Goal: Information Seeking & Learning: Learn about a topic

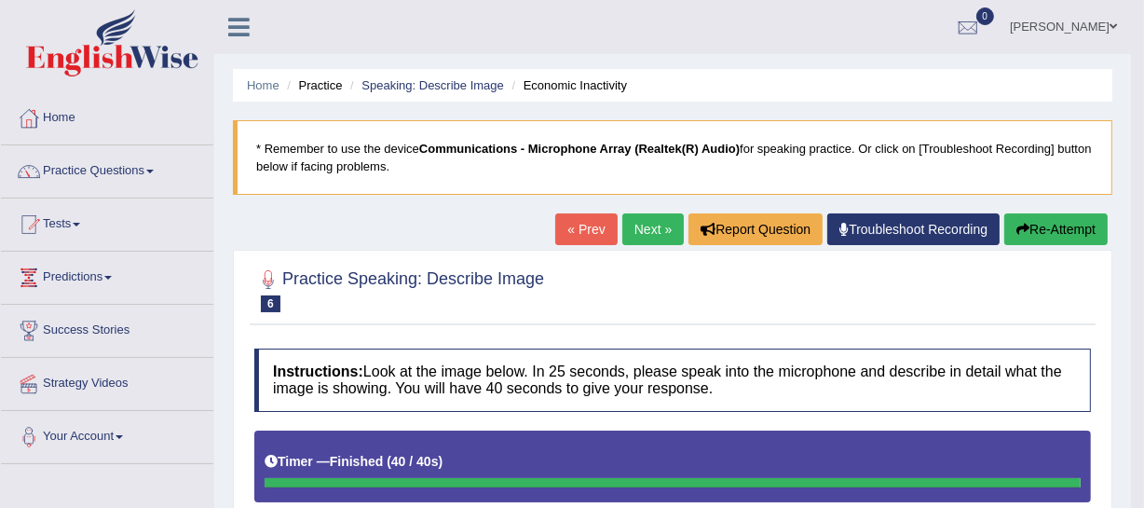
click at [1043, 235] on button "Re-Attempt" at bounding box center [1056, 229] width 103 height 32
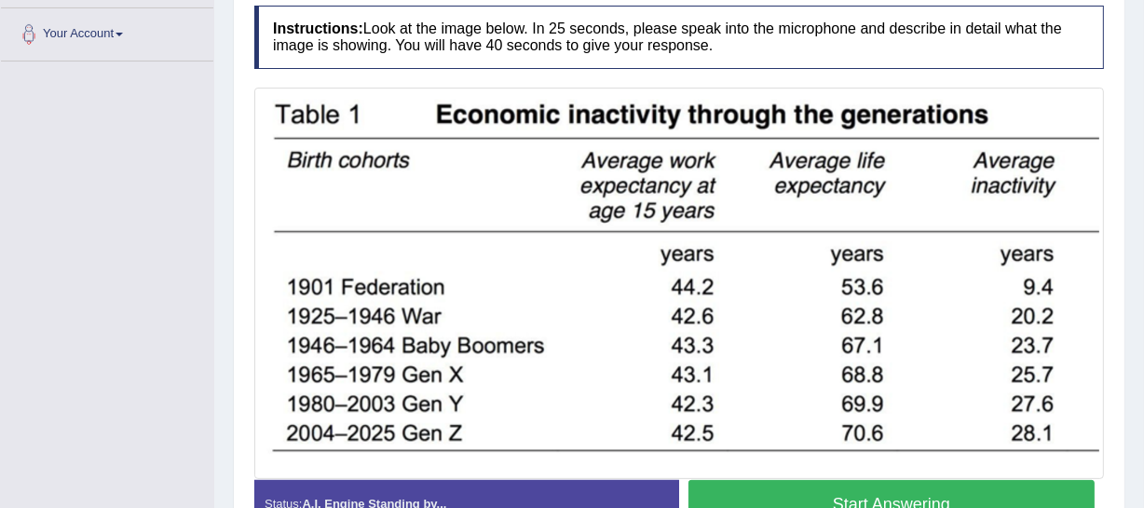
scroll to position [432, 0]
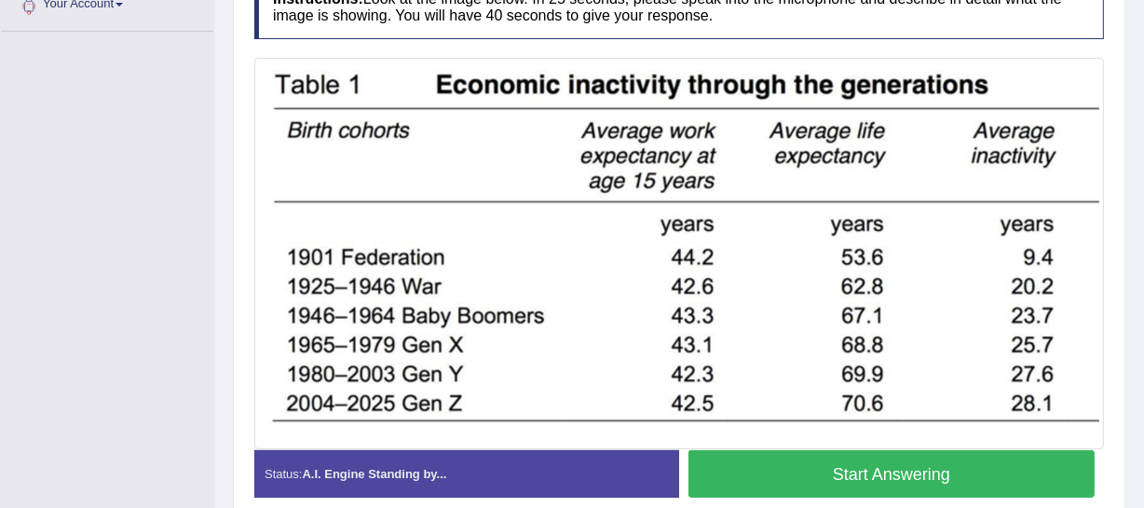
click at [816, 473] on button "Start Answering" at bounding box center [892, 474] width 406 height 48
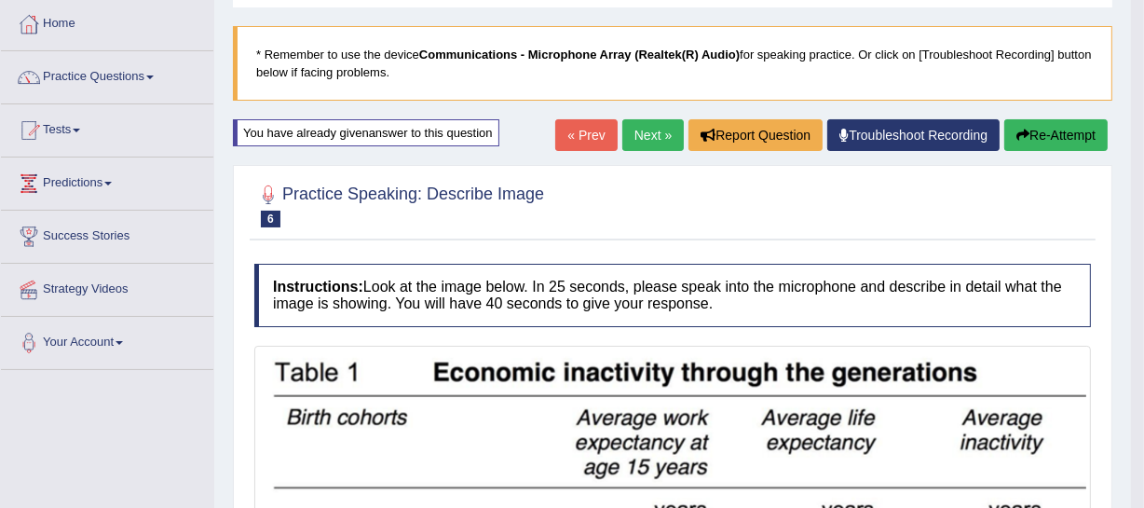
scroll to position [0, 0]
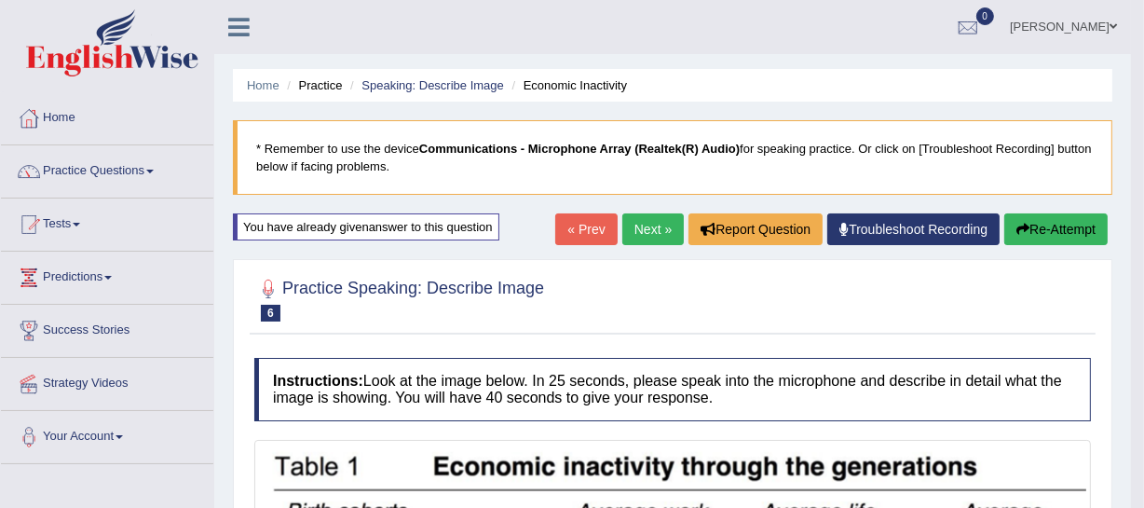
click at [1018, 227] on icon "button" at bounding box center [1023, 229] width 13 height 13
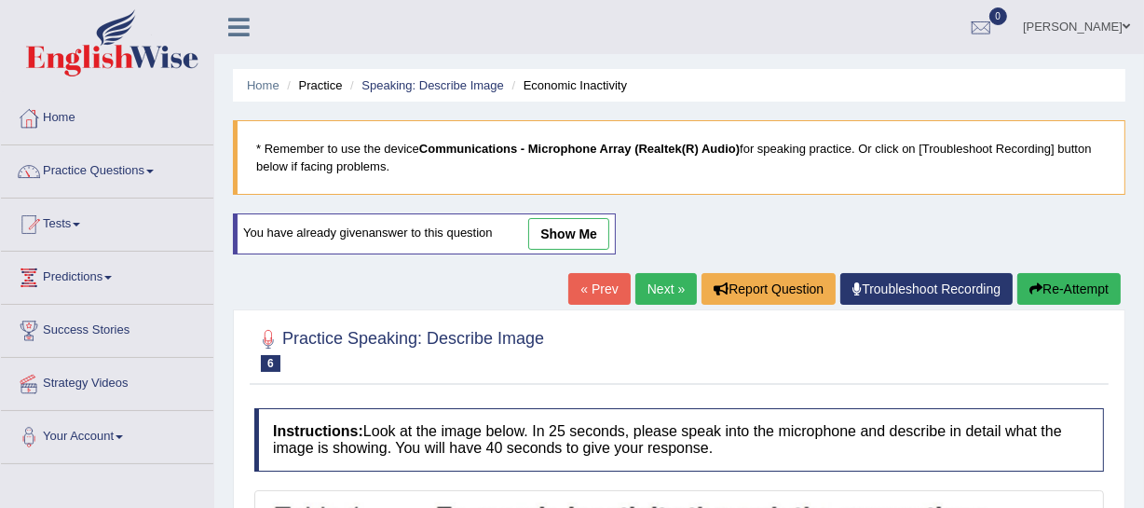
click at [1062, 289] on button "Re-Attempt" at bounding box center [1069, 289] width 103 height 32
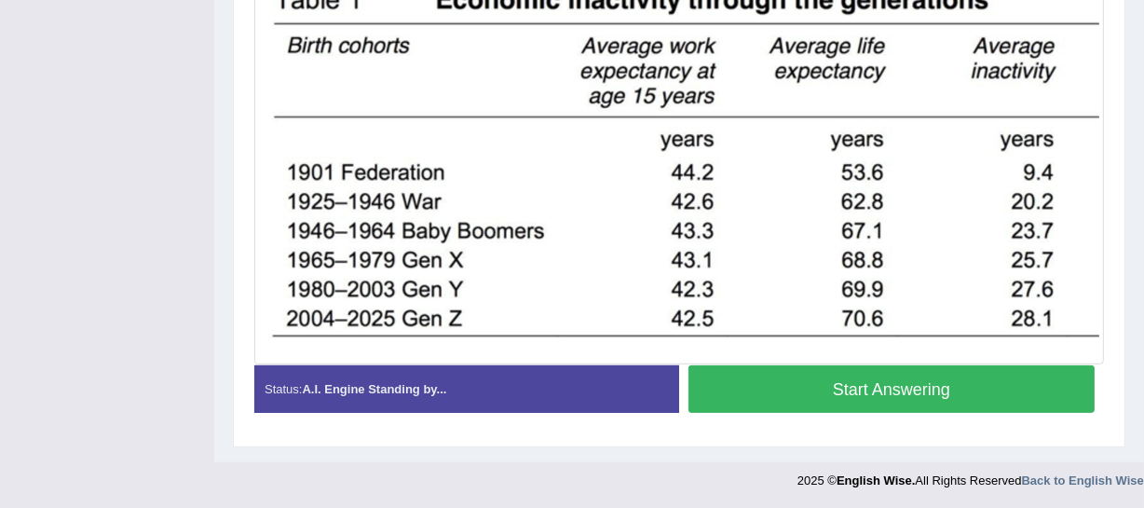
scroll to position [432, 0]
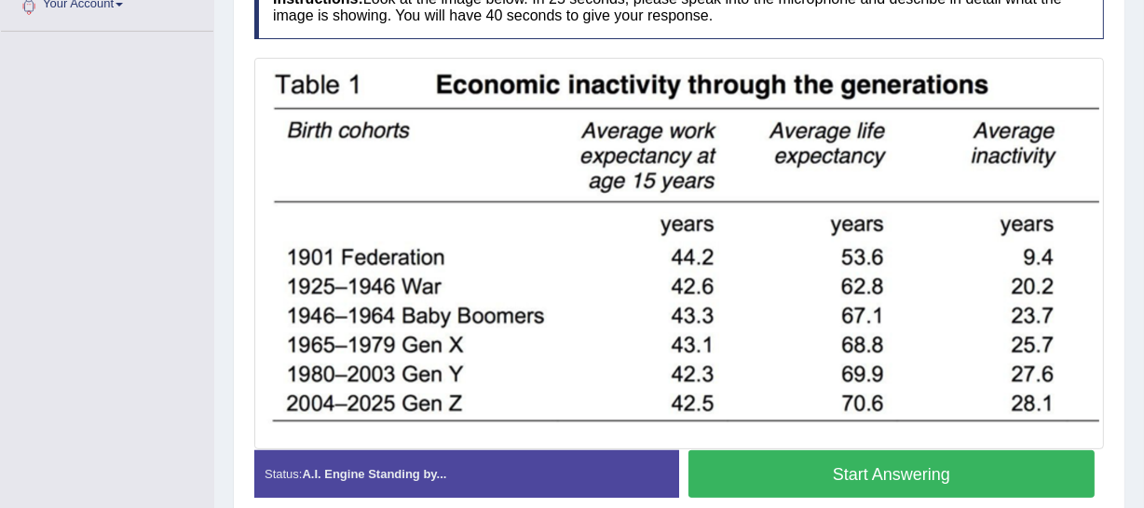
click at [861, 465] on button "Start Answering" at bounding box center [892, 474] width 406 height 48
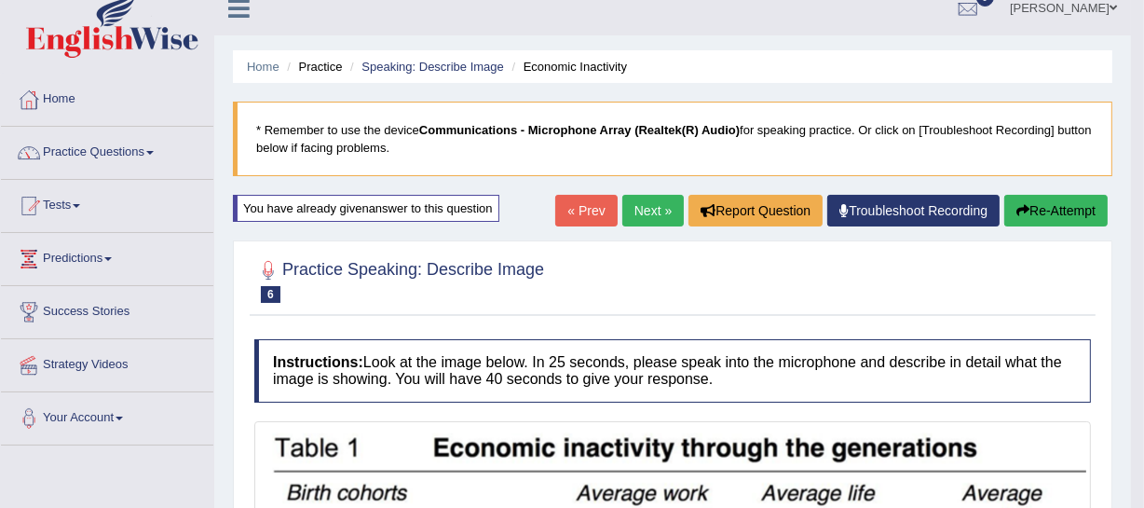
scroll to position [0, 0]
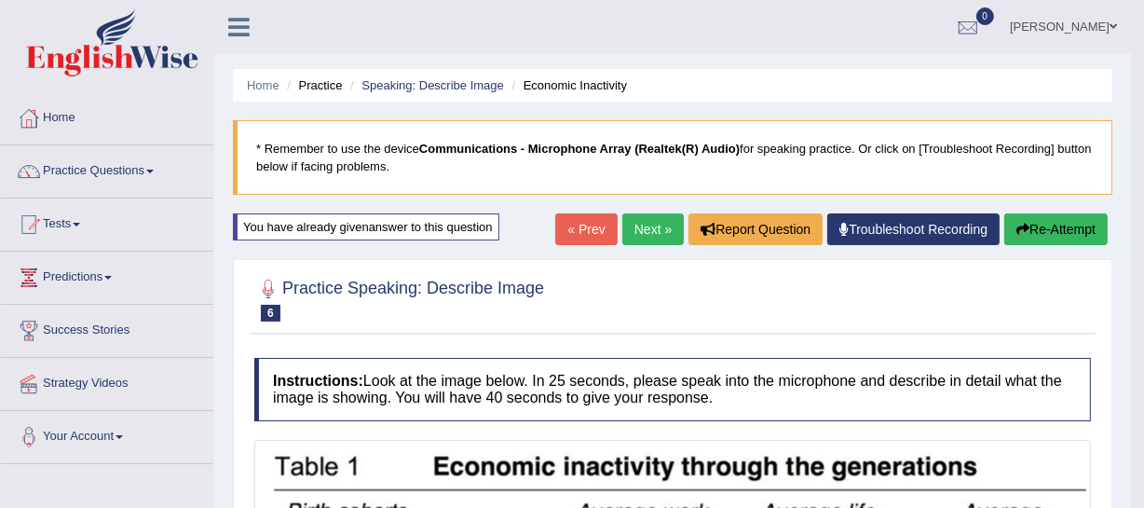
click at [643, 226] on link "Next »" at bounding box center [654, 229] width 62 height 32
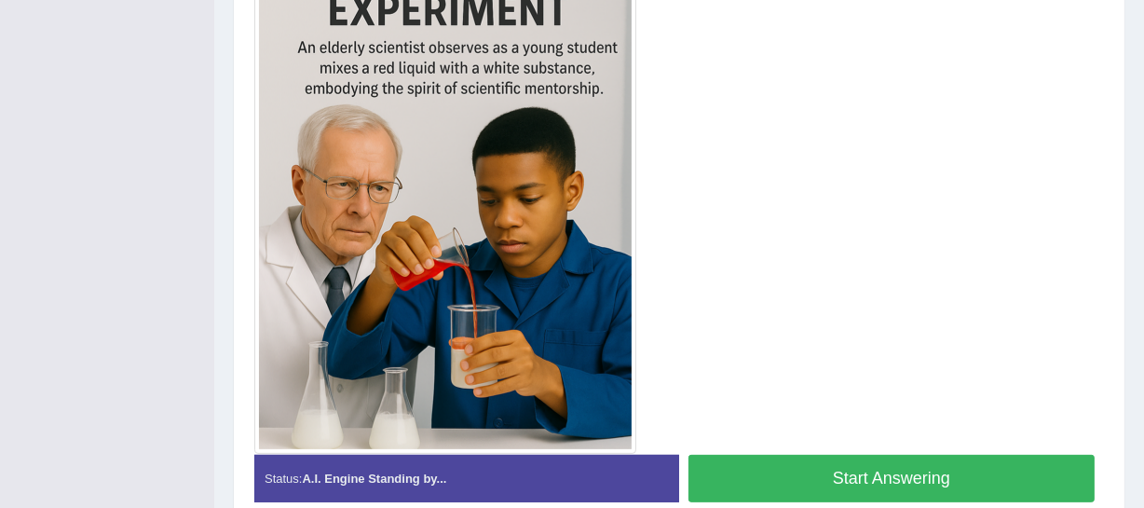
scroll to position [588, 0]
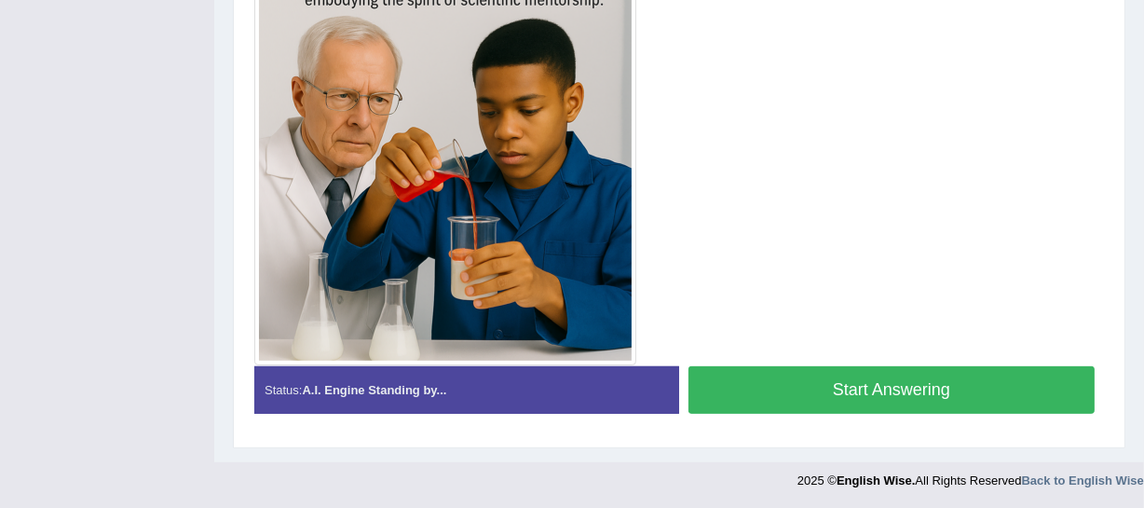
click at [774, 396] on button "Start Answering" at bounding box center [892, 390] width 406 height 48
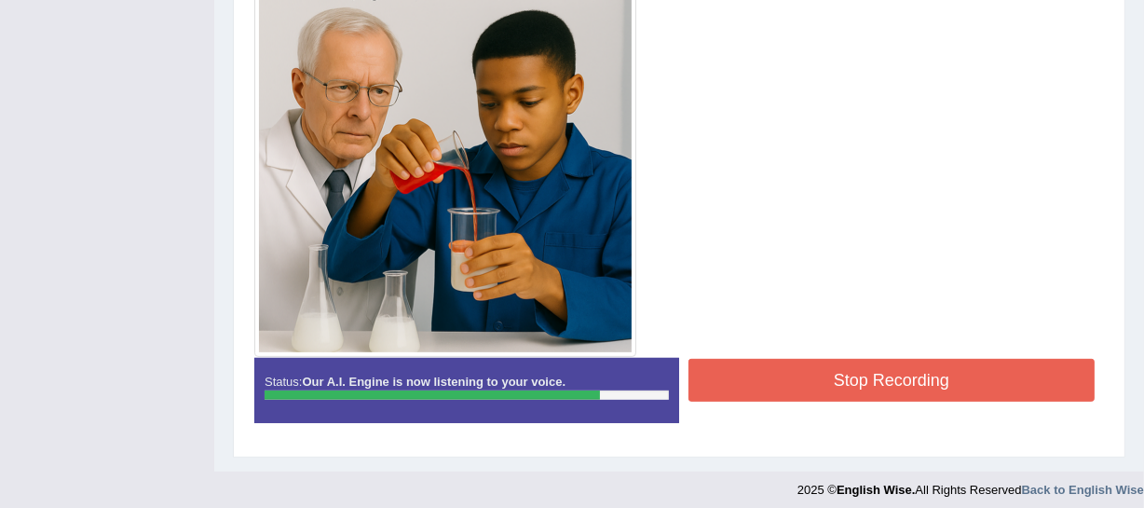
scroll to position [606, 0]
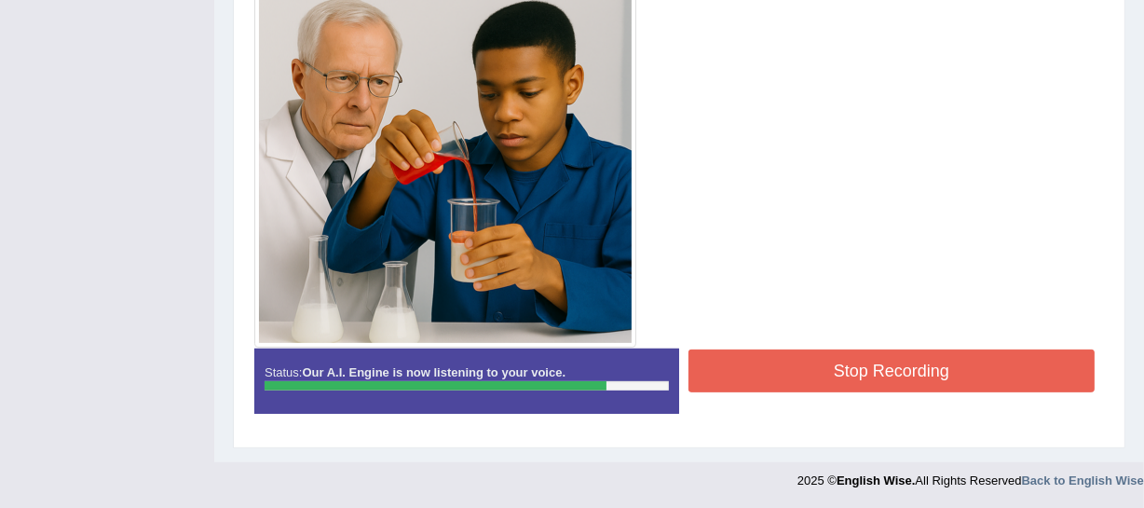
click at [842, 375] on button "Stop Recording" at bounding box center [892, 370] width 406 height 43
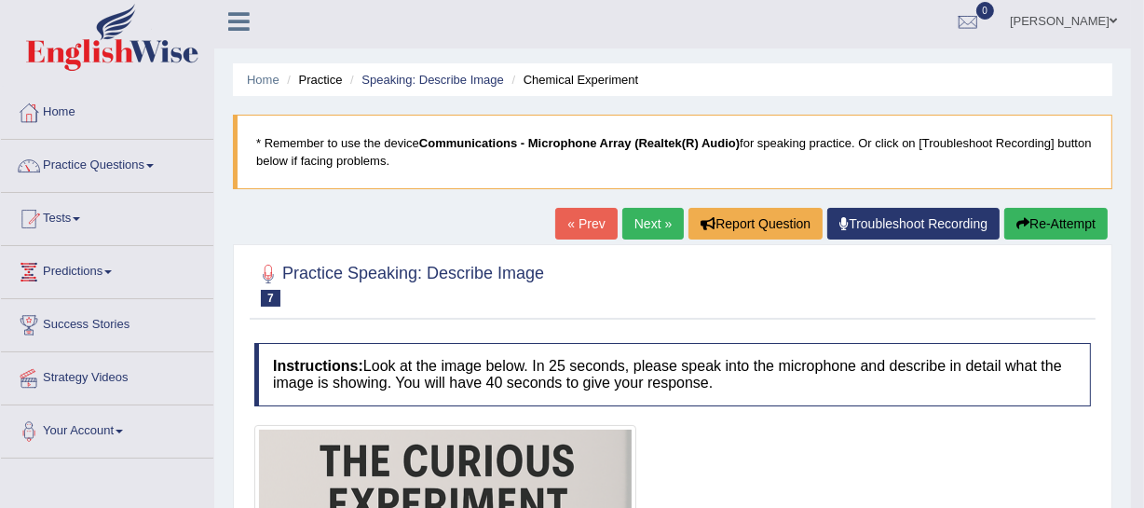
scroll to position [0, 0]
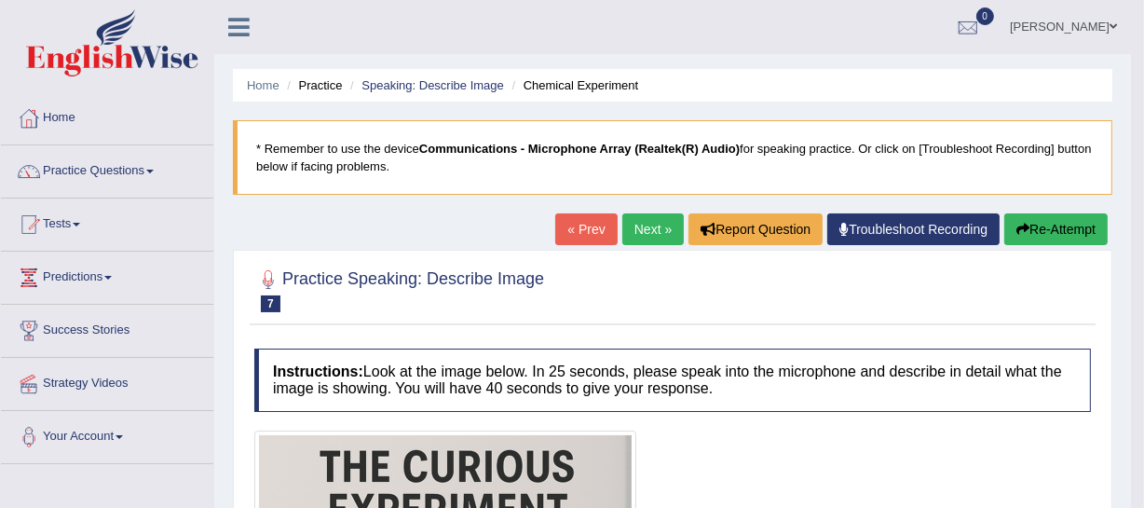
click at [1045, 228] on button "Re-Attempt" at bounding box center [1056, 229] width 103 height 32
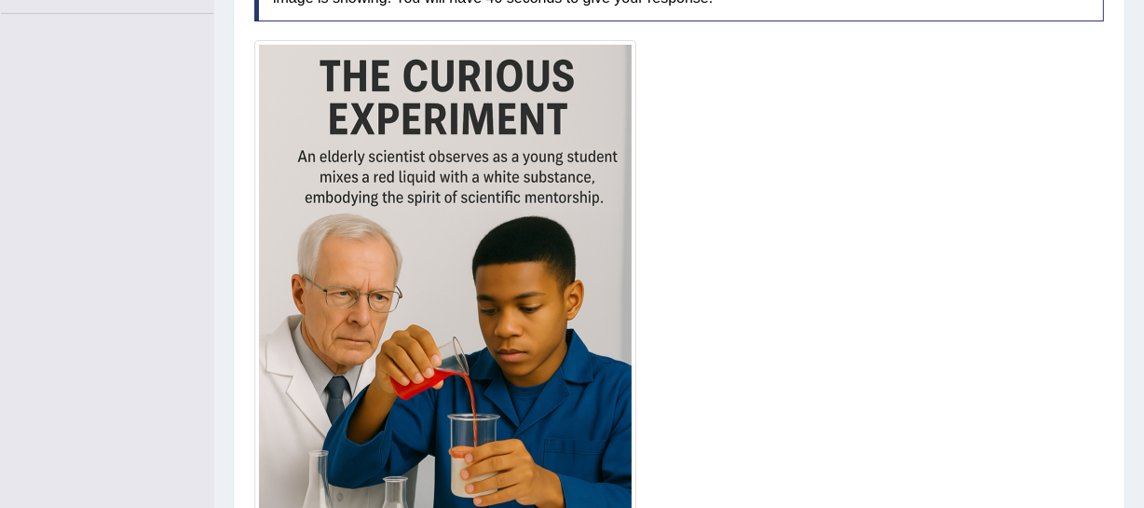
scroll to position [478, 0]
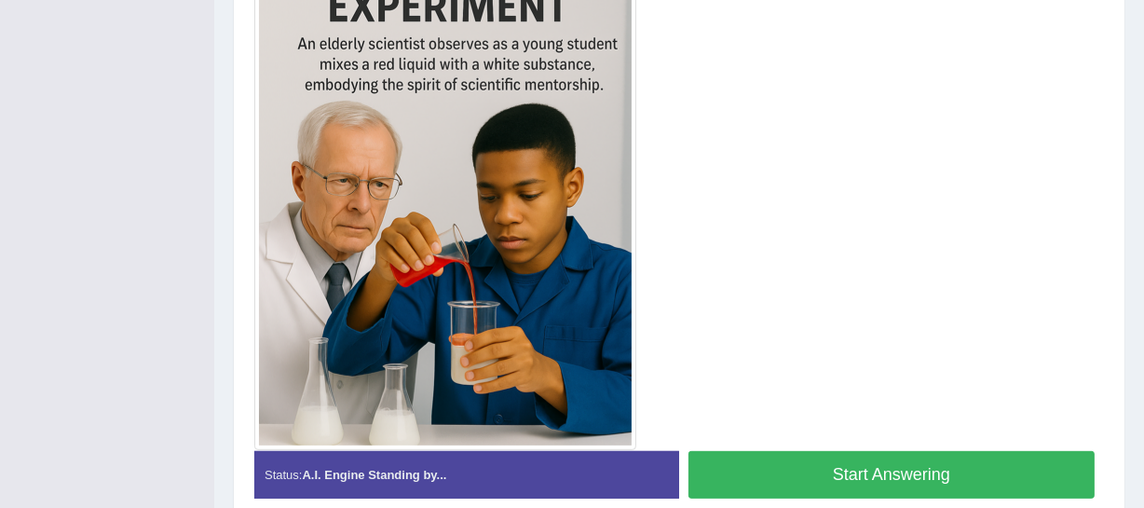
click at [824, 473] on button "Start Answering" at bounding box center [892, 475] width 406 height 48
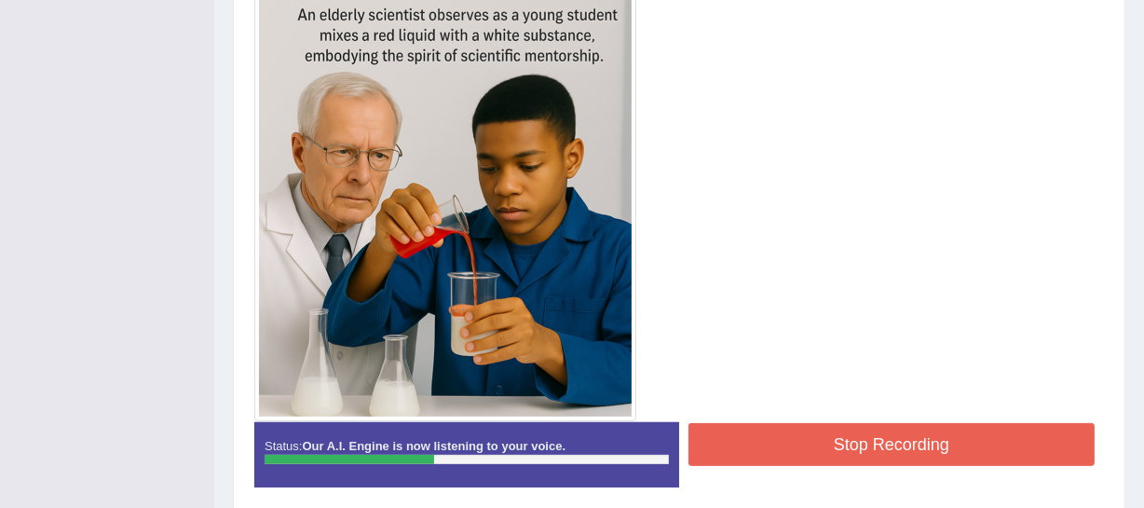
scroll to position [597, 0]
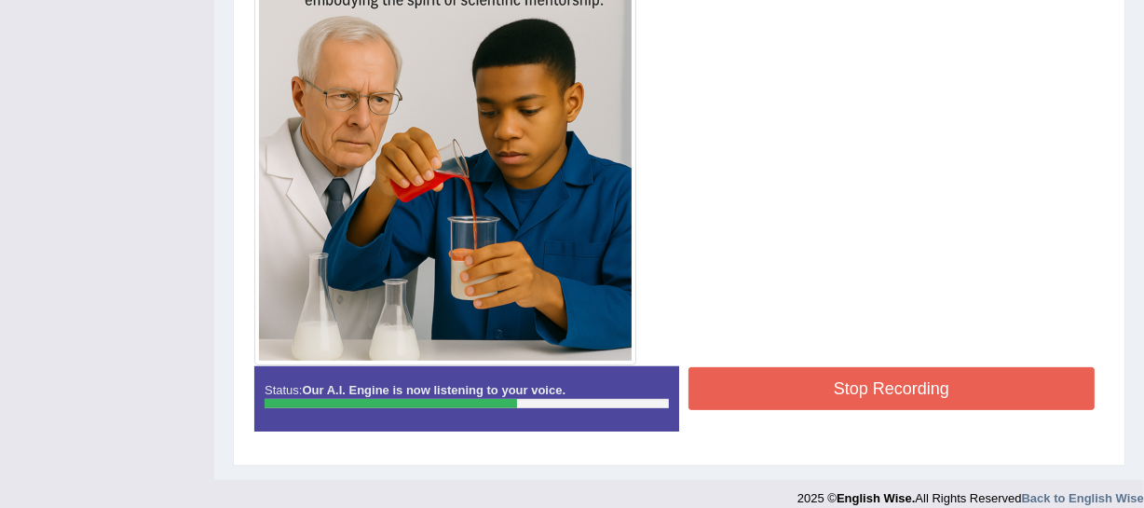
click at [923, 383] on button "Stop Recording" at bounding box center [892, 388] width 406 height 43
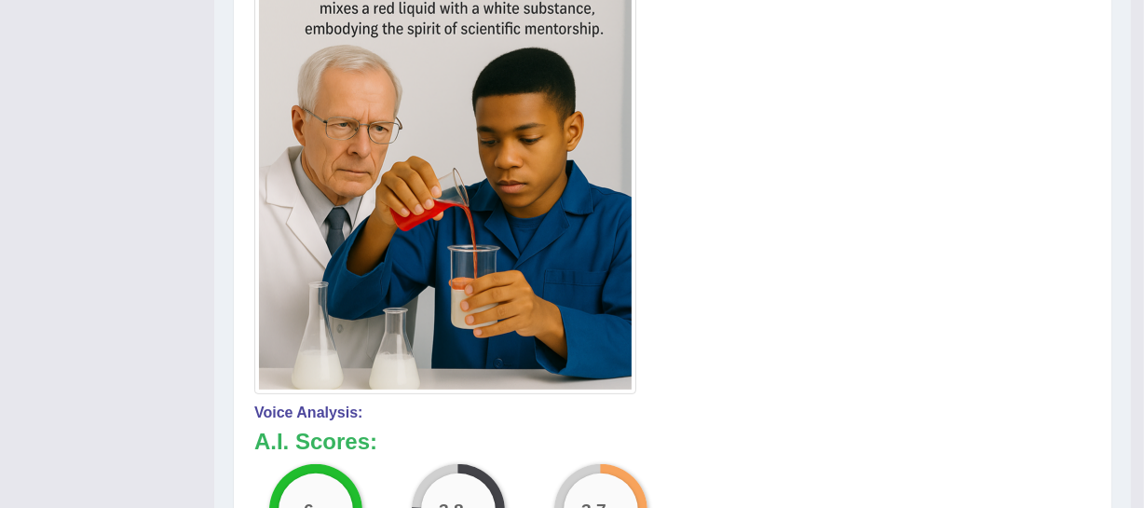
scroll to position [145, 0]
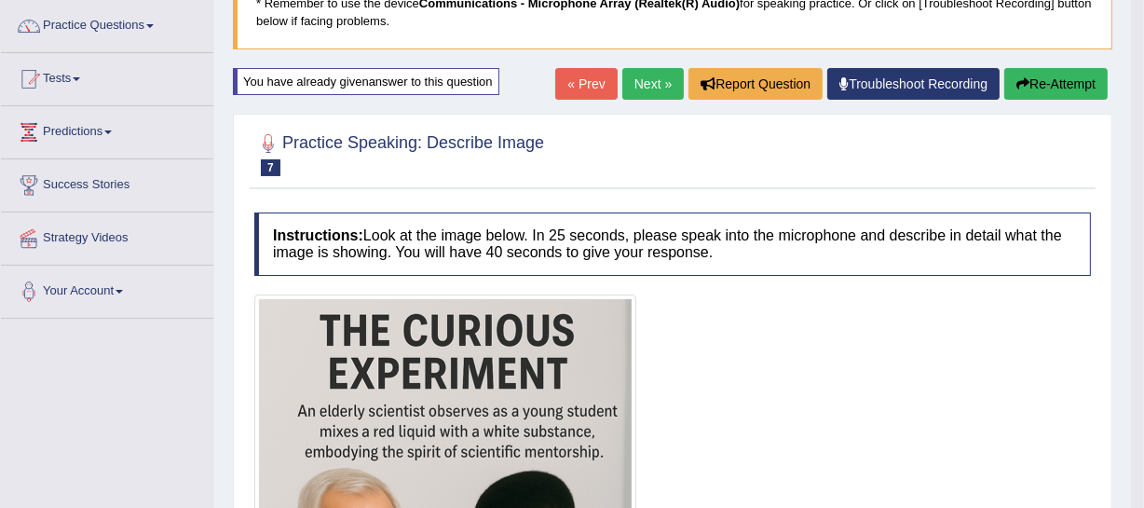
click at [1072, 82] on button "Re-Attempt" at bounding box center [1056, 84] width 103 height 32
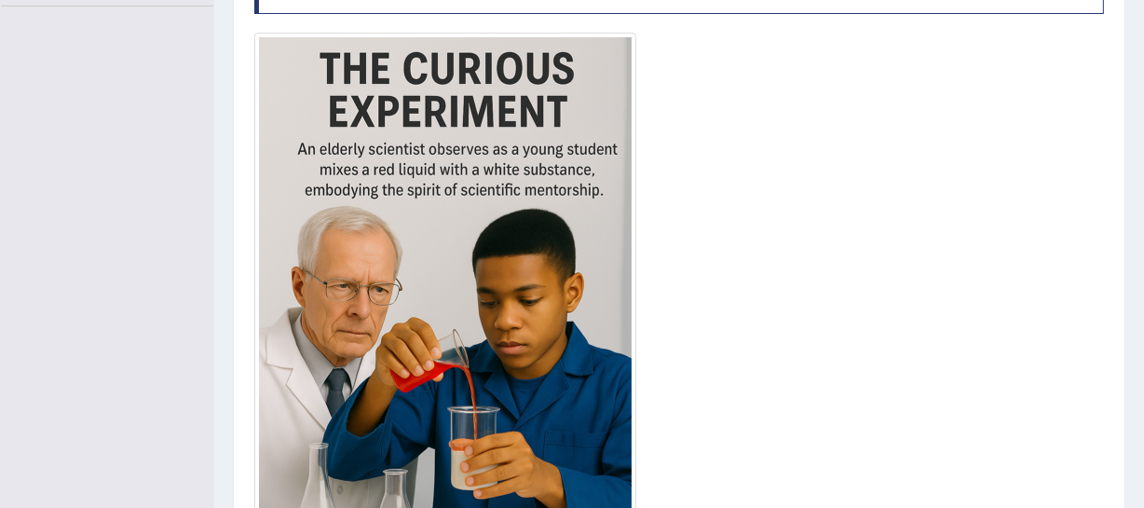
scroll to position [405, 0]
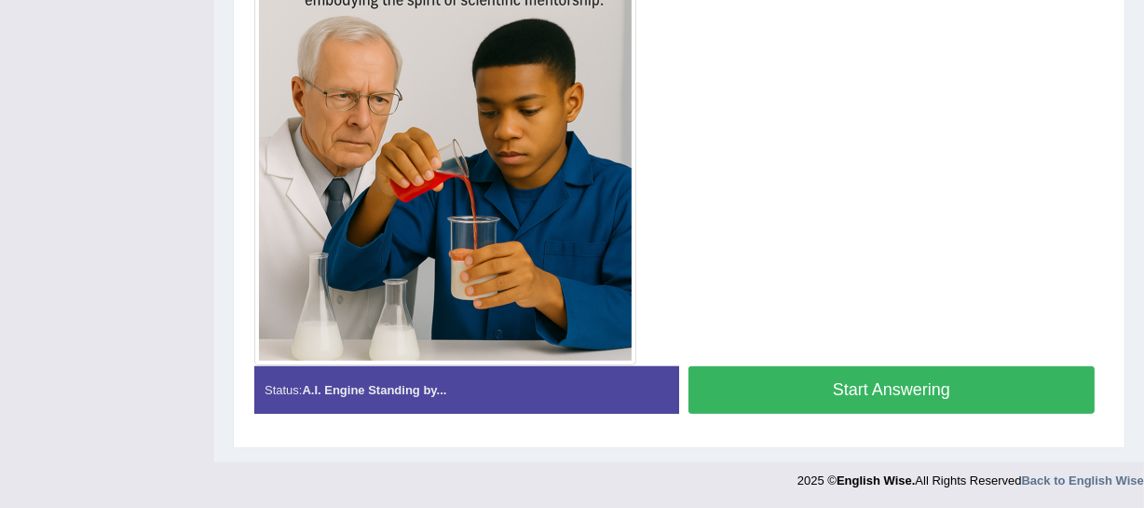
click at [831, 393] on button "Start Answering" at bounding box center [892, 390] width 406 height 48
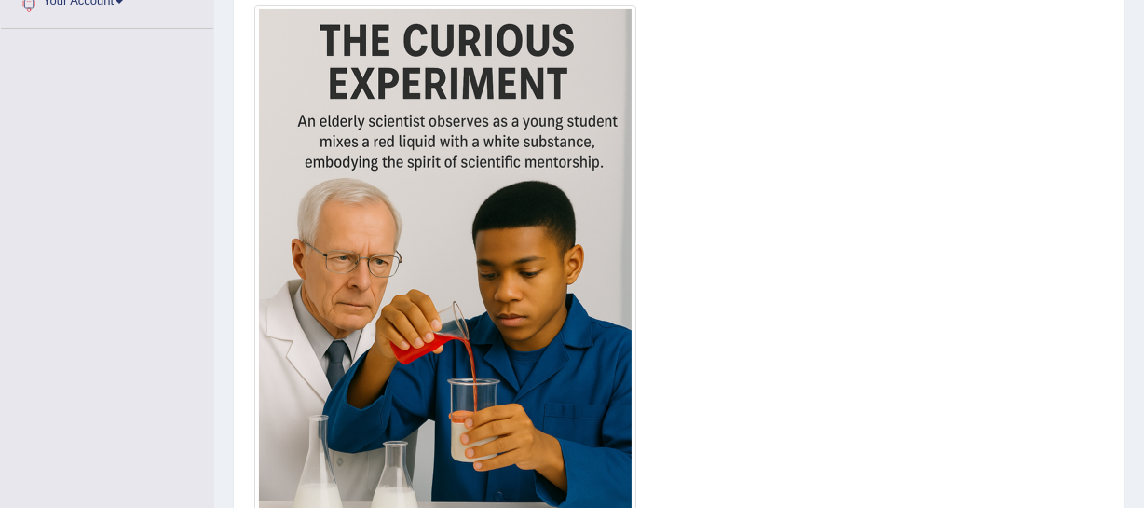
scroll to position [513, 0]
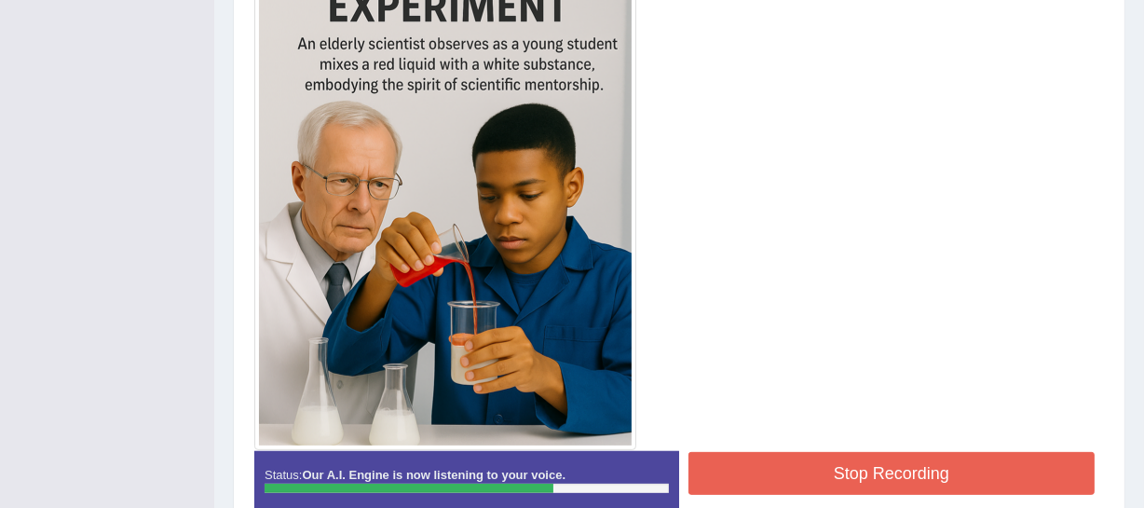
click at [827, 466] on button "Stop Recording" at bounding box center [892, 473] width 406 height 43
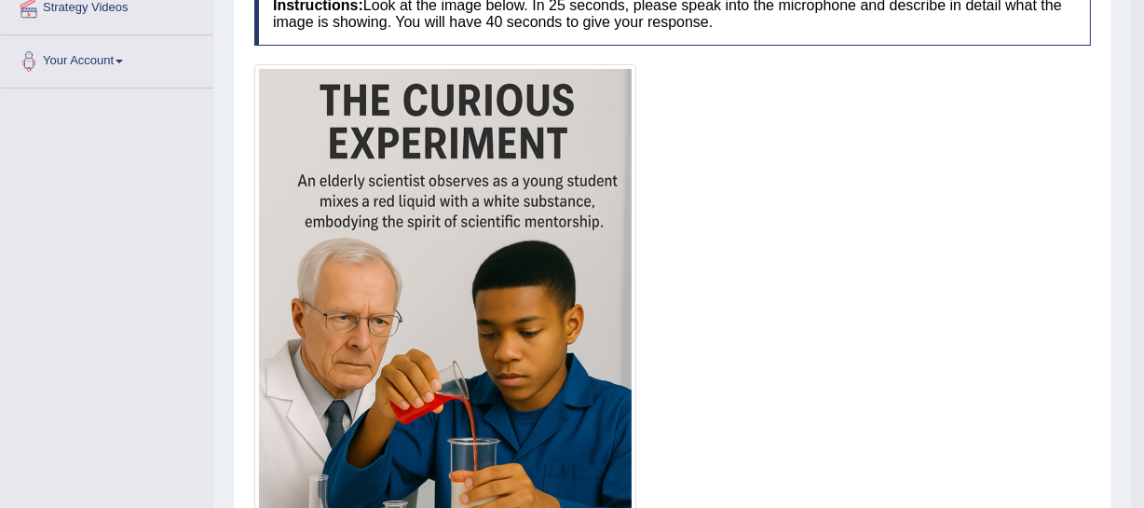
scroll to position [174, 0]
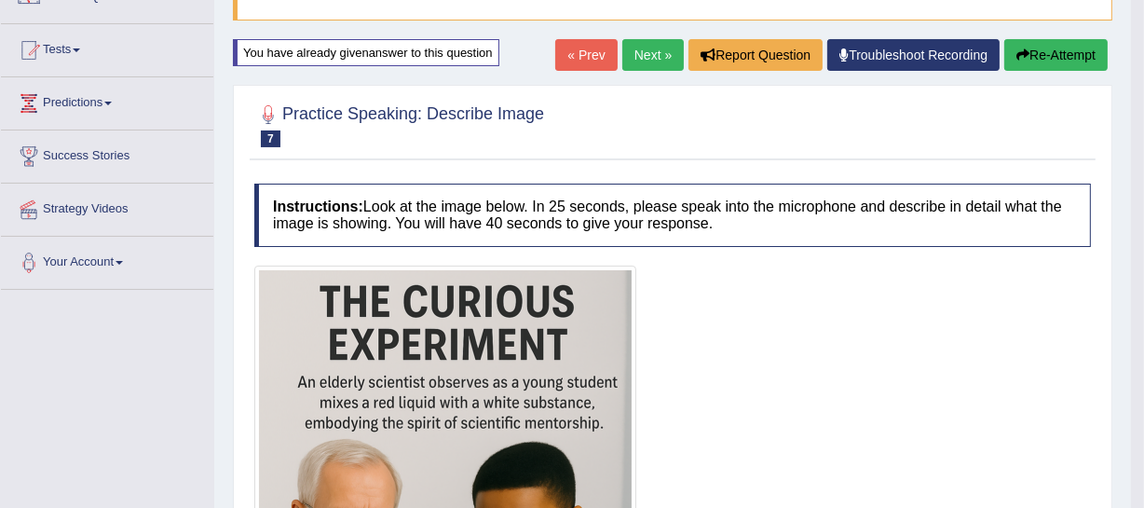
click at [1053, 50] on button "Re-Attempt" at bounding box center [1056, 55] width 103 height 32
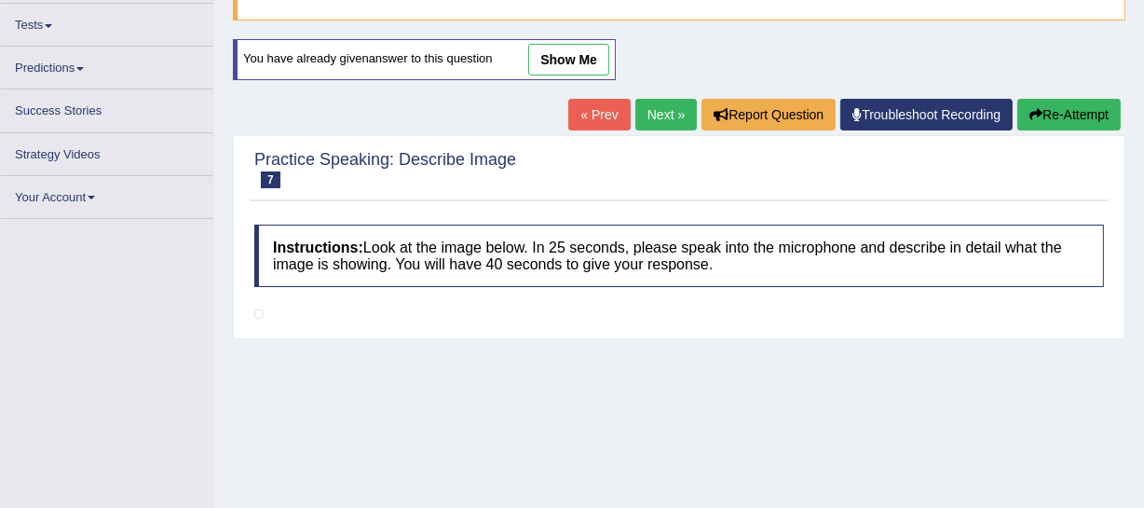
scroll to position [306, 0]
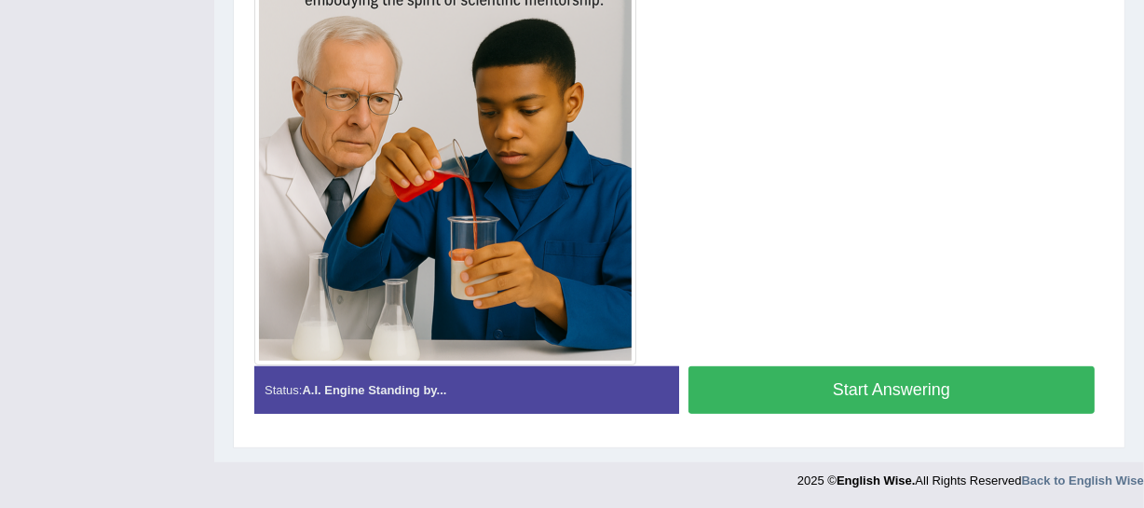
click at [840, 400] on button "Start Answering" at bounding box center [892, 390] width 406 height 48
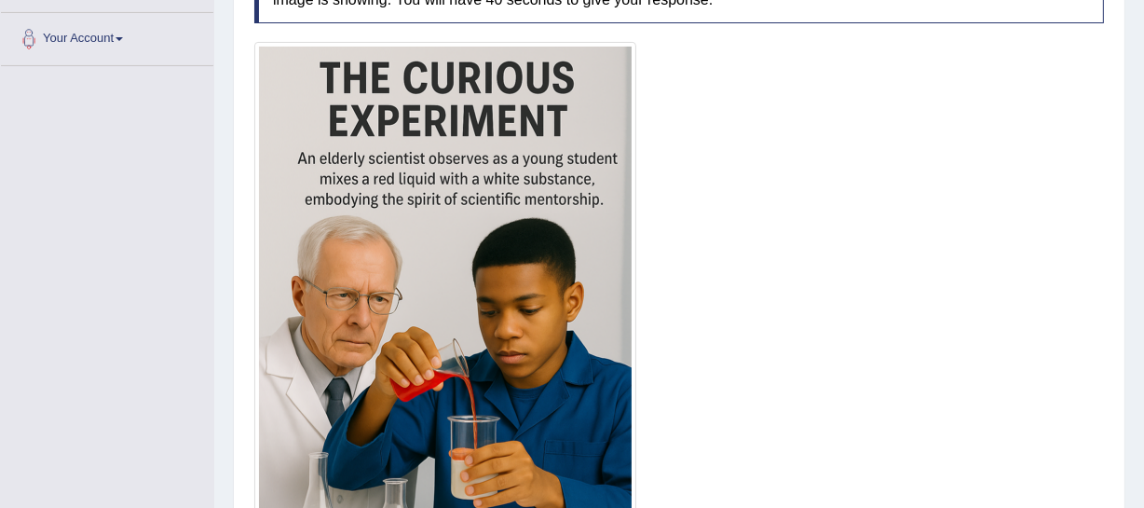
scroll to position [513, 0]
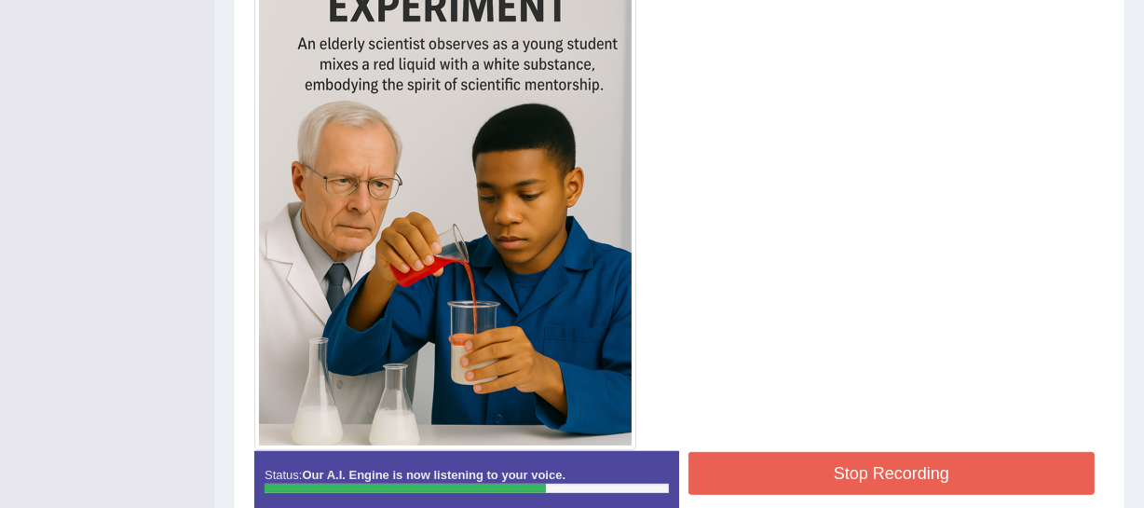
click at [801, 479] on button "Stop Recording" at bounding box center [892, 473] width 406 height 43
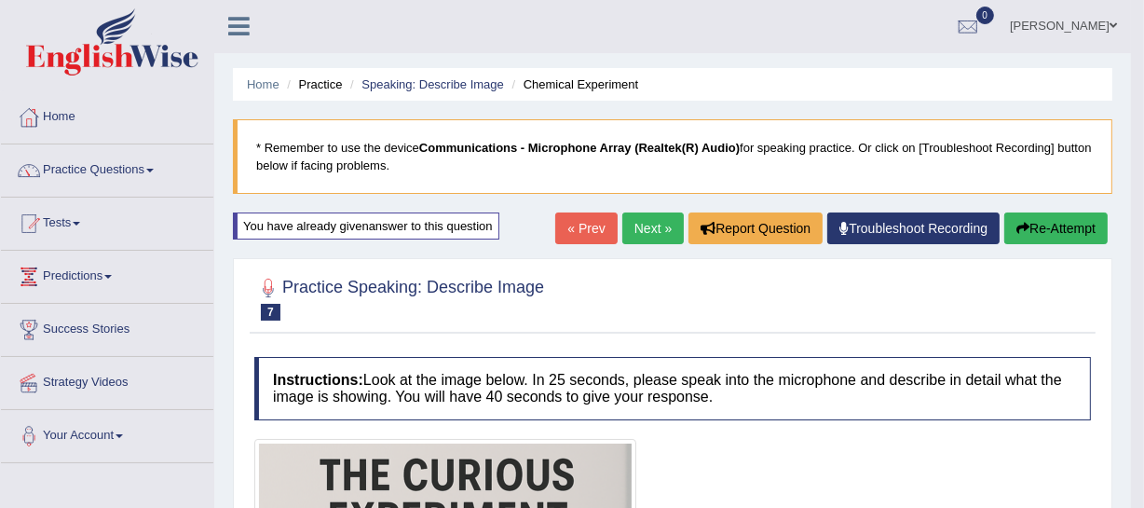
scroll to position [0, 0]
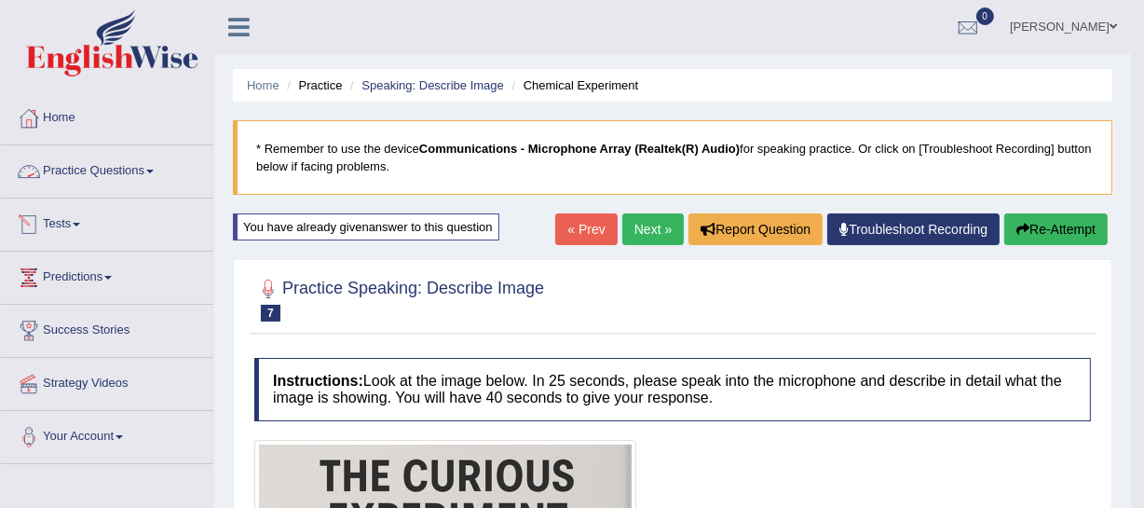
click at [116, 173] on link "Practice Questions" at bounding box center [107, 168] width 212 height 47
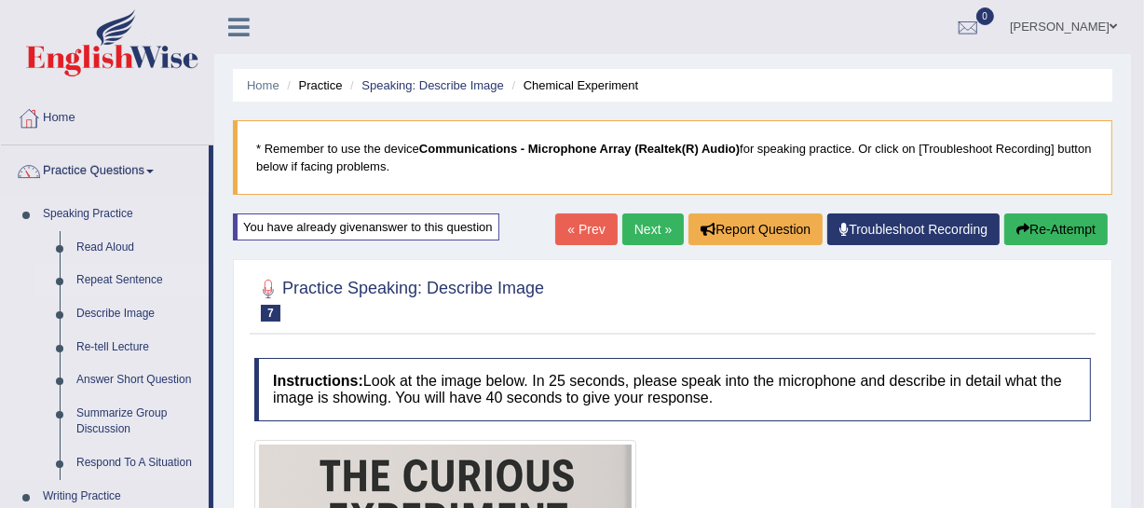
click at [114, 281] on link "Repeat Sentence" at bounding box center [138, 281] width 141 height 34
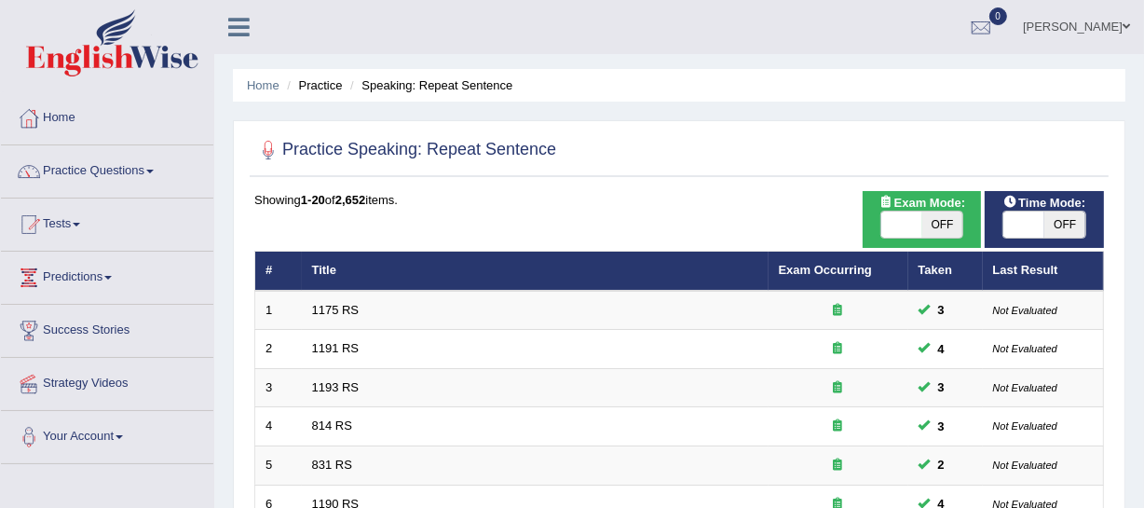
click at [1024, 223] on span at bounding box center [1024, 225] width 41 height 26
click at [1020, 217] on span at bounding box center [1024, 225] width 41 height 26
checkbox input "true"
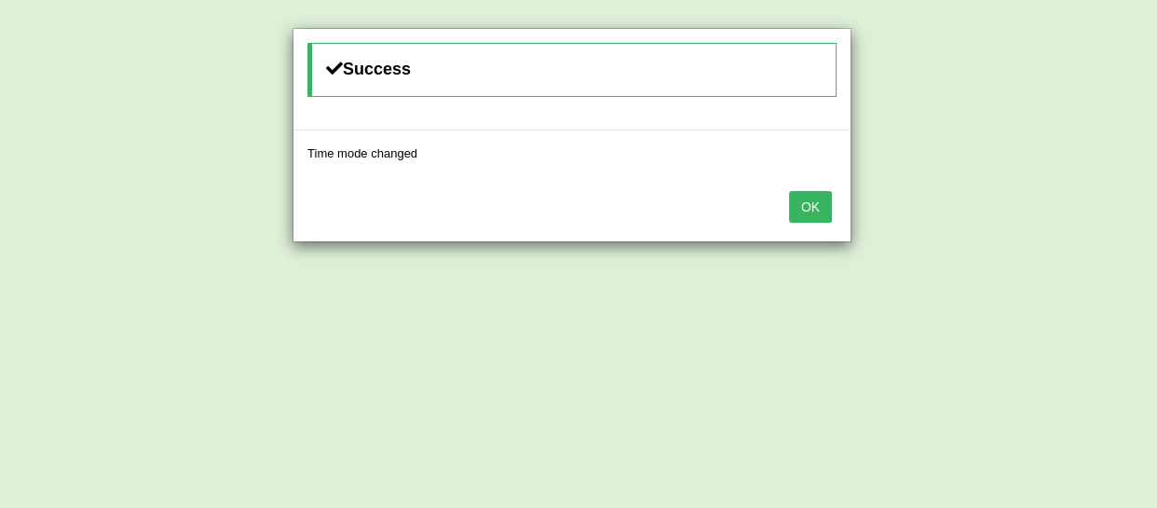
click at [823, 209] on button "OK" at bounding box center [810, 207] width 43 height 32
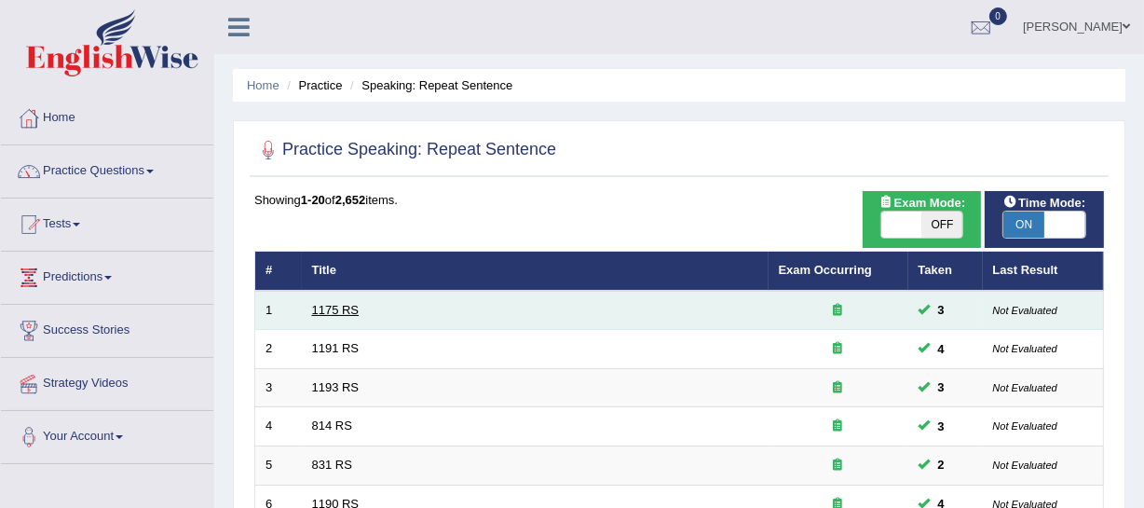
click at [326, 308] on link "1175 RS" at bounding box center [336, 310] width 48 height 14
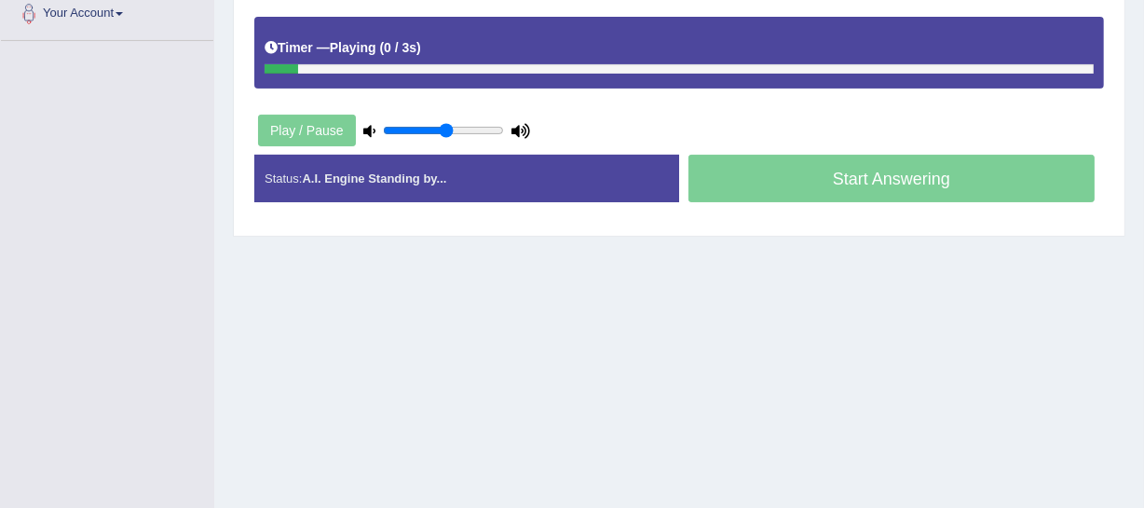
drag, startPoint x: 446, startPoint y: 144, endPoint x: 501, endPoint y: 149, distance: 55.3
click at [500, 149] on div "Play / Pause" at bounding box center [394, 130] width 280 height 47
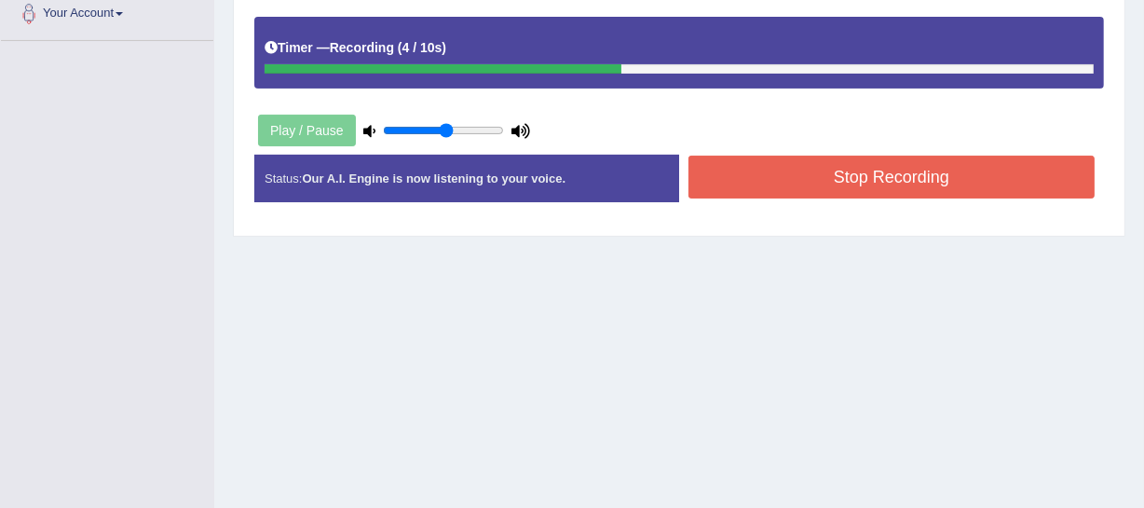
click at [773, 168] on button "Stop Recording" at bounding box center [892, 177] width 406 height 43
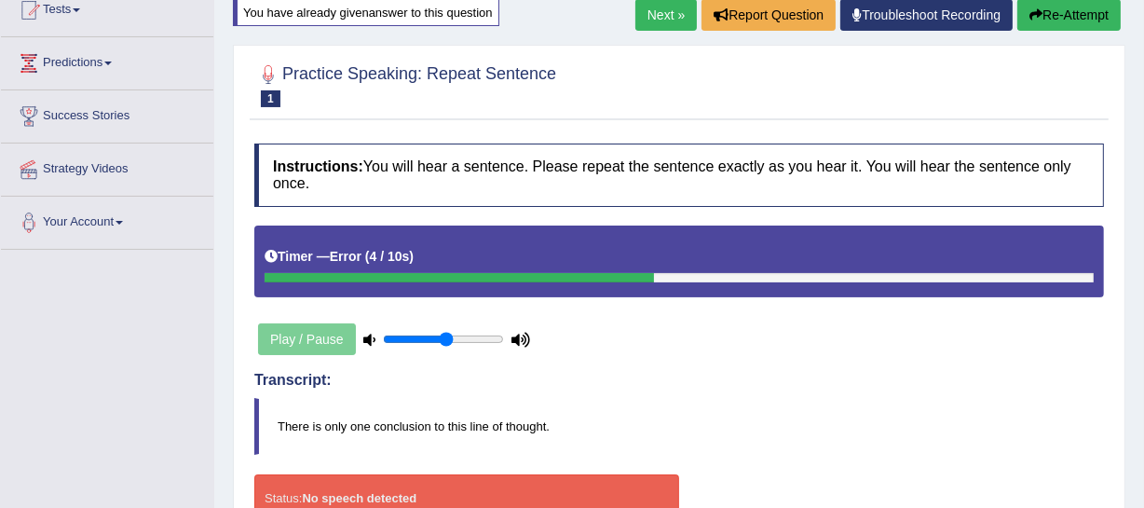
scroll to position [84, 0]
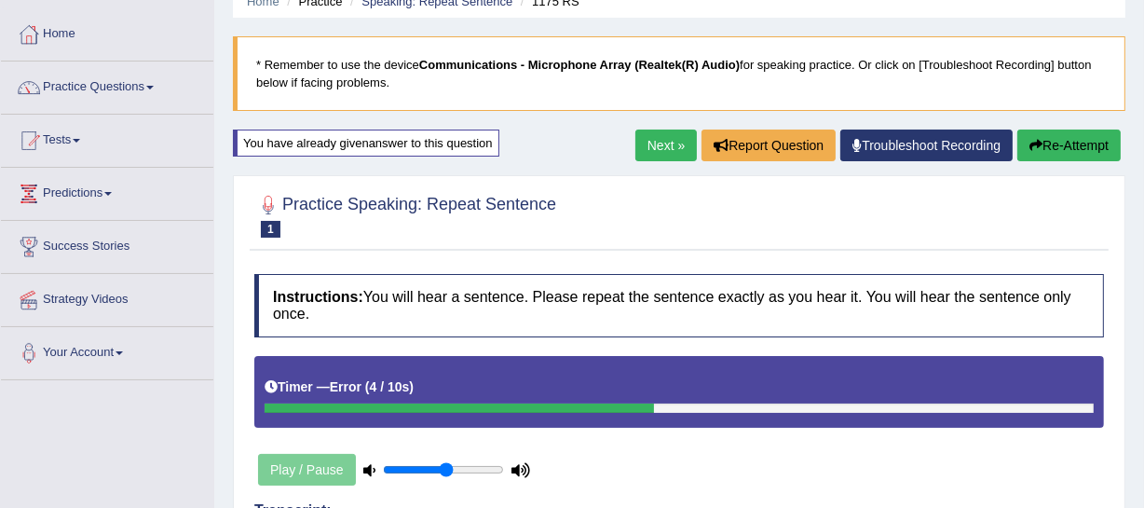
click at [651, 147] on link "Next »" at bounding box center [667, 146] width 62 height 32
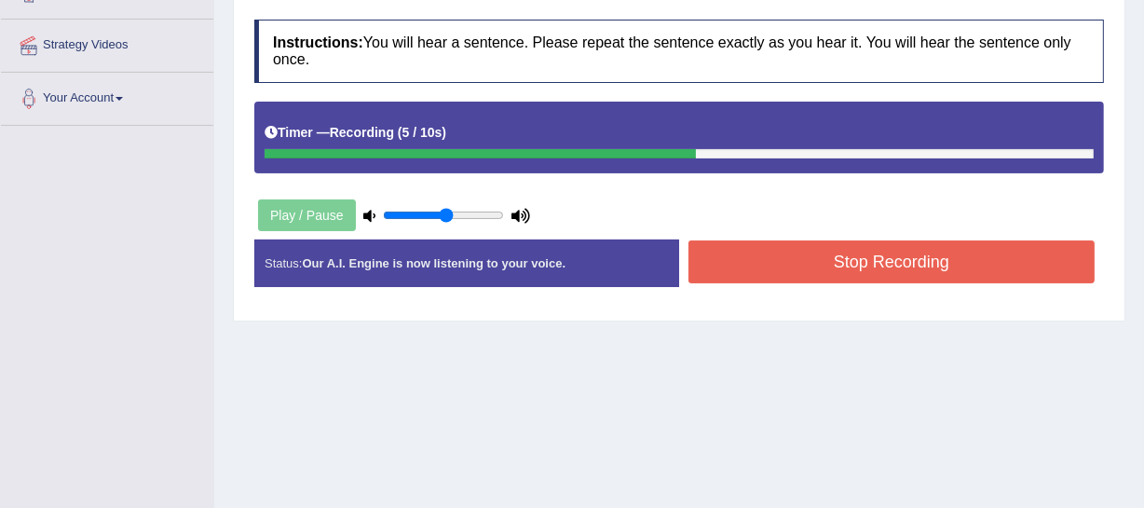
click at [801, 270] on button "Stop Recording" at bounding box center [892, 261] width 406 height 43
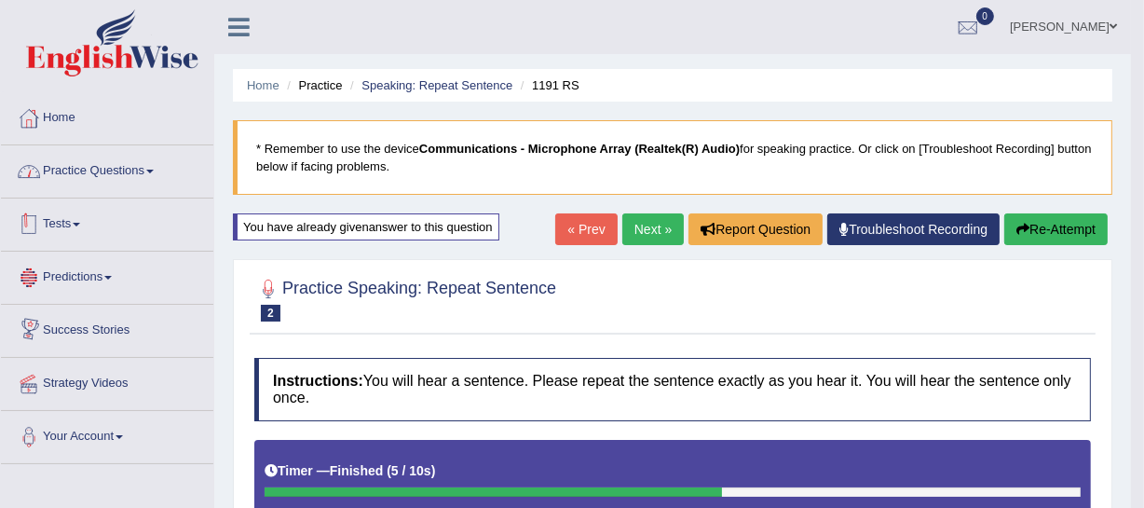
click at [116, 166] on link "Practice Questions" at bounding box center [107, 168] width 212 height 47
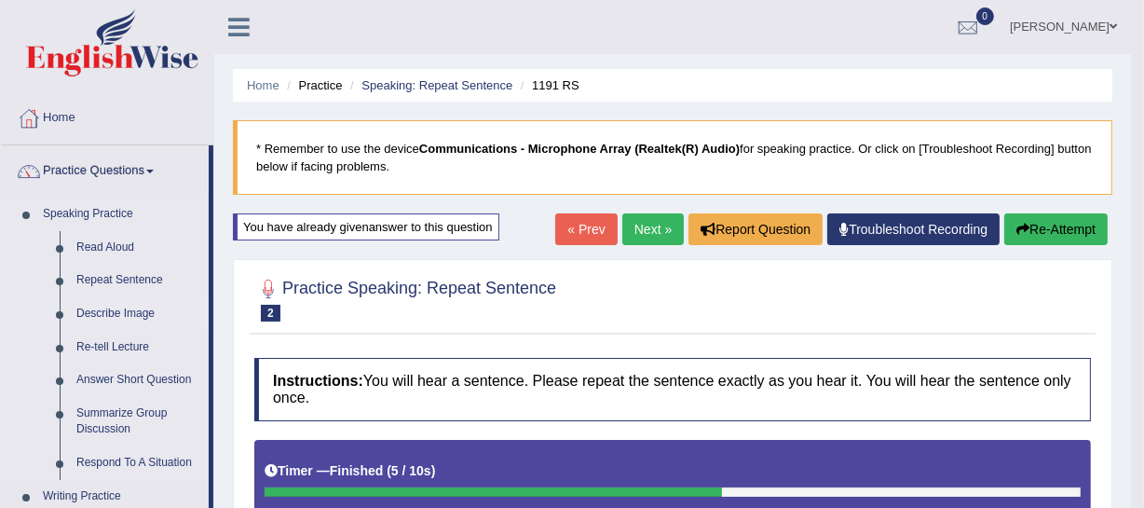
click at [121, 315] on link "Describe Image" at bounding box center [138, 314] width 141 height 34
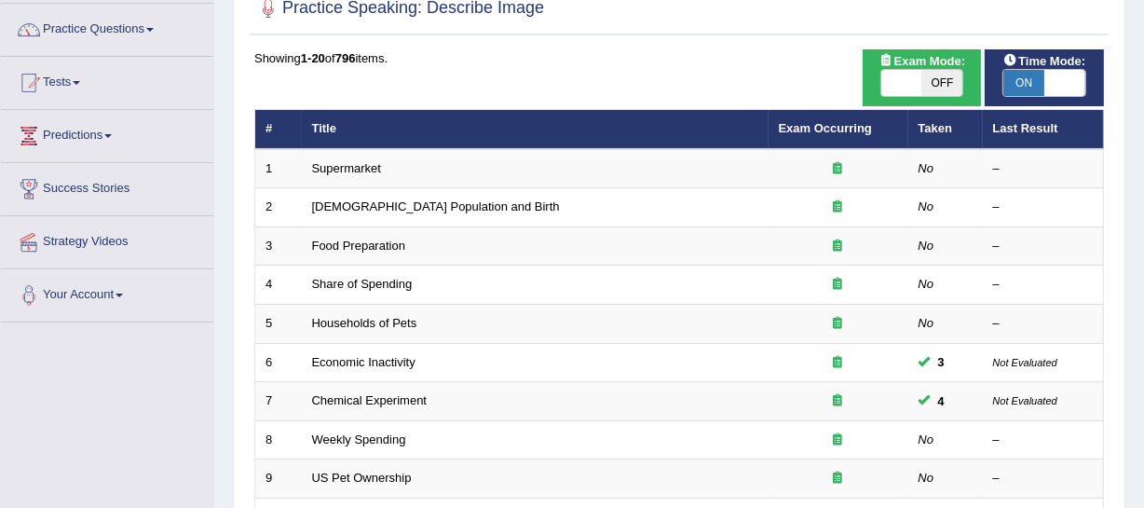
scroll to position [169, 0]
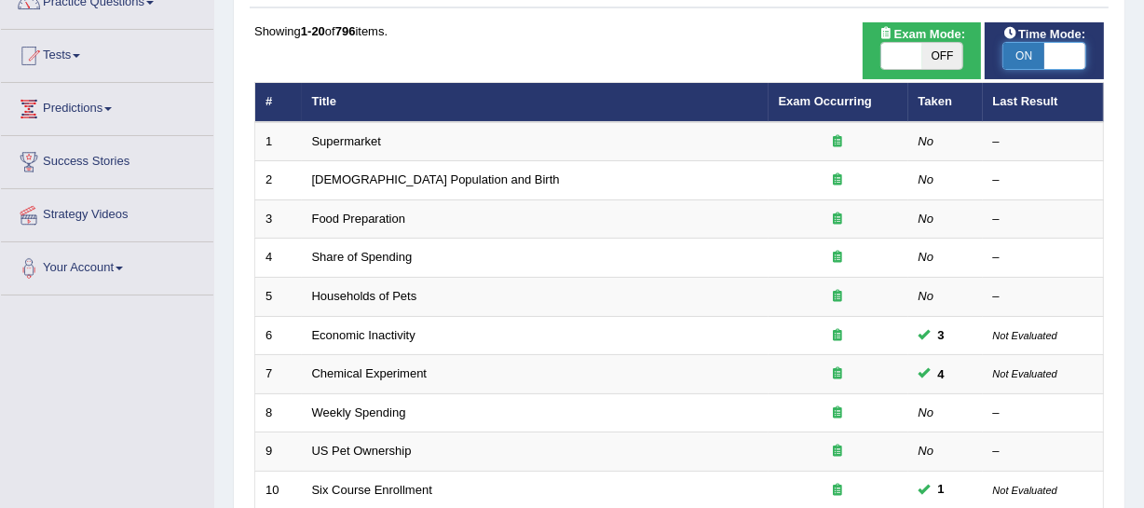
click at [1065, 49] on span at bounding box center [1065, 56] width 41 height 26
checkbox input "false"
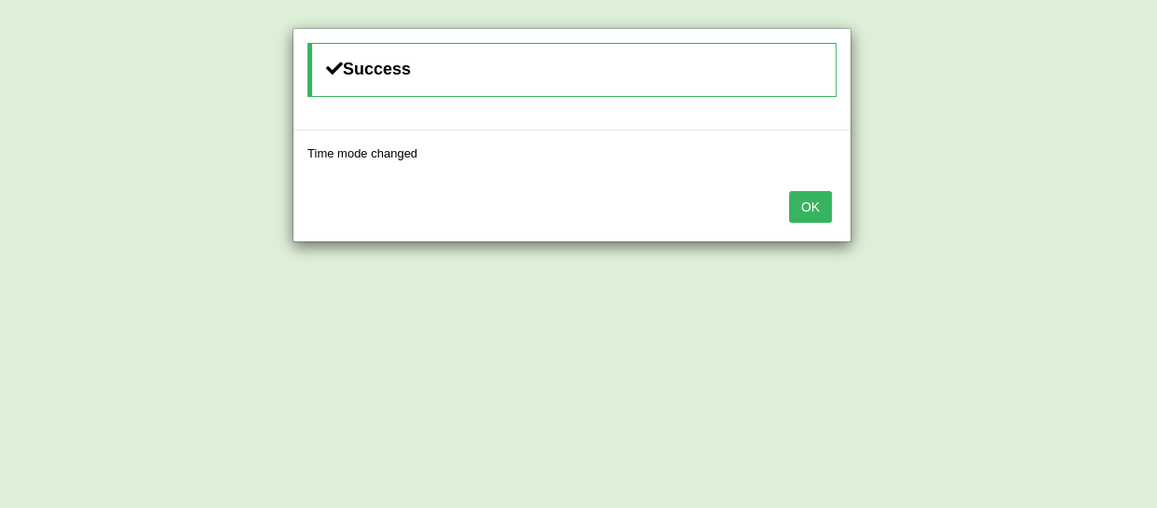
click at [807, 212] on button "OK" at bounding box center [810, 207] width 43 height 32
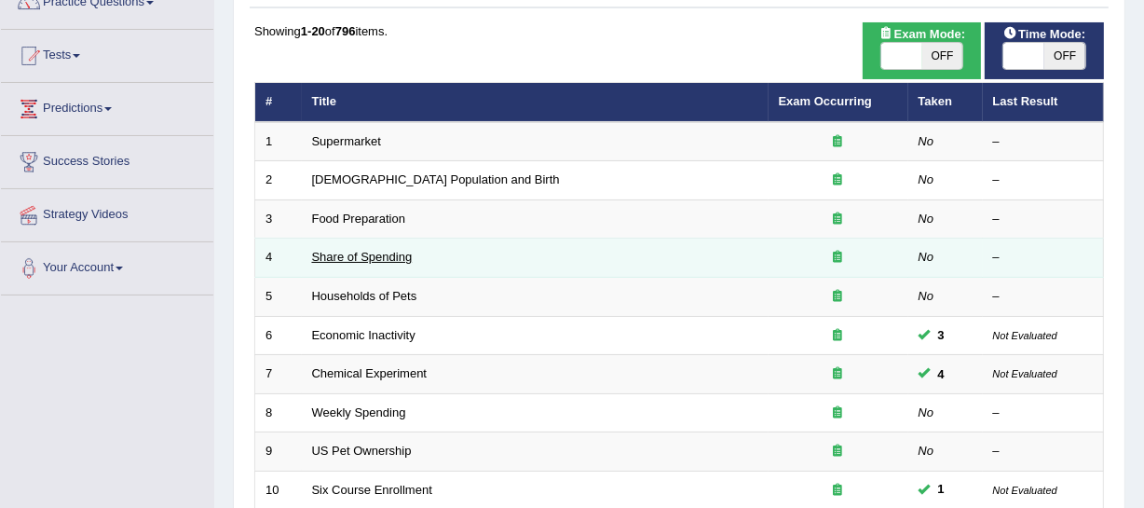
click at [358, 252] on link "Share of Spending" at bounding box center [362, 257] width 101 height 14
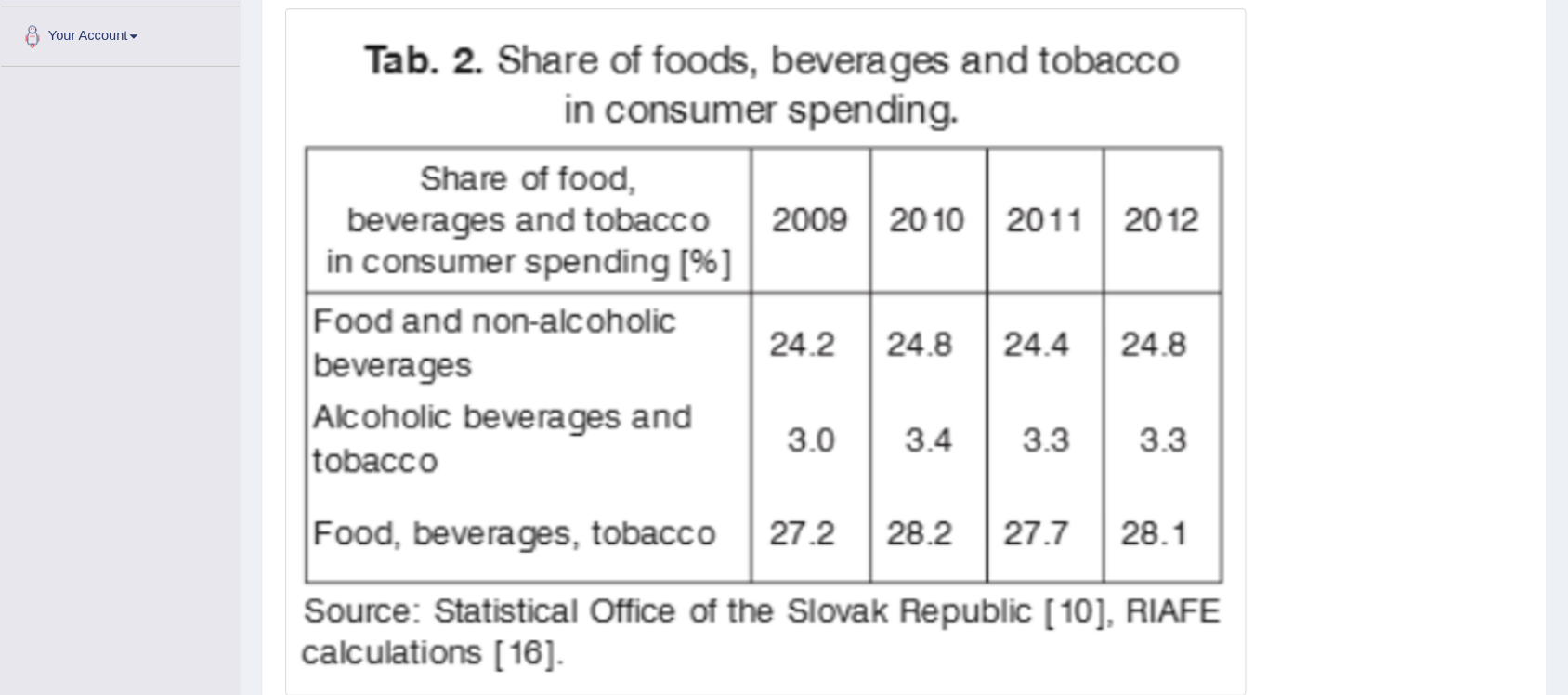
scroll to position [404, 0]
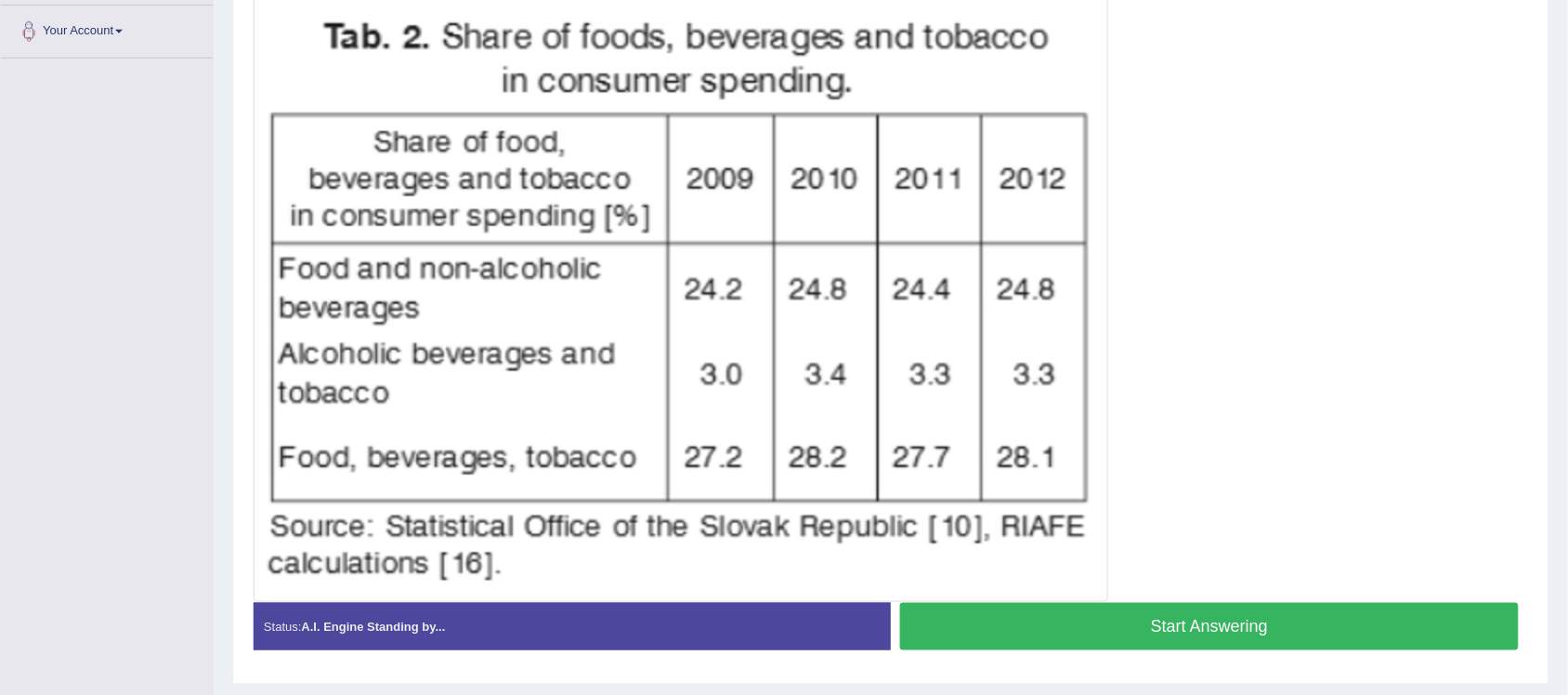
drag, startPoint x: 1344, startPoint y: 9, endPoint x: 1140, endPoint y: 293, distance: 349.7
click at [1139, 293] on div at bounding box center [890, 296] width 1275 height 611
click at [1139, 506] on button "Start Answering" at bounding box center [1209, 627] width 619 height 48
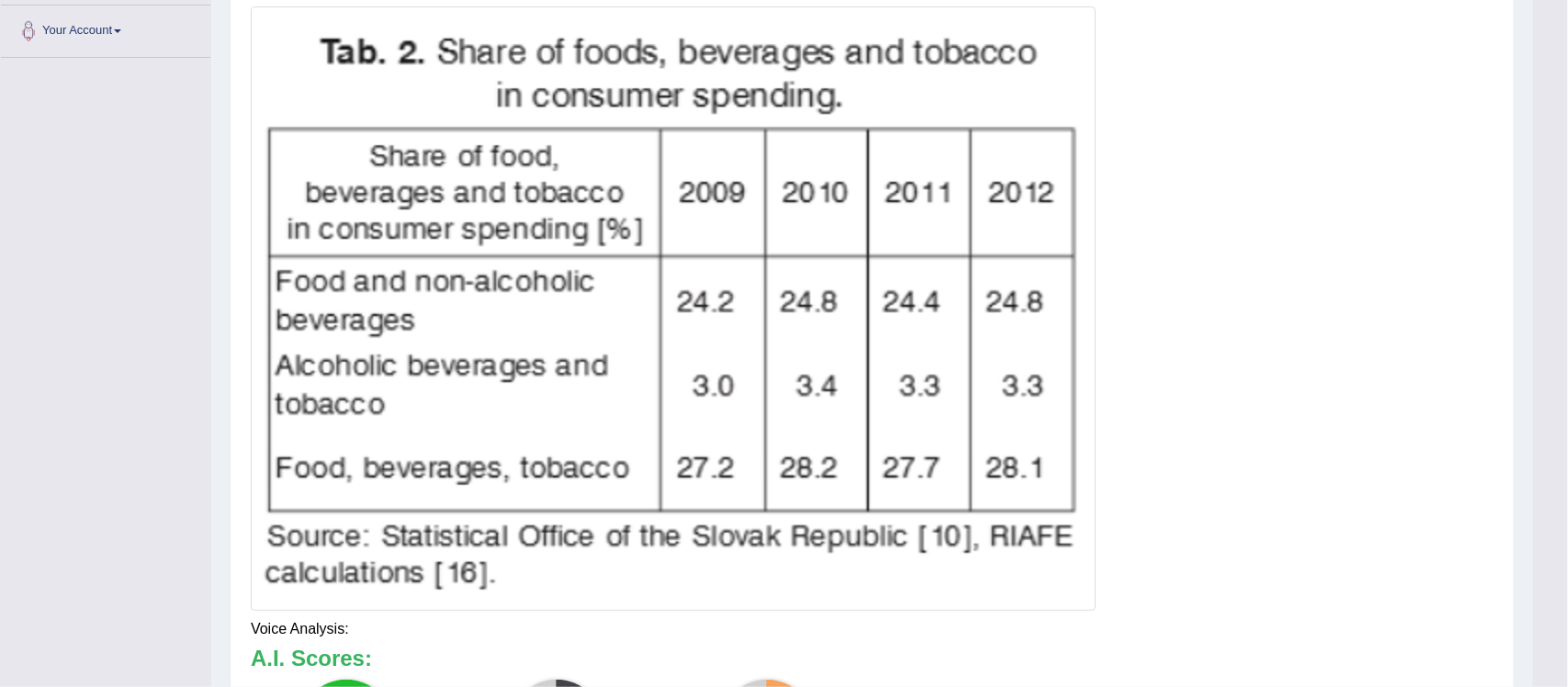
click at [1126, 412] on div at bounding box center [871, 309] width 1243 height 604
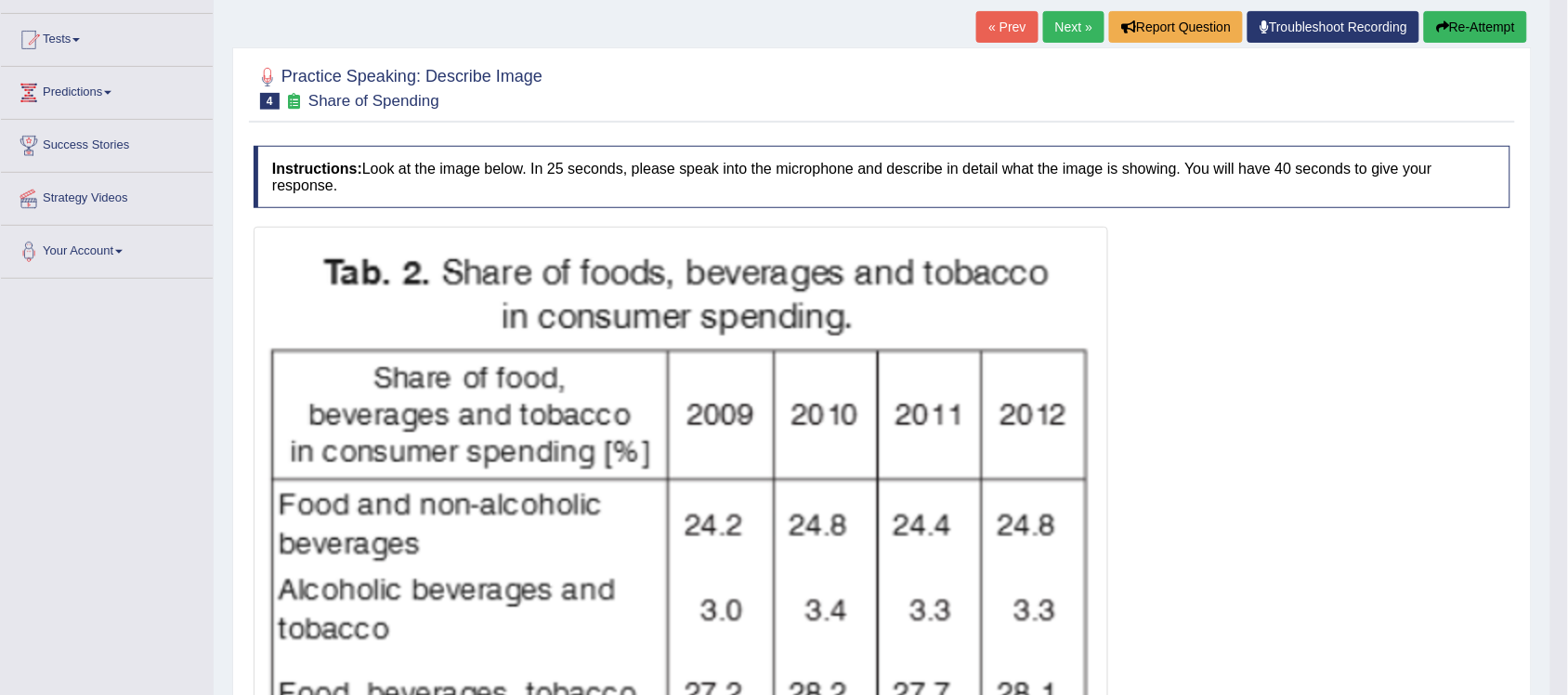
scroll to position [170, 0]
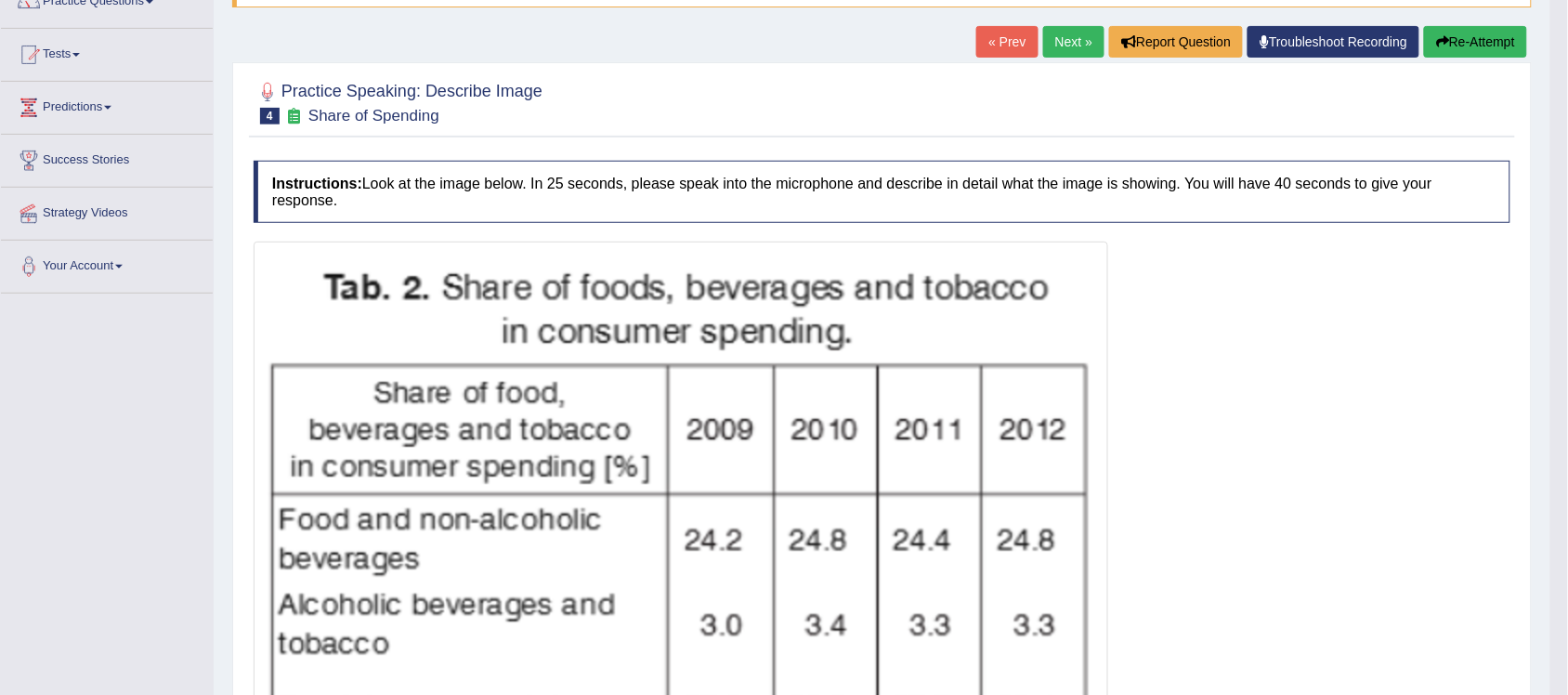
click at [1139, 47] on button "Re-Attempt" at bounding box center [1475, 42] width 103 height 32
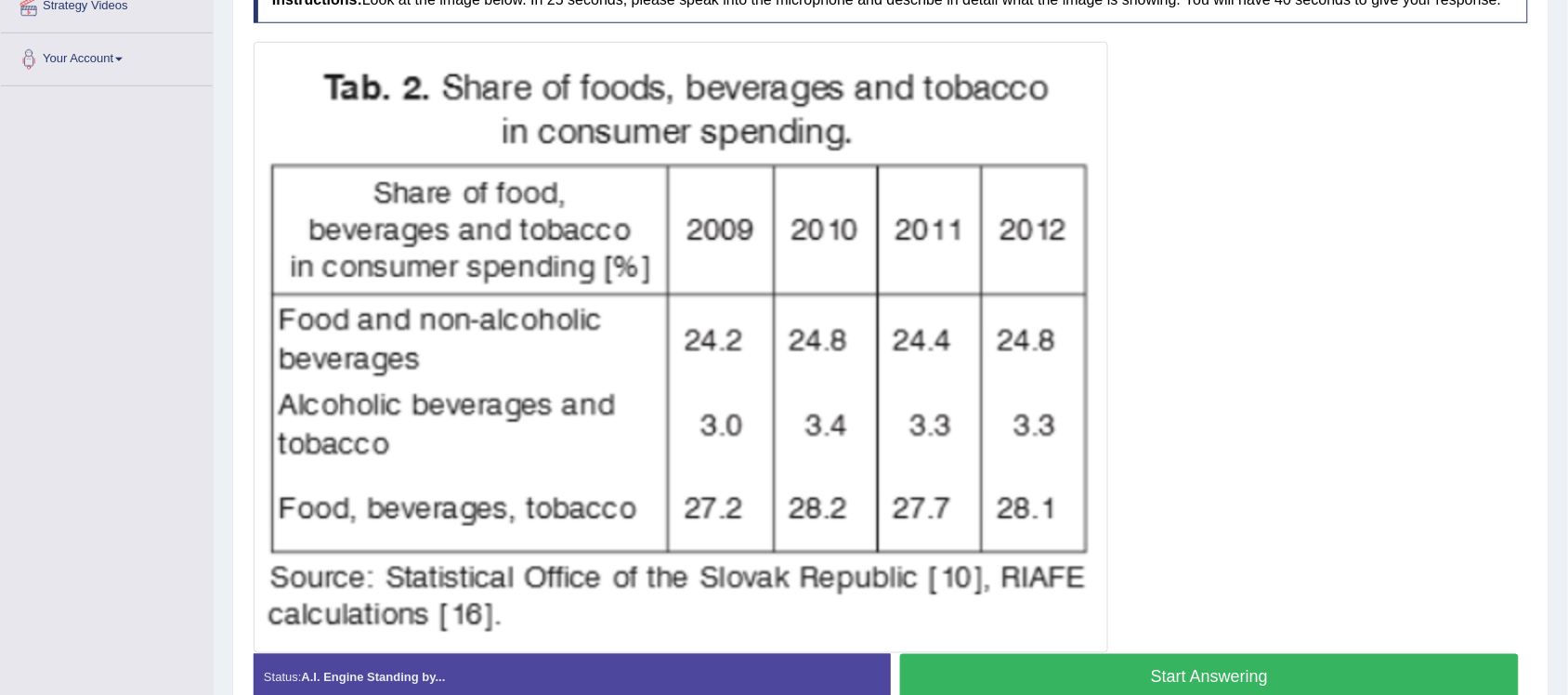
scroll to position [378, 0]
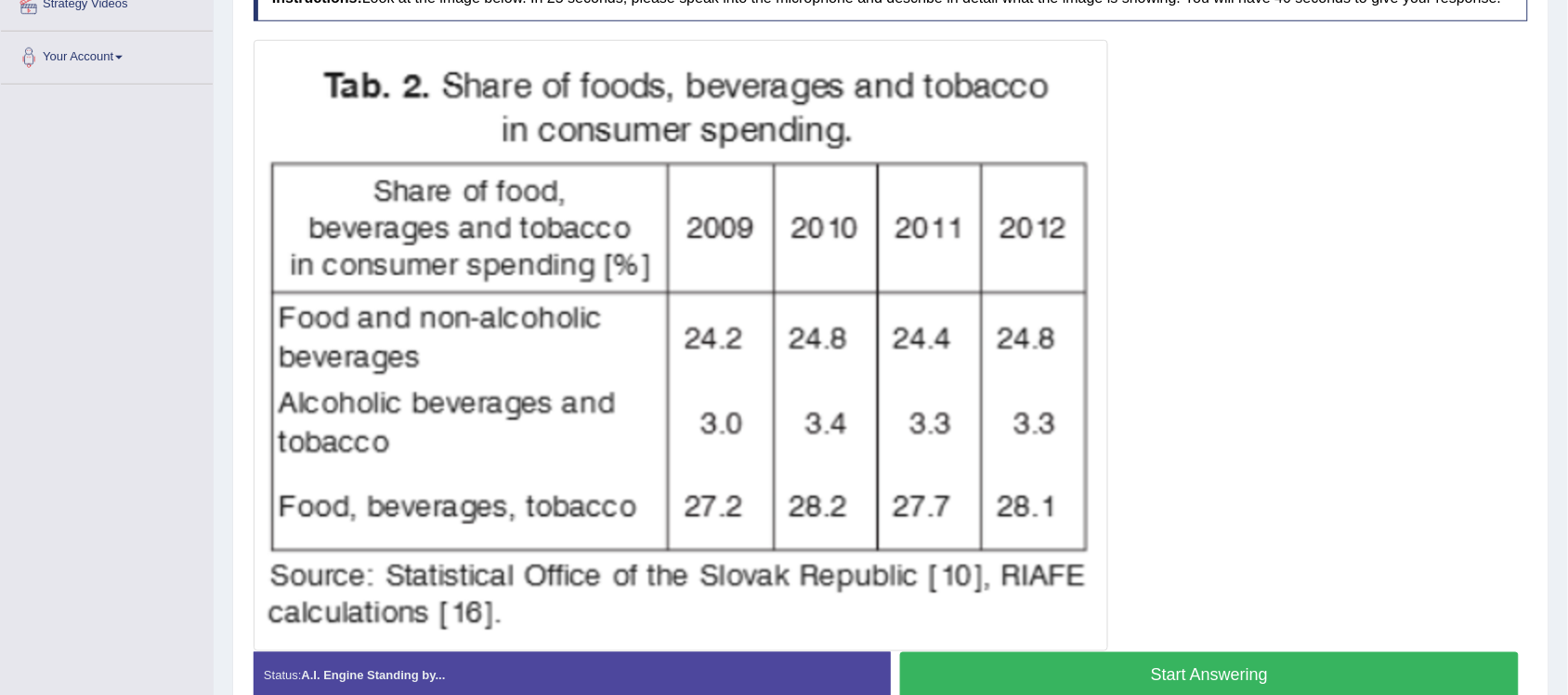
click at [1164, 662] on button "Start Answering" at bounding box center [1209, 676] width 619 height 48
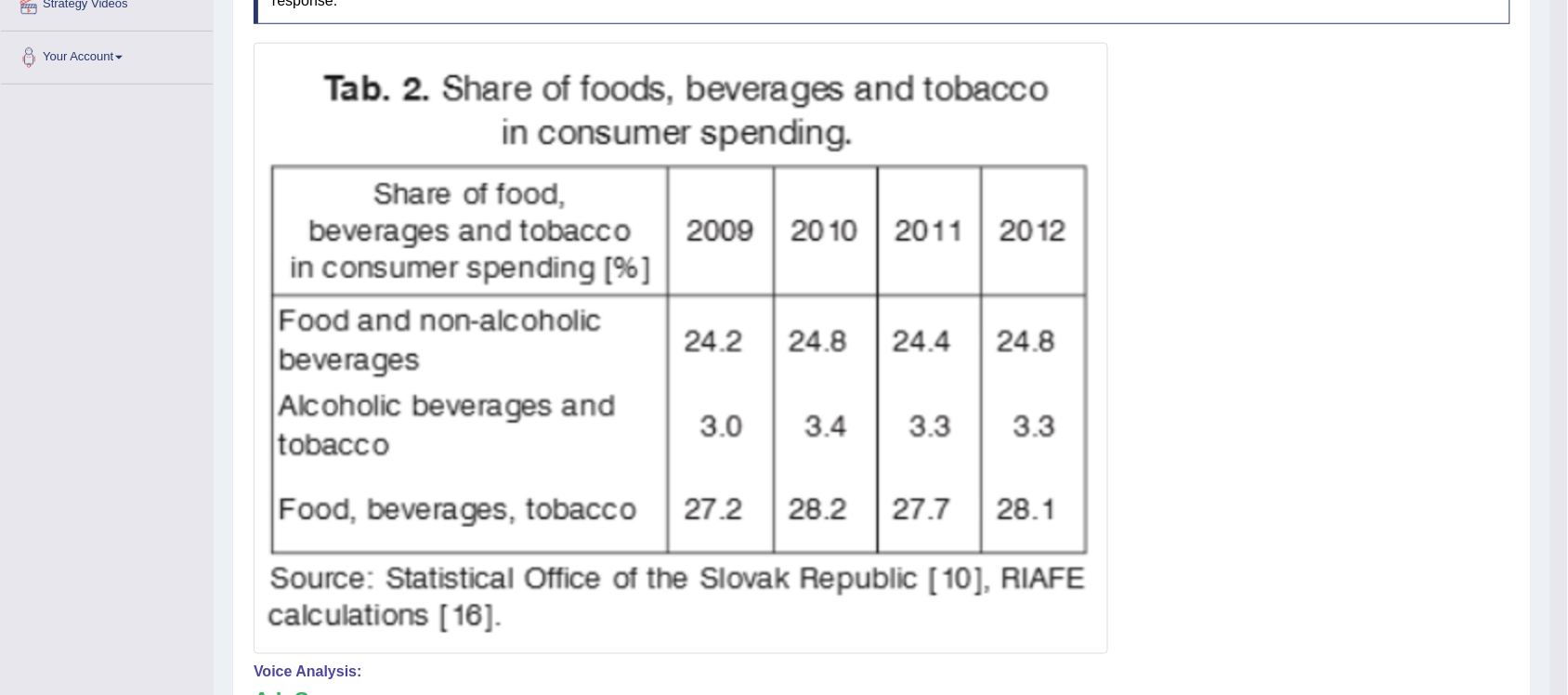
click at [1280, 457] on div at bounding box center [881, 348] width 1257 height 611
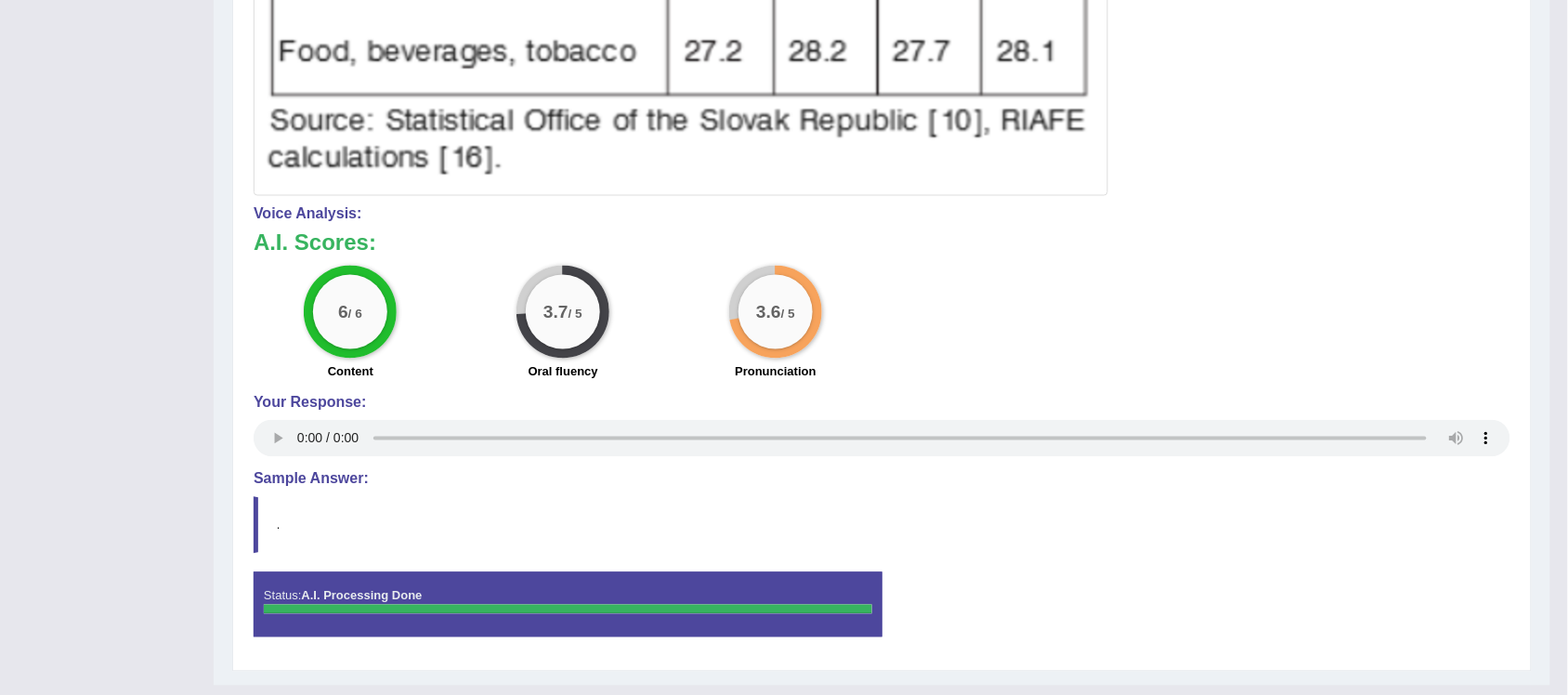
scroll to position [727, 0]
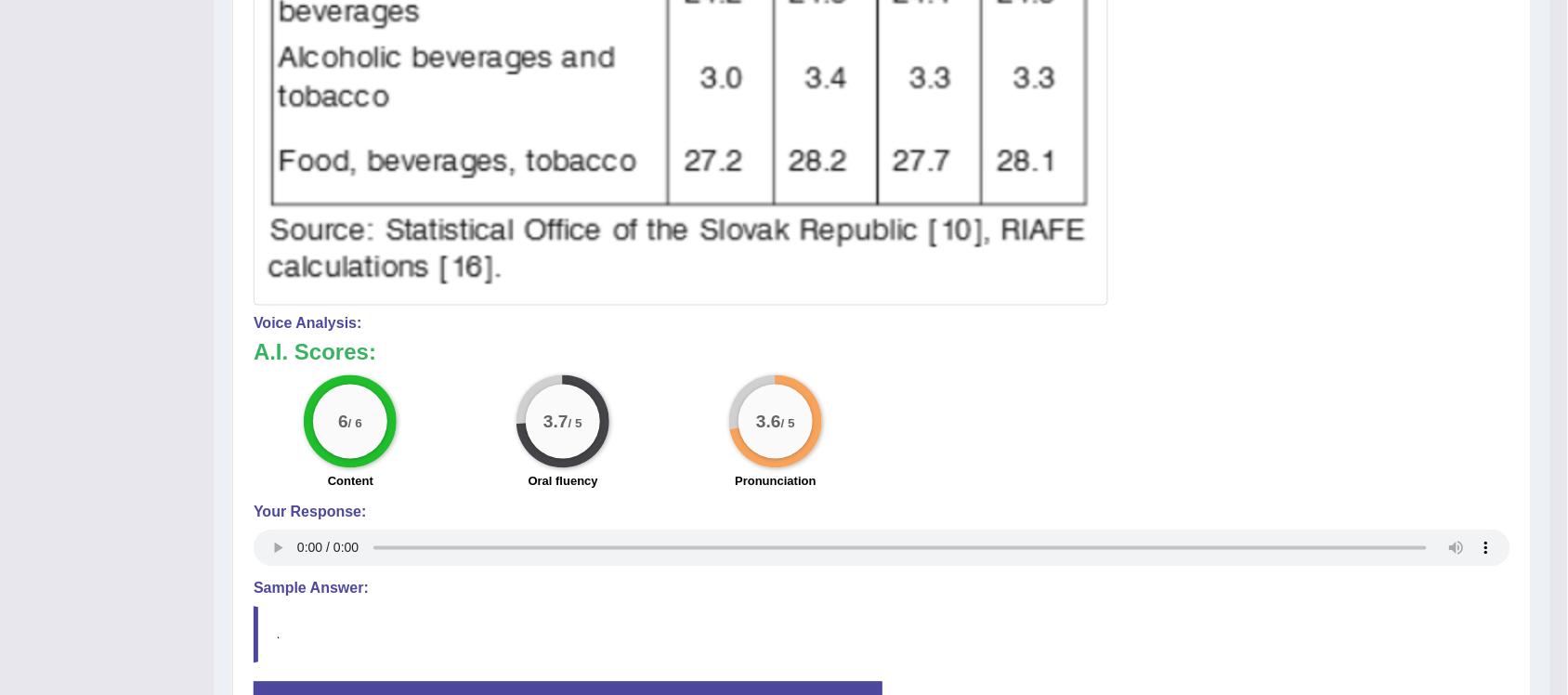
click at [1154, 243] on div at bounding box center [881, -1] width 1257 height 611
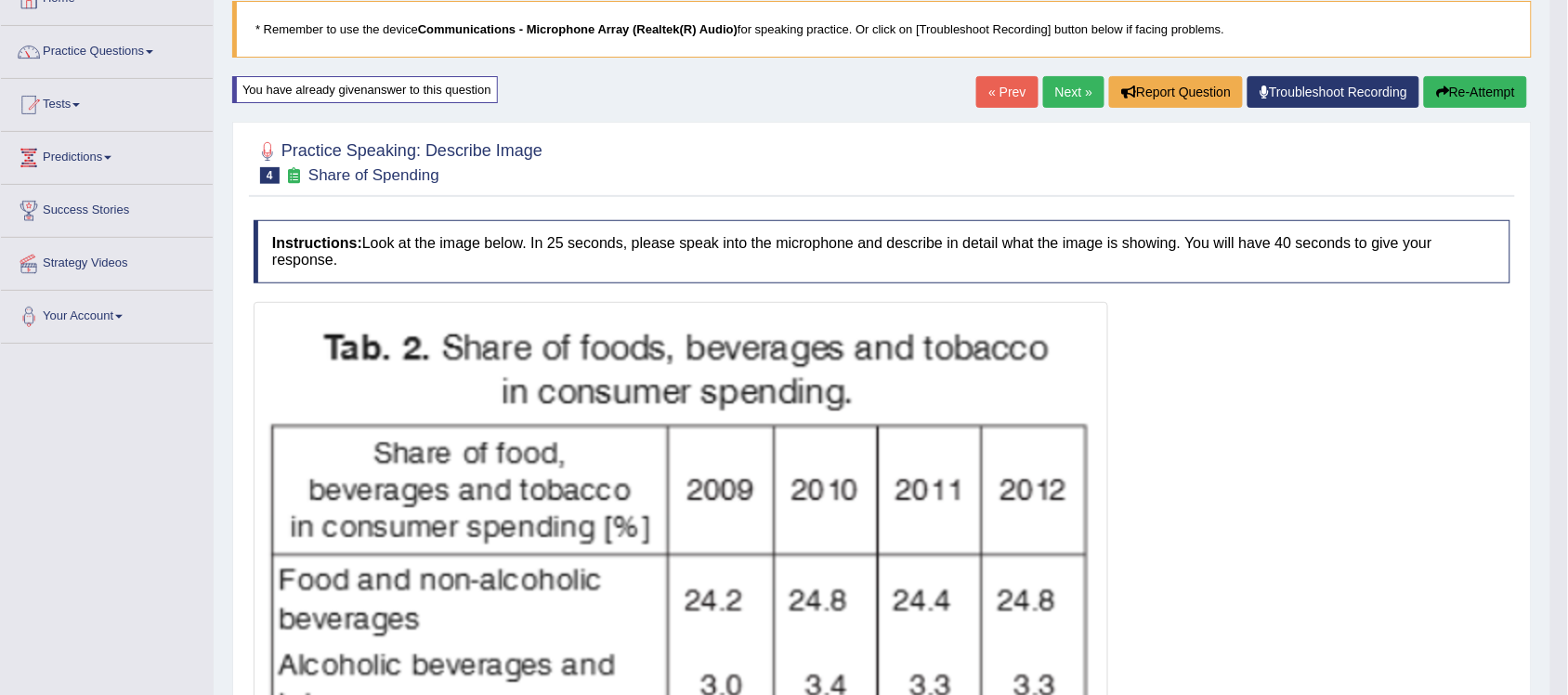
scroll to position [0, 0]
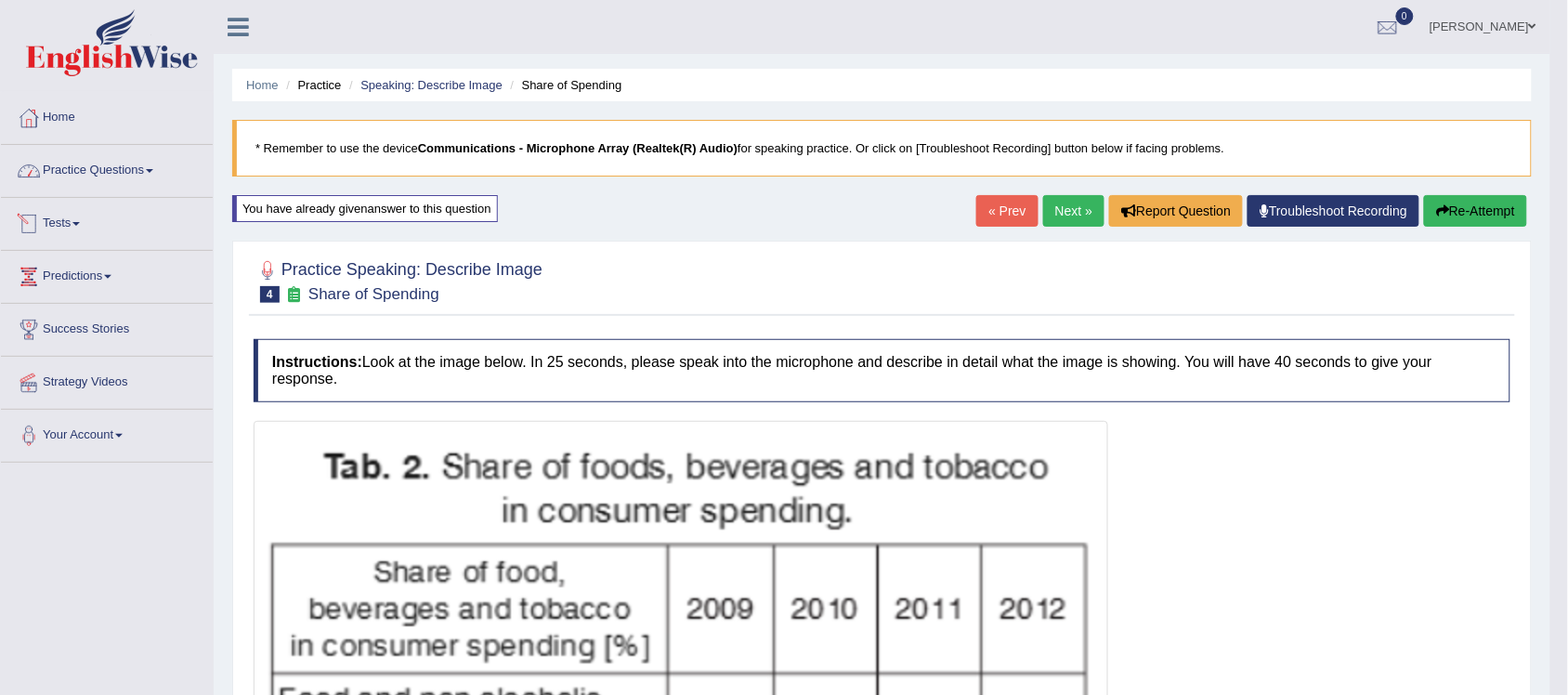
click at [86, 174] on link "Practice Questions" at bounding box center [107, 168] width 211 height 47
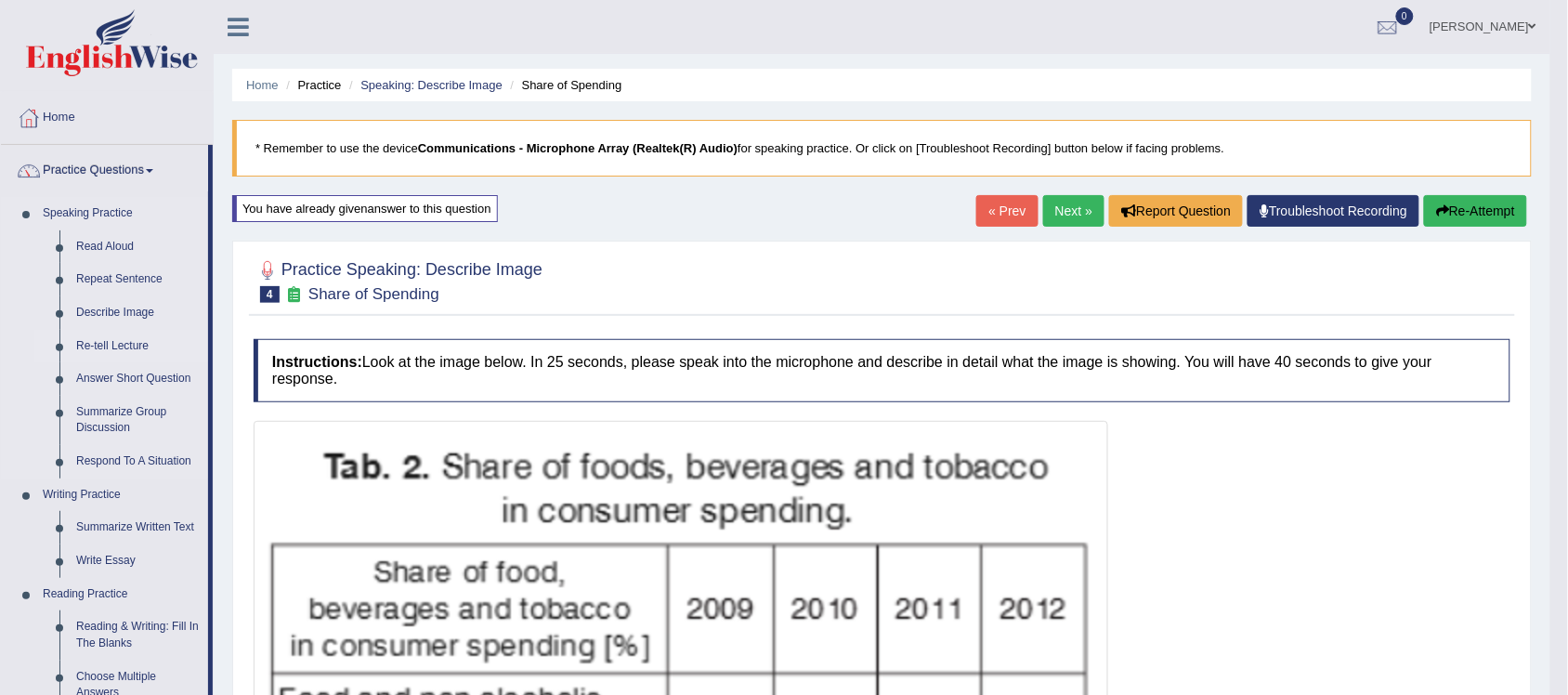
click at [130, 342] on link "Re-tell Lecture" at bounding box center [138, 347] width 141 height 34
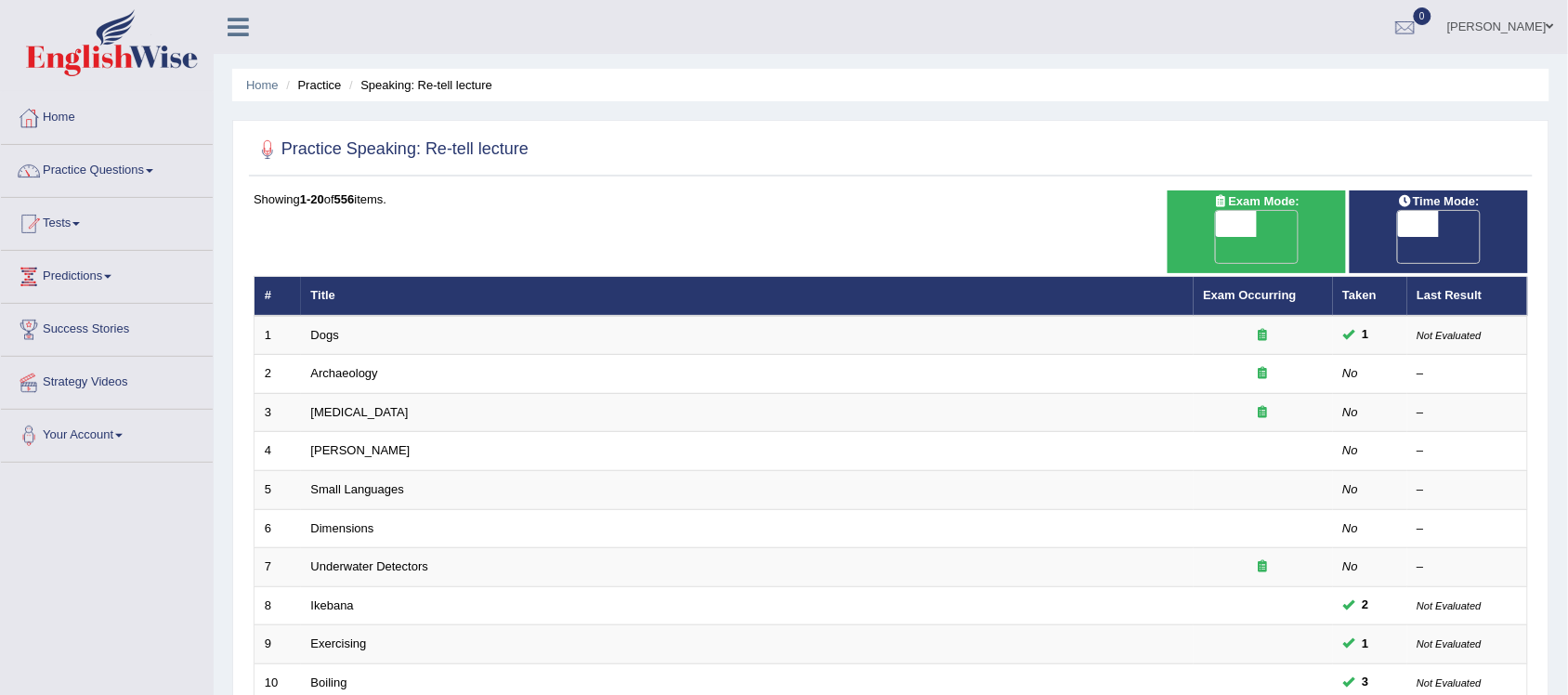
click at [1396, 207] on span "Time Mode:" at bounding box center [1438, 202] width 97 height 20
click at [1417, 227] on span at bounding box center [1418, 224] width 41 height 26
checkbox input "true"
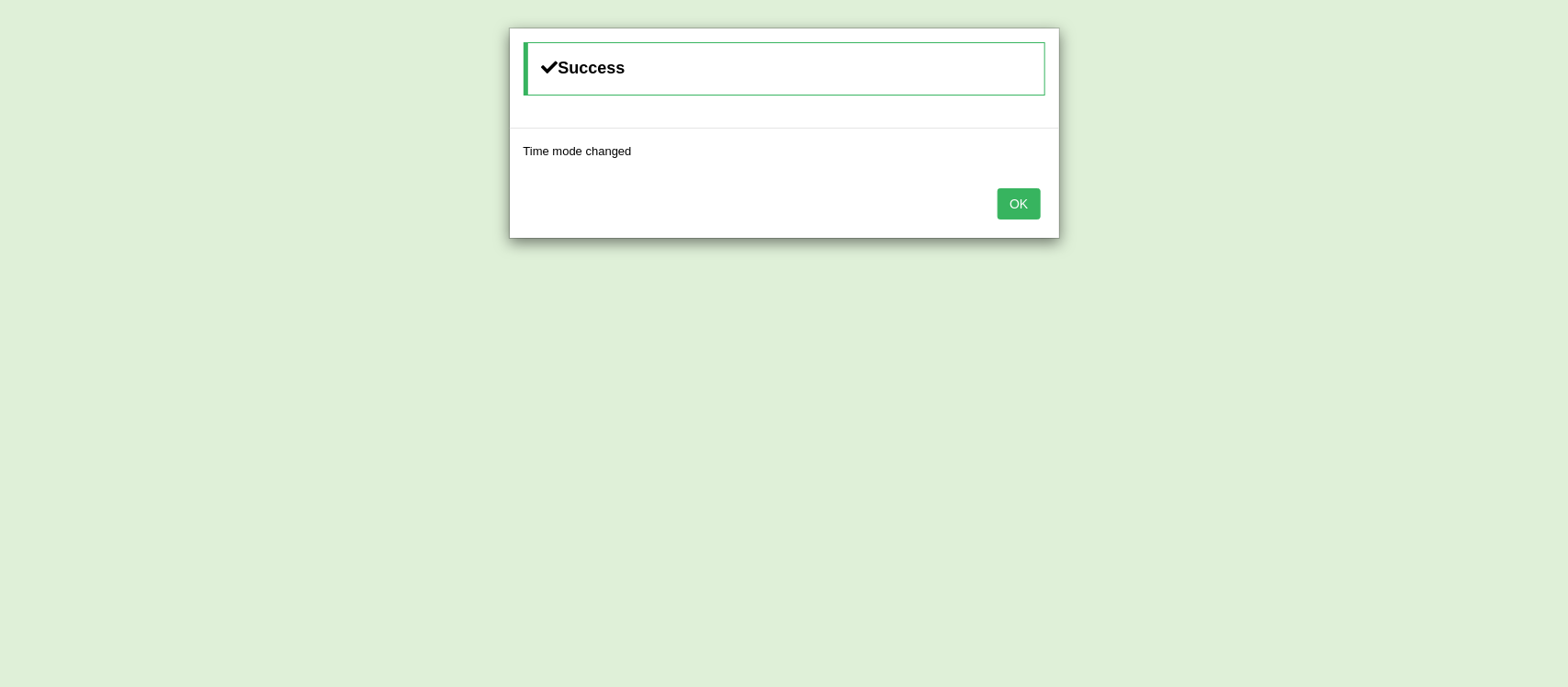
click at [1013, 193] on button "OK" at bounding box center [1018, 204] width 42 height 32
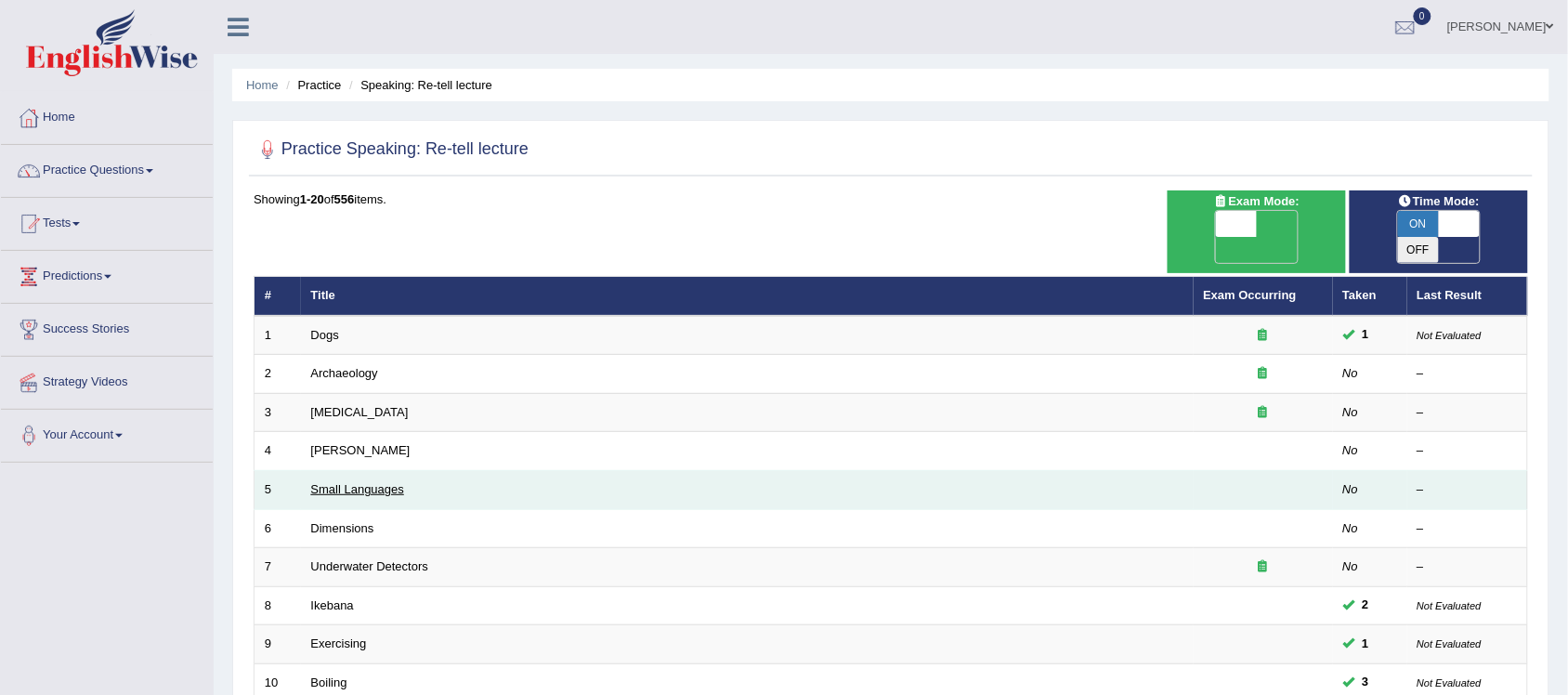
click at [378, 483] on link "Small Languages" at bounding box center [357, 490] width 93 height 14
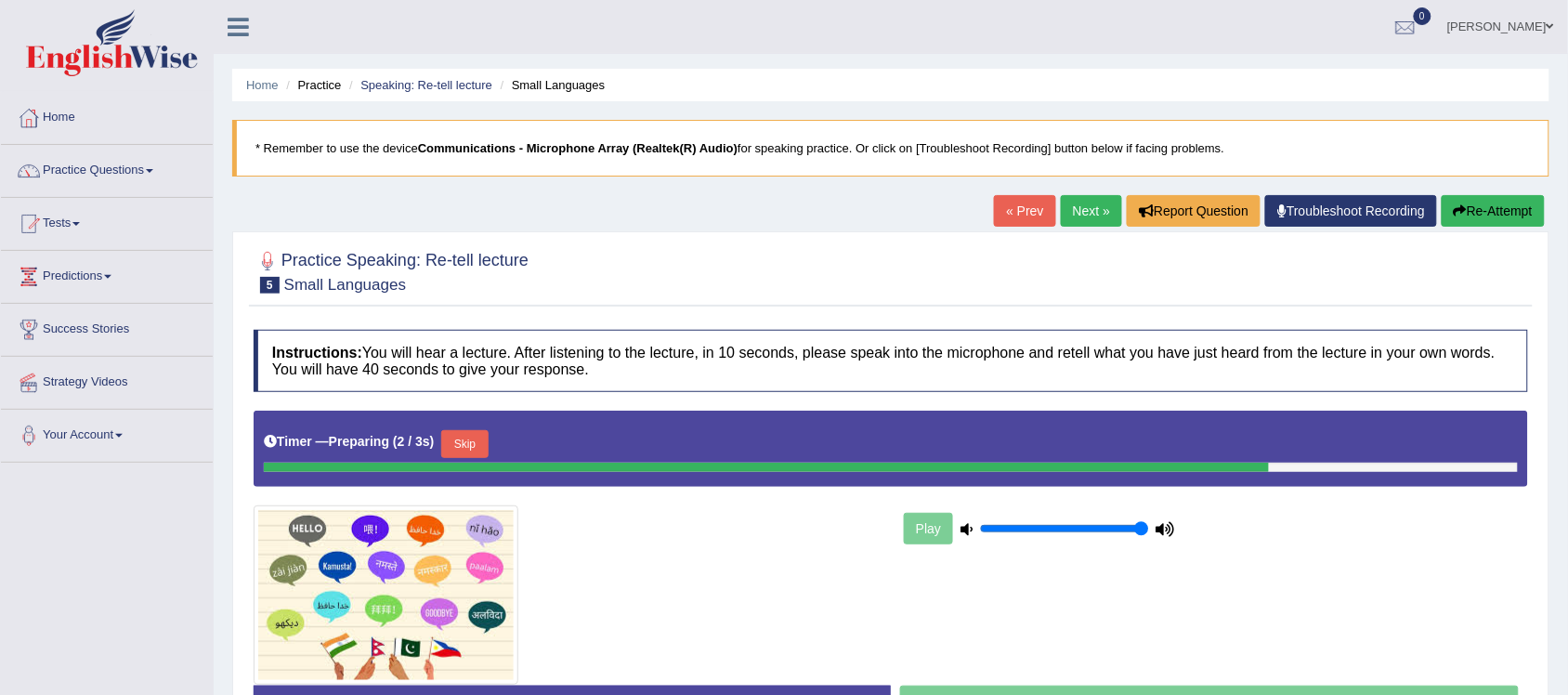
drag, startPoint x: 1078, startPoint y: 531, endPoint x: 1232, endPoint y: 551, distance: 155.3
type input "1"
click at [1149, 536] on input "range" at bounding box center [1065, 528] width 169 height 15
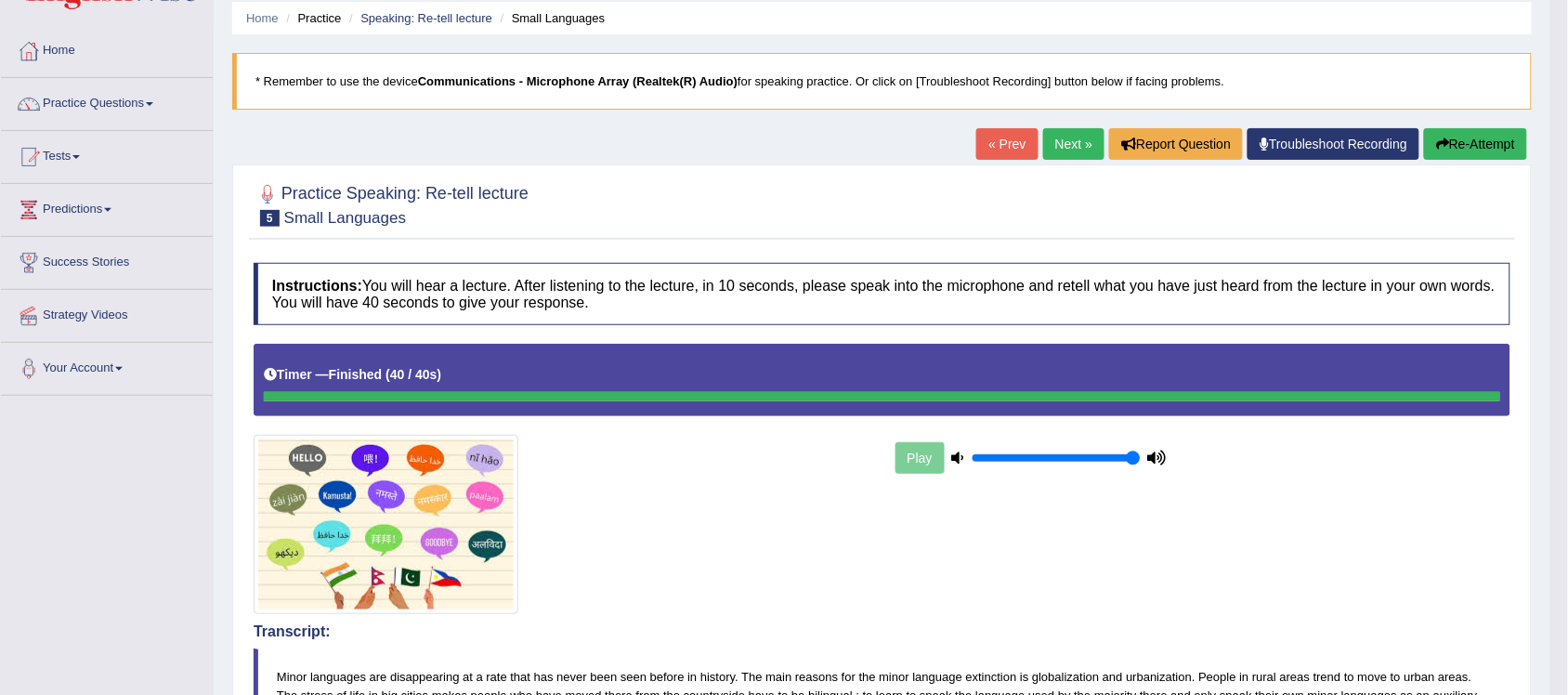
scroll to position [14, 0]
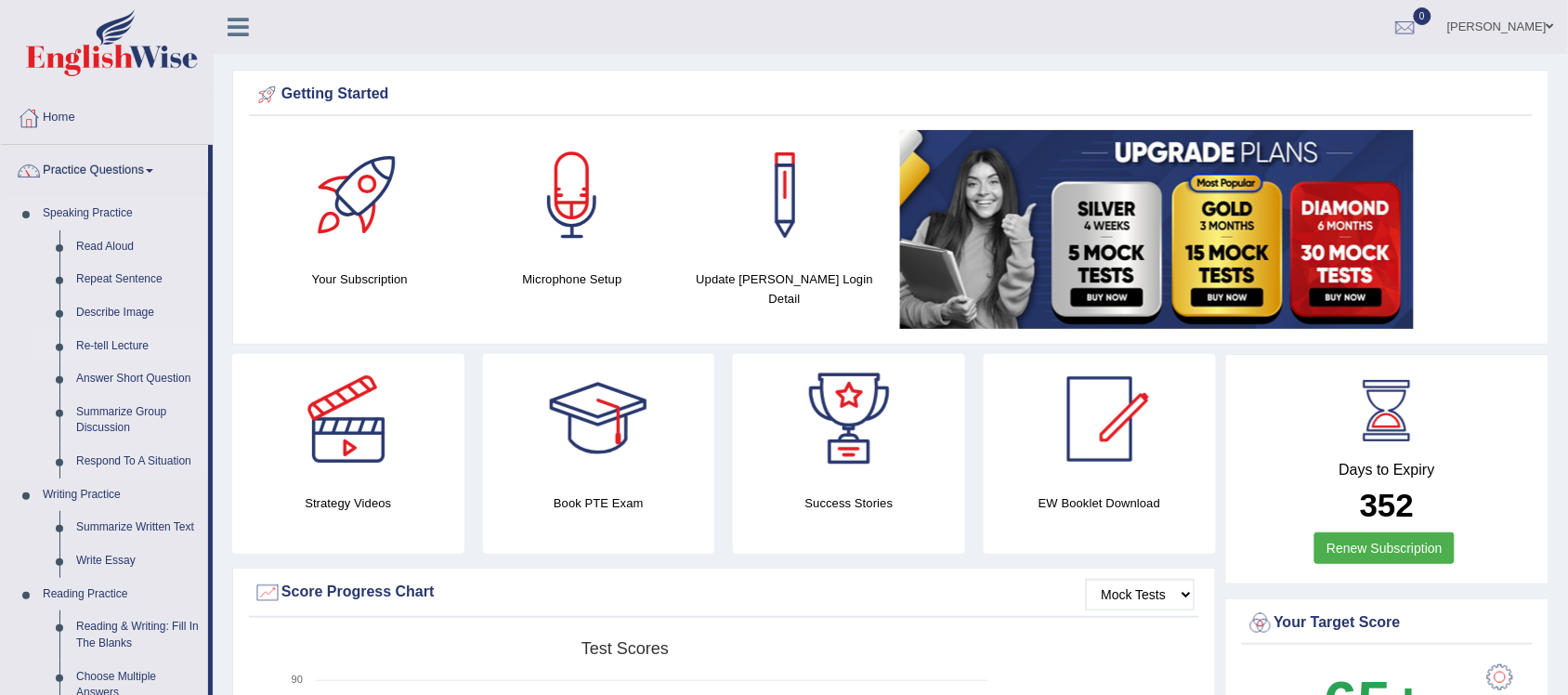
click at [138, 354] on link "Re-tell Lecture" at bounding box center [138, 347] width 141 height 34
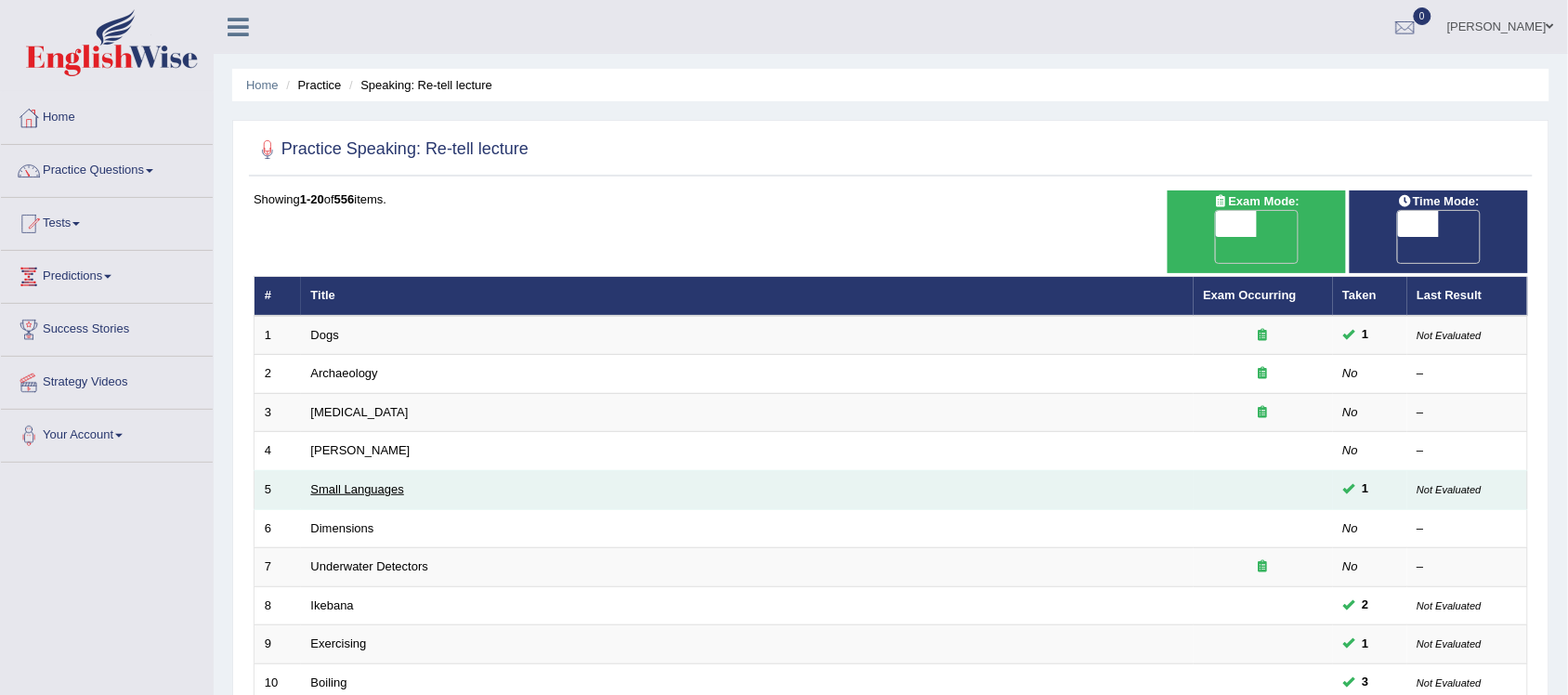
click at [340, 483] on link "Small Languages" at bounding box center [357, 490] width 93 height 14
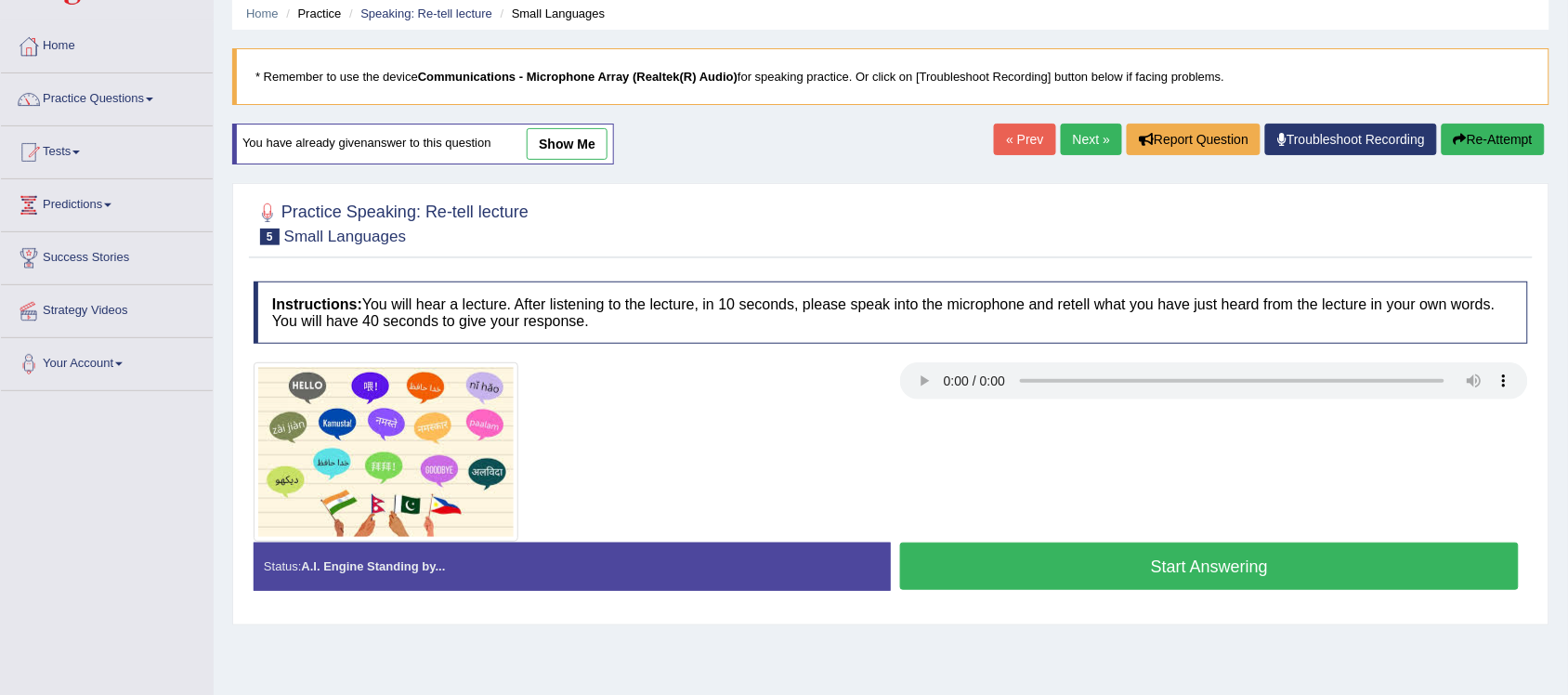
scroll to position [48, 0]
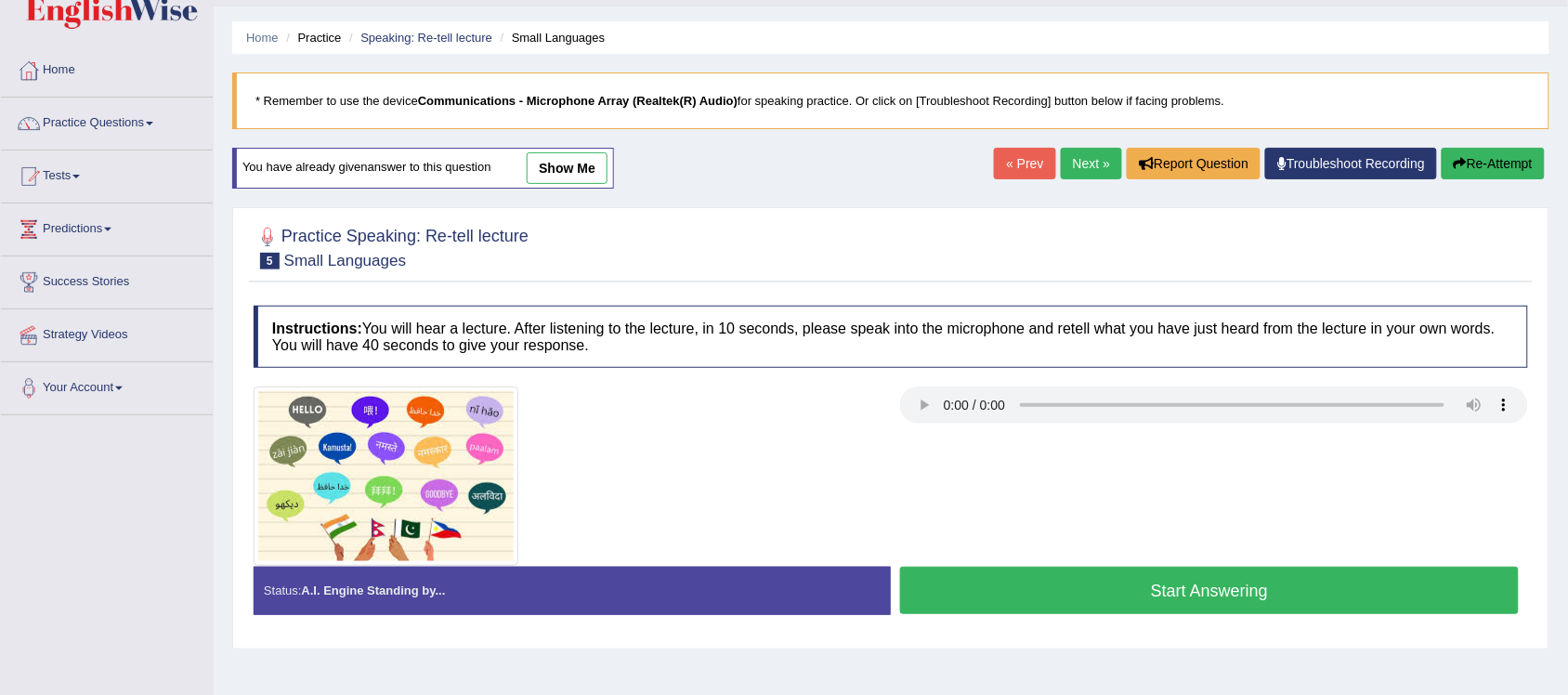
click at [1190, 593] on button "Start Answering" at bounding box center [1209, 590] width 619 height 48
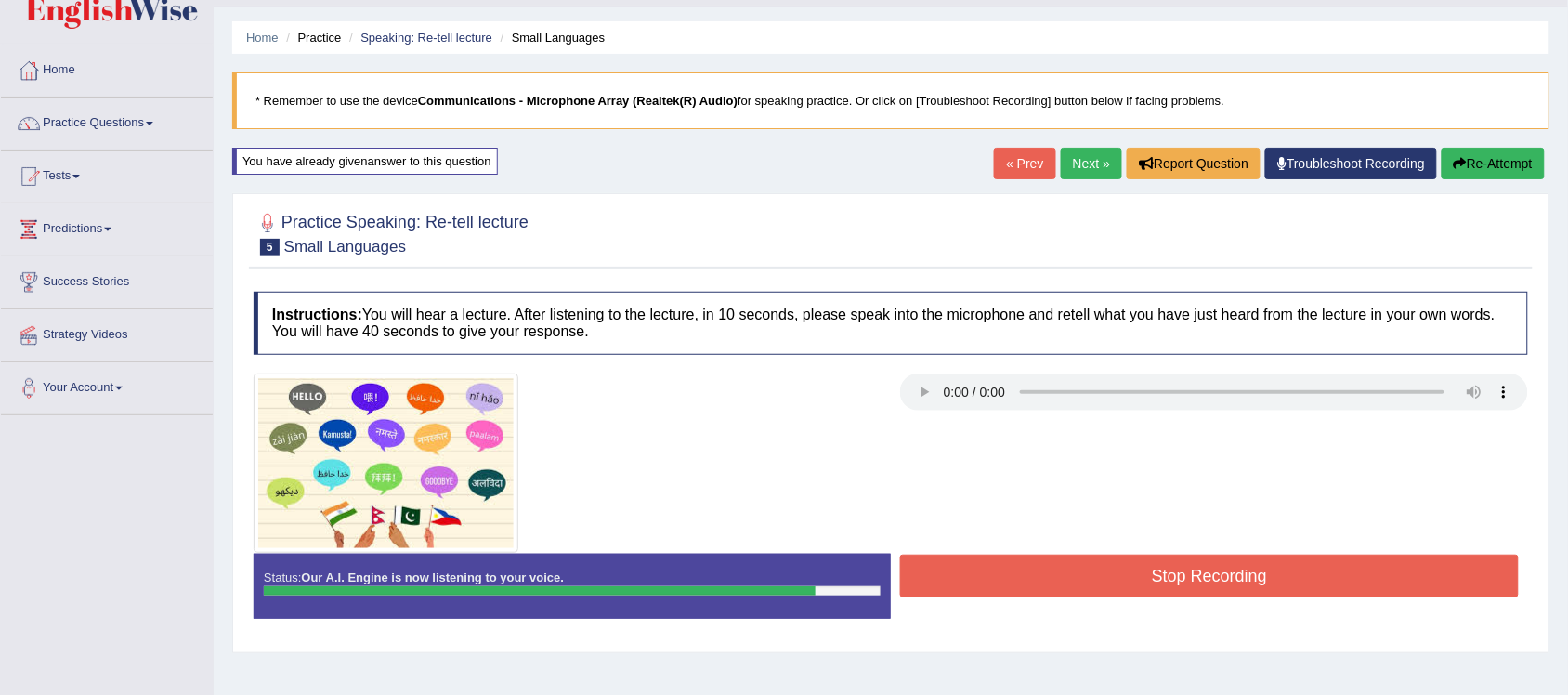
click at [1164, 579] on button "Stop Recording" at bounding box center [1209, 575] width 619 height 43
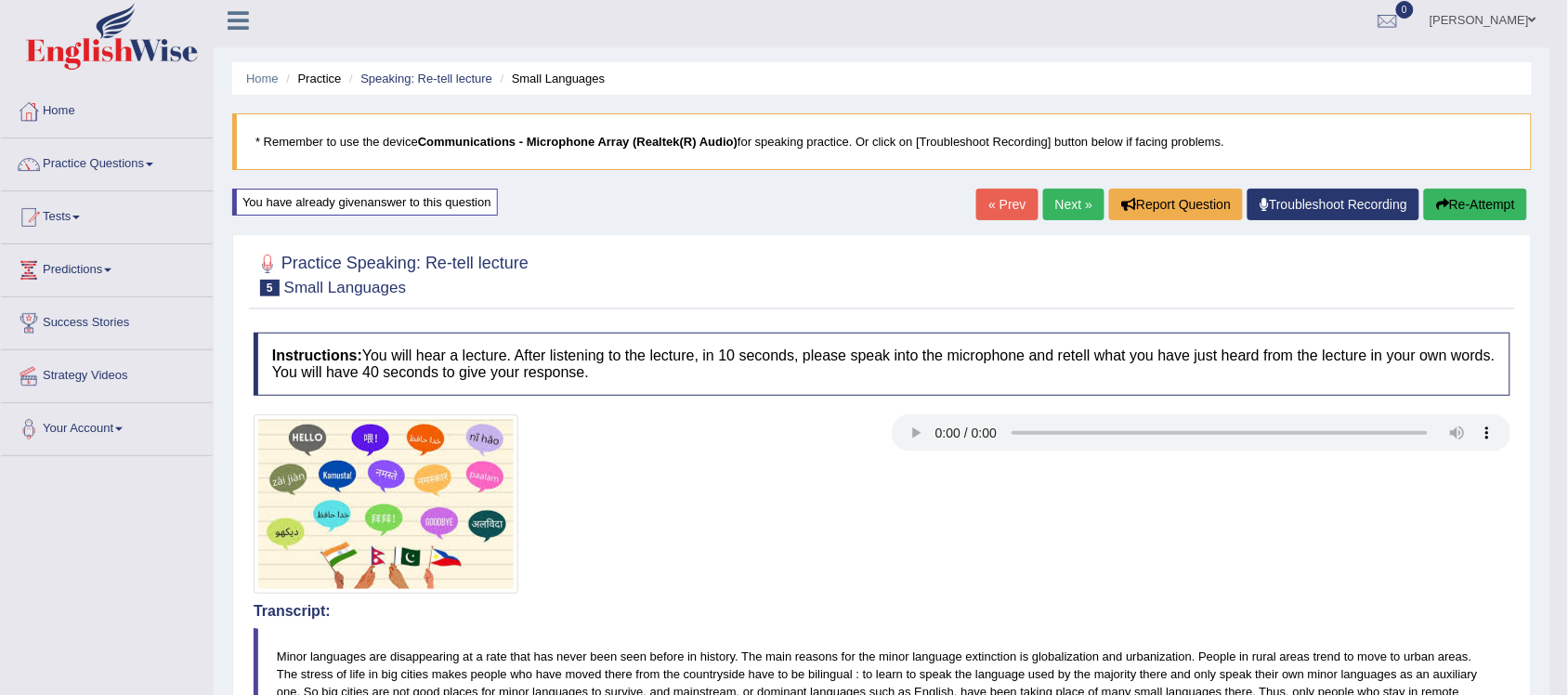
scroll to position [0, 0]
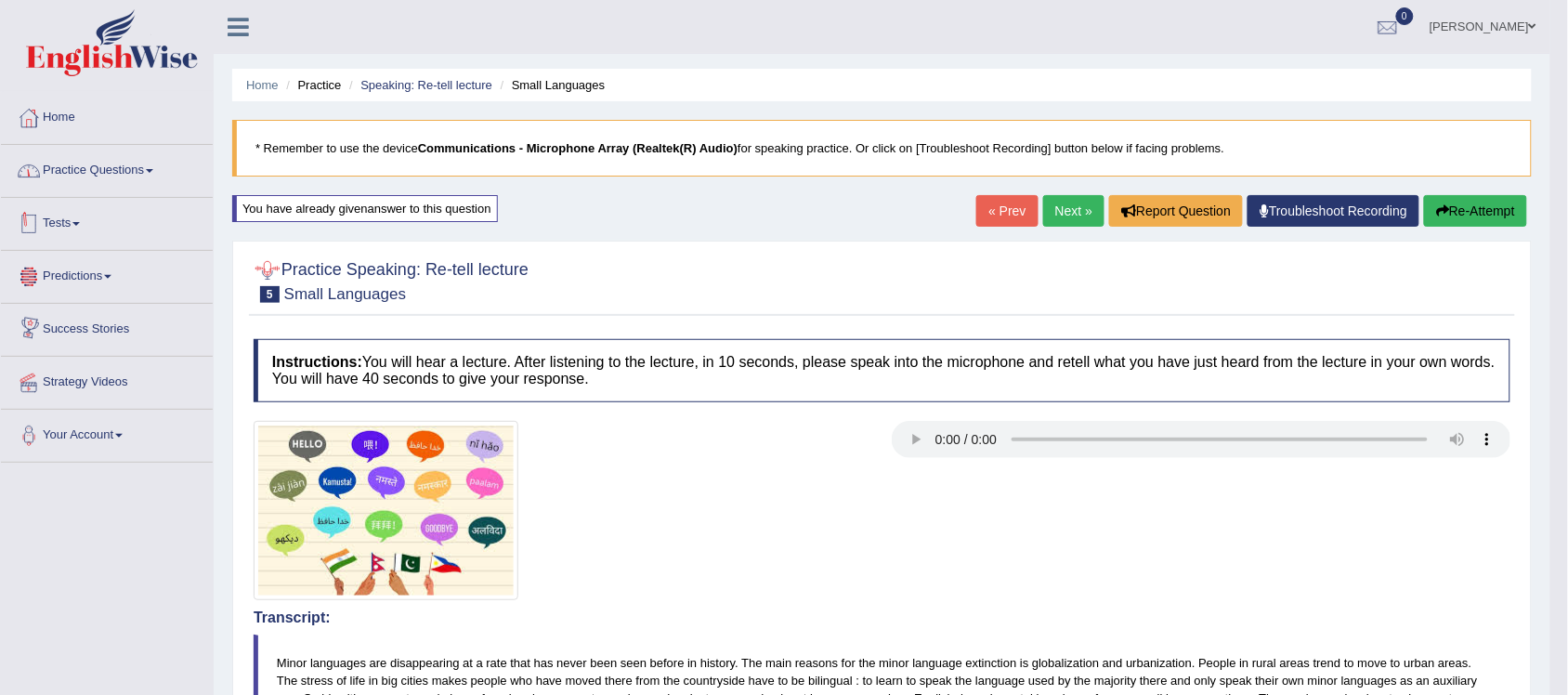
click at [135, 168] on link "Practice Questions" at bounding box center [107, 168] width 211 height 47
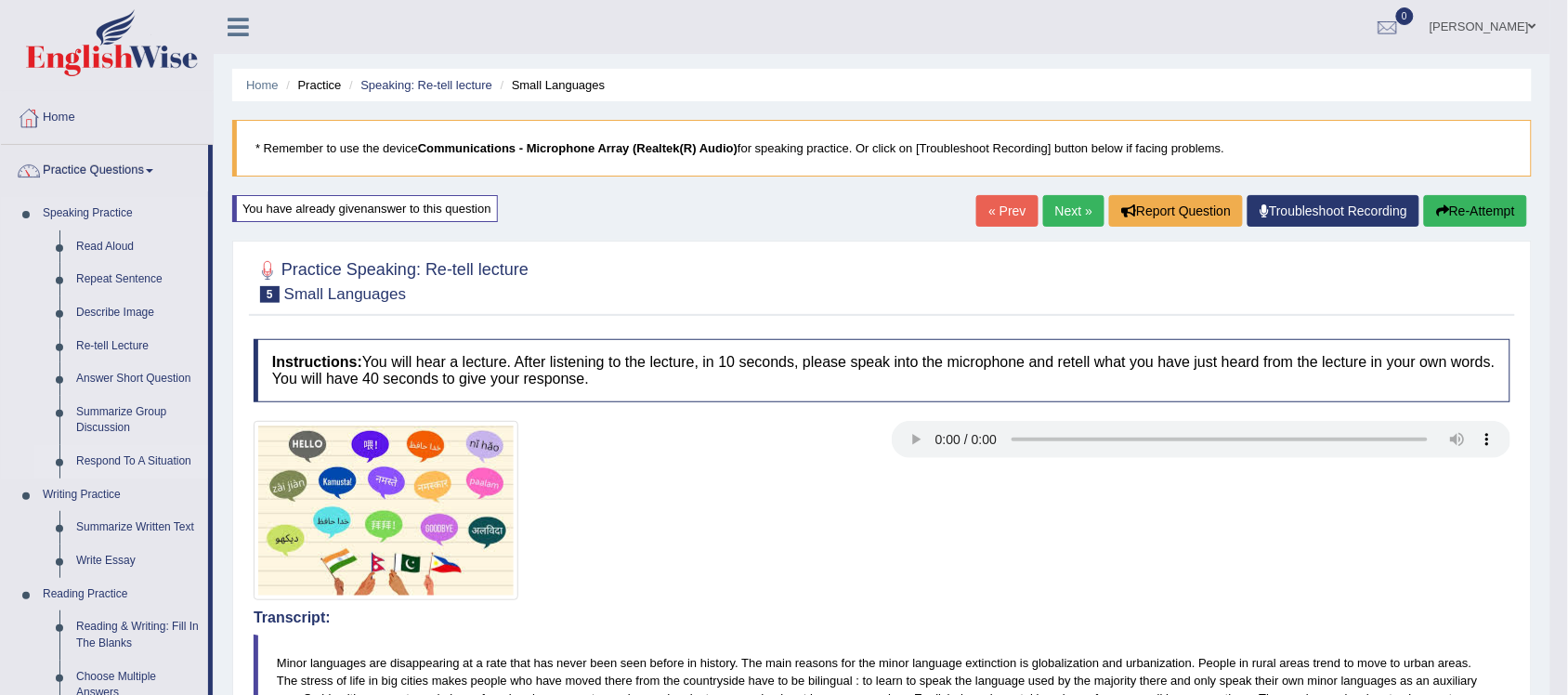
click at [108, 462] on link "Respond To A Situation" at bounding box center [138, 462] width 141 height 34
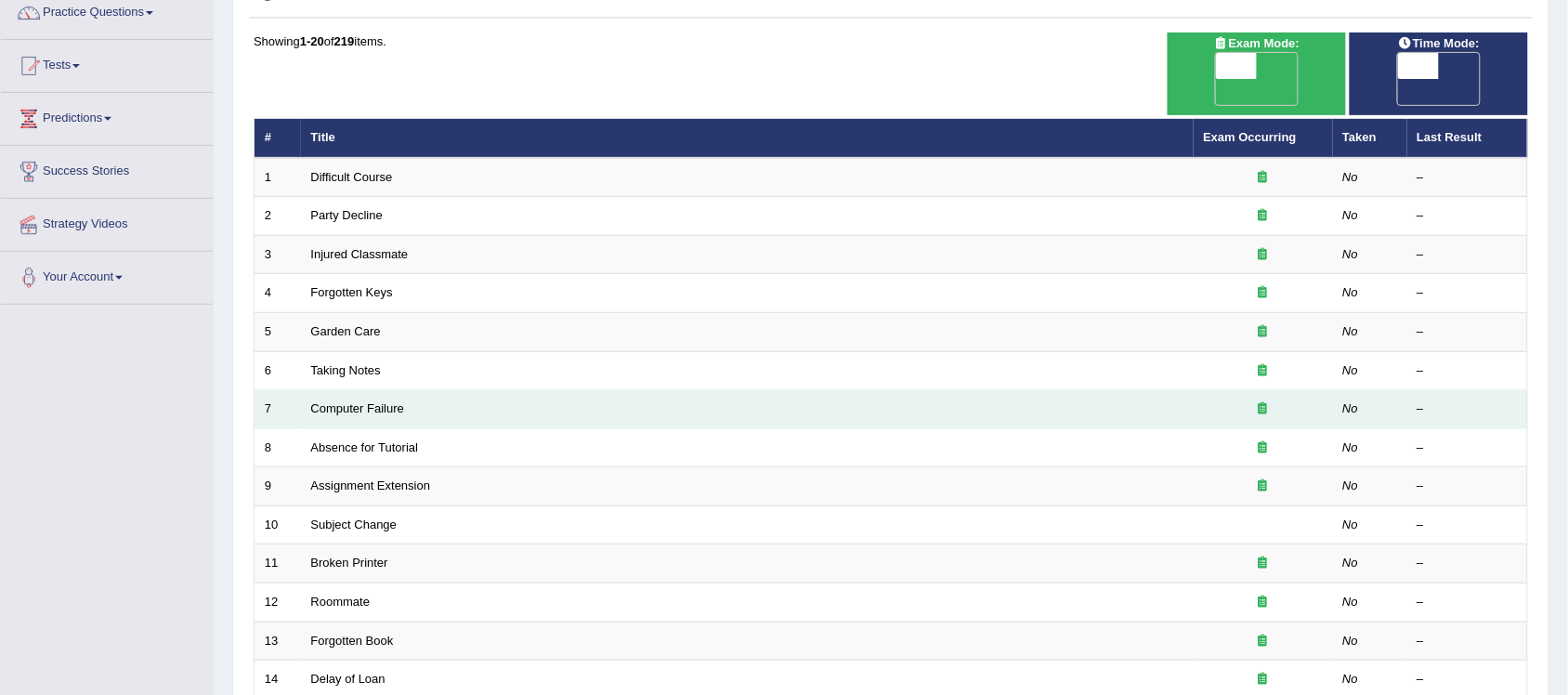
scroll to position [116, 0]
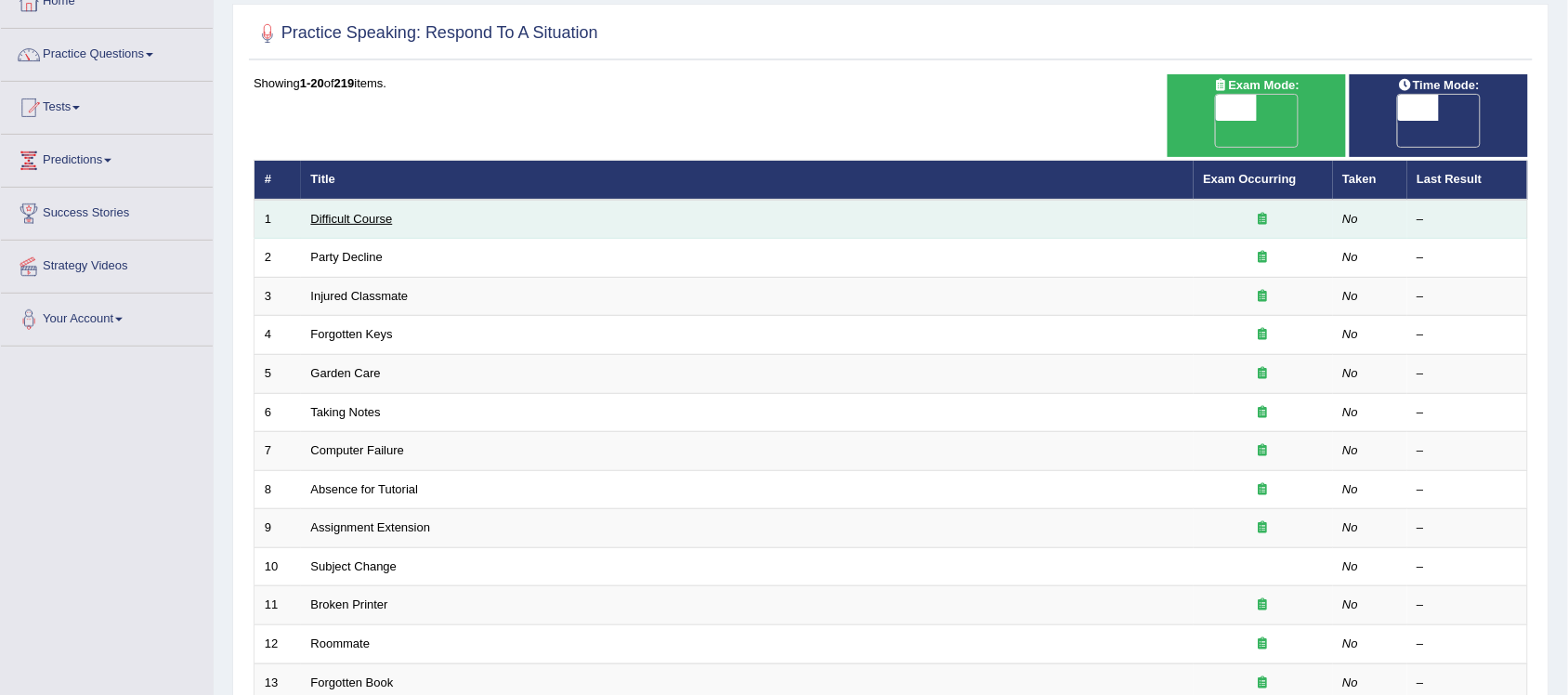
click at [378, 211] on link "Difficult Course" at bounding box center [352, 218] width 82 height 14
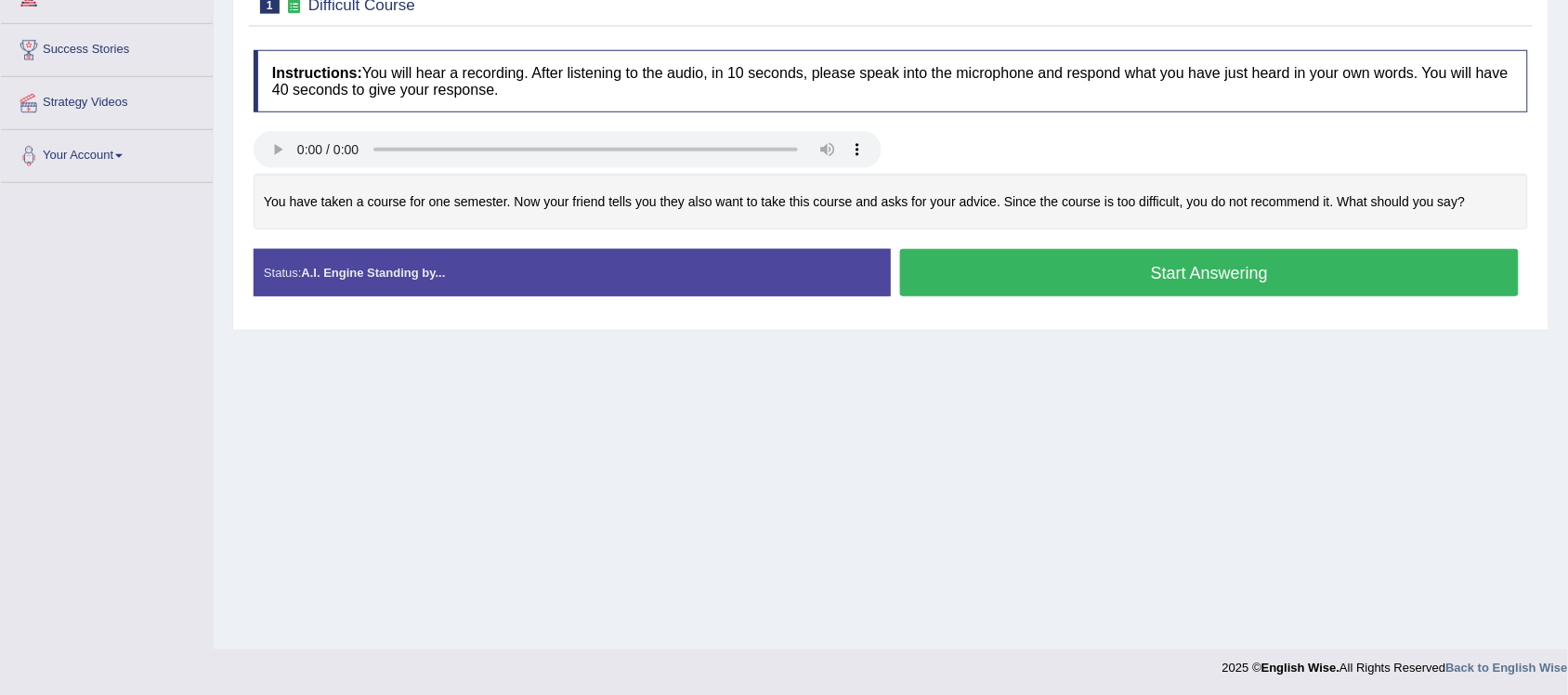
scroll to position [164, 0]
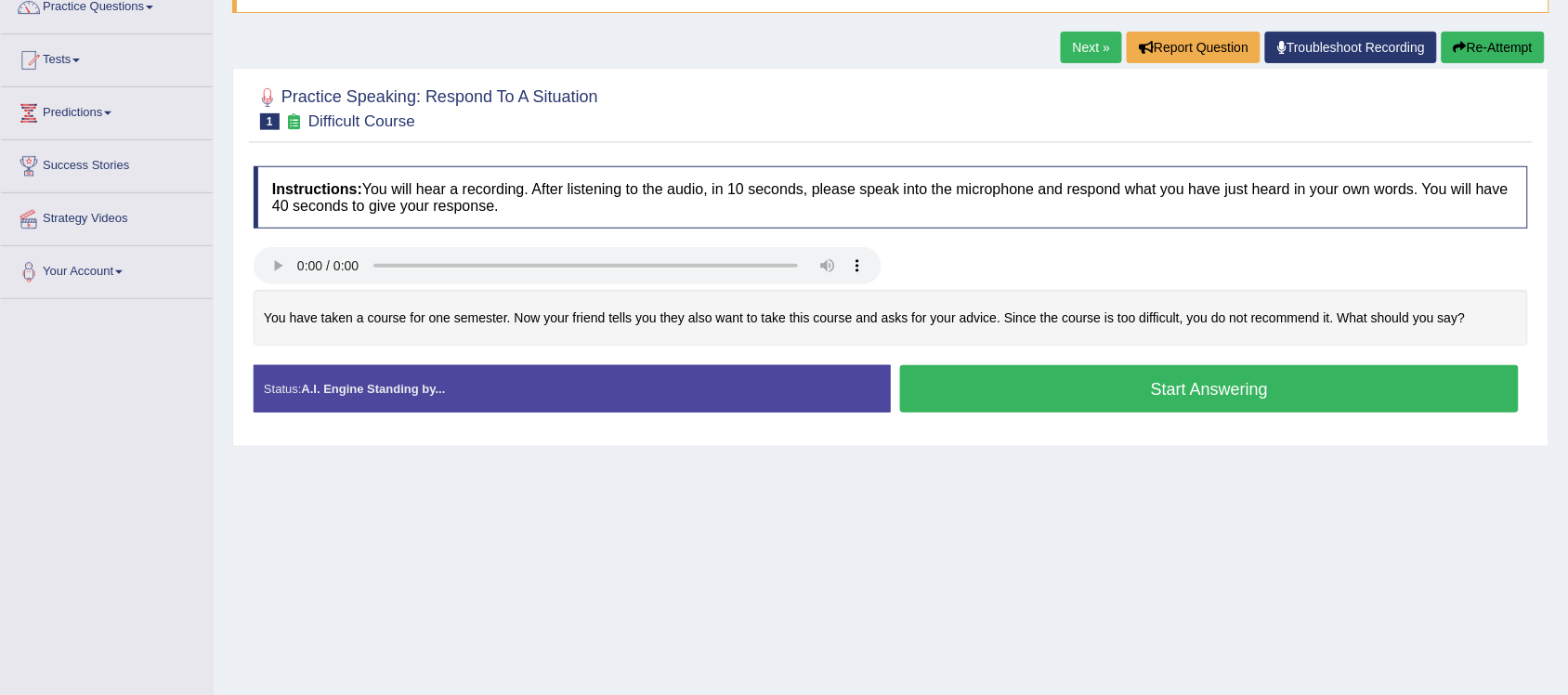
click at [1115, 395] on button "Start Answering" at bounding box center [1209, 389] width 619 height 48
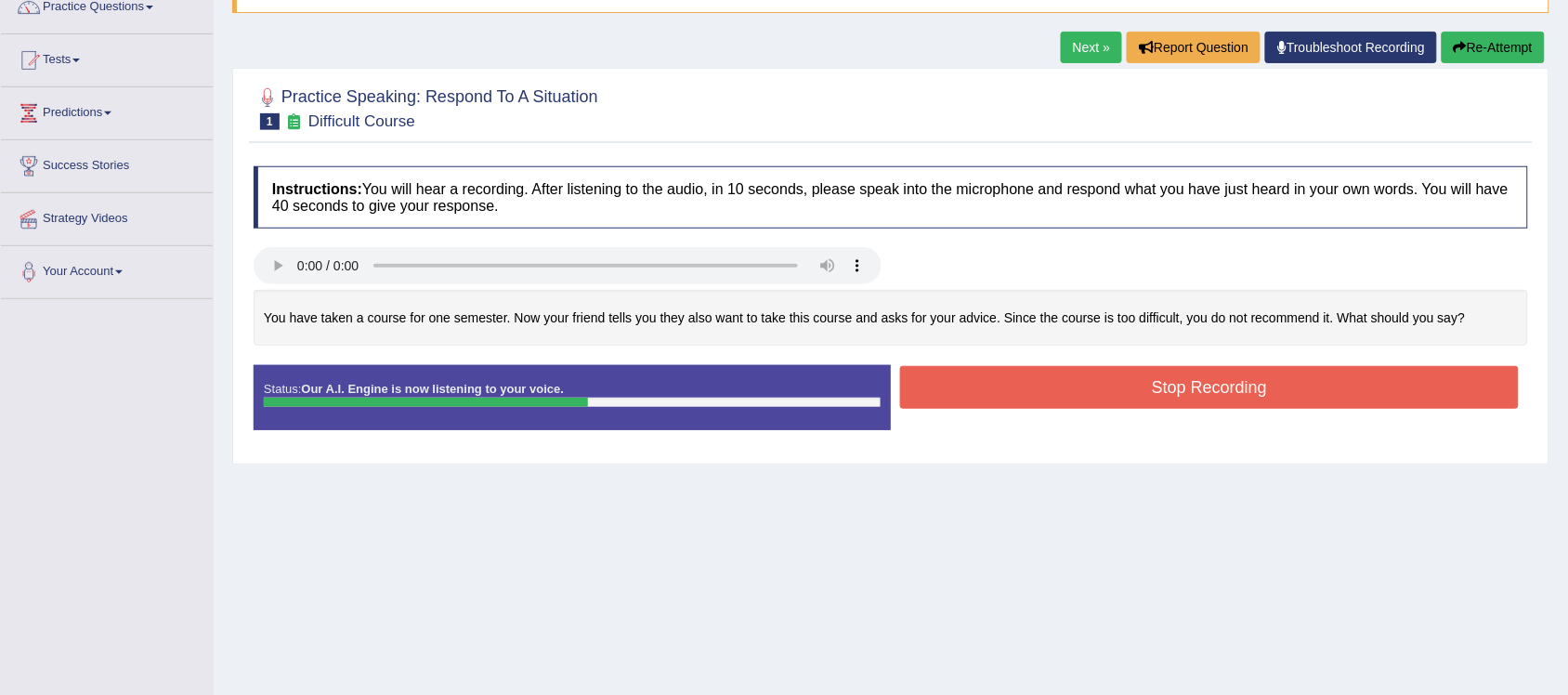
click at [1206, 388] on button "Stop Recording" at bounding box center [1209, 387] width 619 height 43
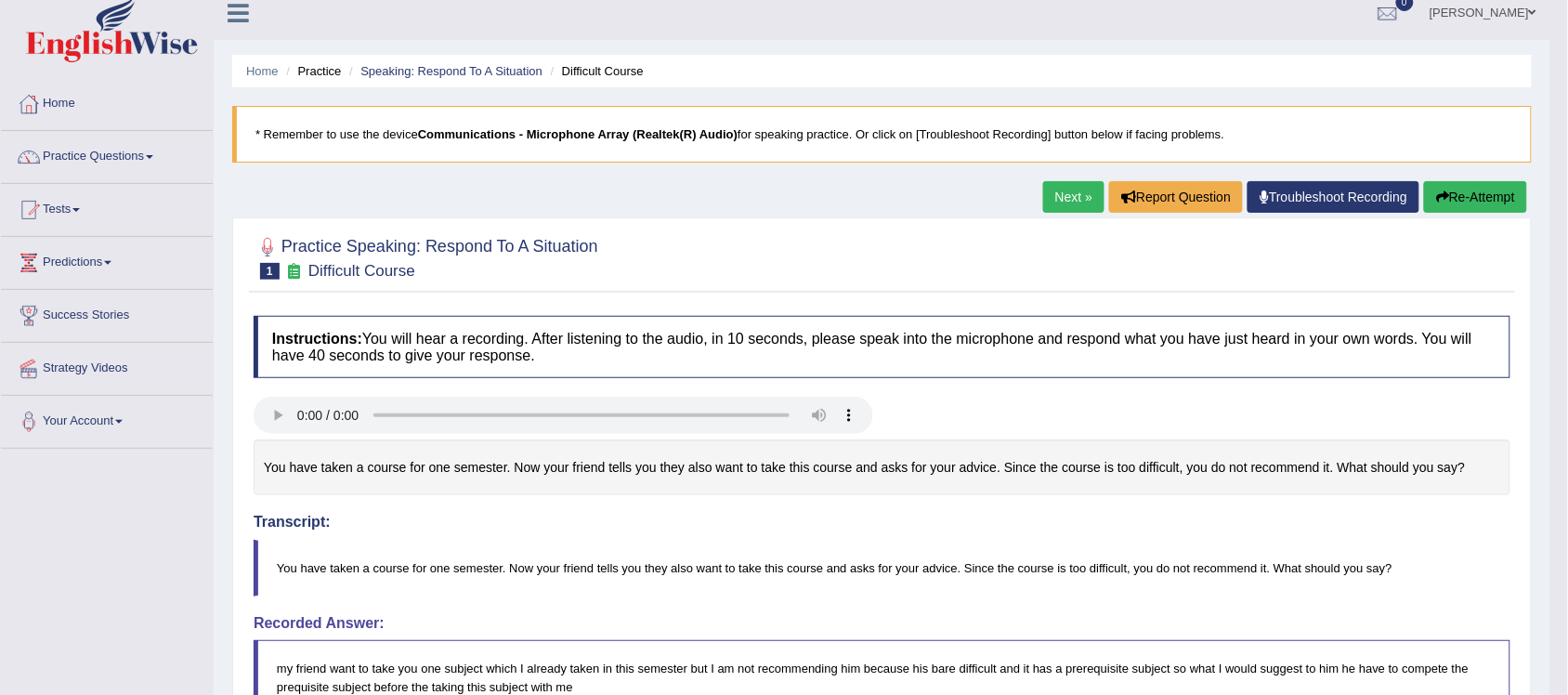
scroll to position [12, 0]
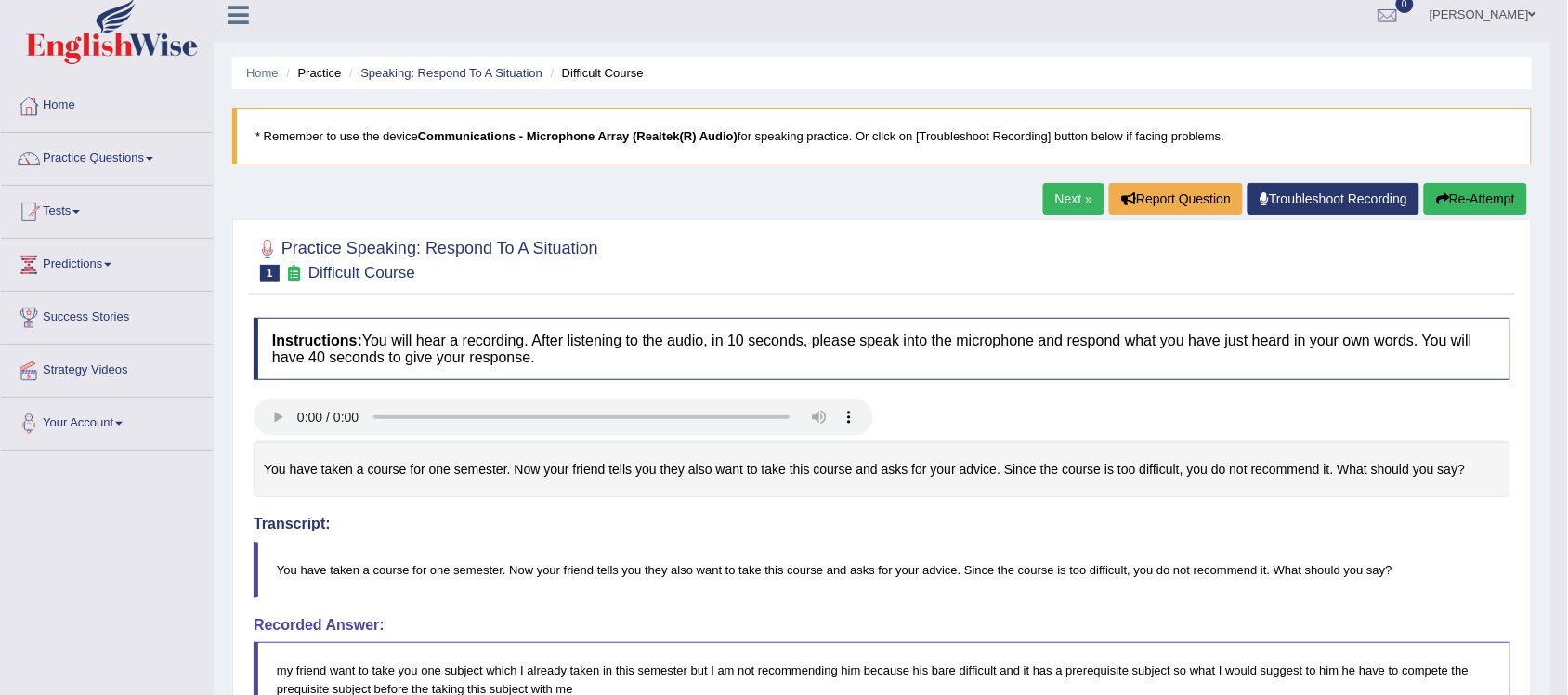
click at [1057, 195] on link "Next »" at bounding box center [1075, 199] width 62 height 32
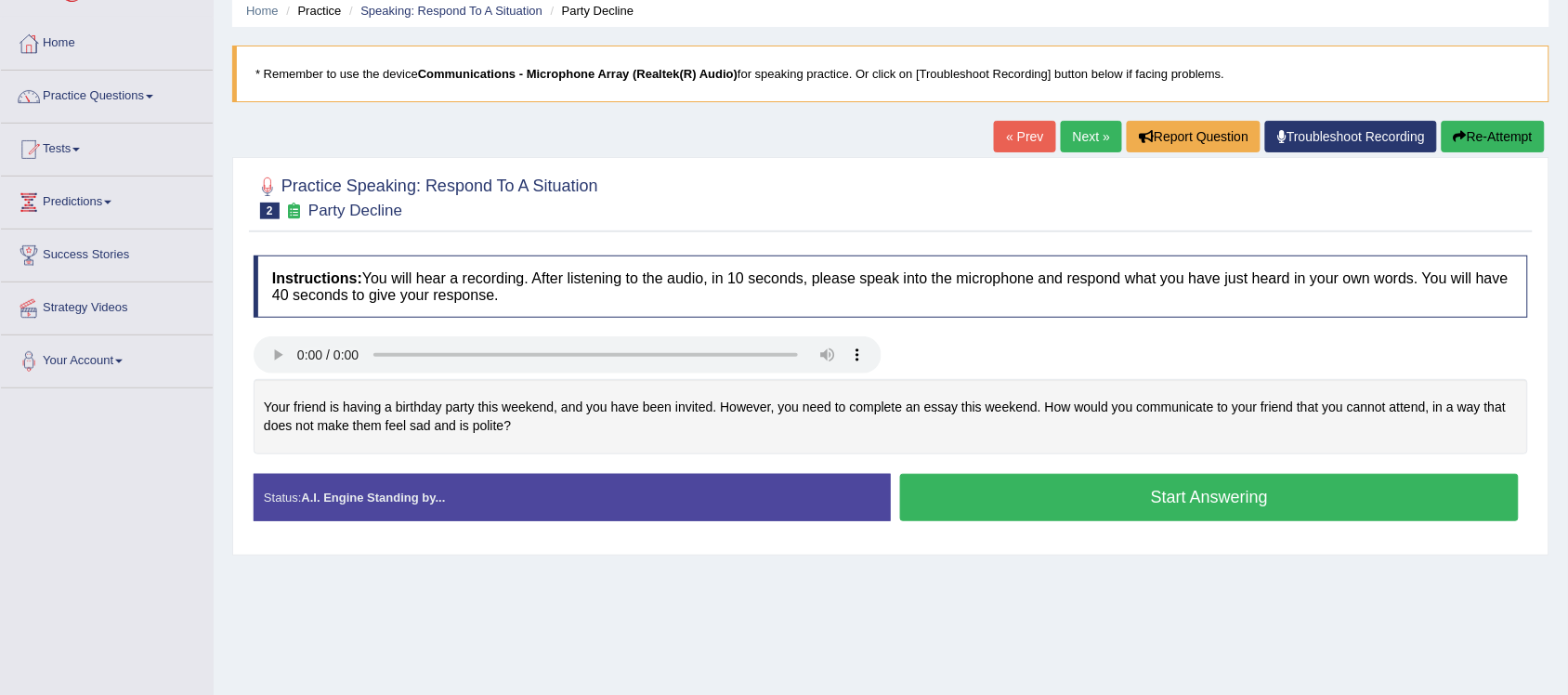
scroll to position [116, 0]
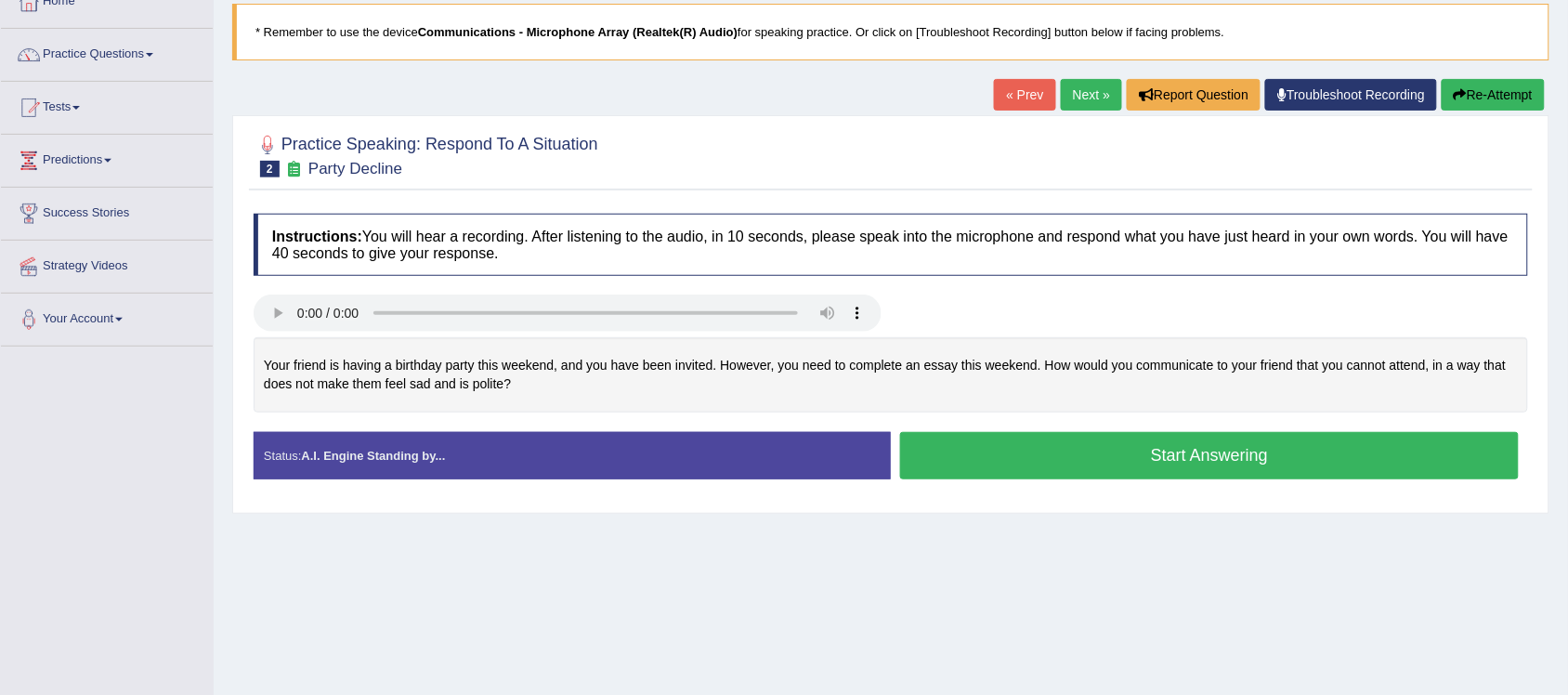
click at [1122, 452] on button "Start Answering" at bounding box center [1209, 456] width 619 height 48
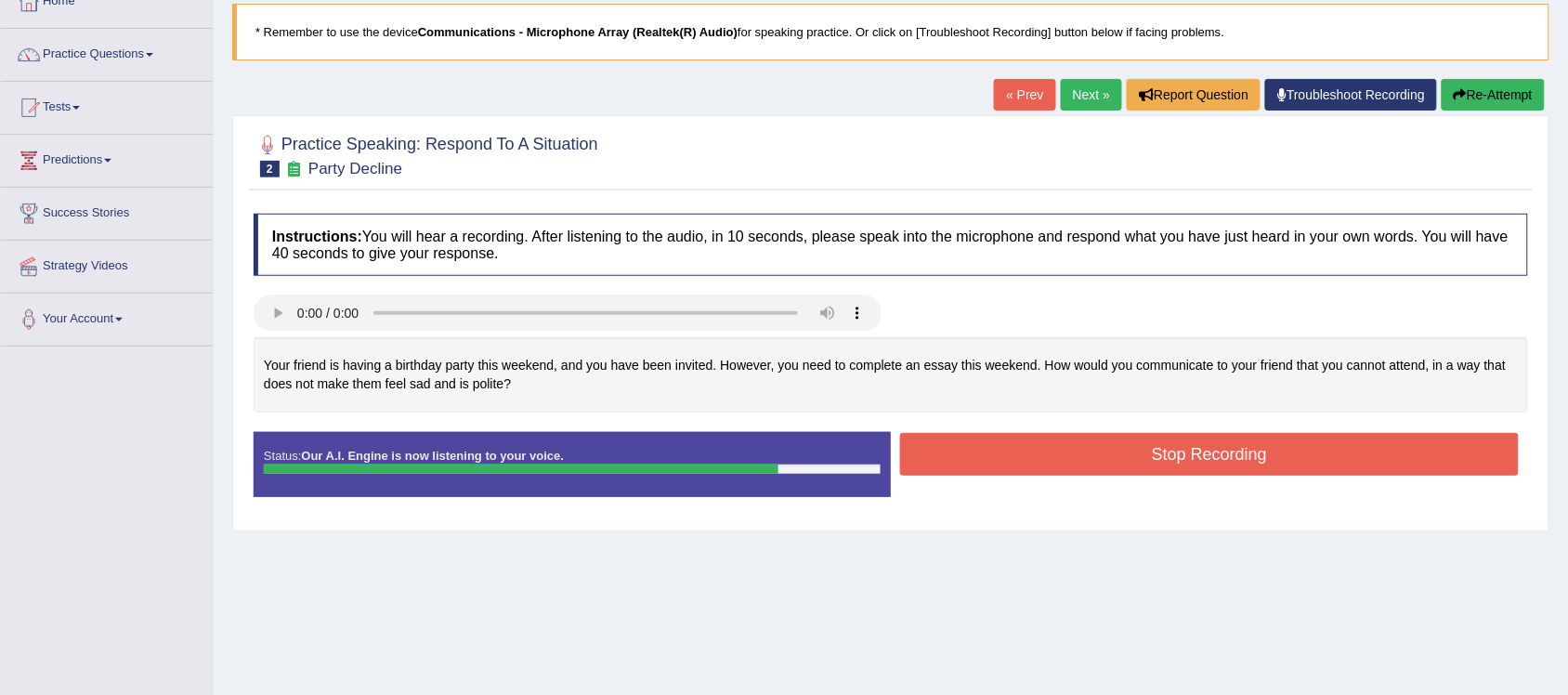
click at [1073, 465] on button "Stop Recording" at bounding box center [1209, 454] width 619 height 43
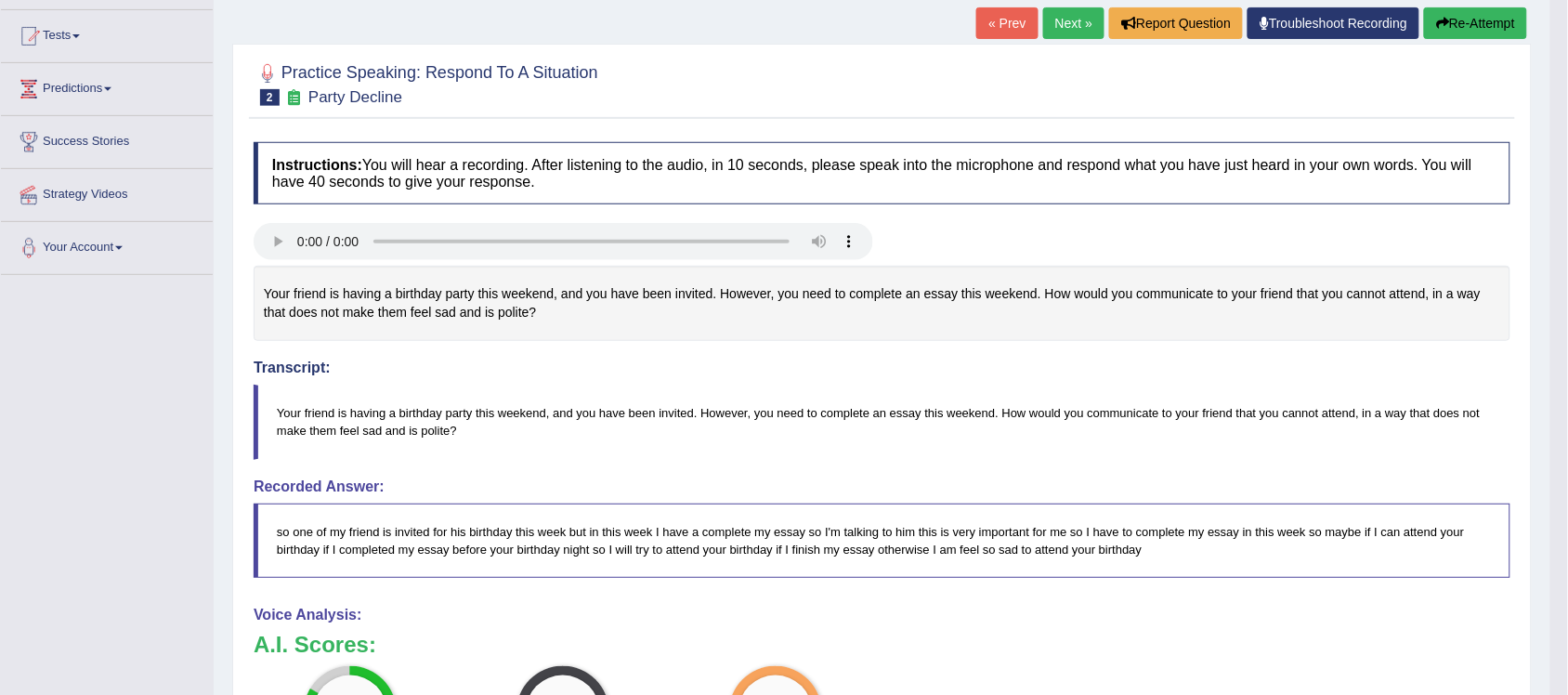
scroll to position [0, 0]
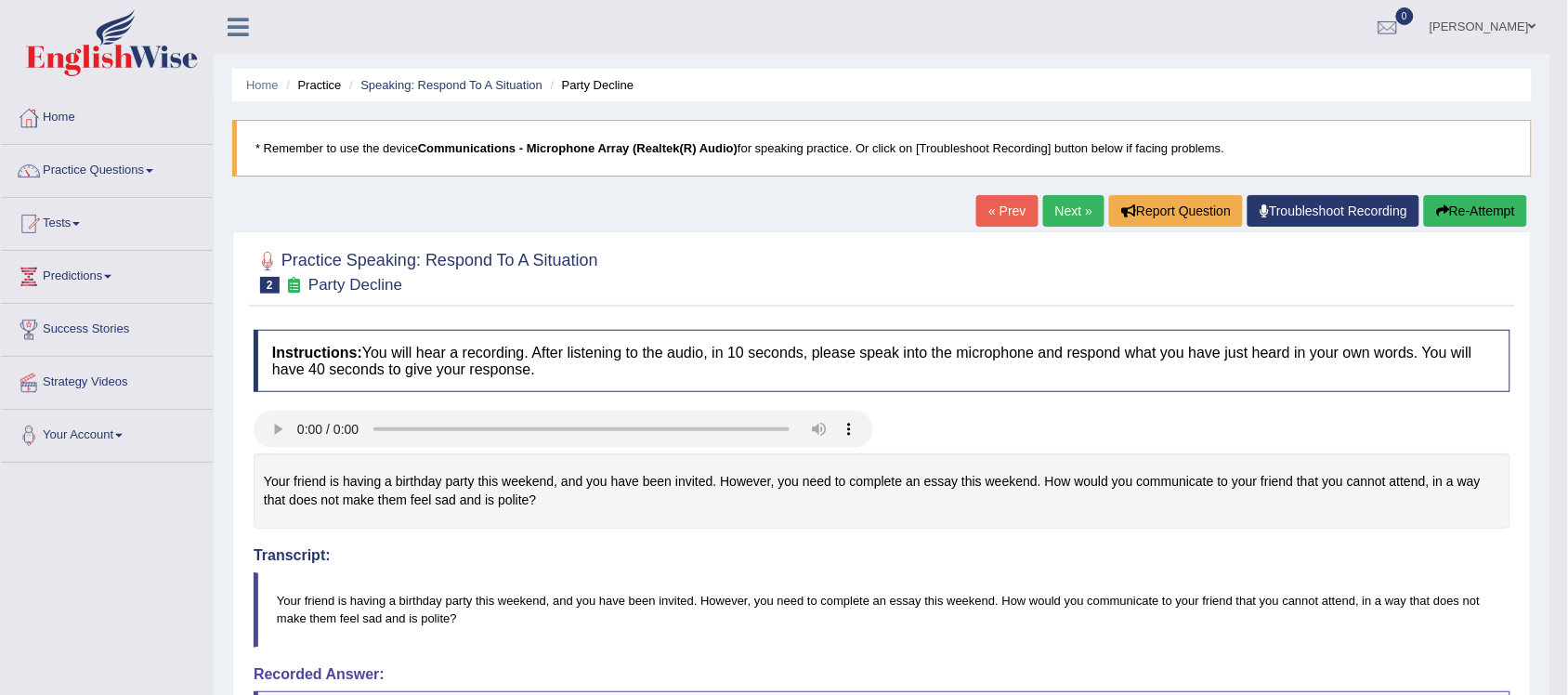
click at [1055, 207] on link "Next »" at bounding box center [1075, 211] width 62 height 32
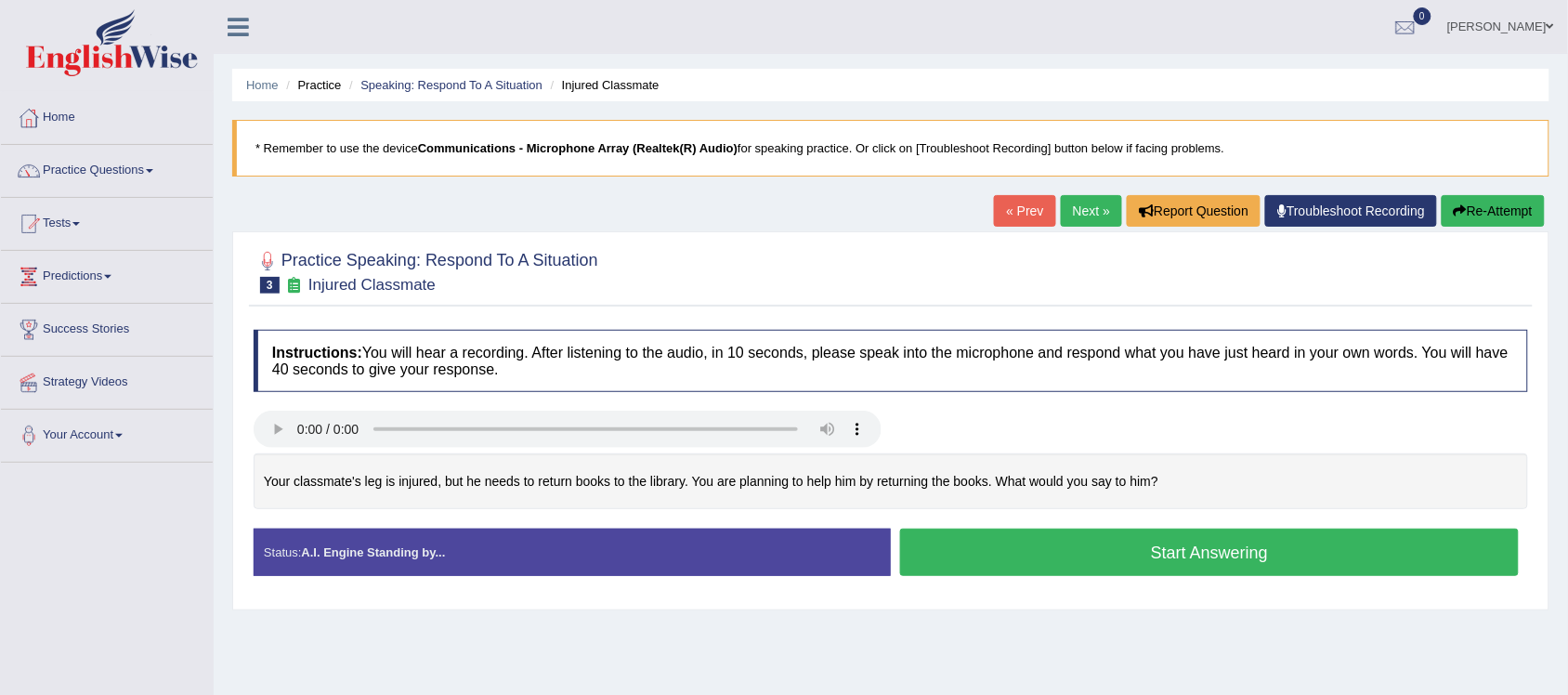
click at [1094, 559] on button "Start Answering" at bounding box center [1209, 552] width 619 height 48
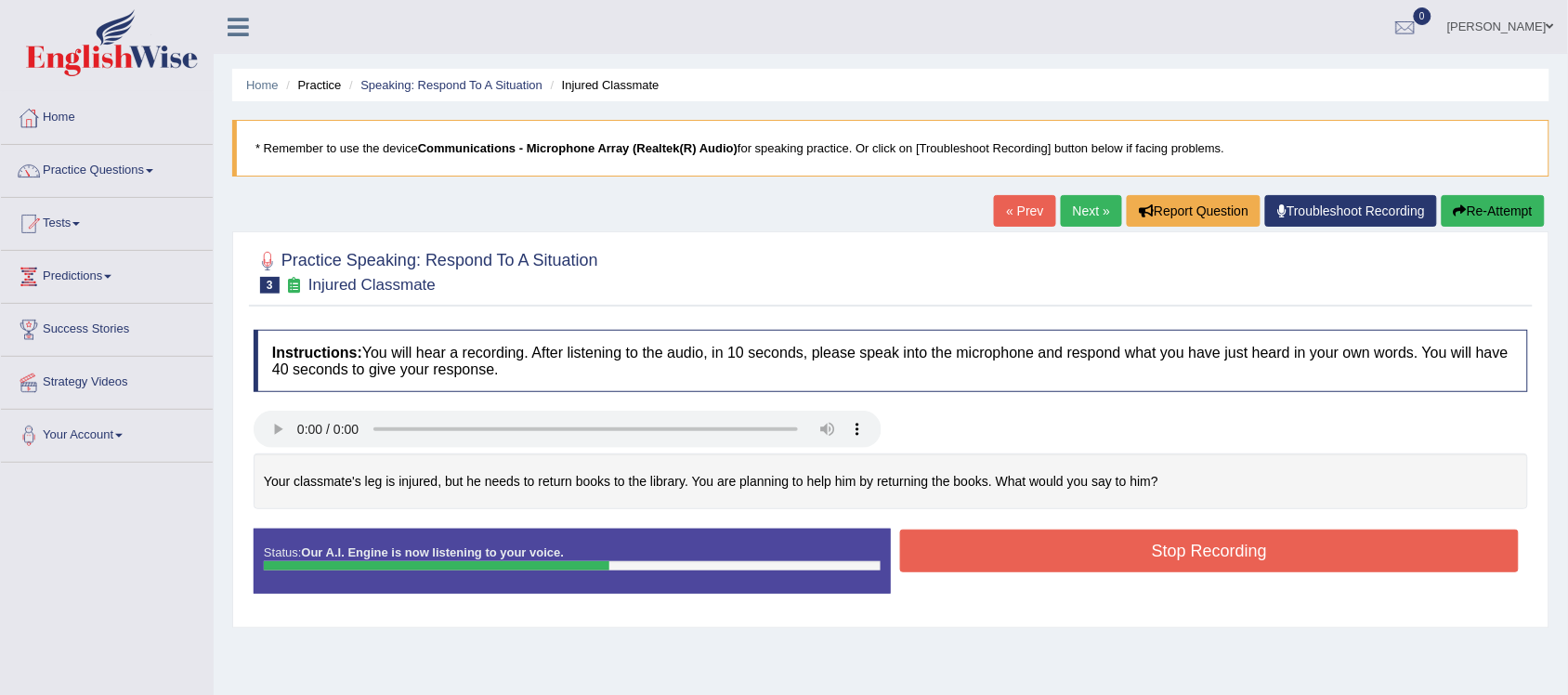
click at [1084, 548] on button "Stop Recording" at bounding box center [1209, 550] width 619 height 43
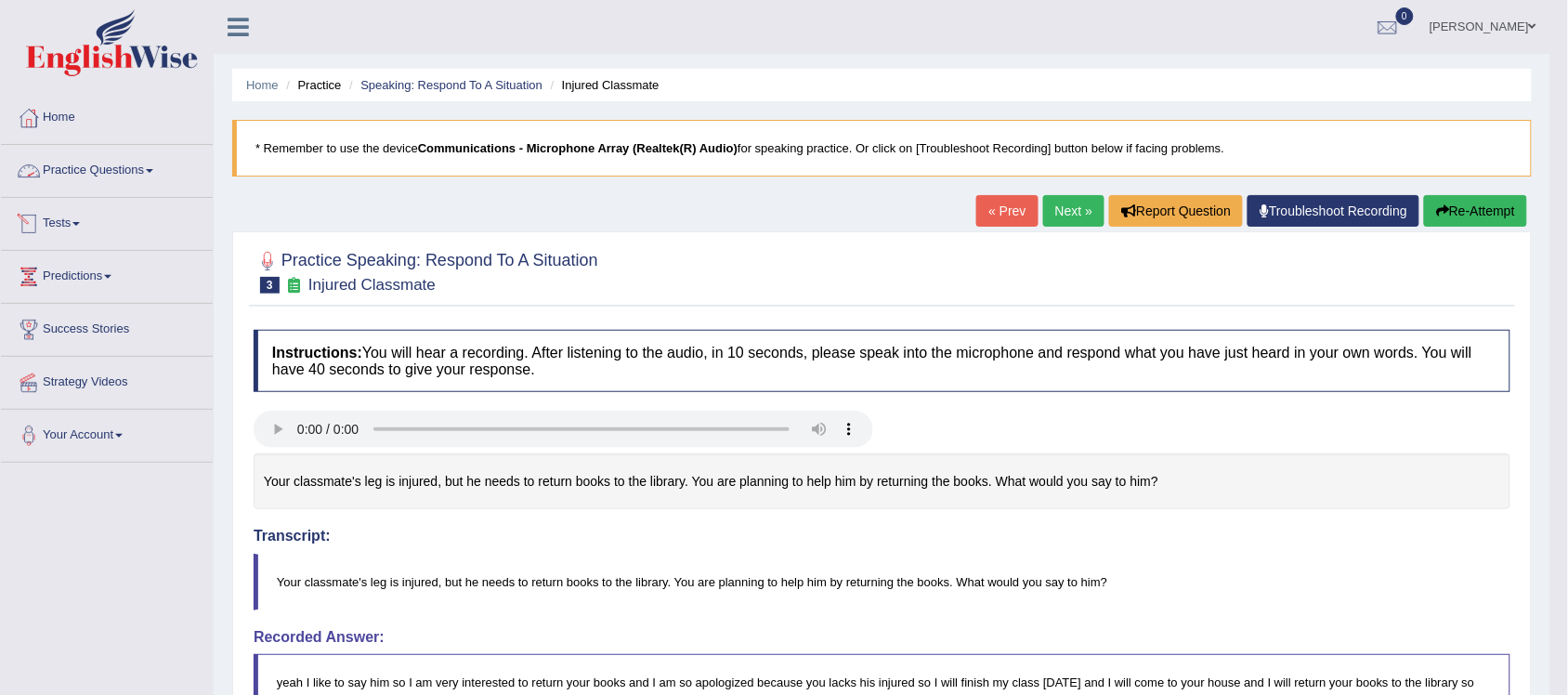
click at [149, 171] on link "Practice Questions" at bounding box center [107, 168] width 211 height 47
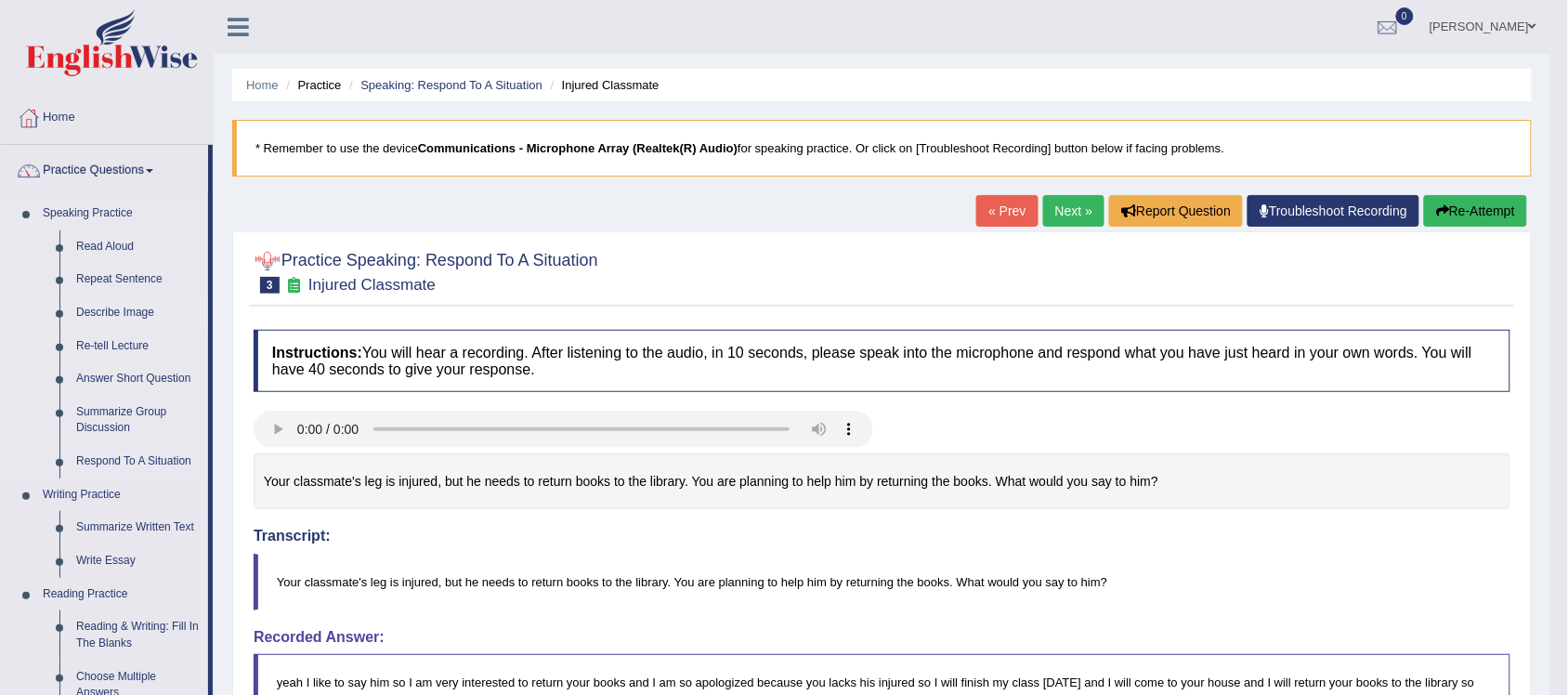
click at [127, 327] on link "Describe Image" at bounding box center [138, 313] width 141 height 34
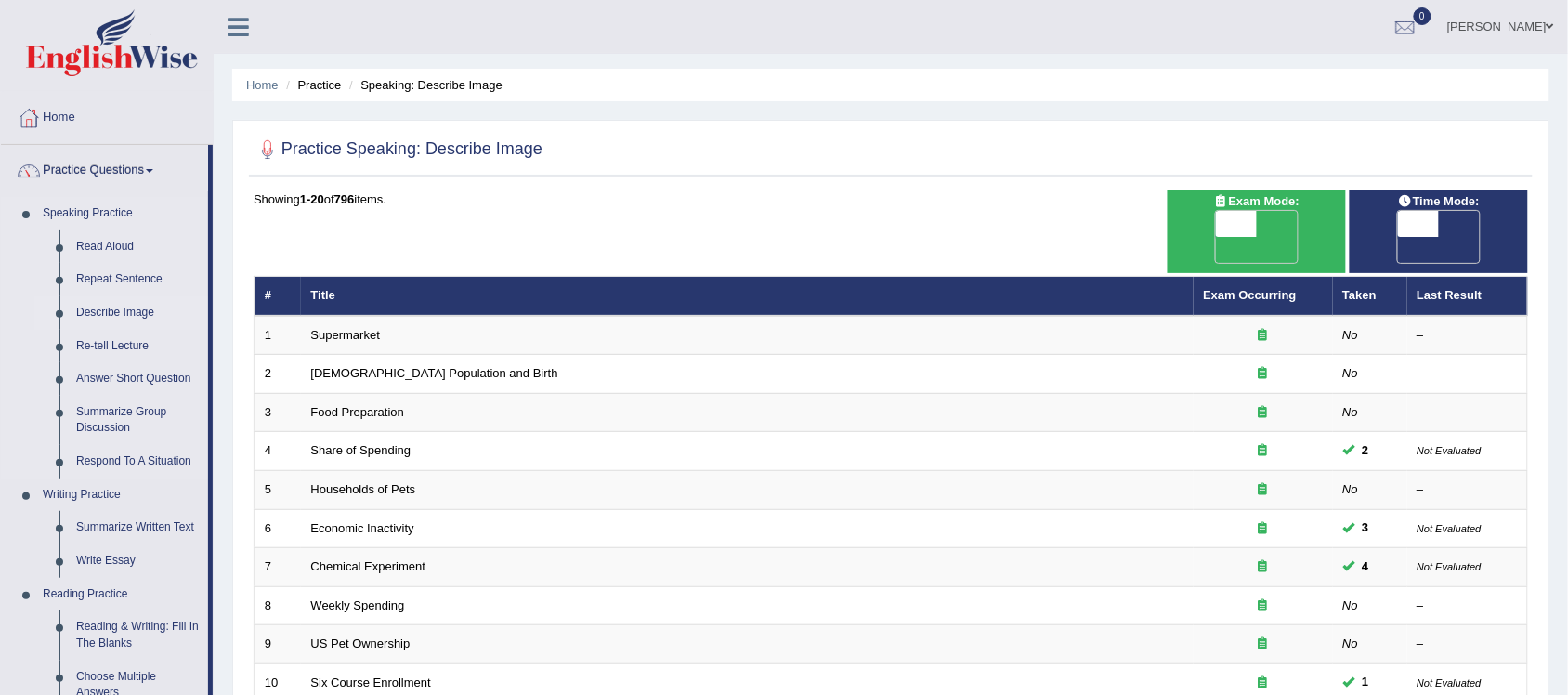
click at [115, 309] on link "Describe Image" at bounding box center [138, 313] width 141 height 34
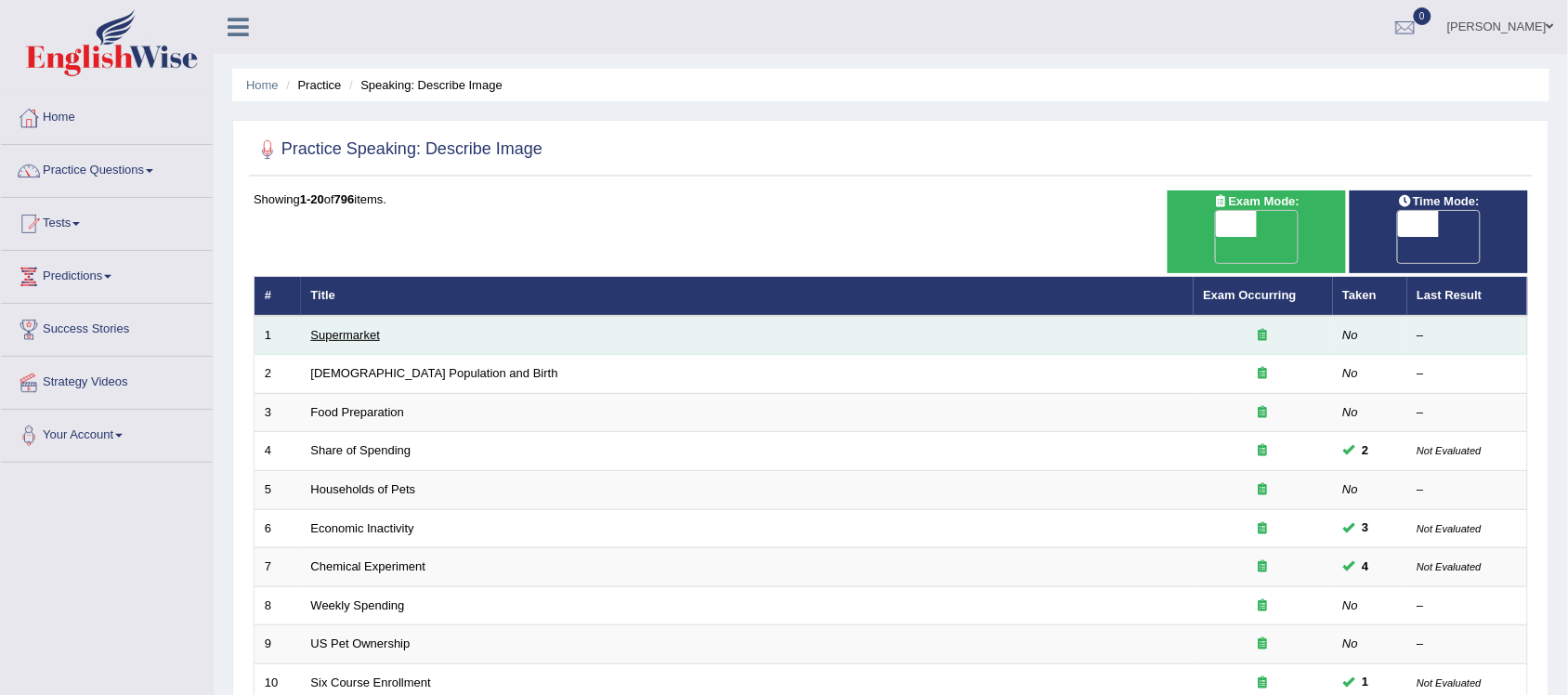
click at [339, 328] on link "Supermarket" at bounding box center [345, 335] width 69 height 14
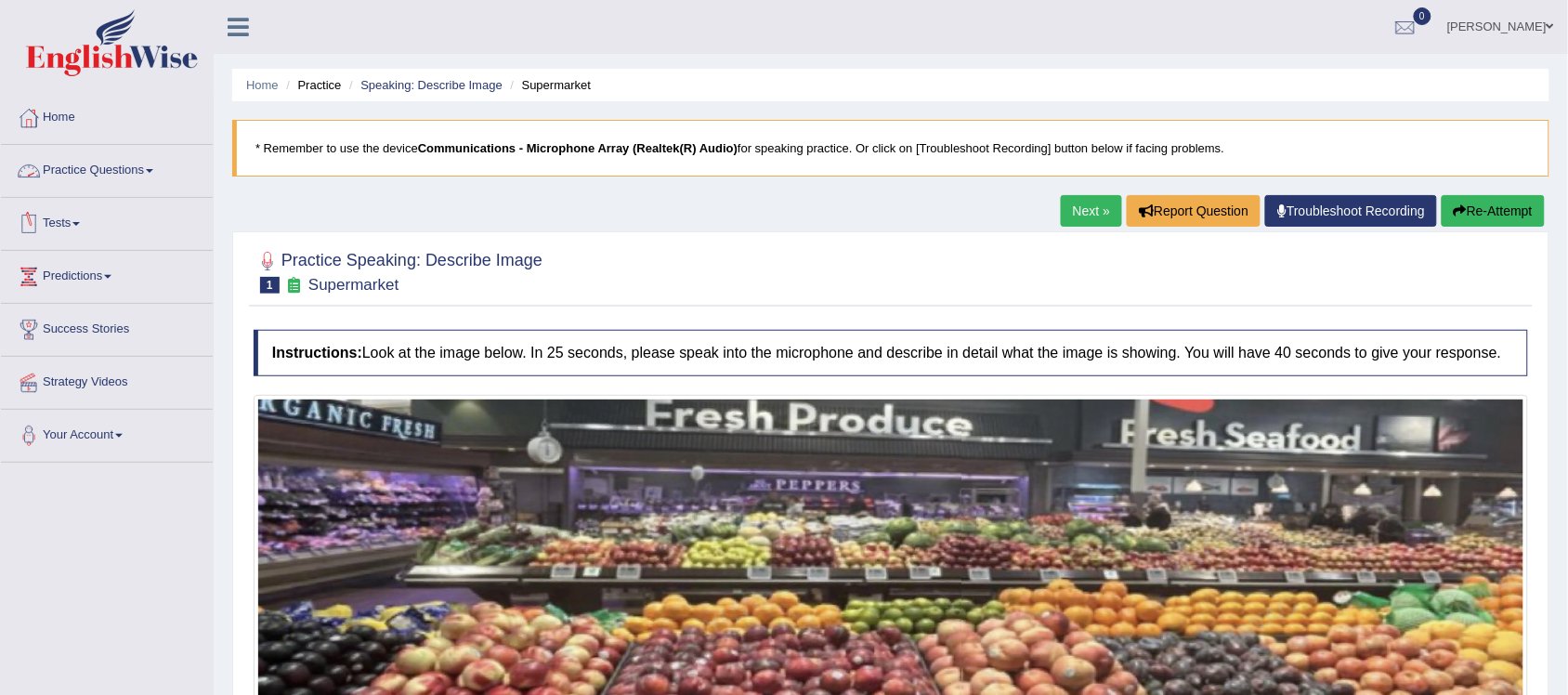
click at [144, 179] on link "Practice Questions" at bounding box center [107, 168] width 211 height 47
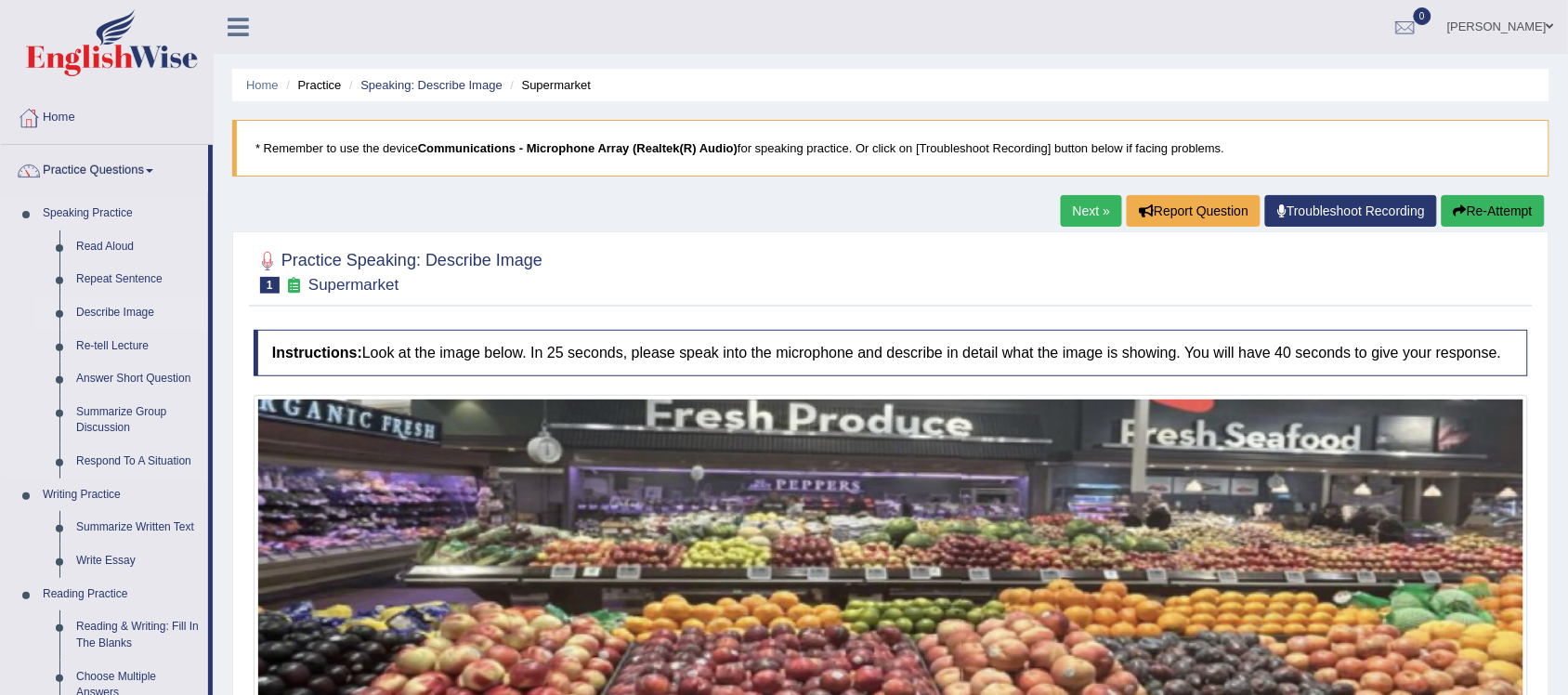
click at [126, 299] on link "Describe Image" at bounding box center [138, 313] width 141 height 34
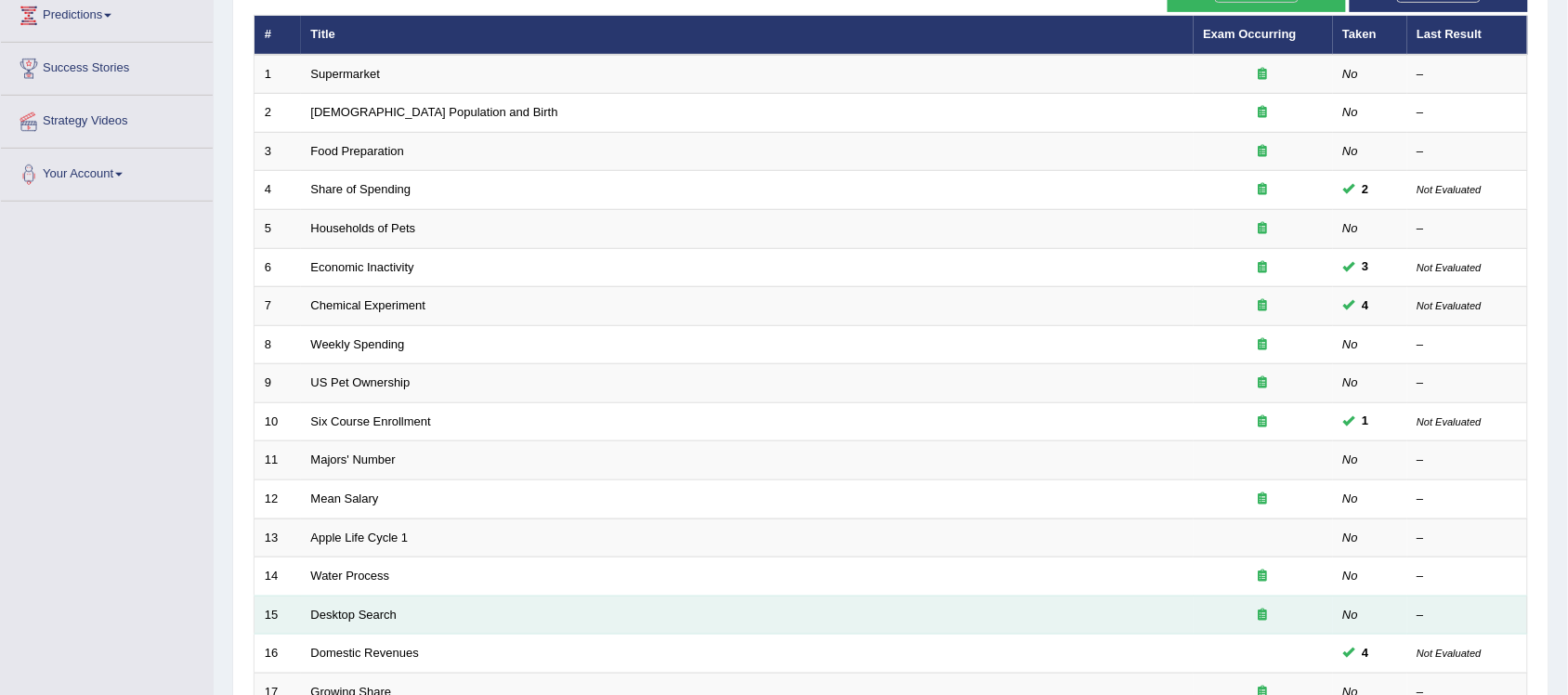
scroll to position [232, 0]
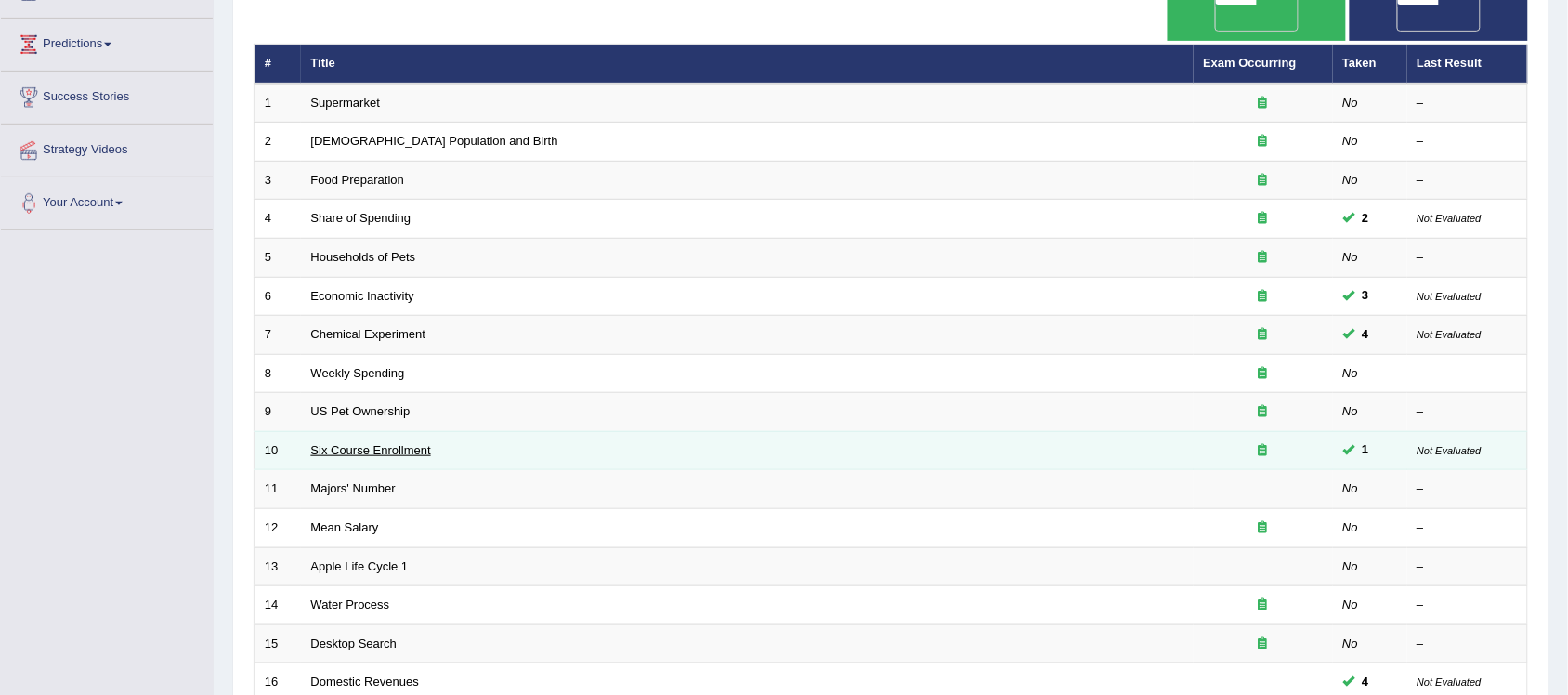
click at [350, 444] on link "Six Course Enrollment" at bounding box center [371, 451] width 120 height 14
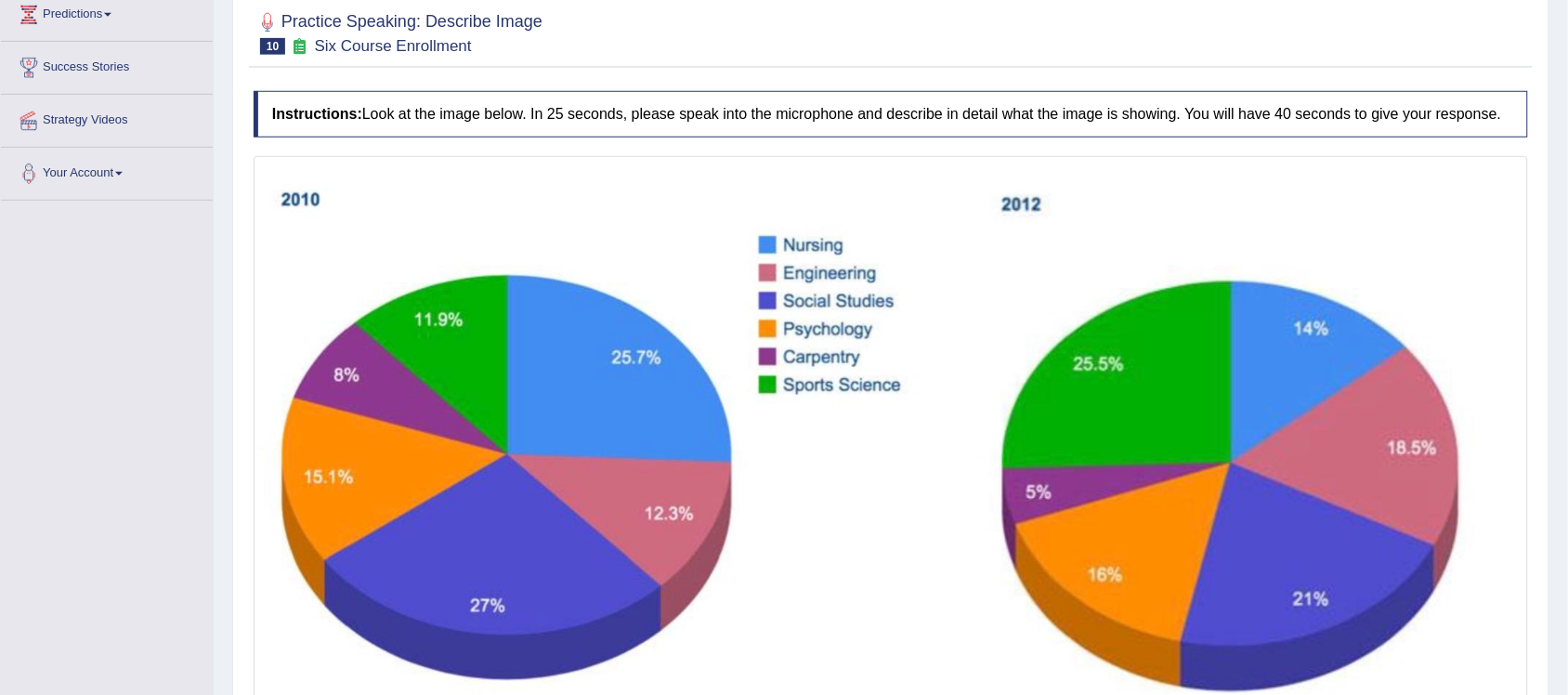
scroll to position [349, 0]
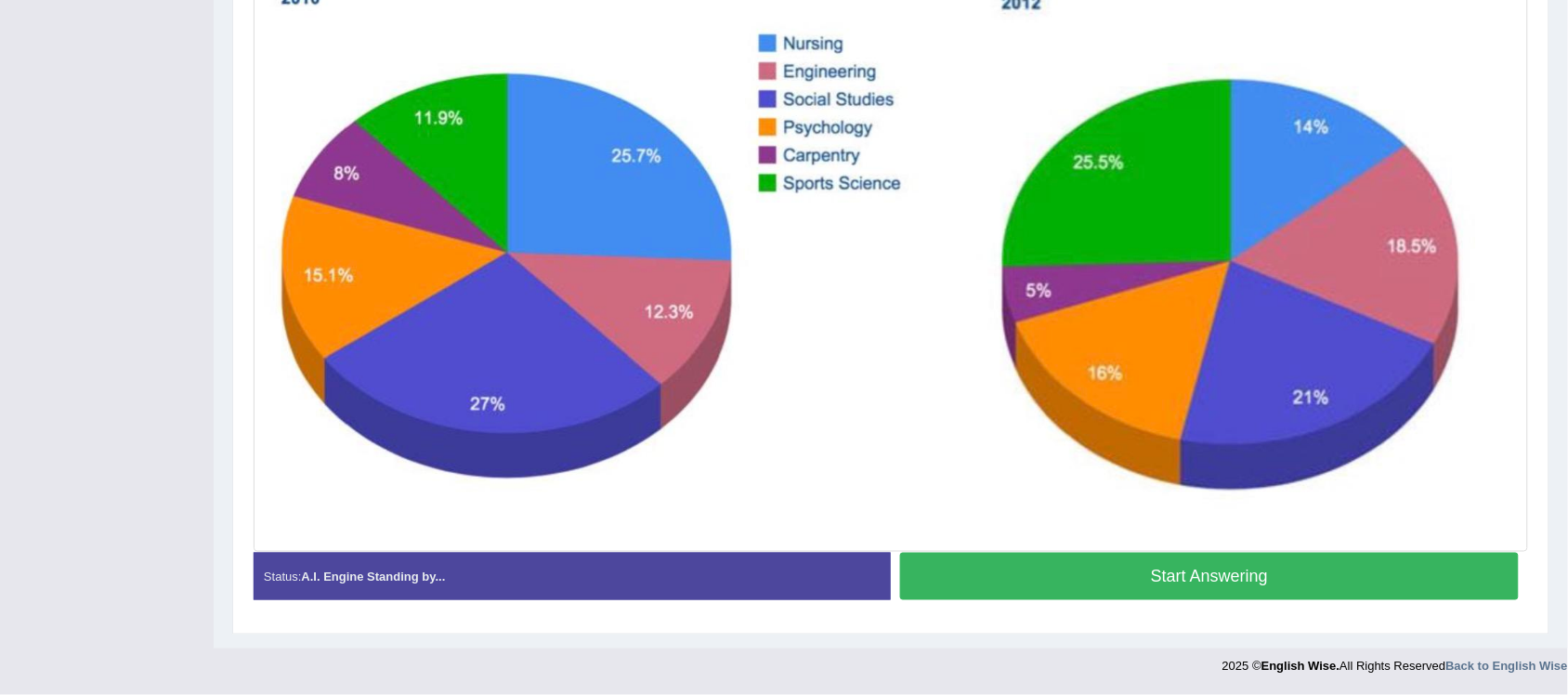
click at [1015, 585] on button "Start Answering" at bounding box center [1209, 576] width 619 height 48
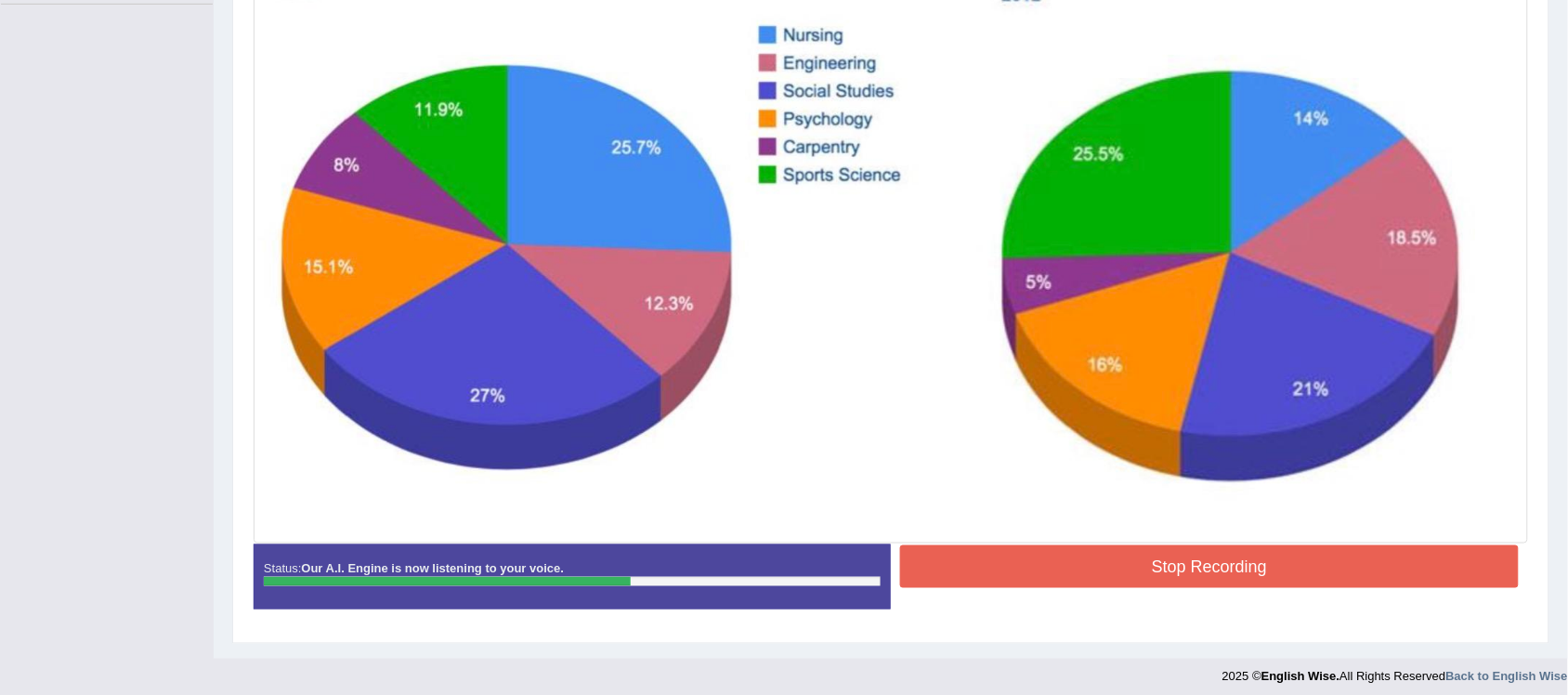
scroll to position [470, 0]
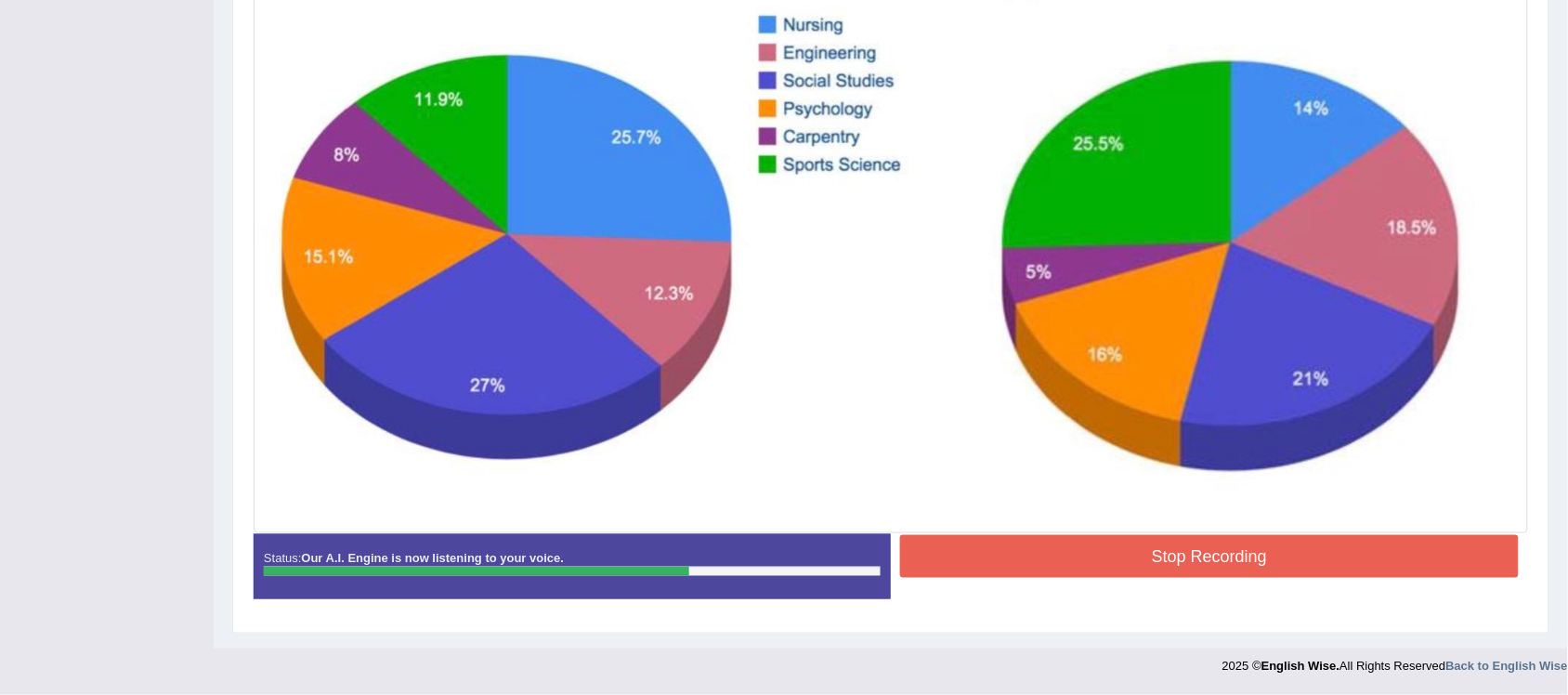
click at [1115, 566] on button "Stop Recording" at bounding box center [1209, 556] width 619 height 43
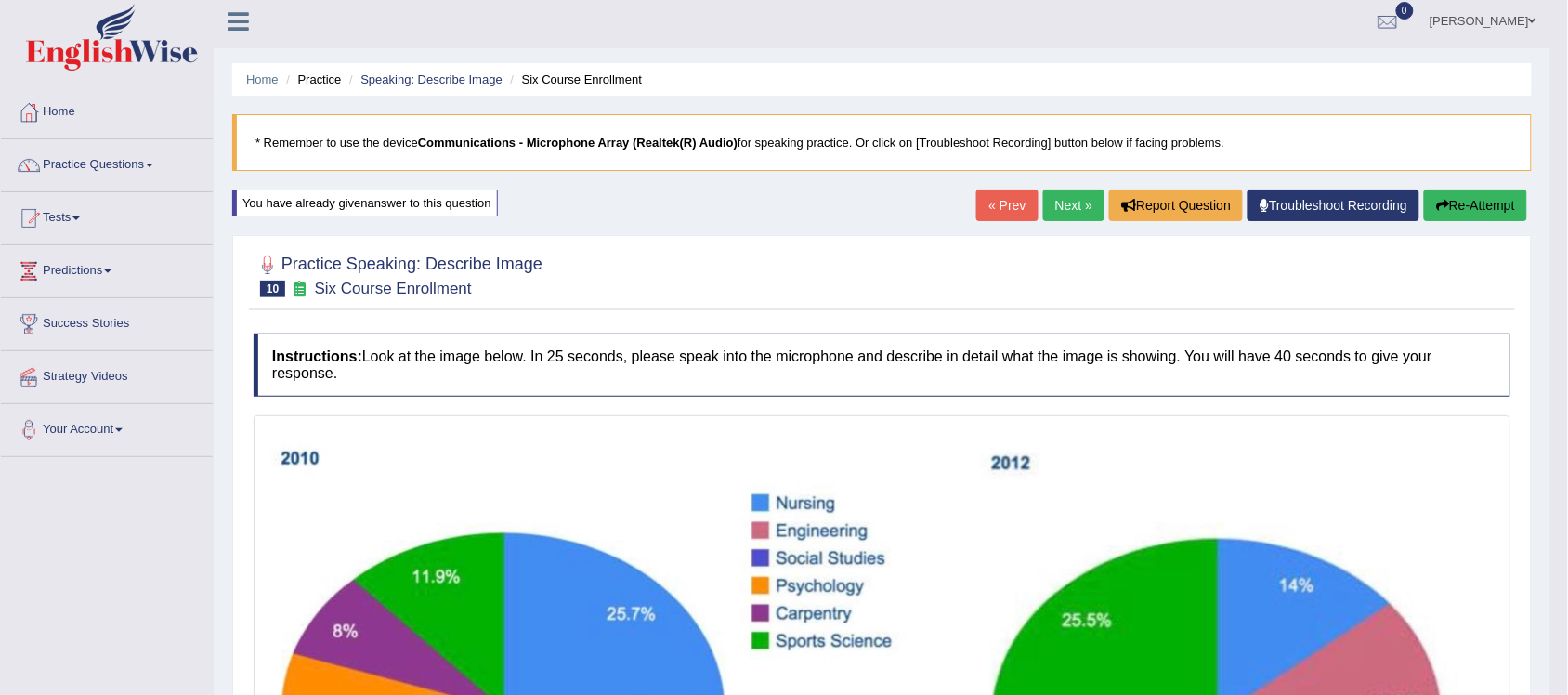
scroll to position [5, 0]
click at [1455, 206] on button "Re-Attempt" at bounding box center [1475, 206] width 103 height 32
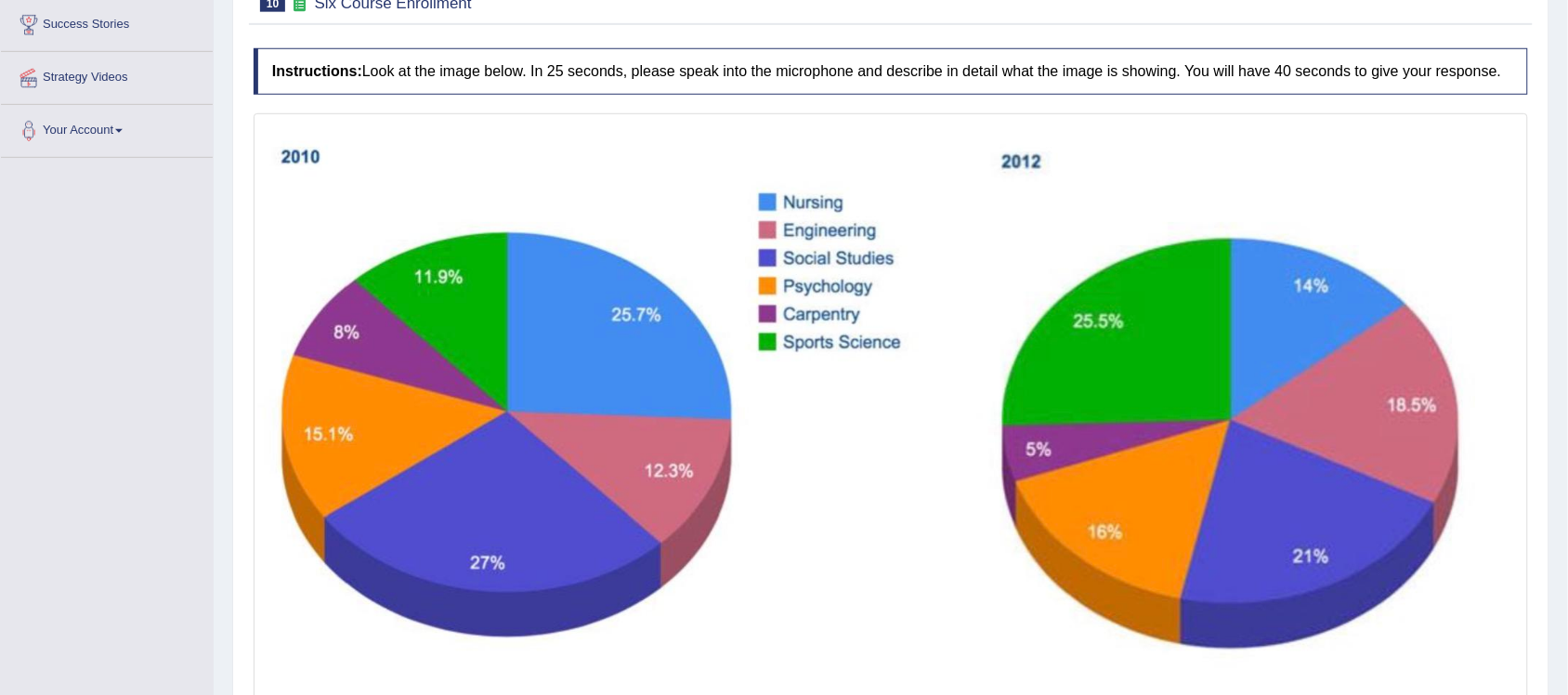
scroll to position [233, 0]
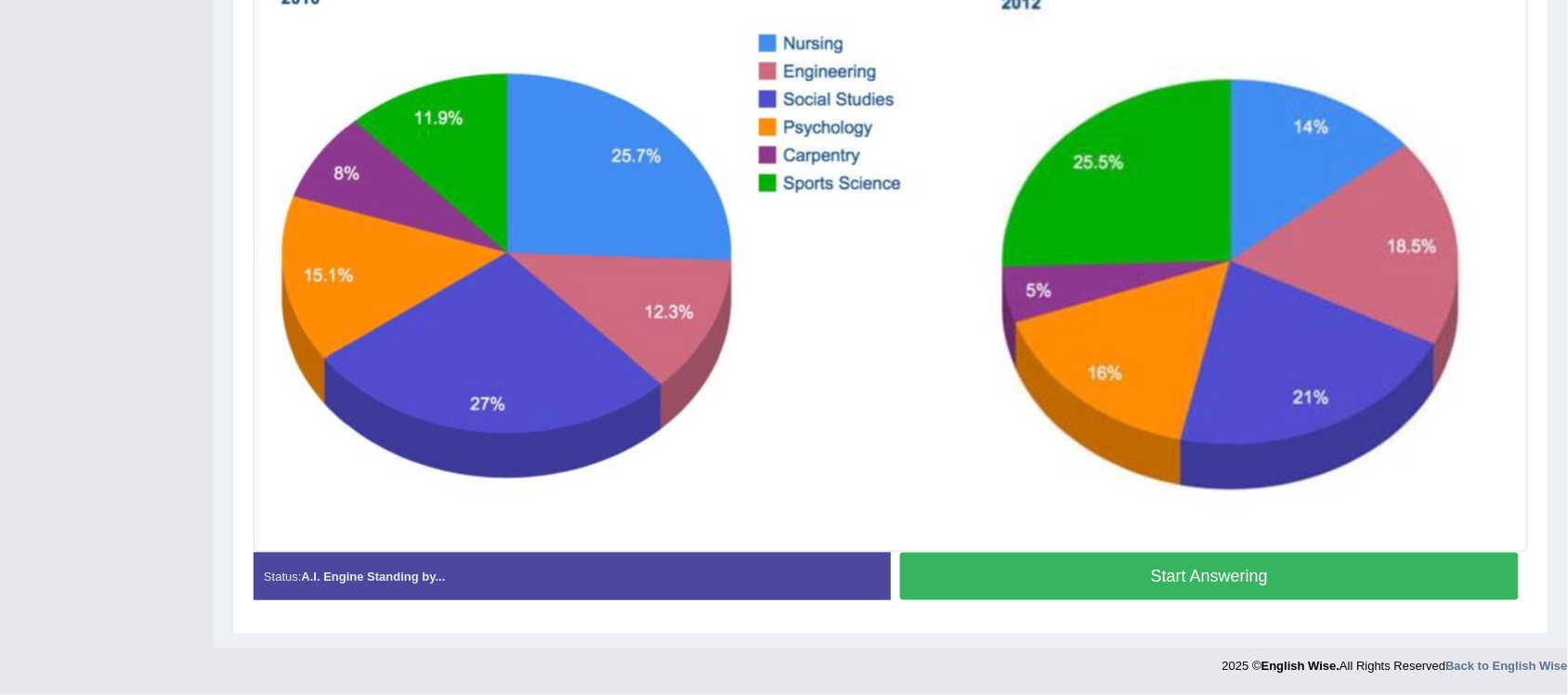
drag, startPoint x: 1101, startPoint y: 581, endPoint x: 1072, endPoint y: 536, distance: 53.5
click at [1106, 574] on button "Start Answering" at bounding box center [1209, 576] width 619 height 48
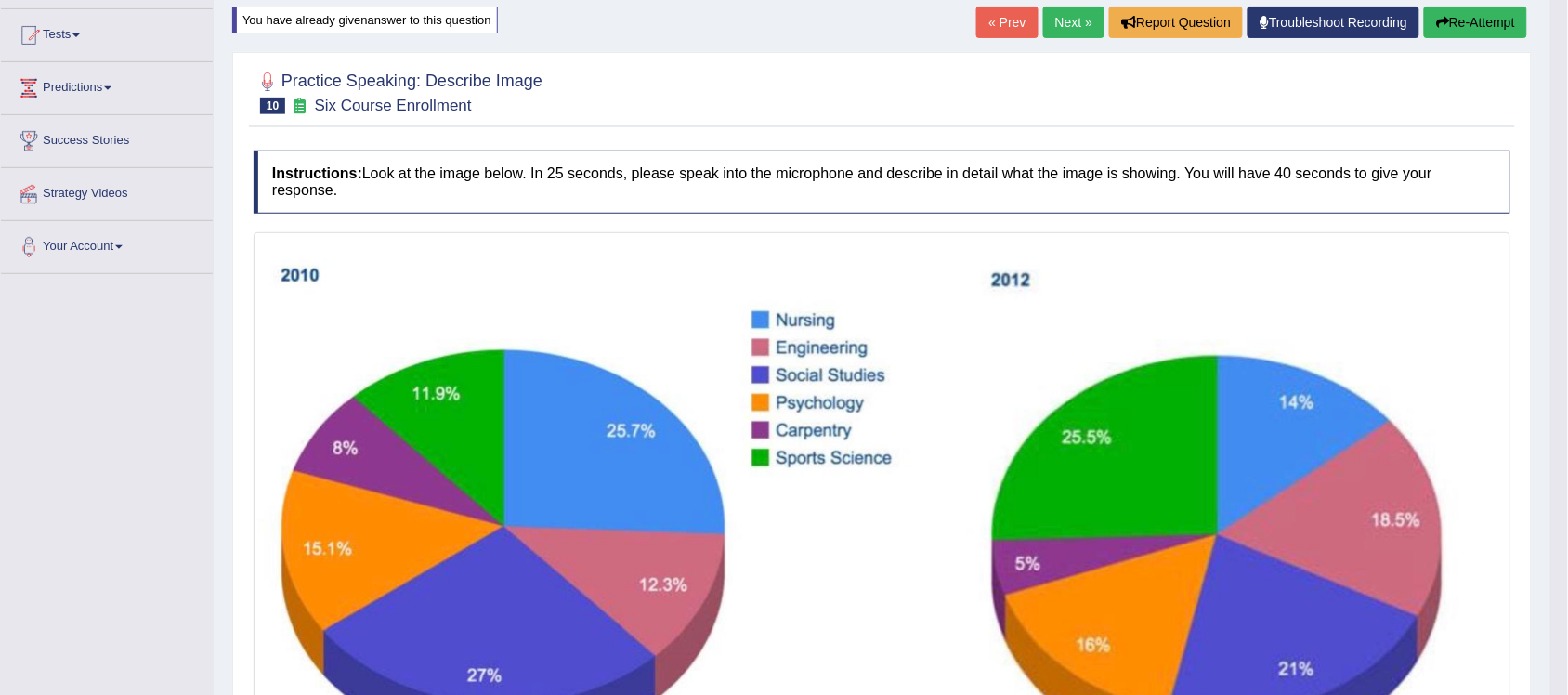
scroll to position [0, 0]
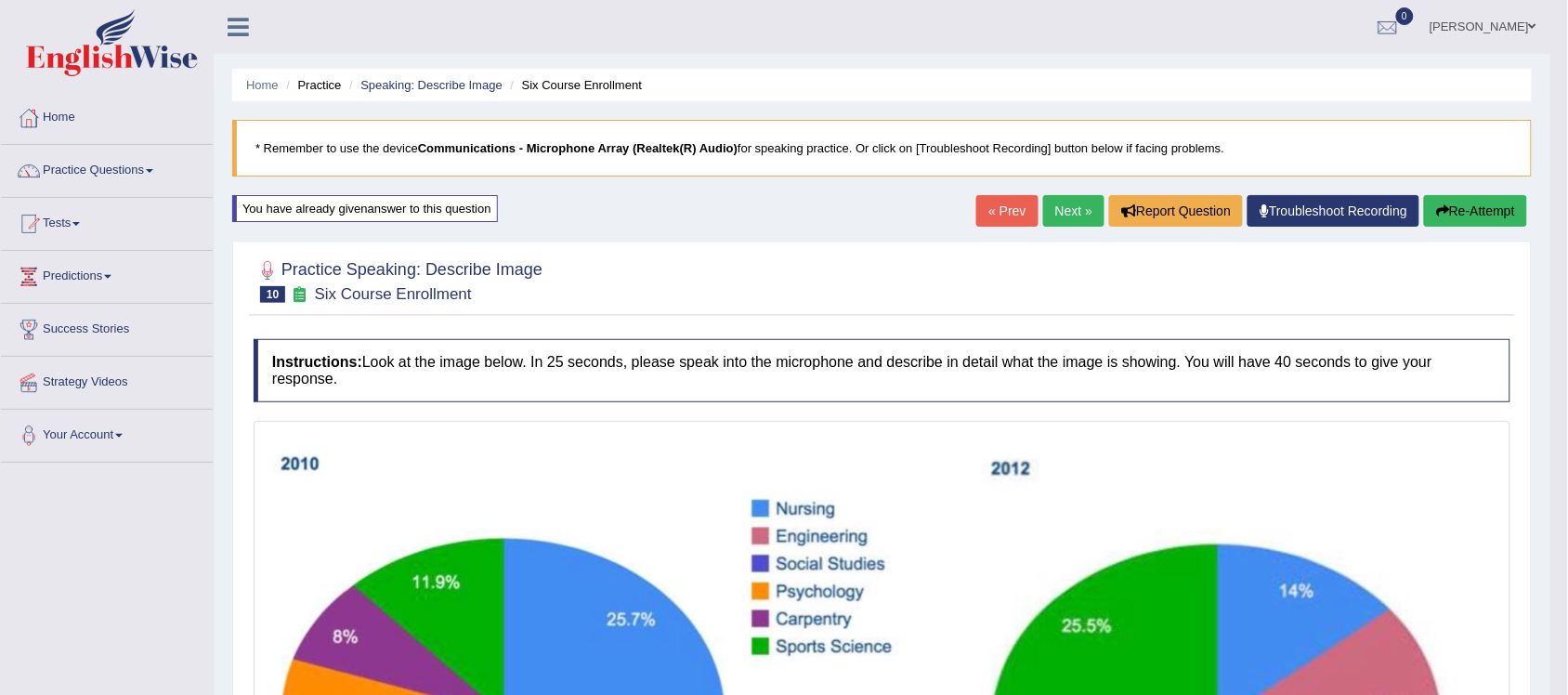
click at [1472, 197] on button "Re-Attempt" at bounding box center [1475, 211] width 103 height 32
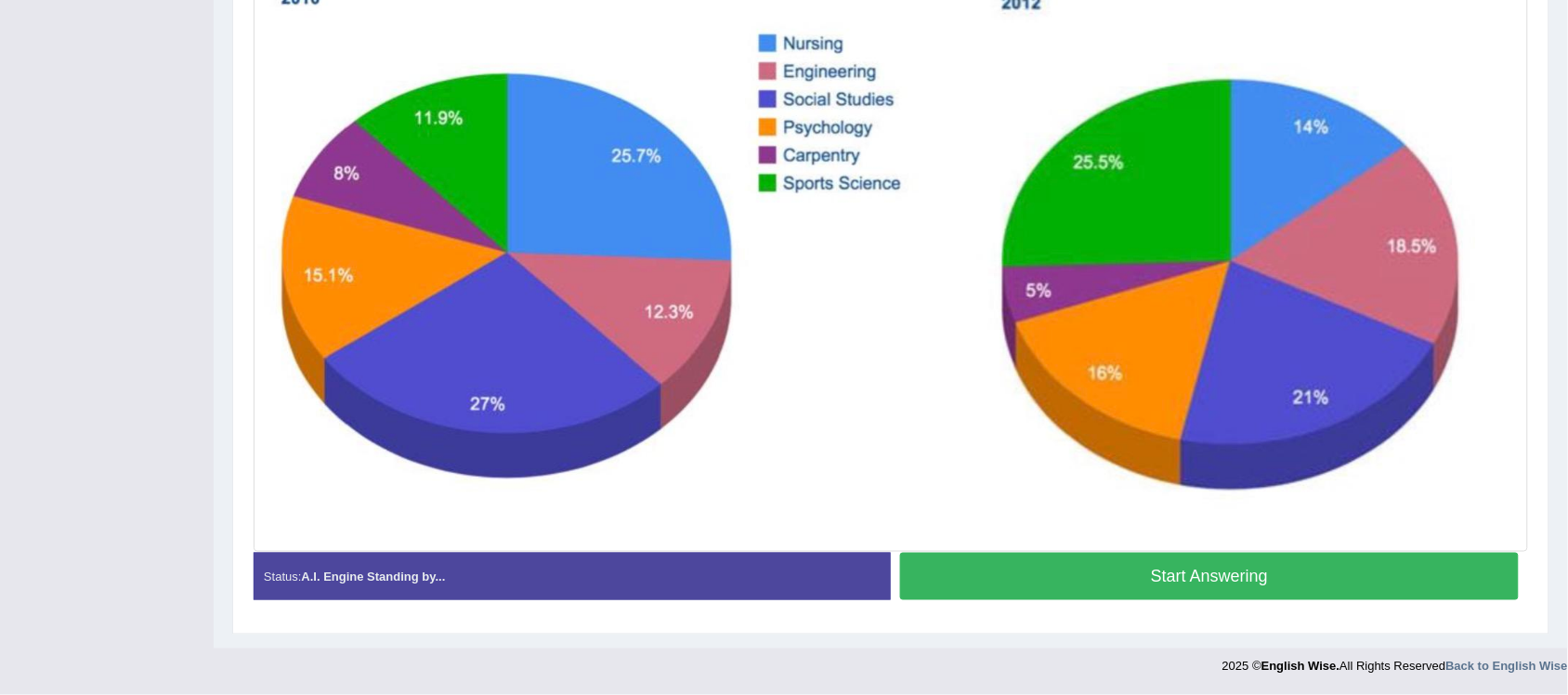
click at [1006, 593] on button "Start Answering" at bounding box center [1209, 576] width 619 height 48
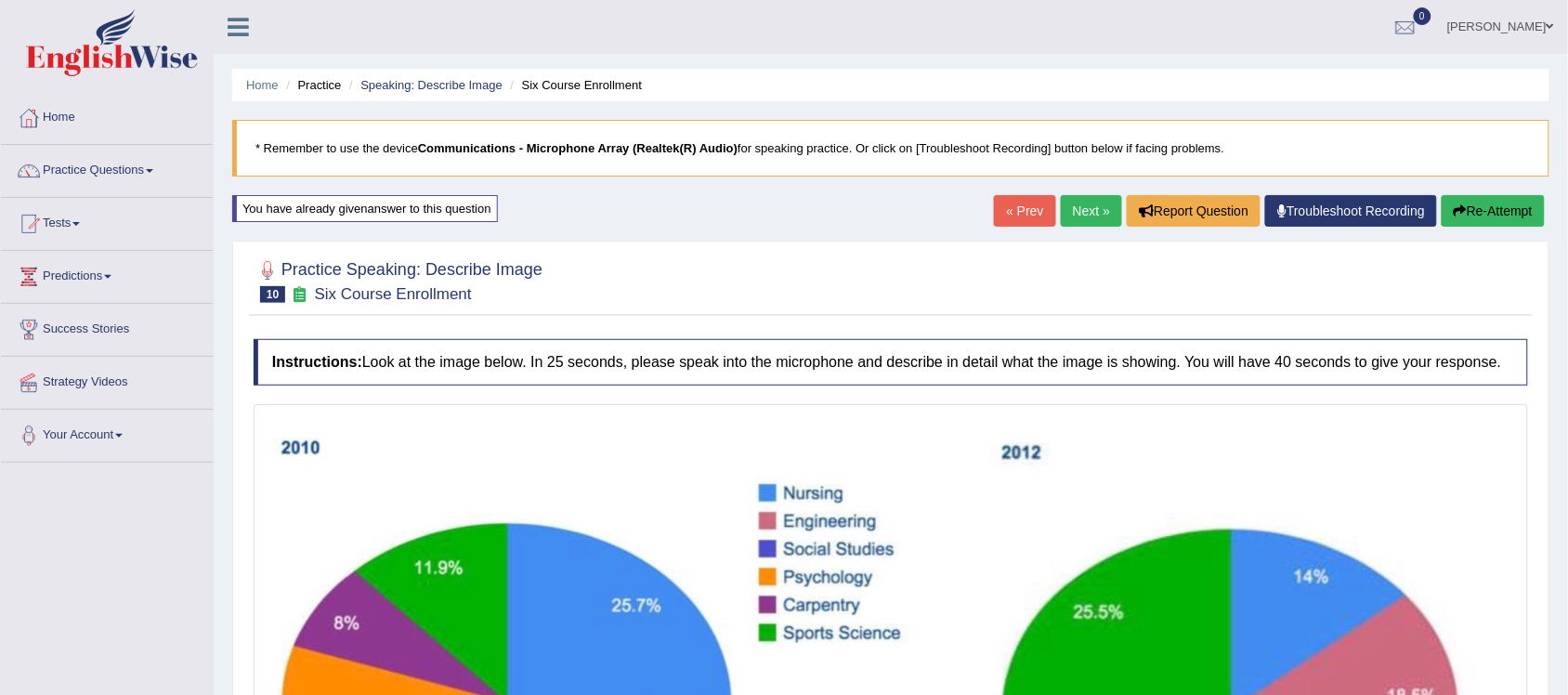
click at [1500, 202] on button "Re-Attempt" at bounding box center [1492, 211] width 103 height 32
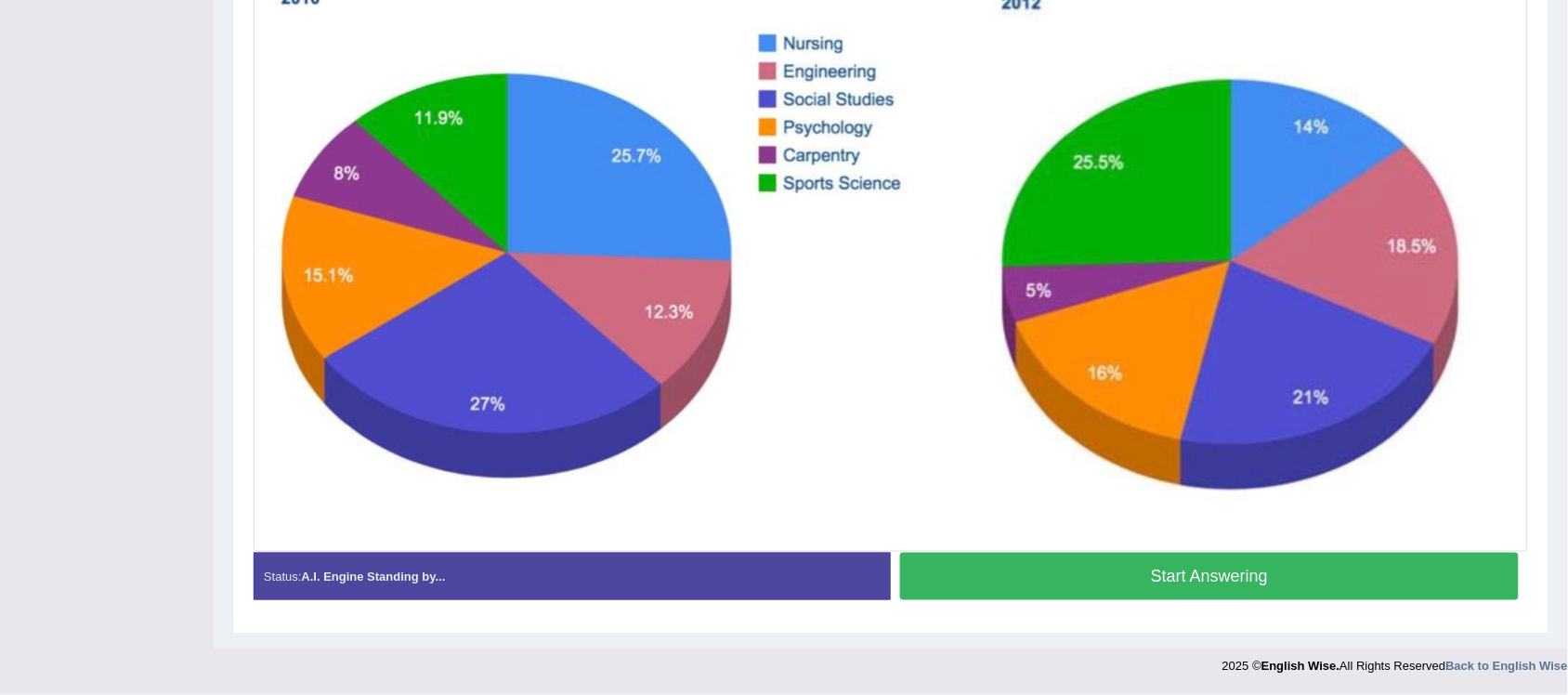
click at [1129, 592] on button "Start Answering" at bounding box center [1209, 576] width 619 height 48
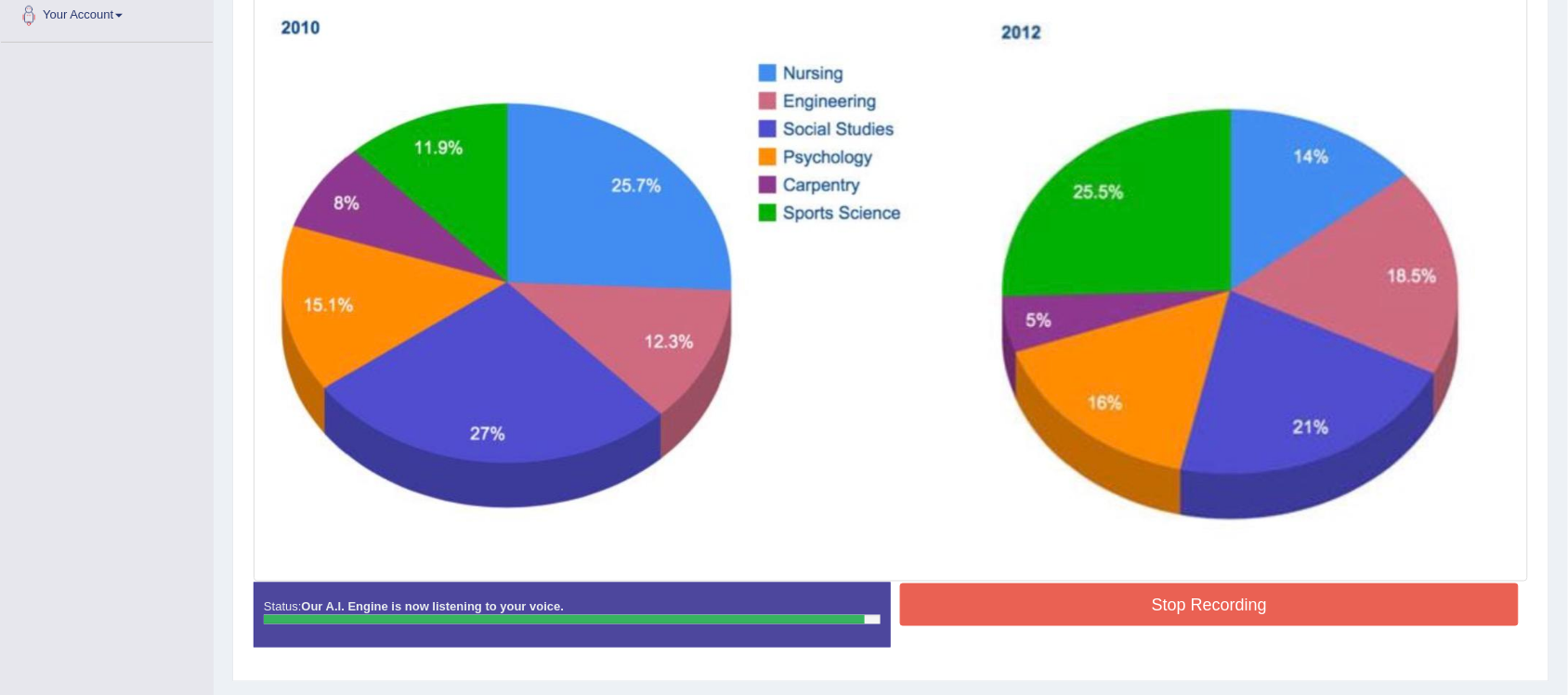
scroll to position [470, 0]
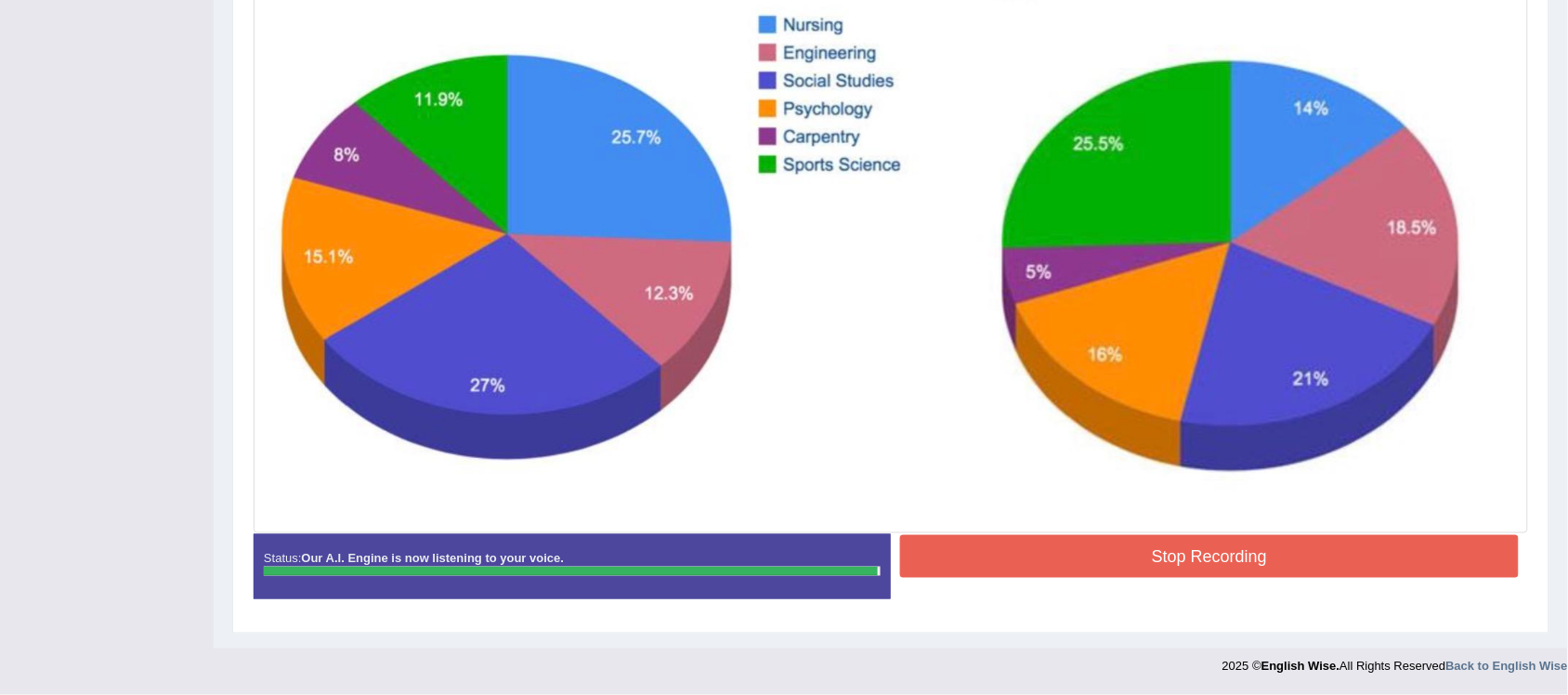
click at [1134, 560] on button "Stop Recording" at bounding box center [1209, 556] width 619 height 43
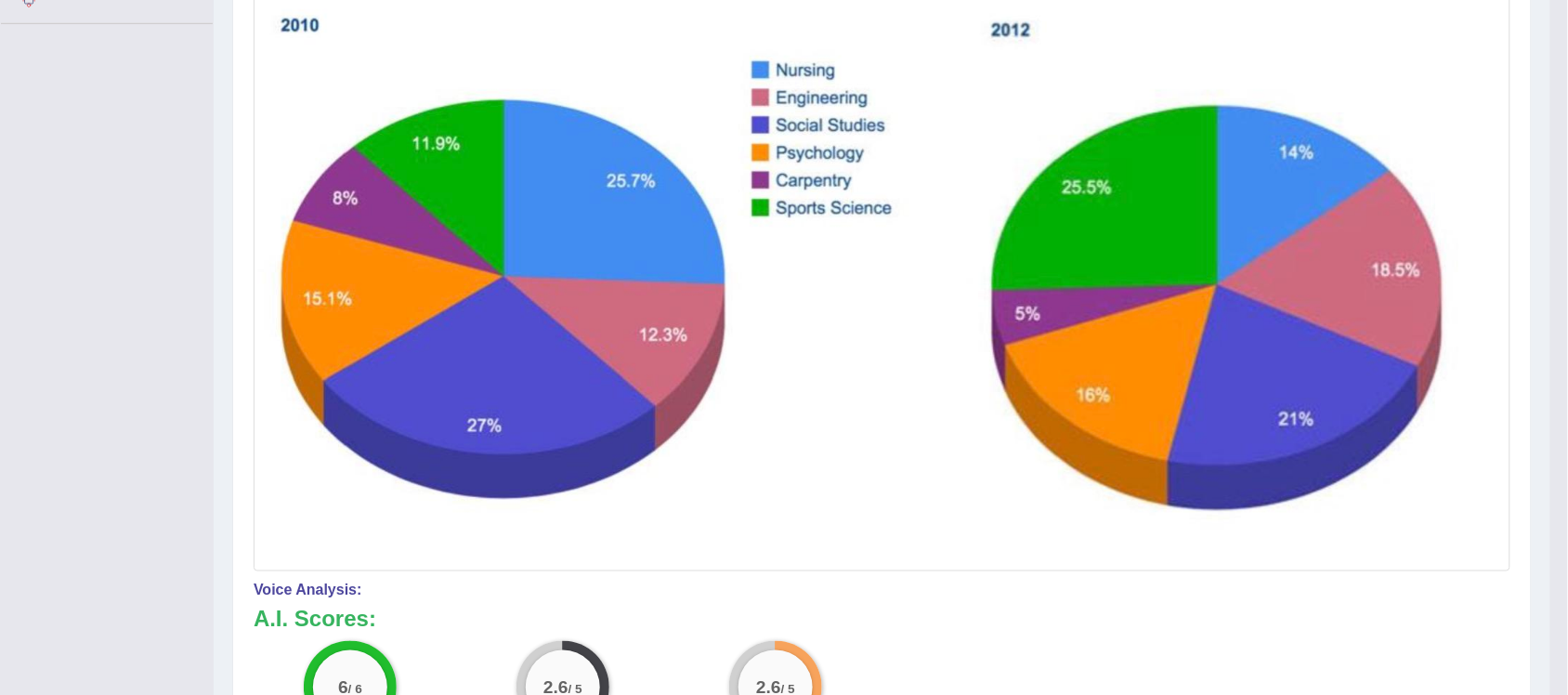
scroll to position [42, 0]
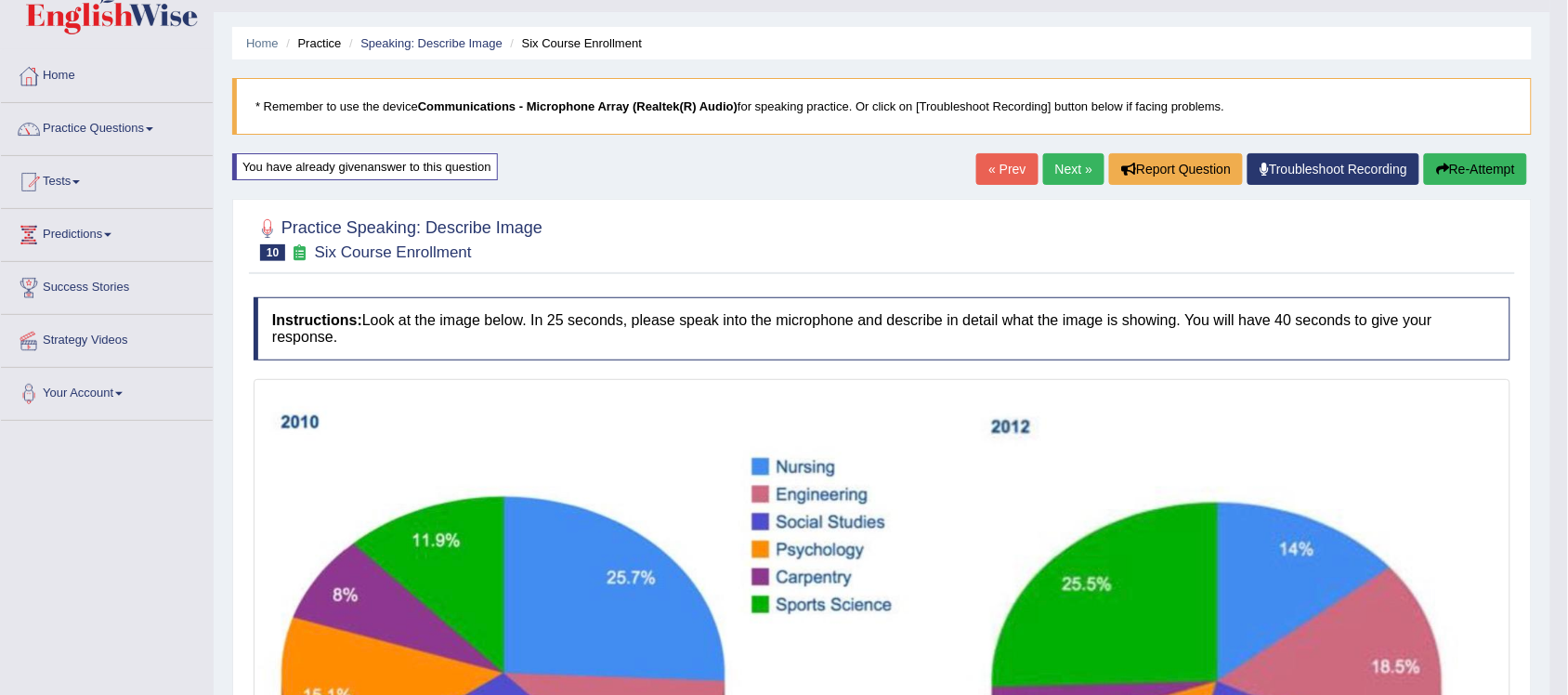
click at [1475, 170] on button "Re-Attempt" at bounding box center [1475, 170] width 103 height 32
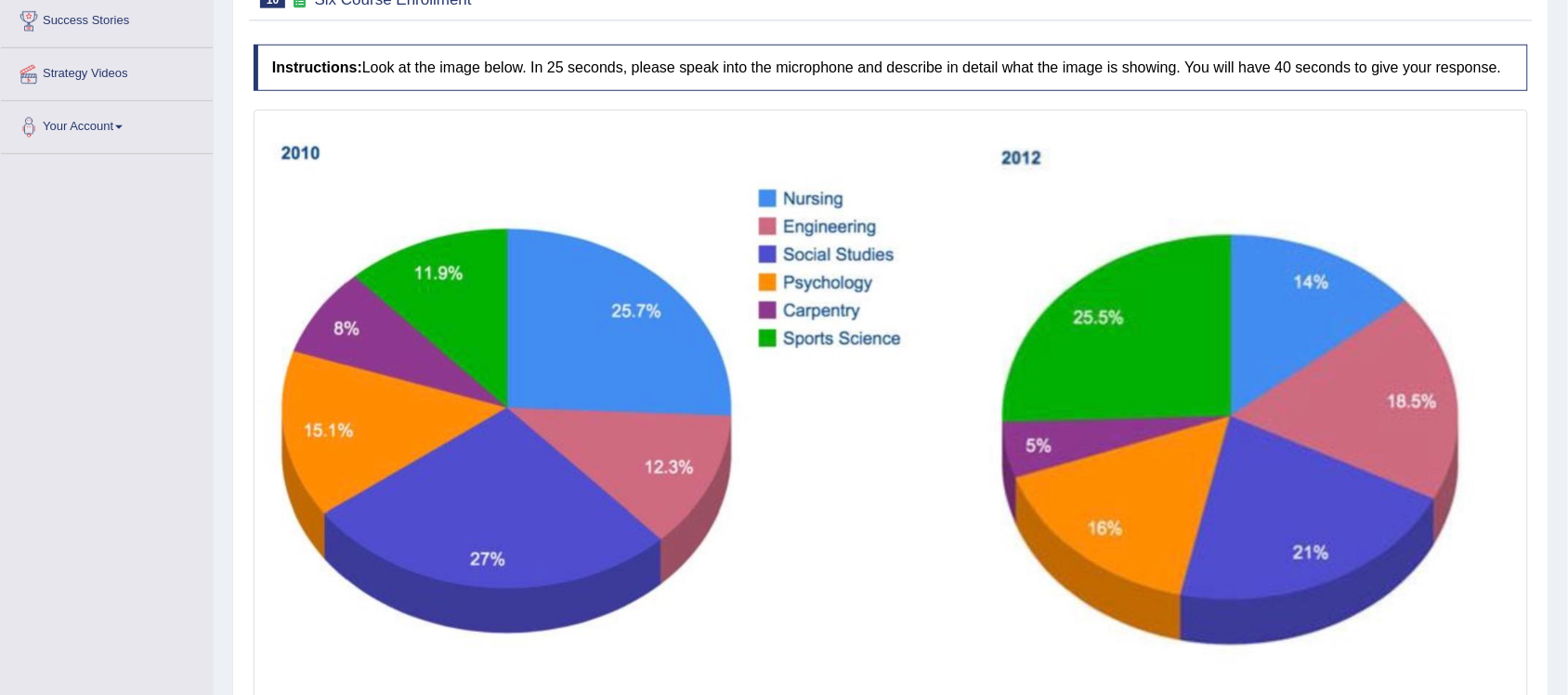
scroll to position [349, 0]
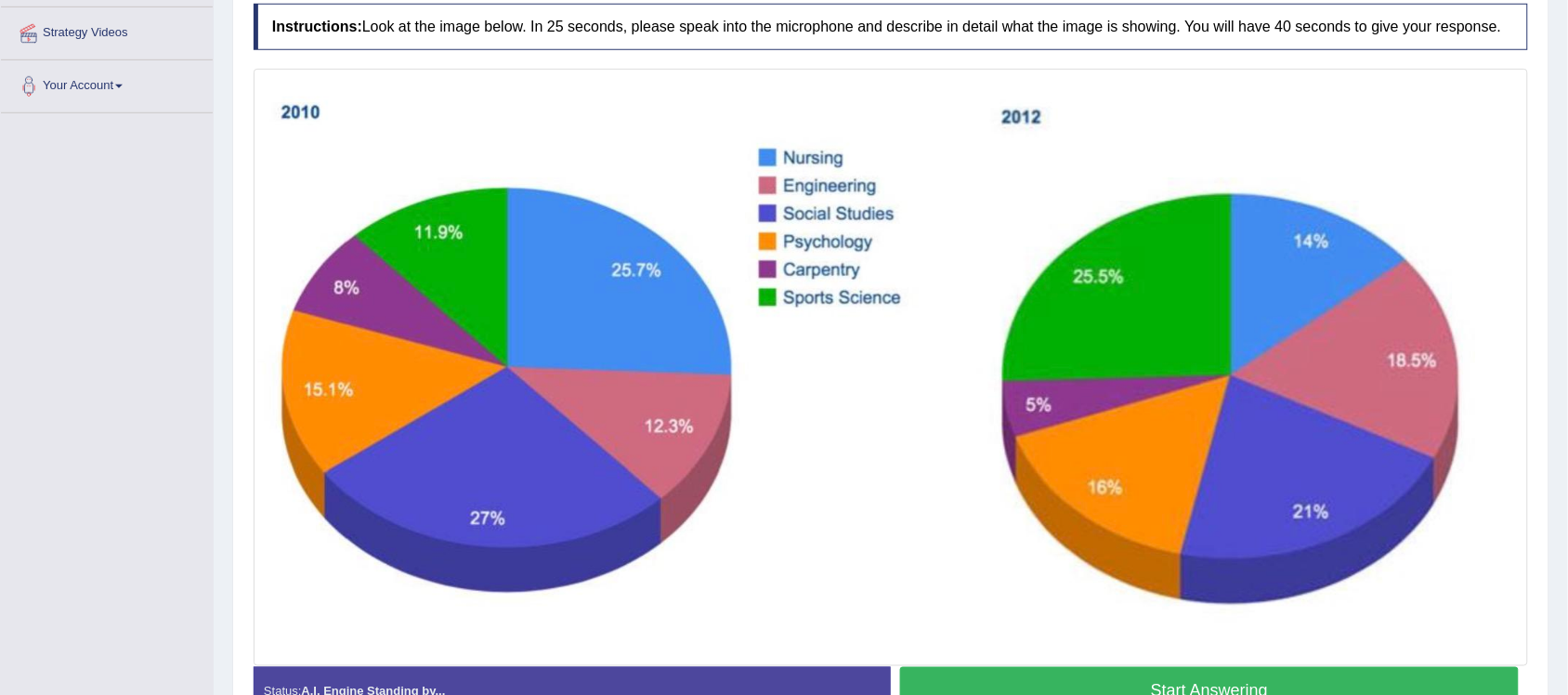
click at [1106, 678] on button "Start Answering" at bounding box center [1209, 691] width 619 height 48
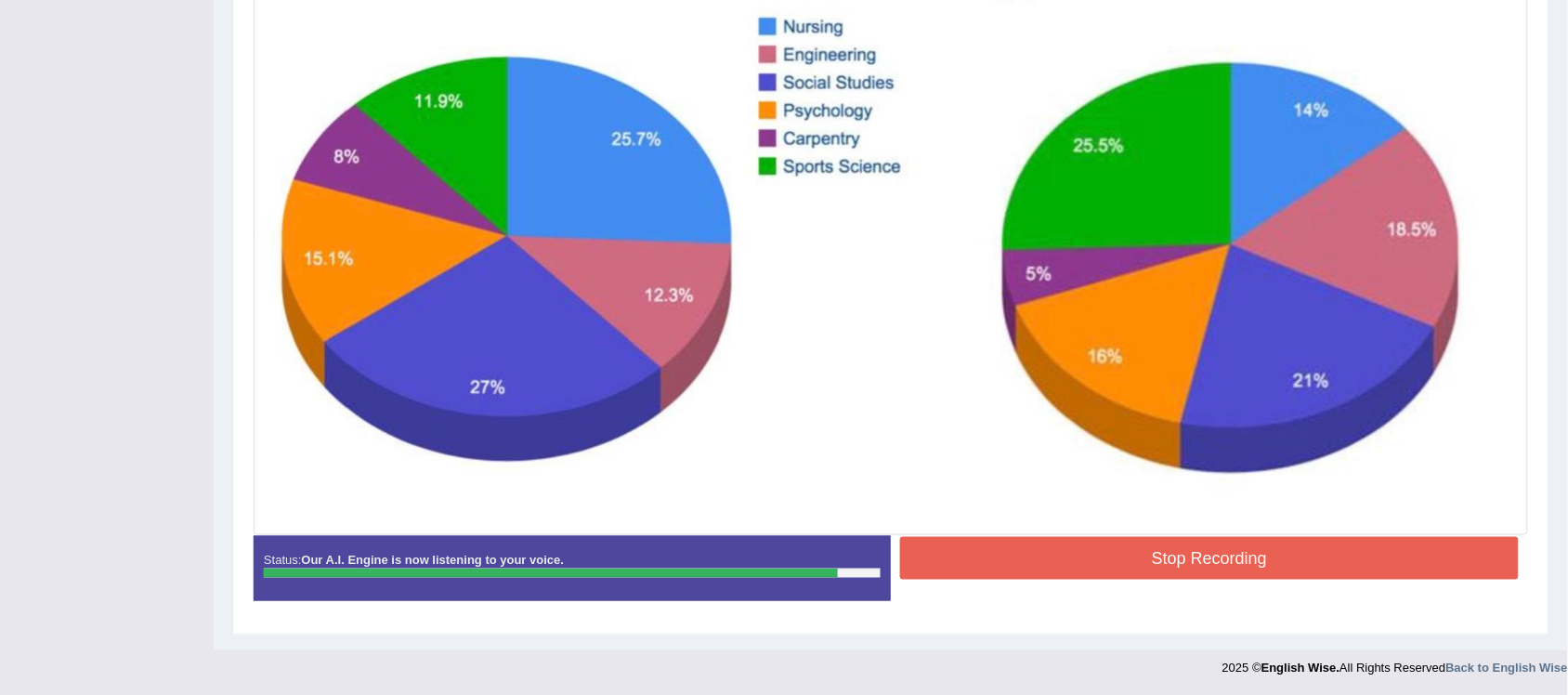
scroll to position [470, 0]
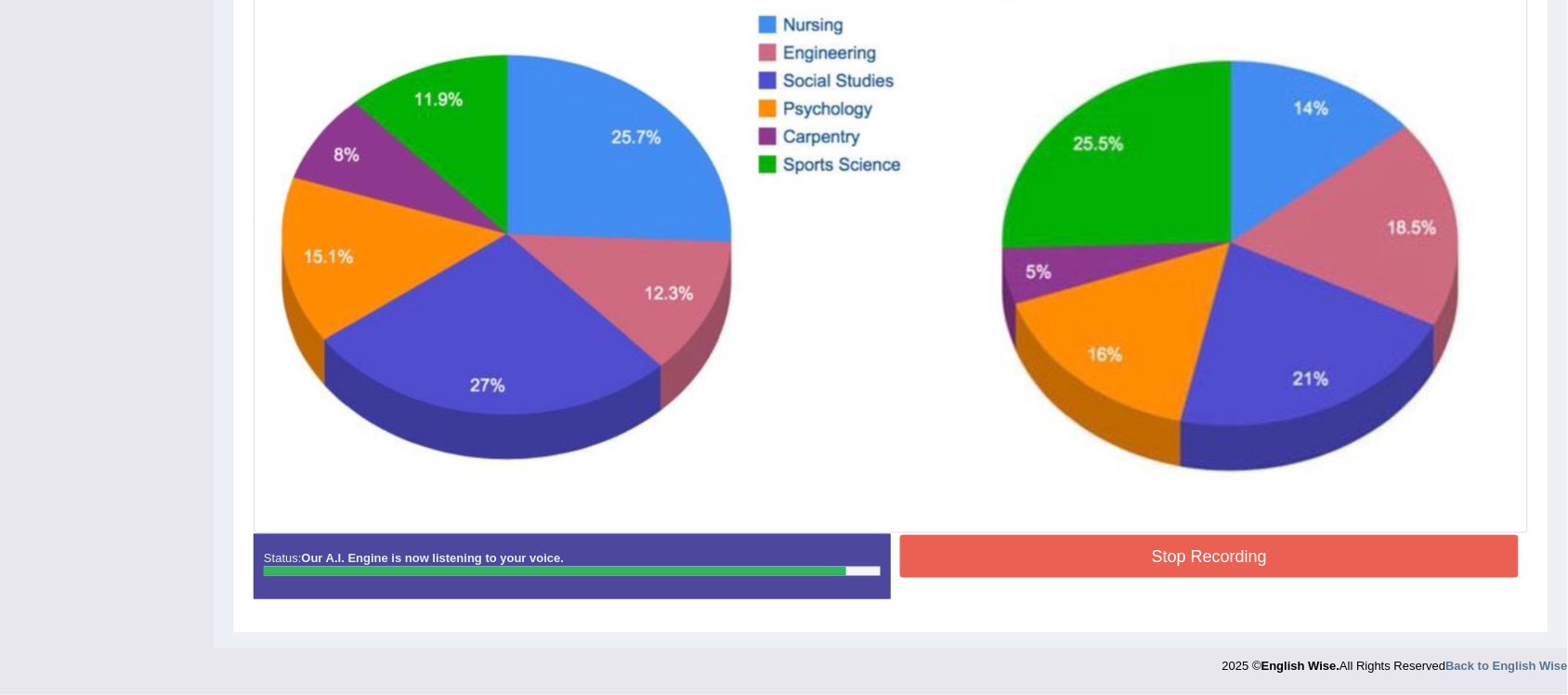
click at [1098, 550] on button "Stop Recording" at bounding box center [1209, 556] width 619 height 43
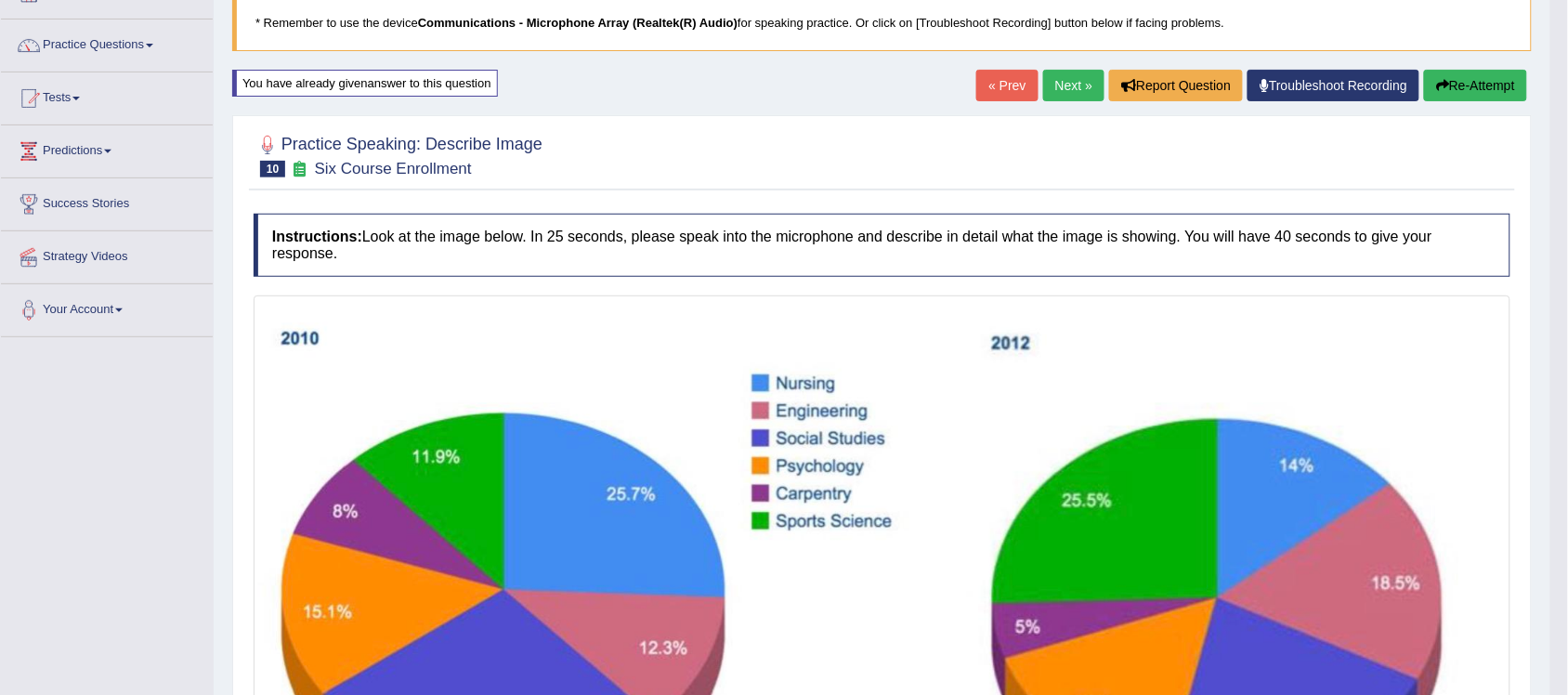
scroll to position [42, 0]
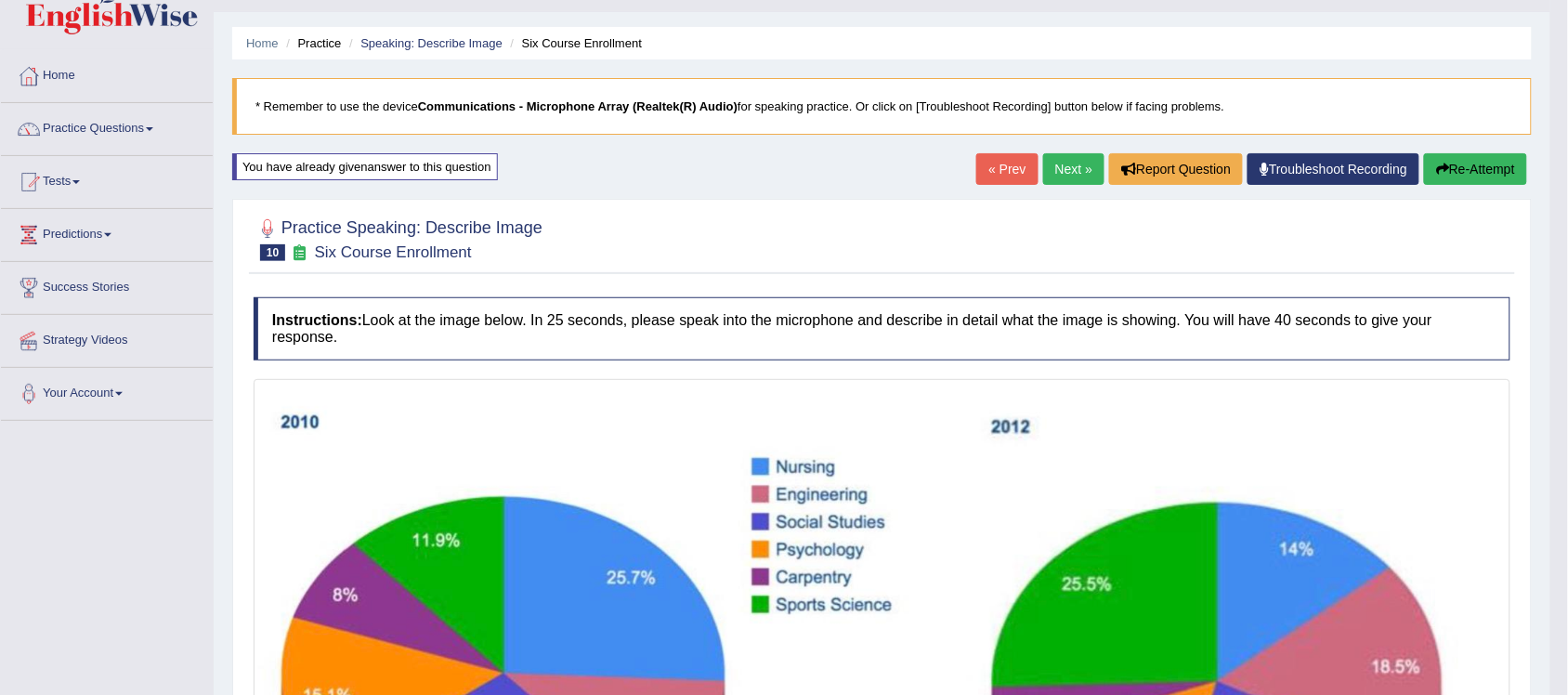
click at [1501, 170] on button "Re-Attempt" at bounding box center [1475, 170] width 103 height 32
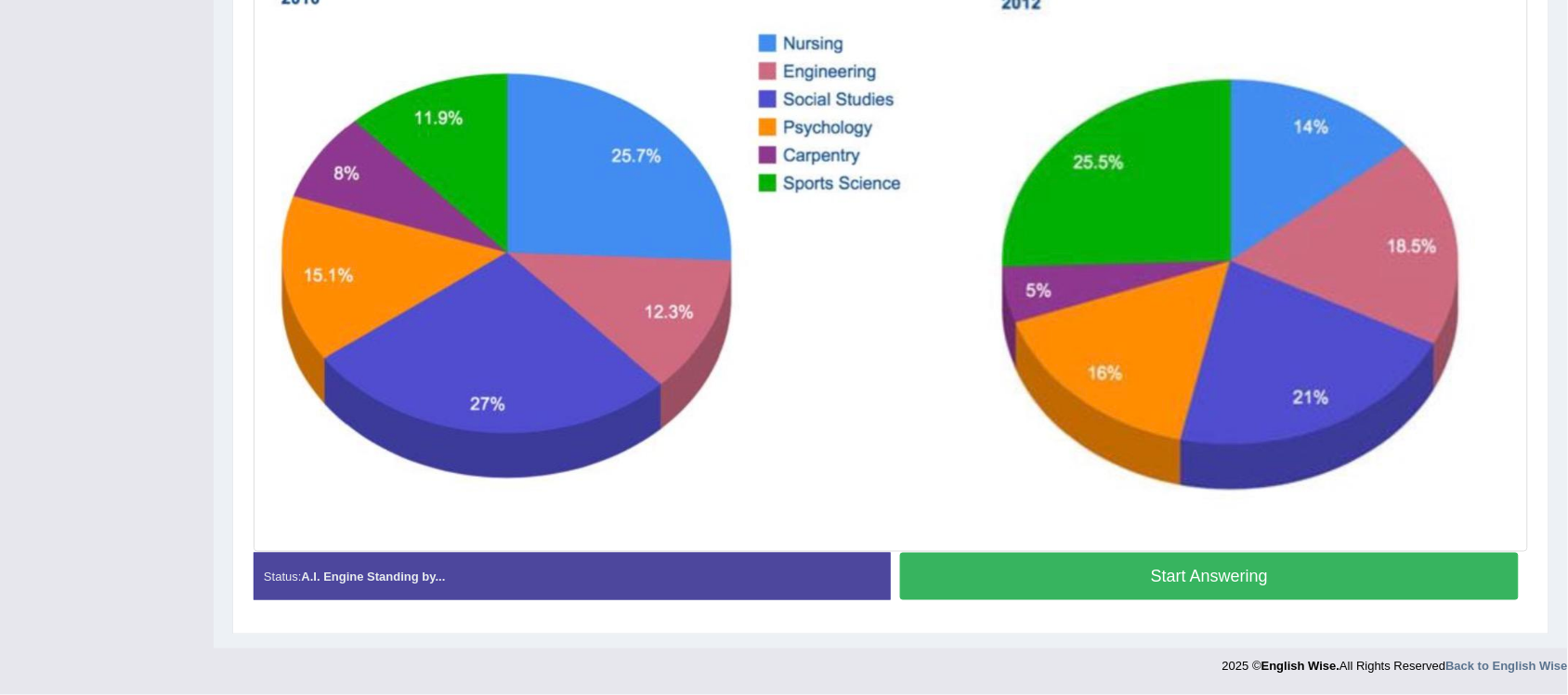
click at [1173, 571] on button "Start Answering" at bounding box center [1209, 576] width 619 height 48
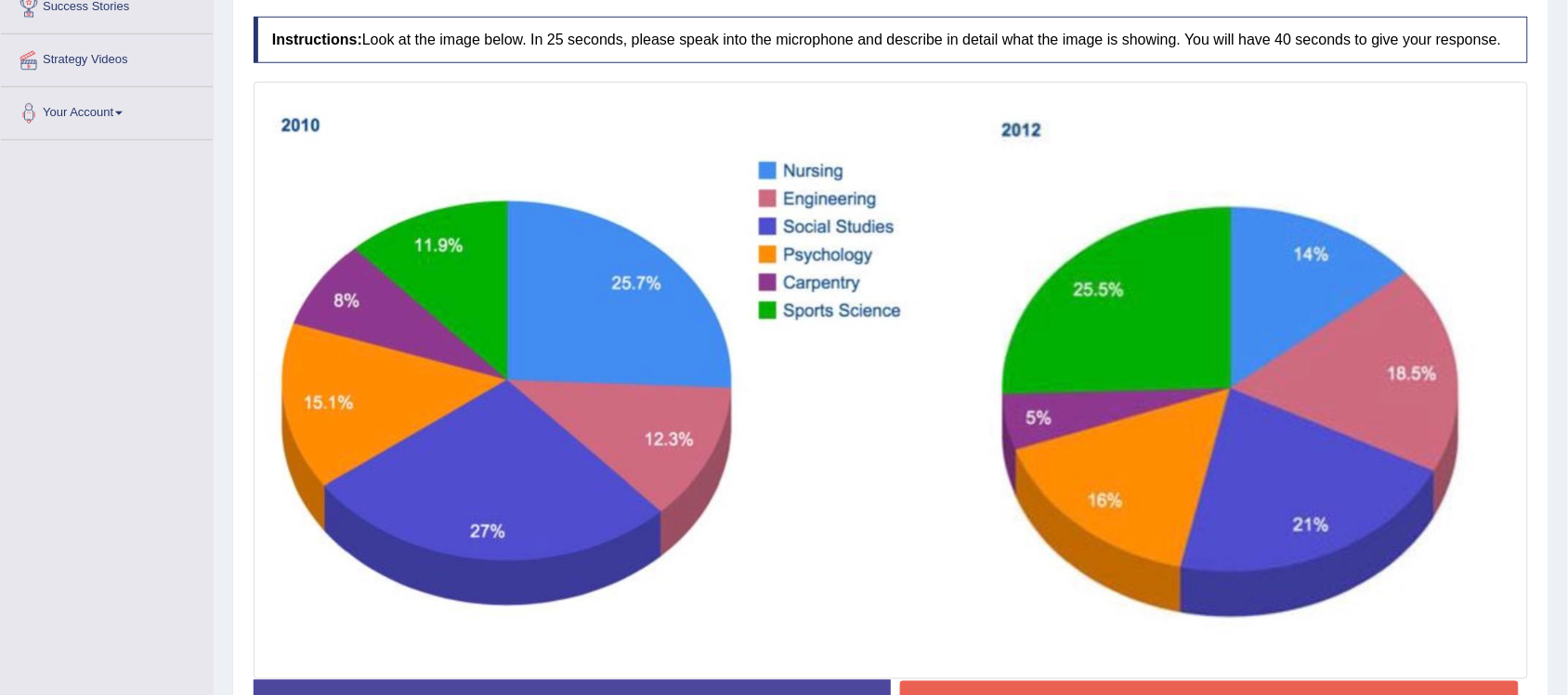
scroll to position [470, 0]
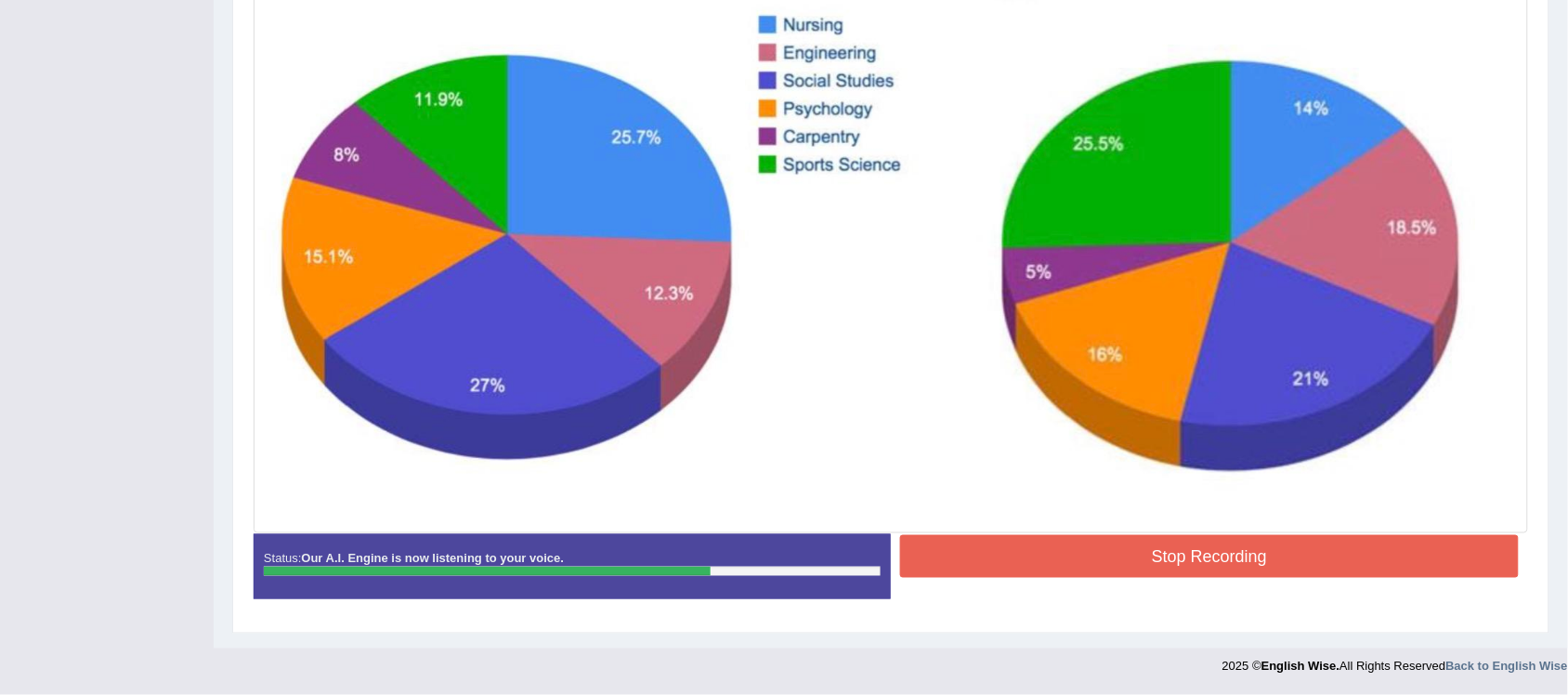
click at [1145, 569] on button "Stop Recording" at bounding box center [1209, 556] width 619 height 43
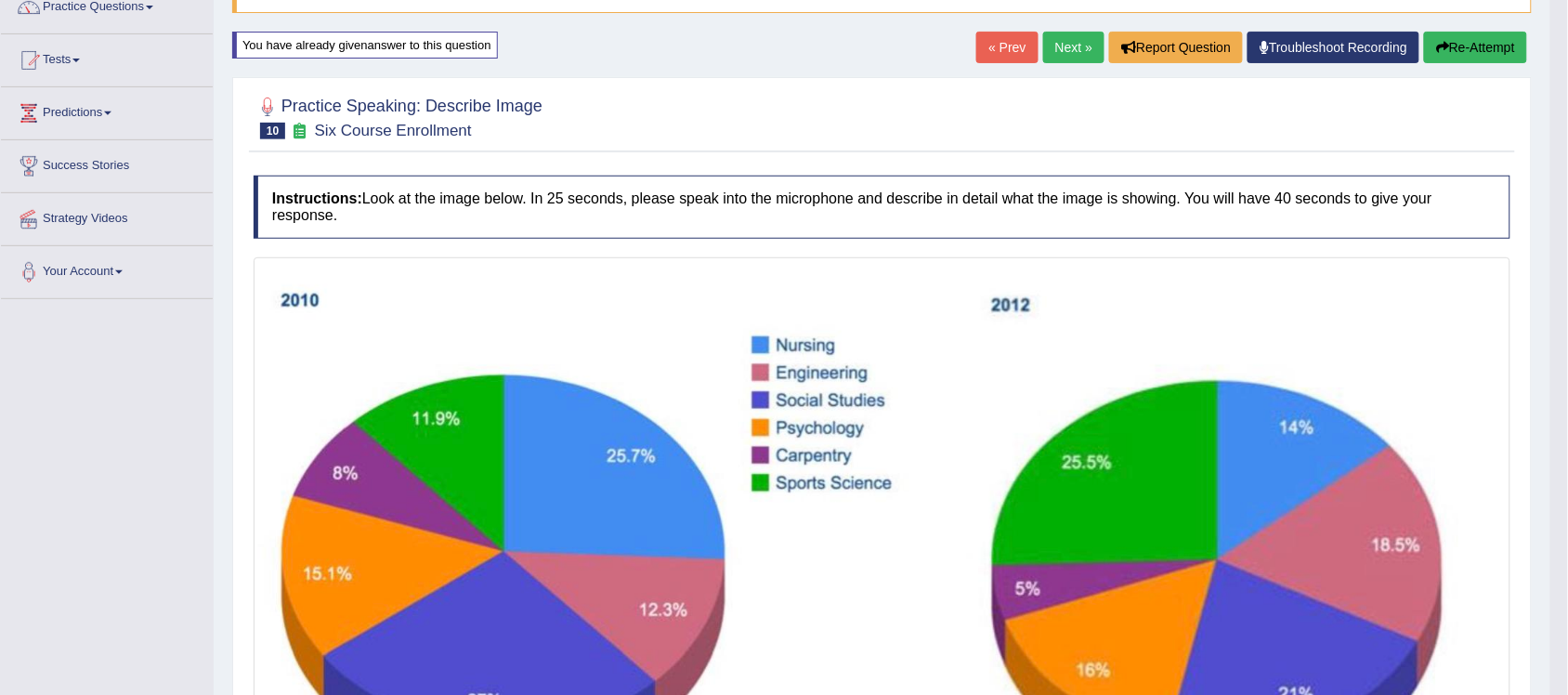
scroll to position [158, 0]
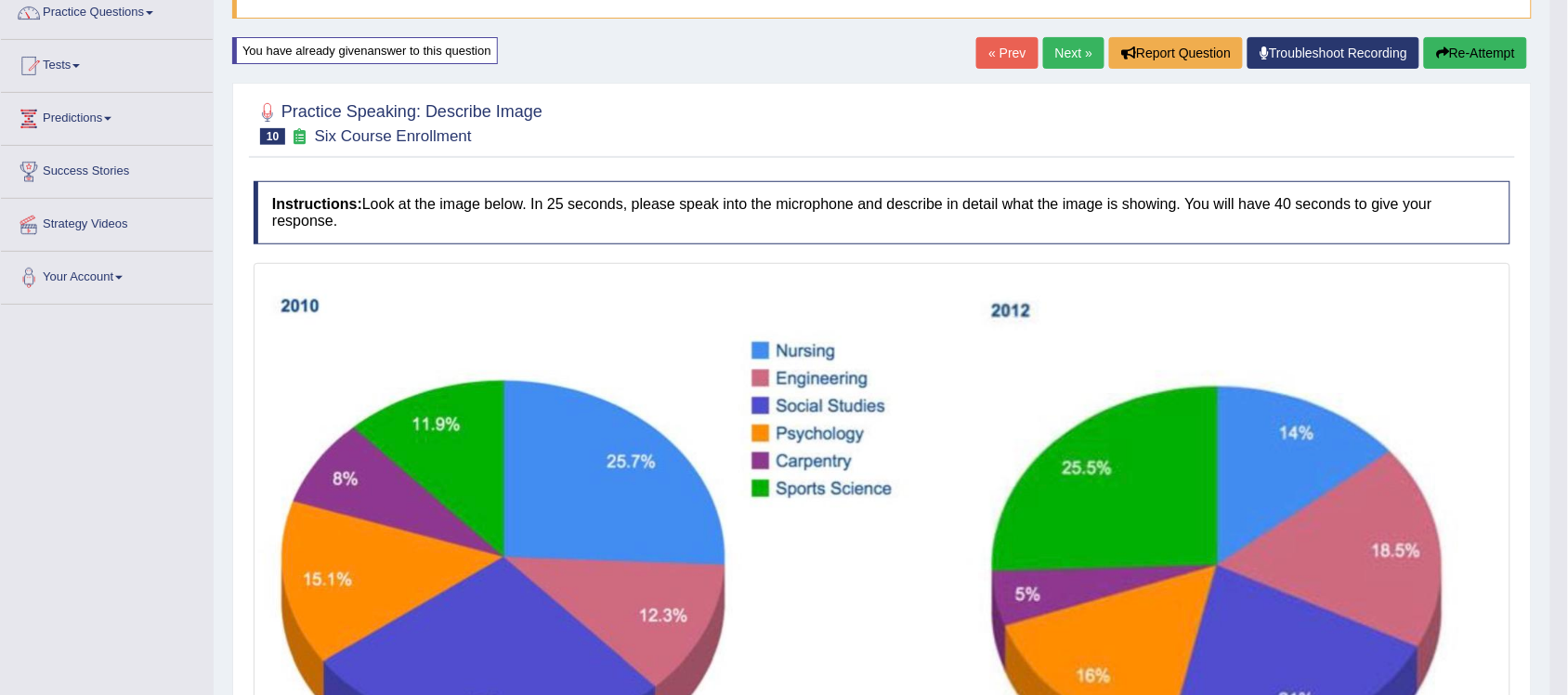
click at [1455, 63] on button "Re-Attempt" at bounding box center [1475, 53] width 103 height 32
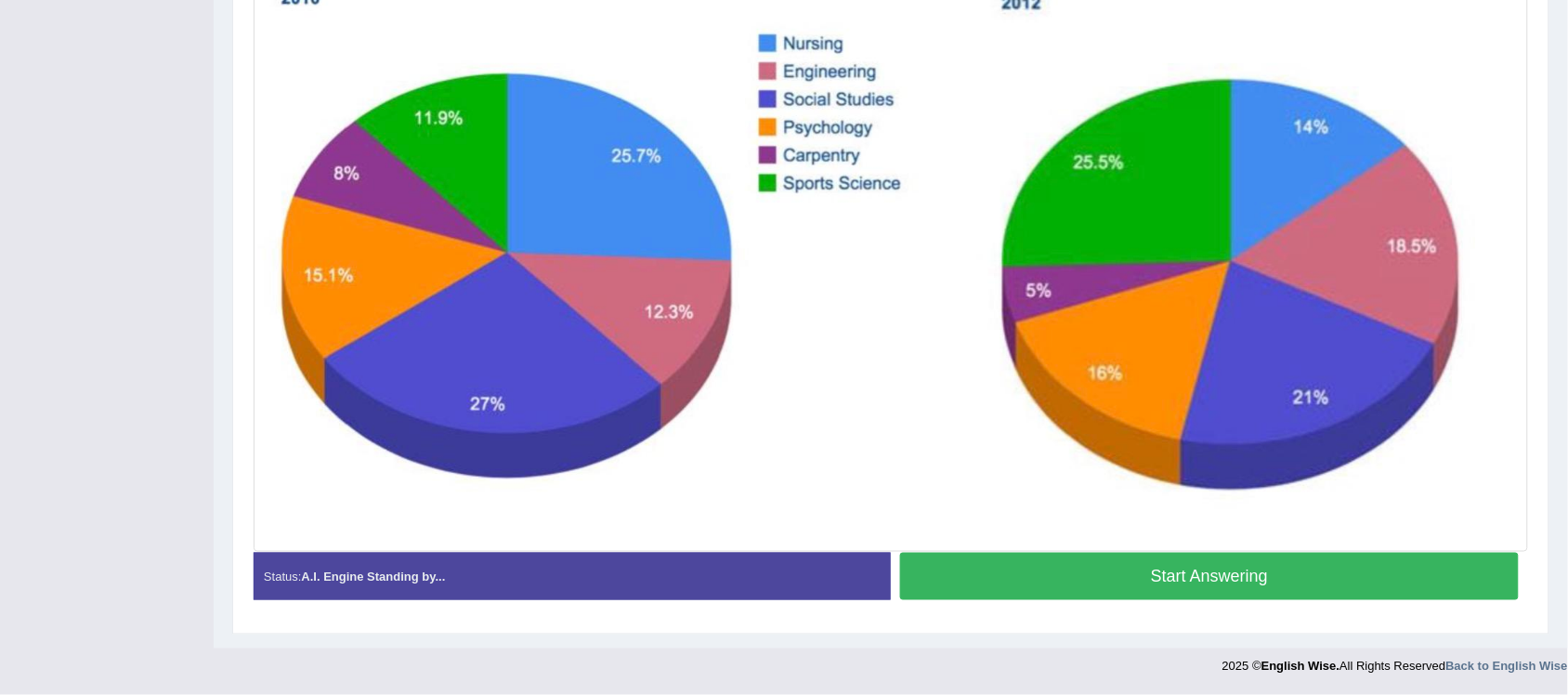
click at [1052, 577] on button "Start Answering" at bounding box center [1209, 576] width 619 height 48
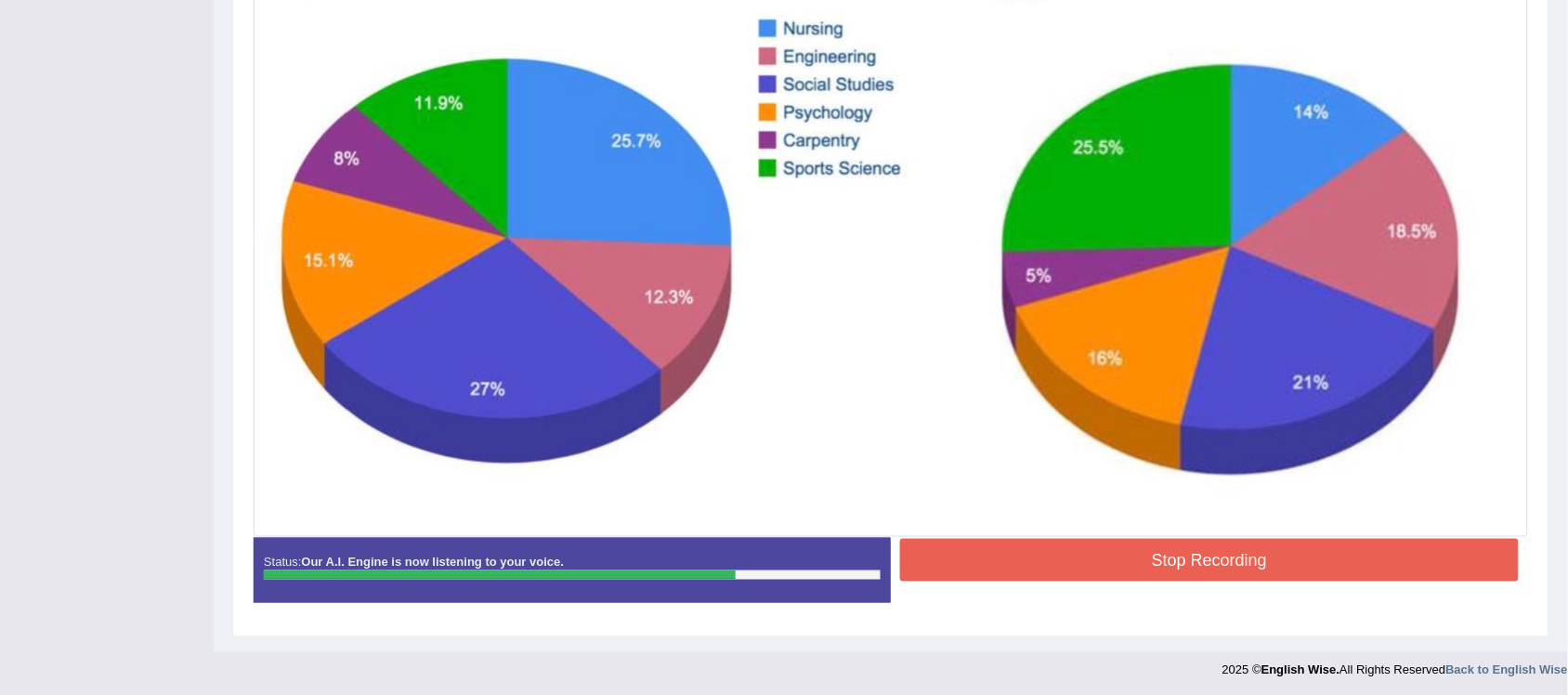
scroll to position [470, 0]
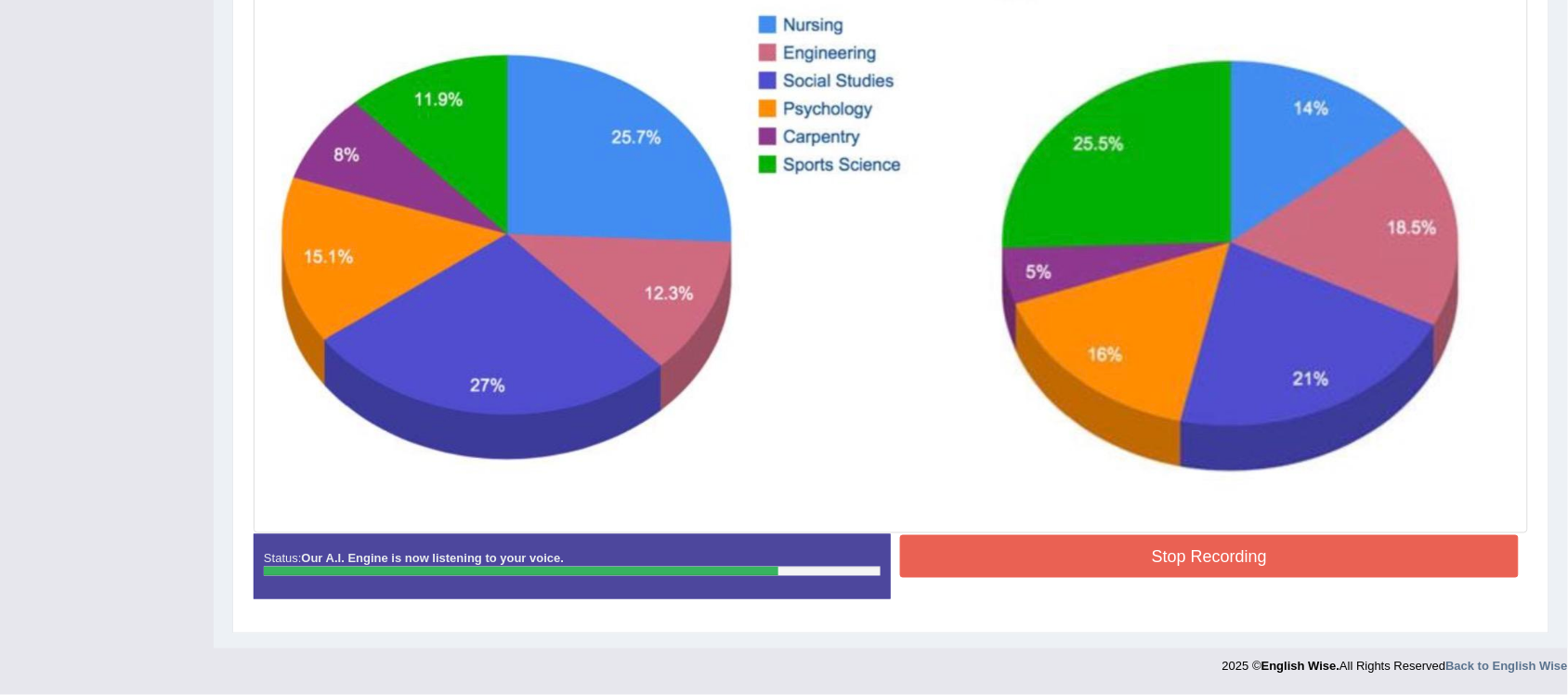
click at [1147, 557] on button "Stop Recording" at bounding box center [1209, 556] width 619 height 43
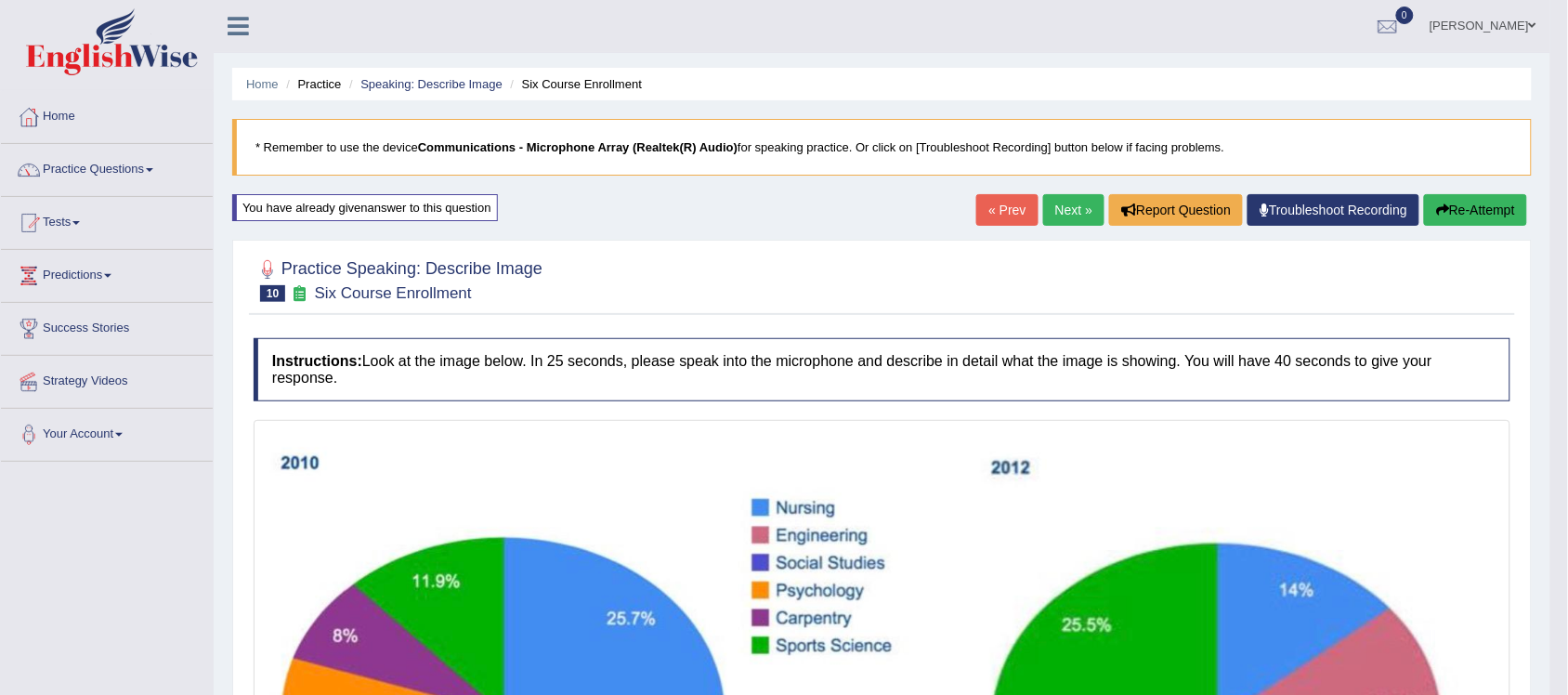
scroll to position [0, 0]
click at [119, 177] on link "Practice Questions" at bounding box center [107, 168] width 211 height 47
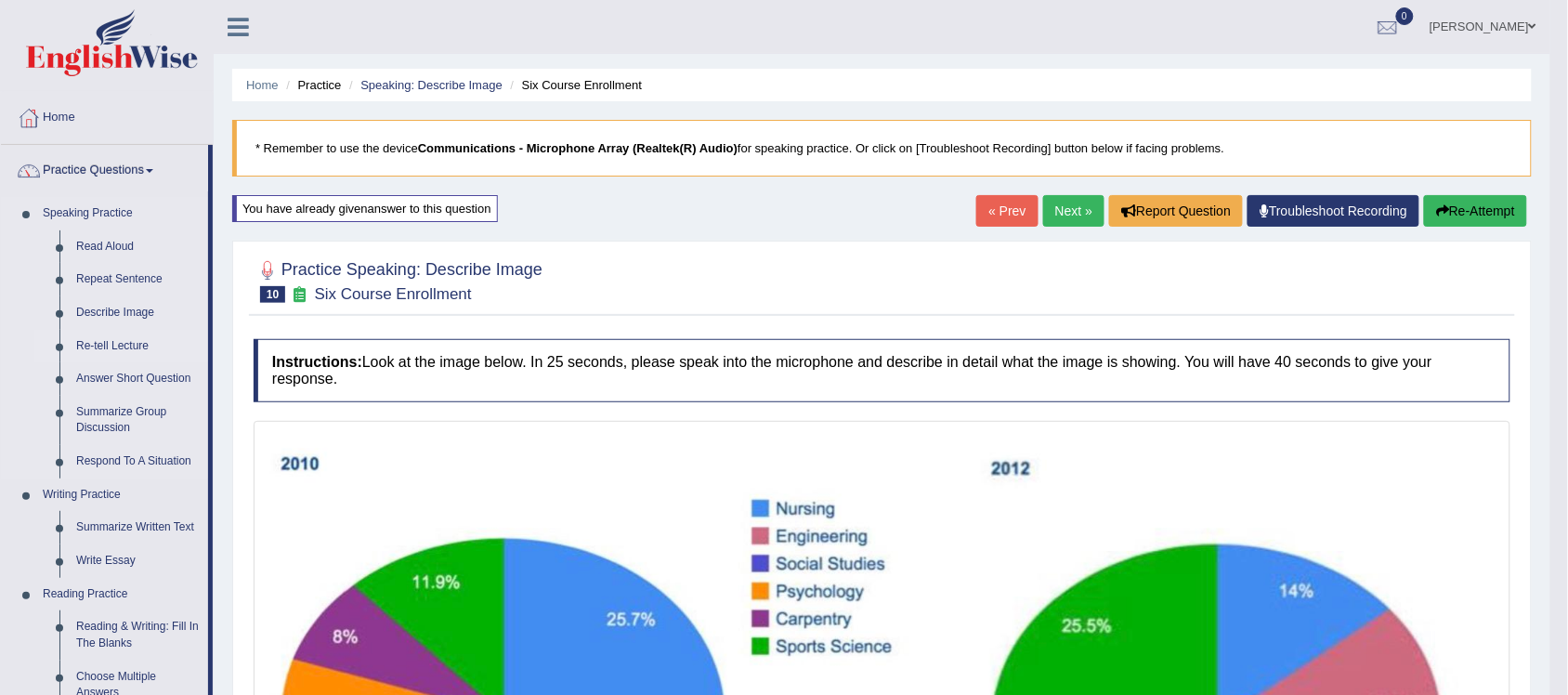
click at [122, 344] on link "Re-tell Lecture" at bounding box center [138, 347] width 141 height 34
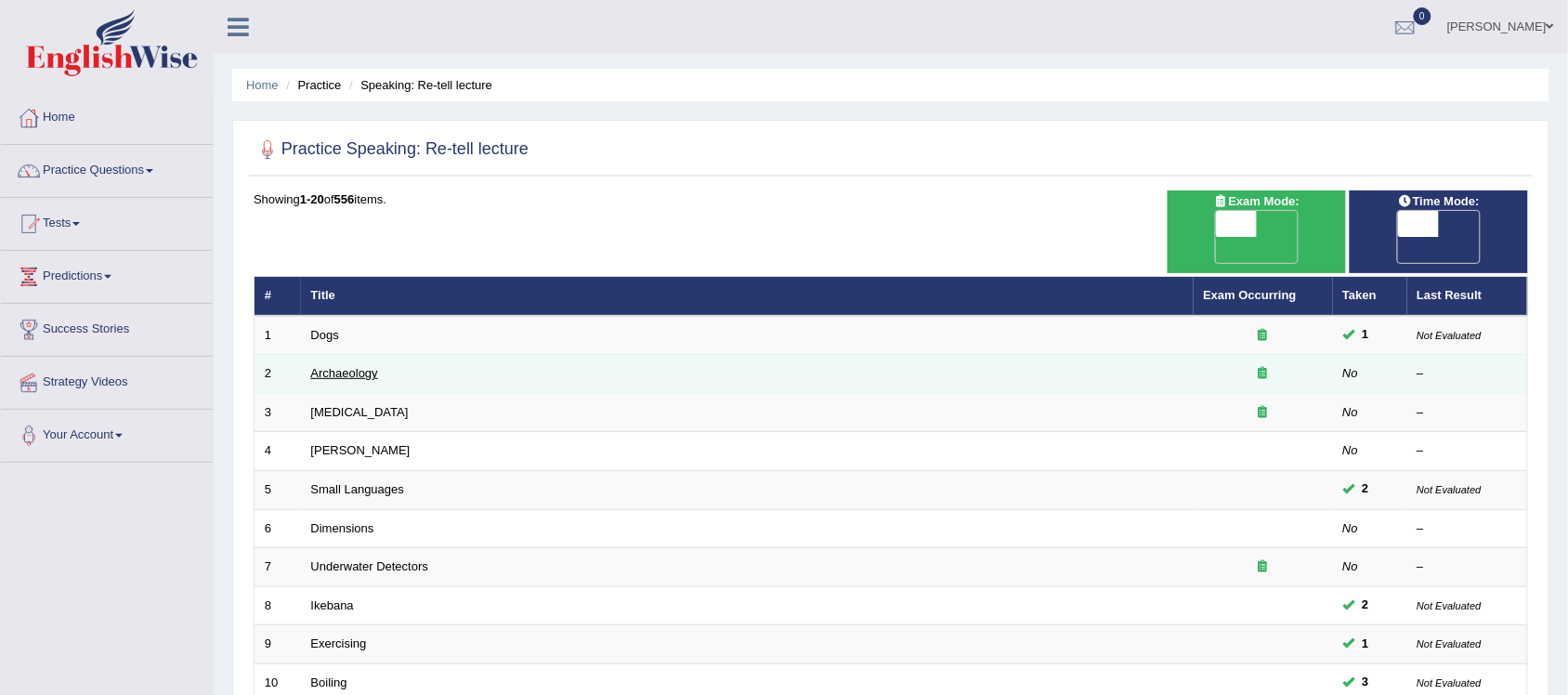
click at [367, 366] on link "Archaeology" at bounding box center [344, 373] width 67 height 14
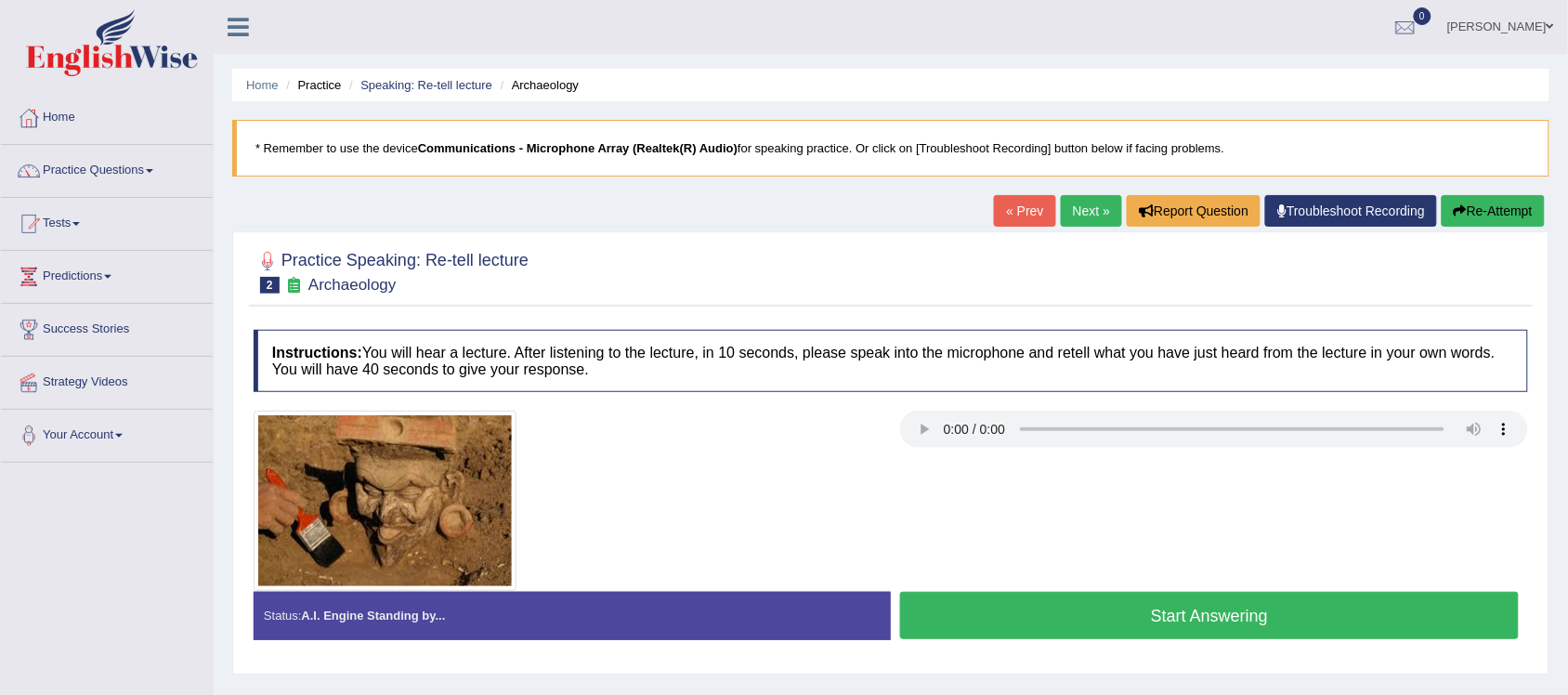
click at [1072, 624] on button "Start Answering" at bounding box center [1209, 616] width 619 height 48
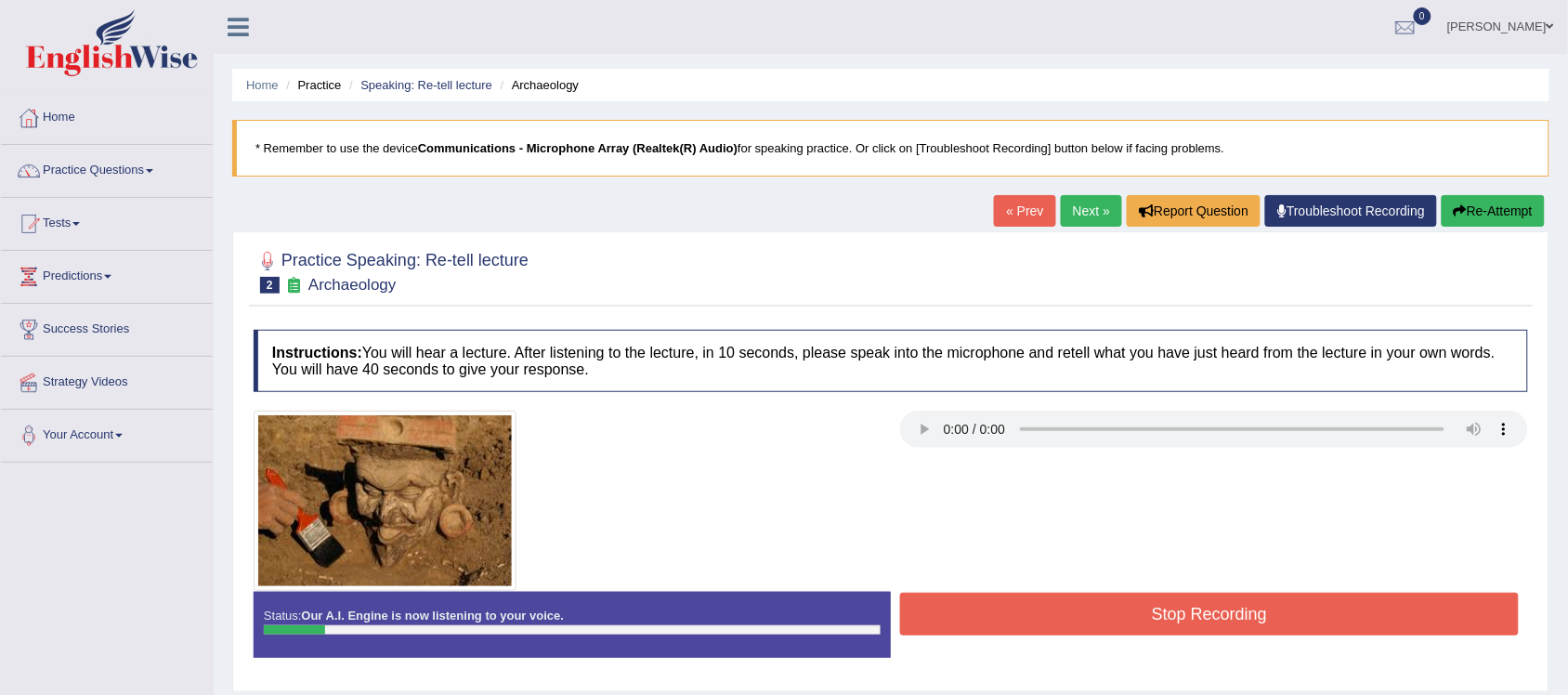
click at [1475, 221] on button "Re-Attempt" at bounding box center [1492, 211] width 103 height 32
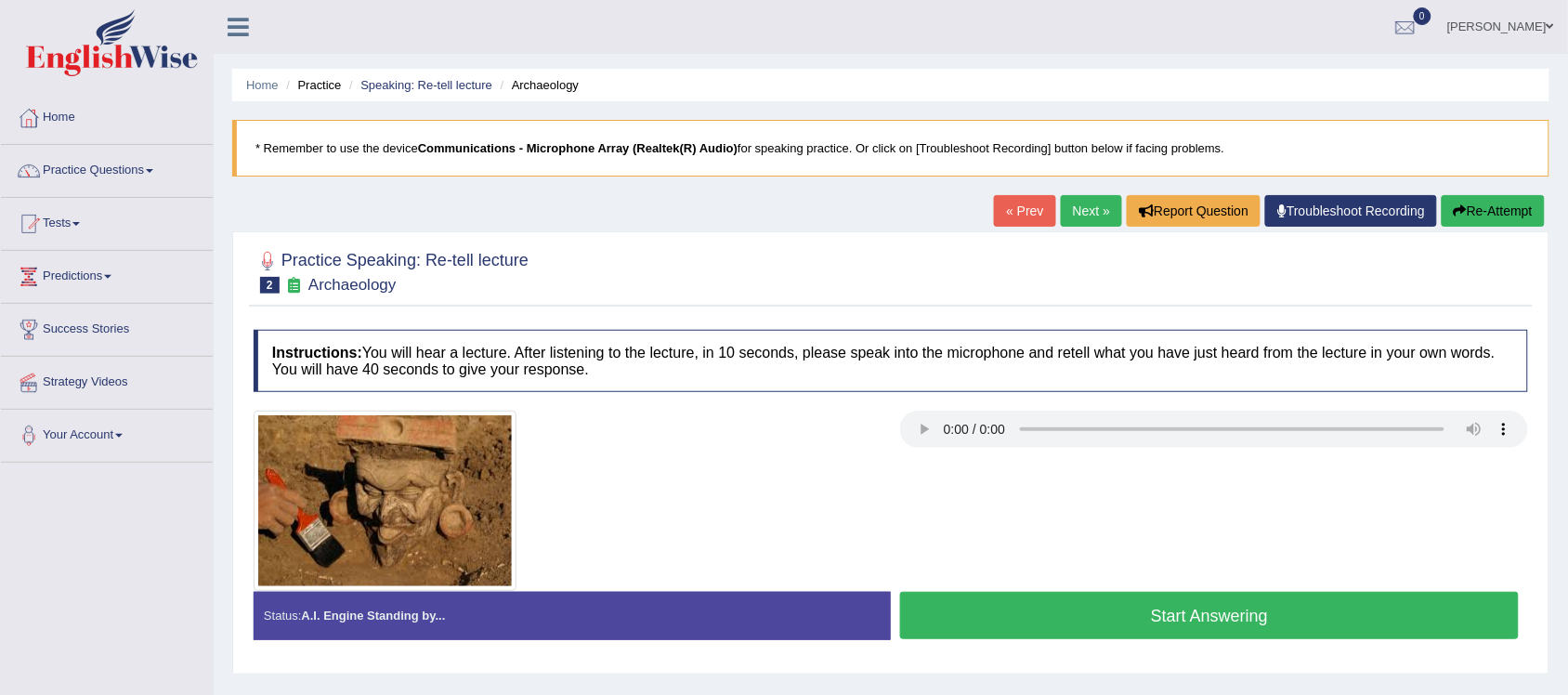
click at [1148, 623] on button "Start Answering" at bounding box center [1209, 616] width 619 height 48
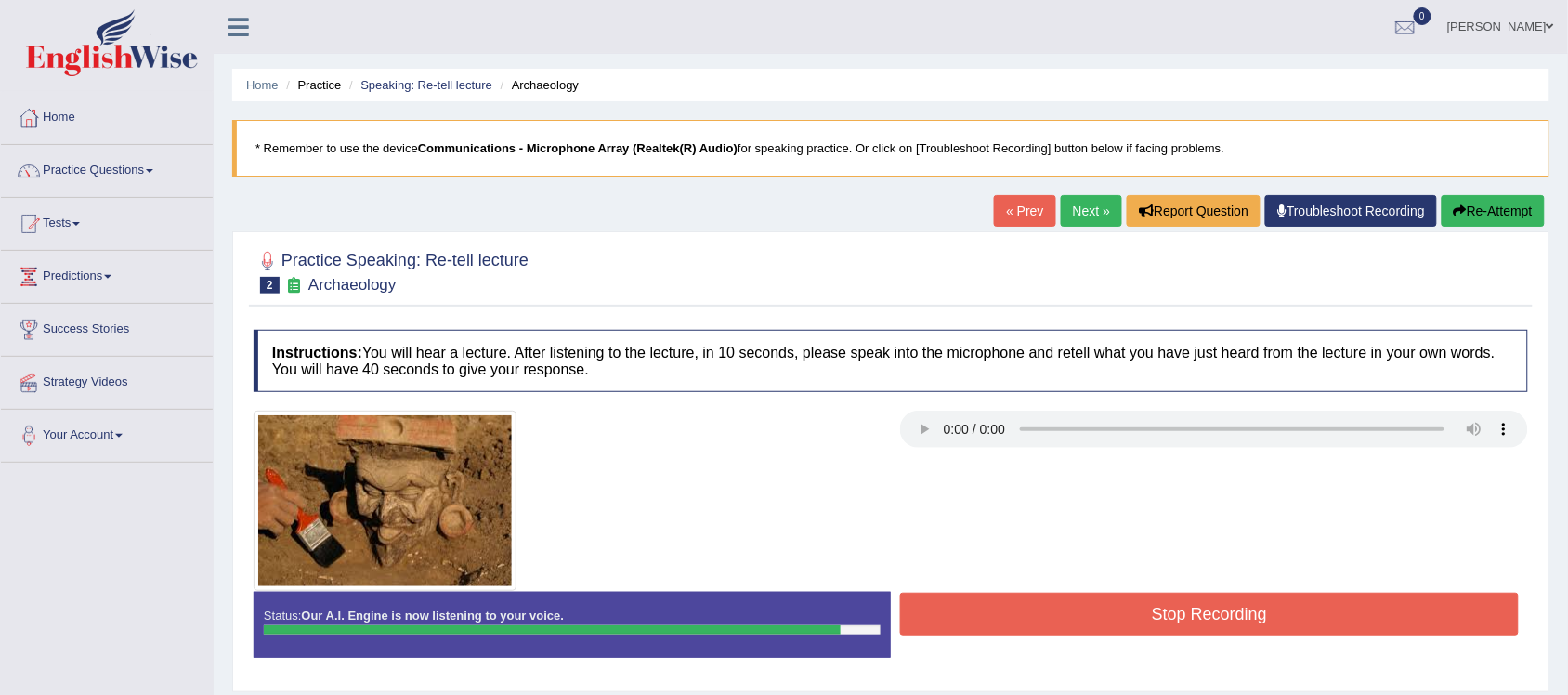
click at [1166, 611] on button "Stop Recording" at bounding box center [1209, 614] width 619 height 43
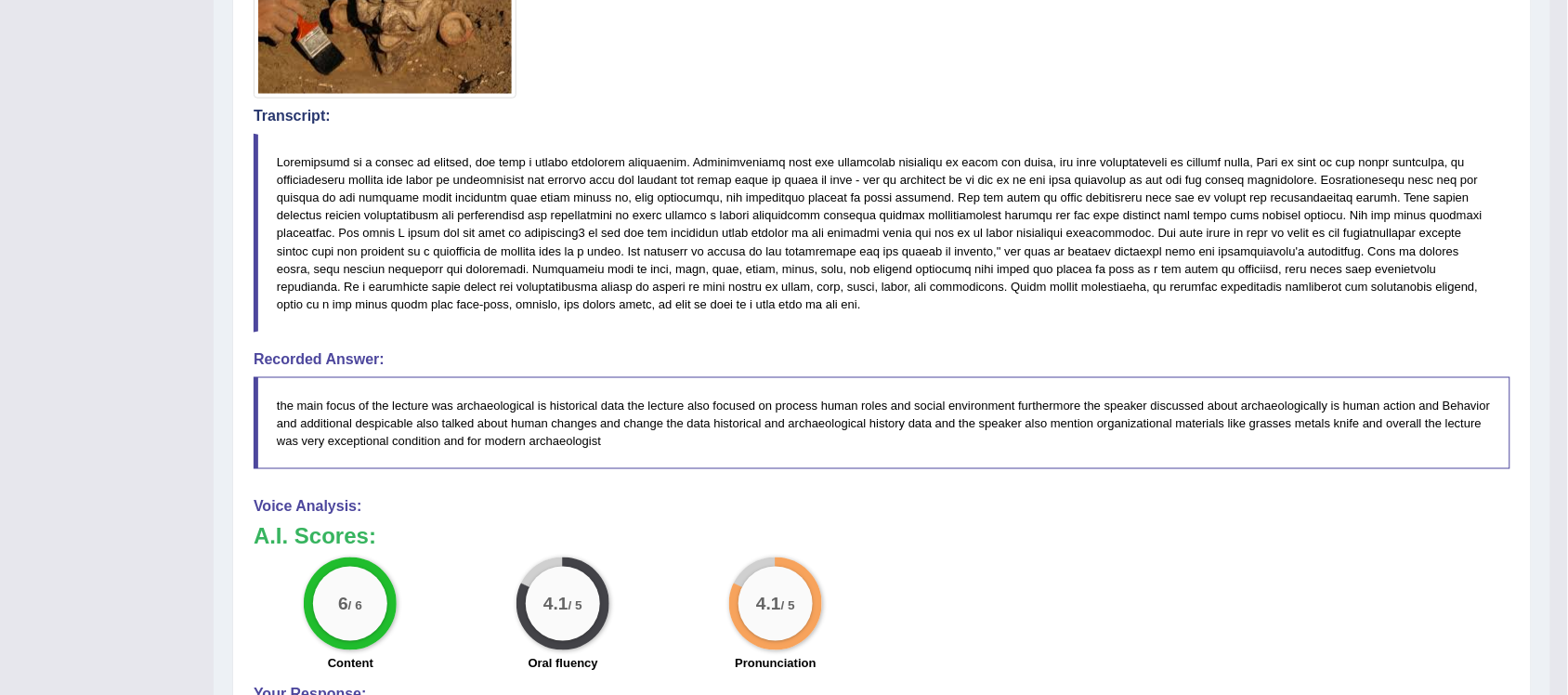
scroll to position [465, 0]
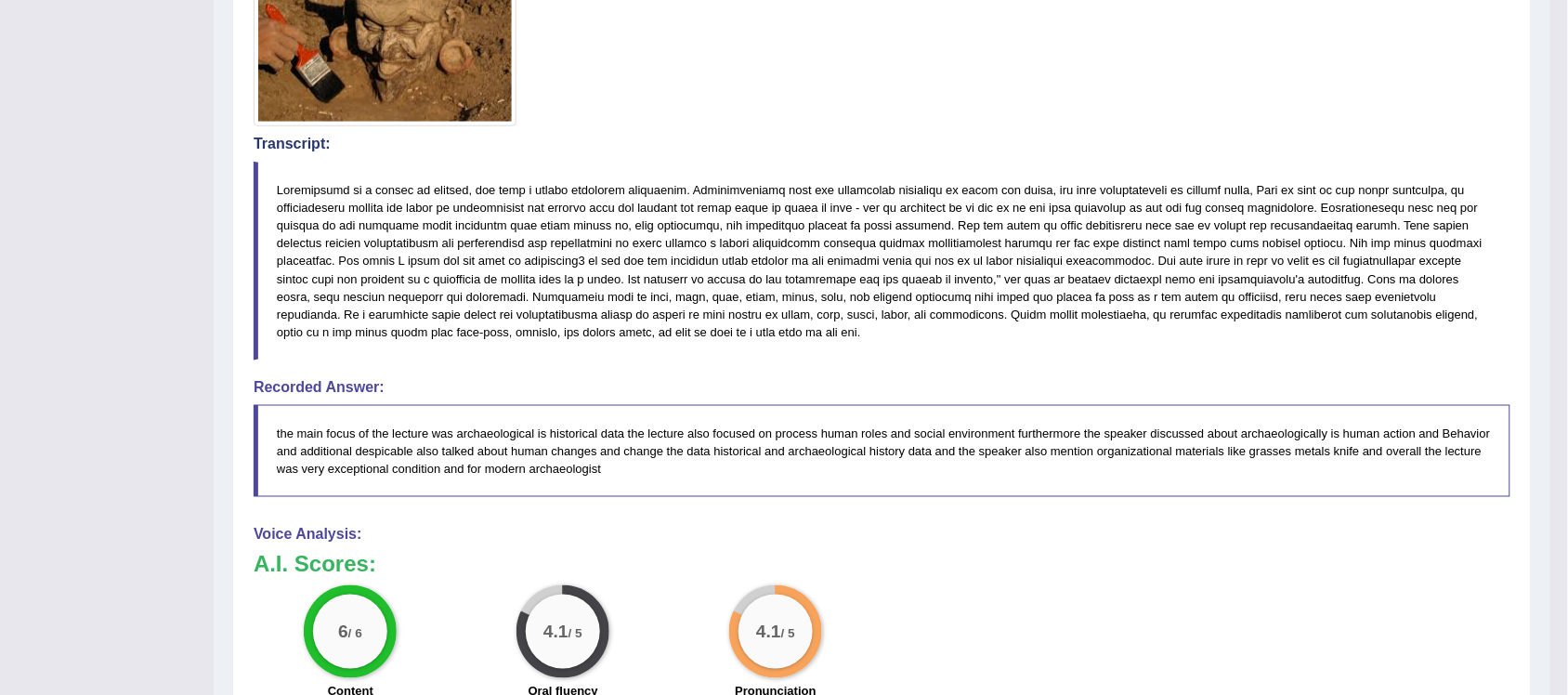
click at [323, 196] on blockquote at bounding box center [881, 260] width 1257 height 198
click at [323, 191] on blockquote at bounding box center [881, 260] width 1257 height 198
drag, startPoint x: 267, startPoint y: 186, endPoint x: 356, endPoint y: 328, distance: 167.6
click at [369, 232] on blockquote at bounding box center [881, 260] width 1257 height 198
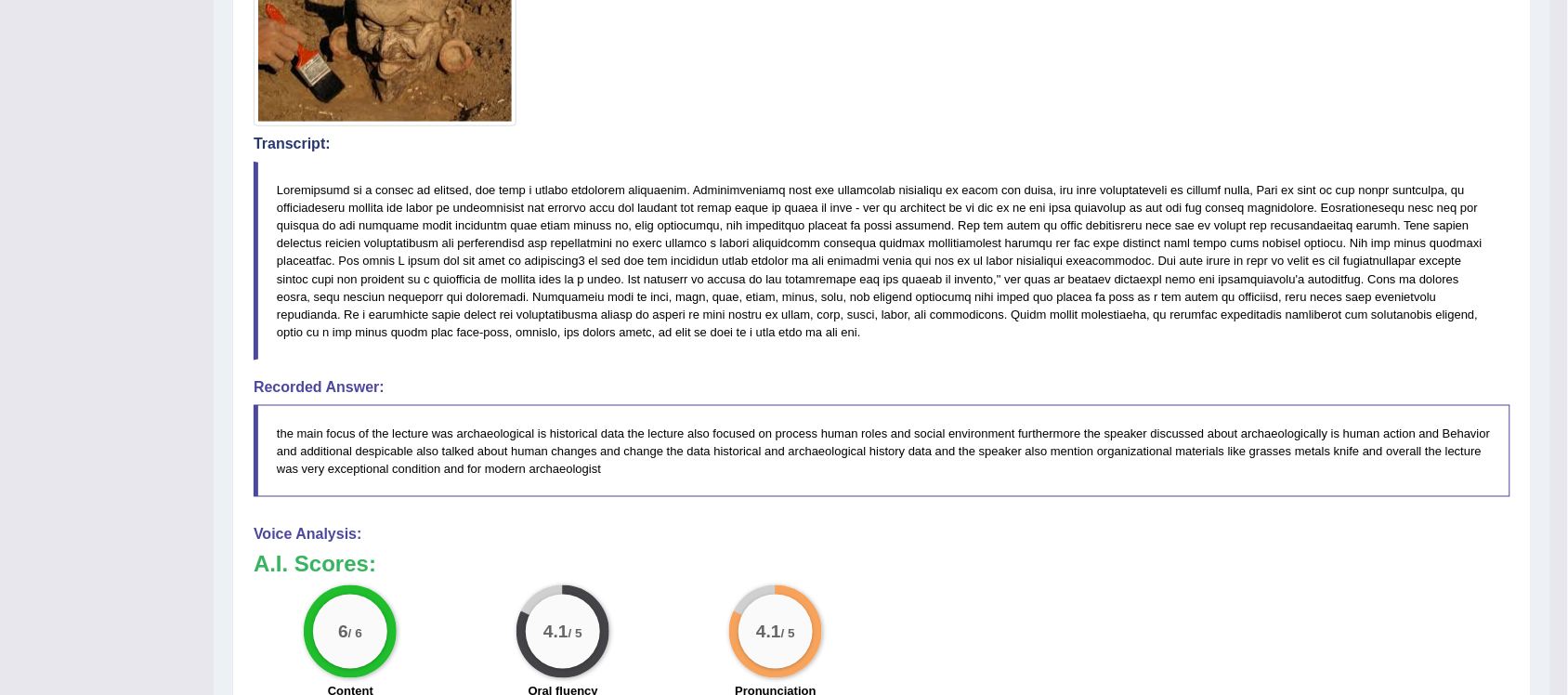
drag, startPoint x: 342, startPoint y: 447, endPoint x: 588, endPoint y: 471, distance: 247.2
click at [601, 519] on div "Instructions: You will hear a lecture. After listening to the lecture, in 10 se…" at bounding box center [882, 419] width 1266 height 1126
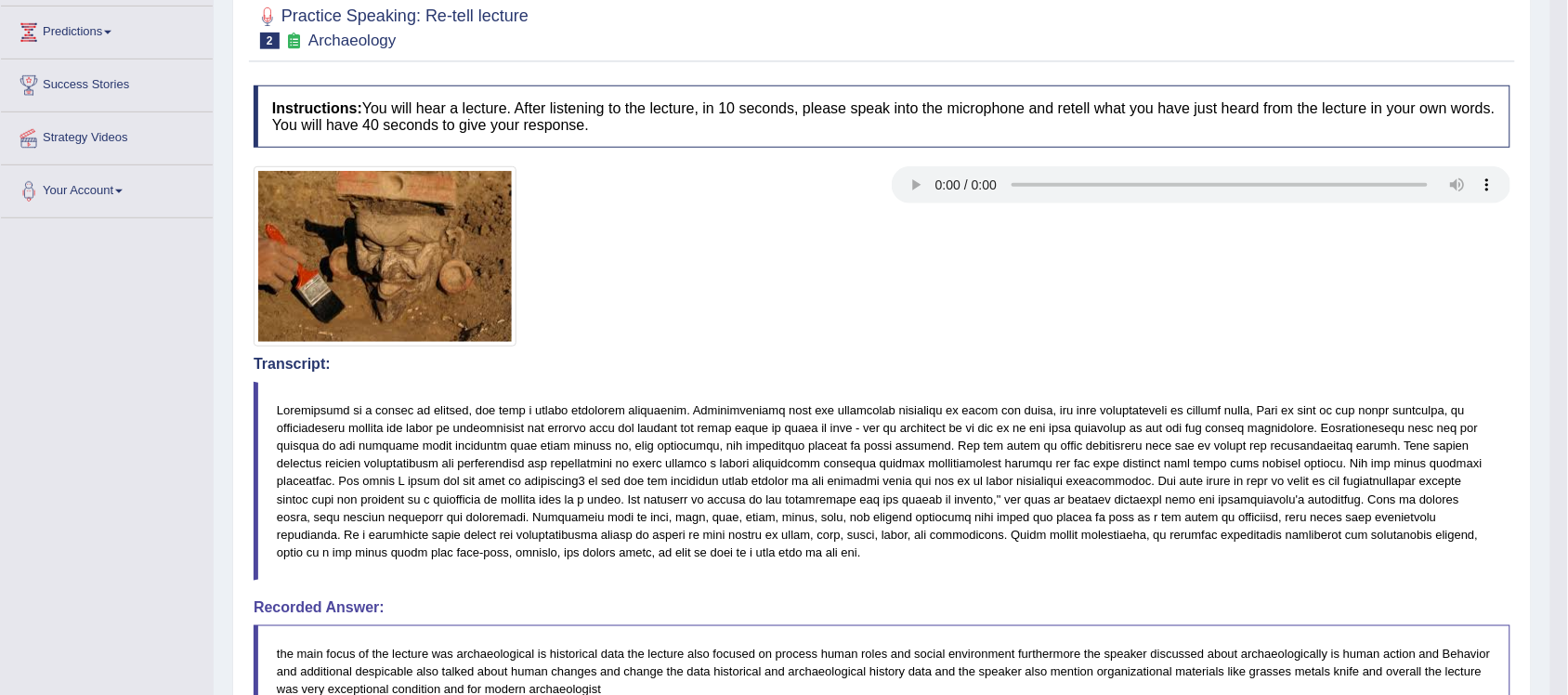
scroll to position [0, 0]
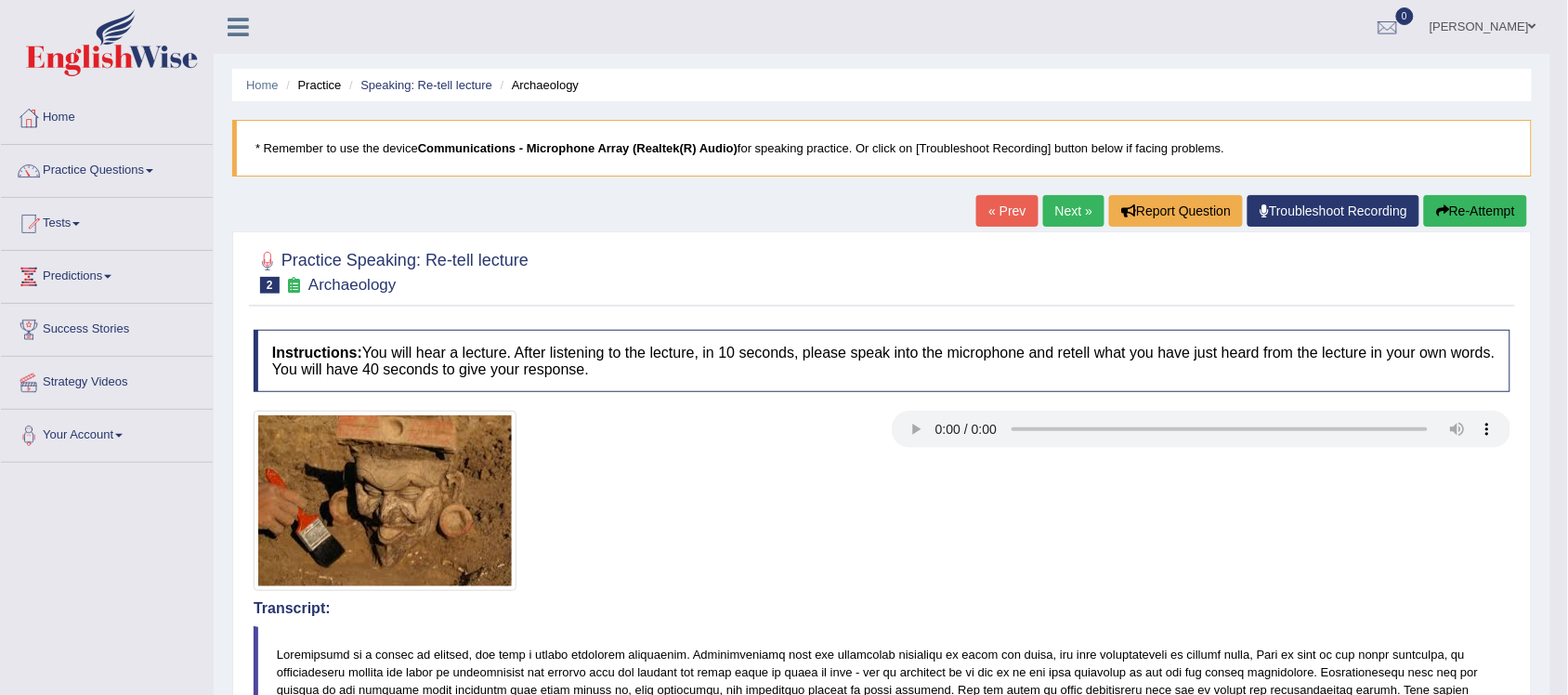
click at [1070, 215] on link "Next »" at bounding box center [1075, 211] width 62 height 32
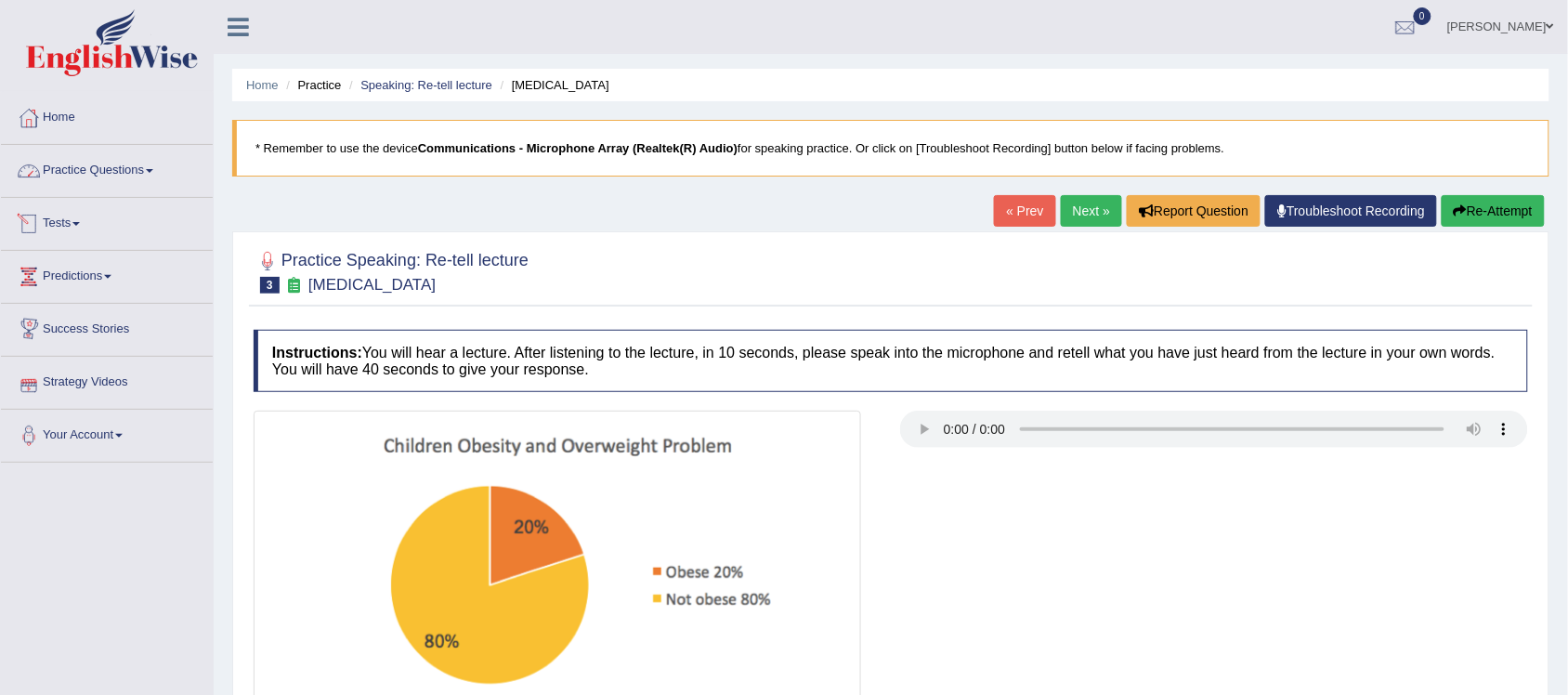
click at [124, 193] on li "Practice Questions Speaking Practice Read Aloud Repeat Sentence Describe Image …" at bounding box center [107, 171] width 211 height 53
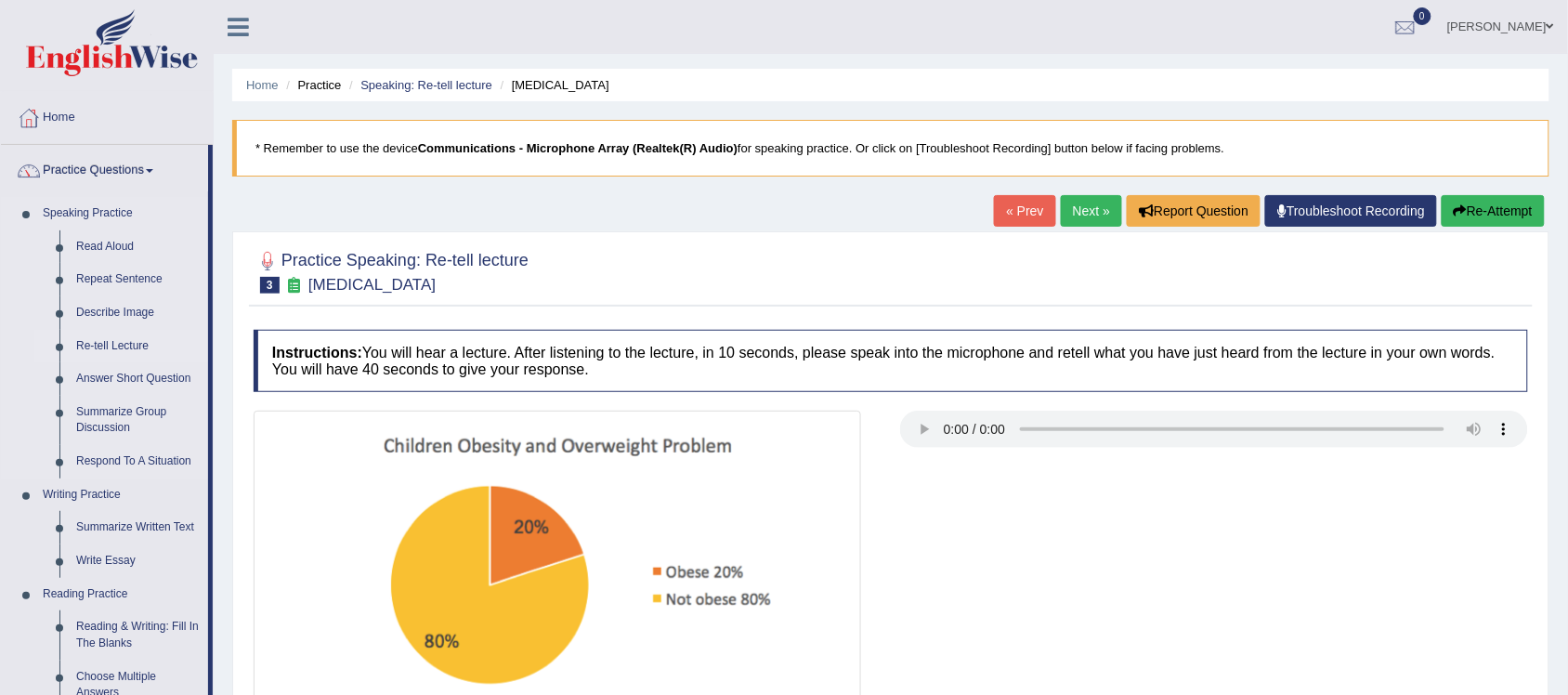
click at [114, 350] on link "Re-tell Lecture" at bounding box center [138, 347] width 141 height 34
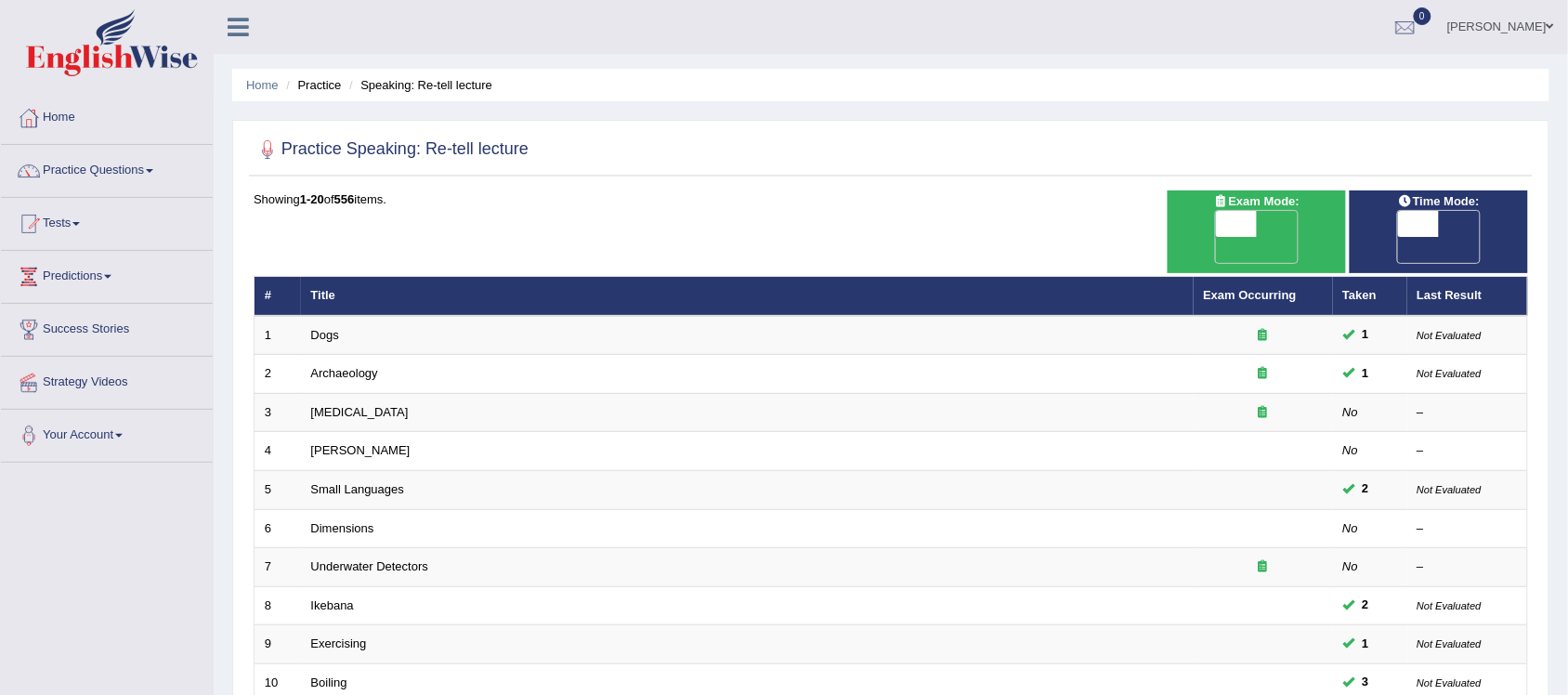
click at [1220, 230] on span at bounding box center [1236, 224] width 41 height 26
checkbox input "true"
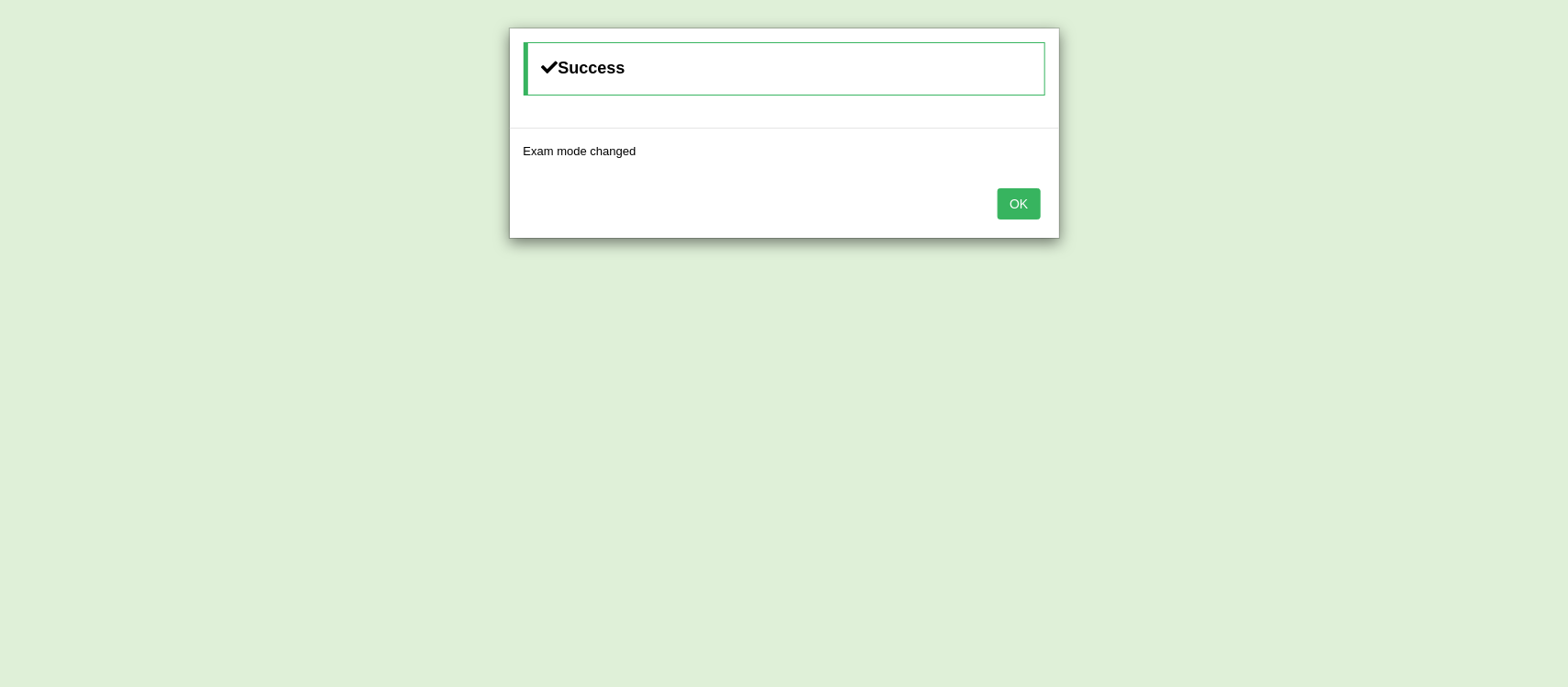
click at [1026, 212] on button "OK" at bounding box center [1018, 204] width 42 height 32
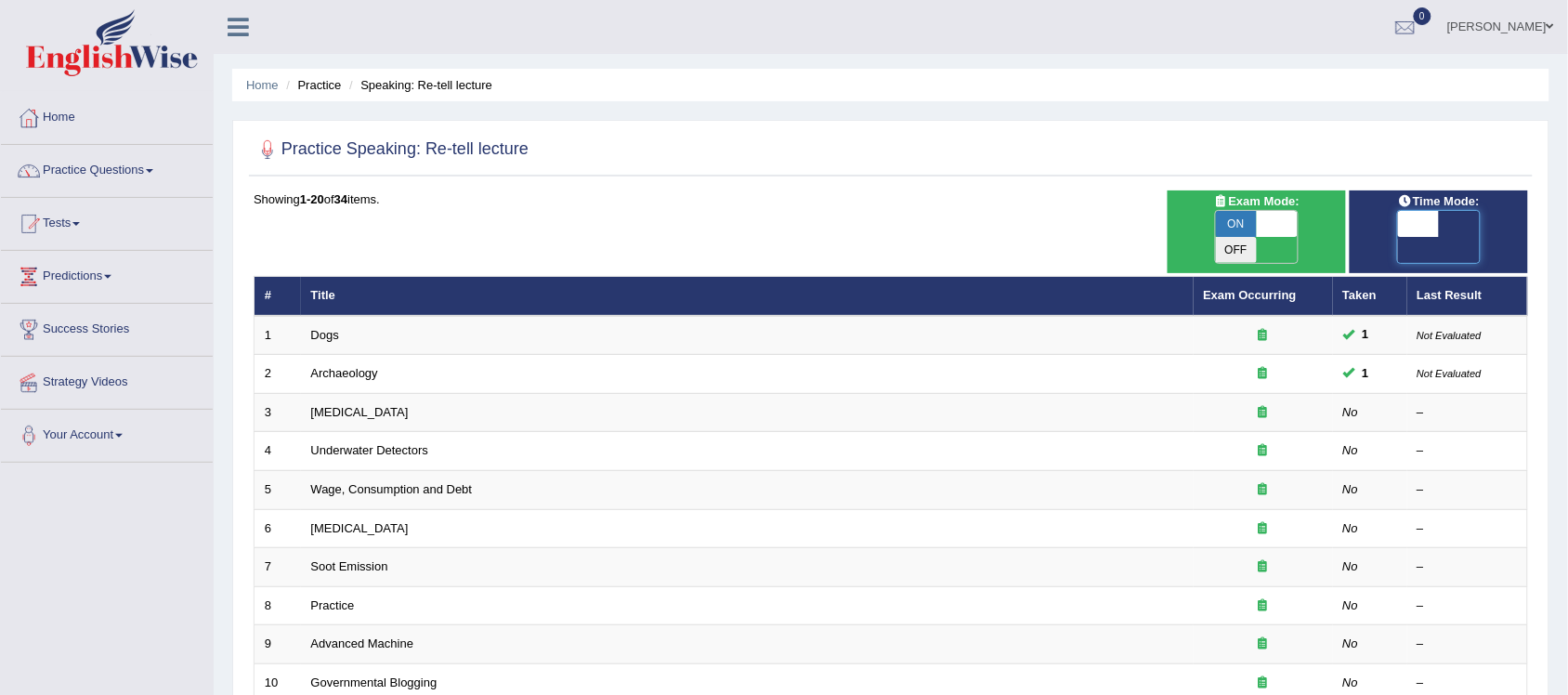
click at [1422, 230] on span at bounding box center [1418, 224] width 41 height 26
checkbox input "true"
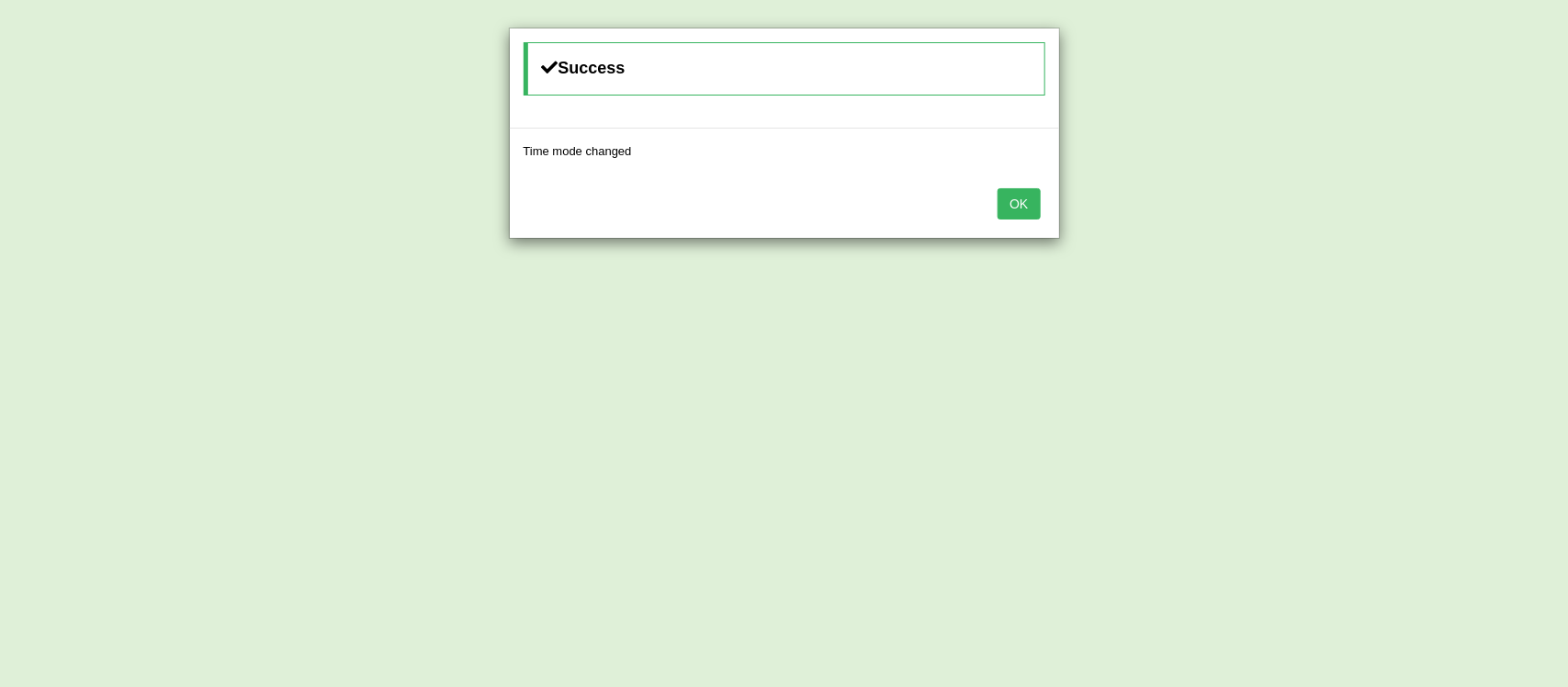
click at [1026, 209] on button "OK" at bounding box center [1018, 204] width 42 height 32
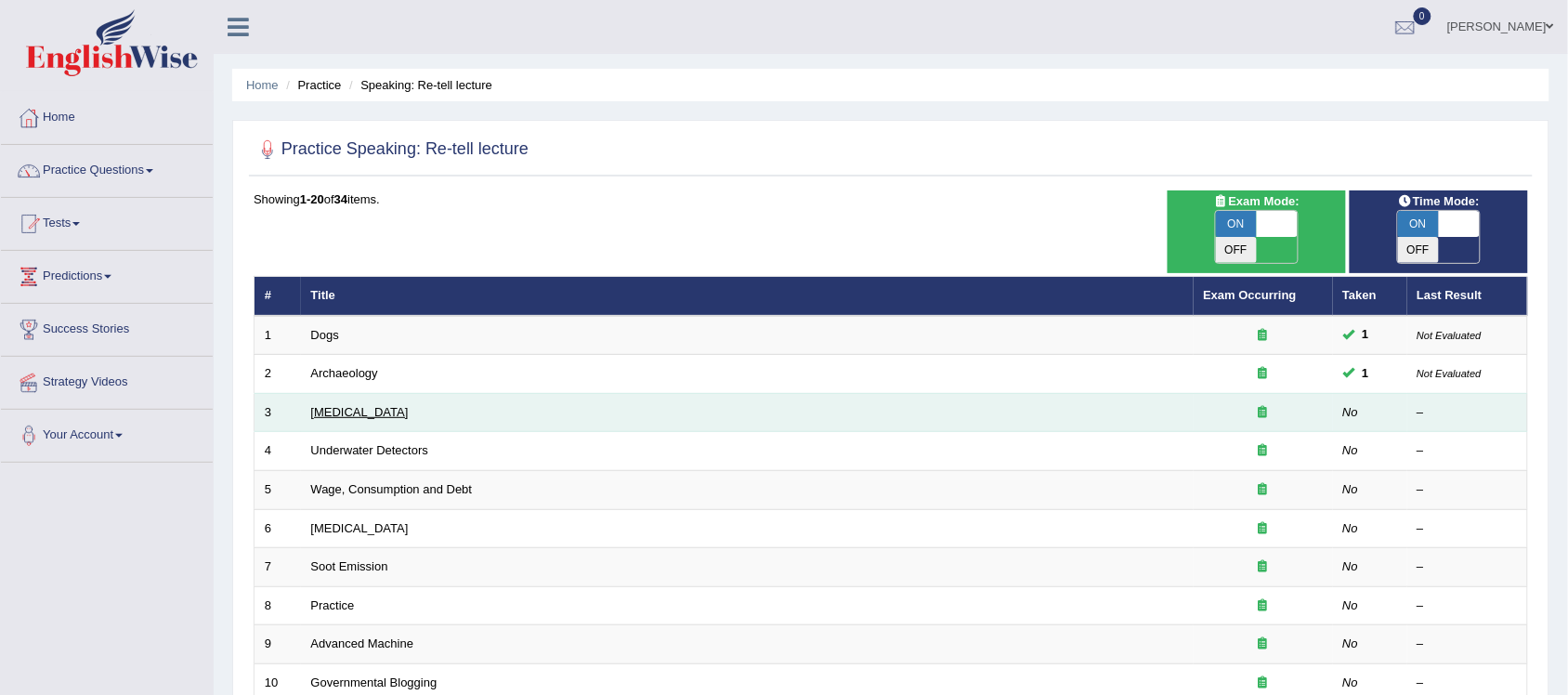
click at [381, 405] on link "[MEDICAL_DATA]" at bounding box center [360, 412] width 98 height 14
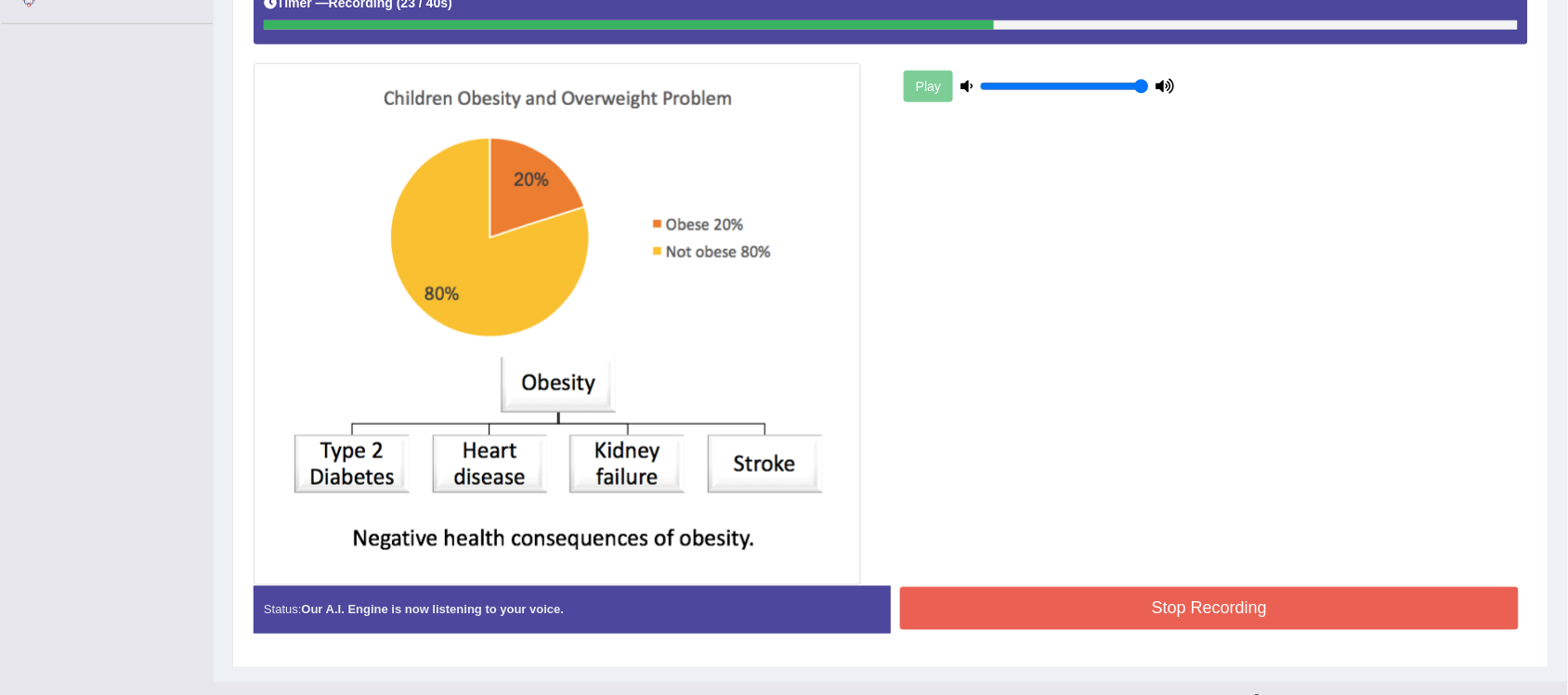
scroll to position [465, 0]
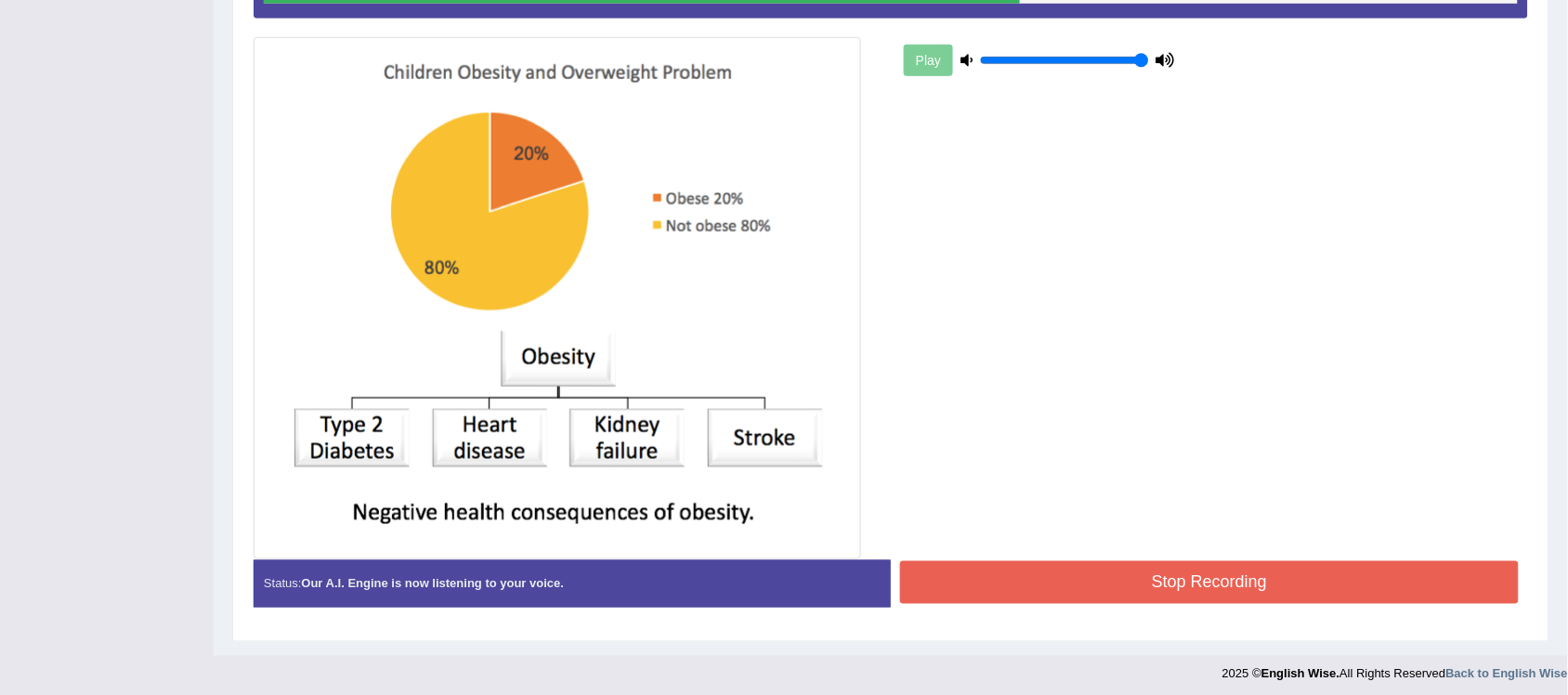
click at [1125, 578] on button "Stop Recording" at bounding box center [1209, 582] width 619 height 43
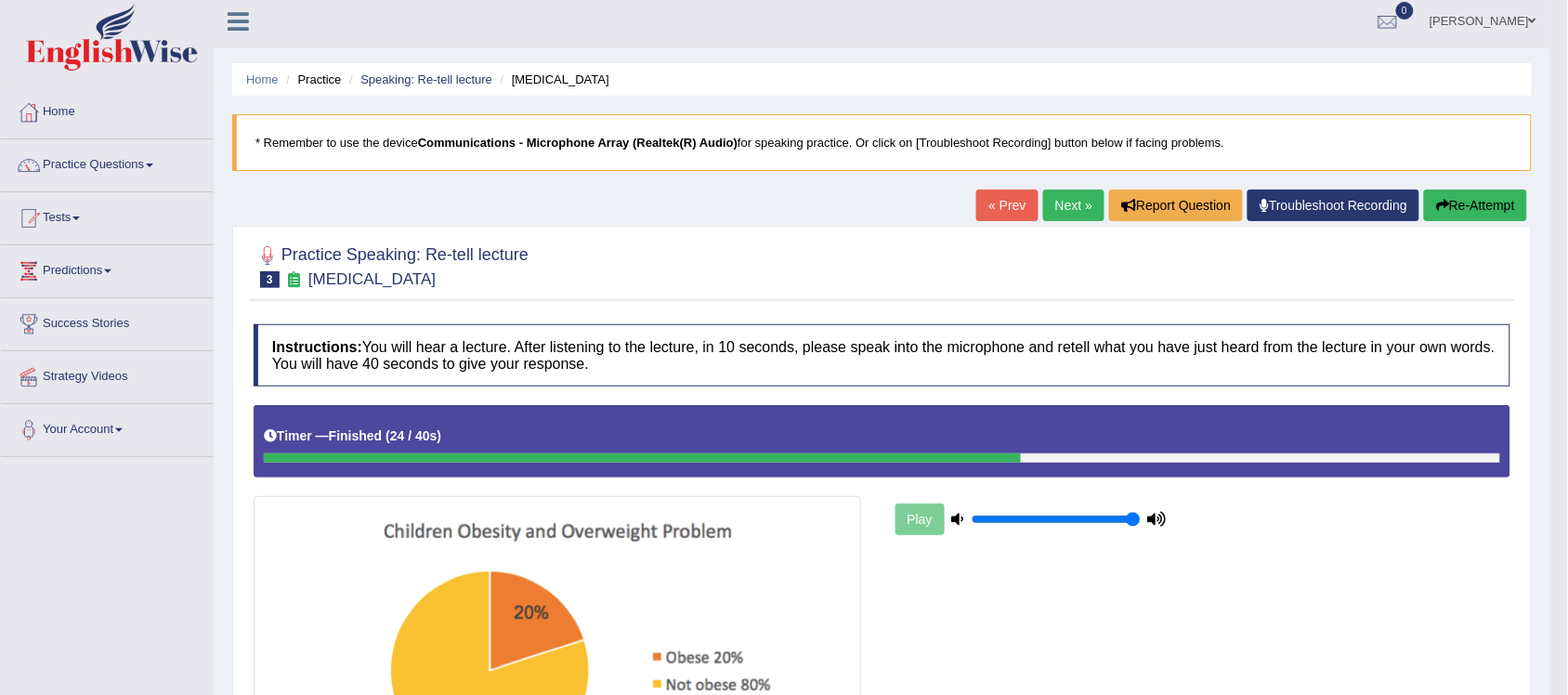
scroll to position [0, 0]
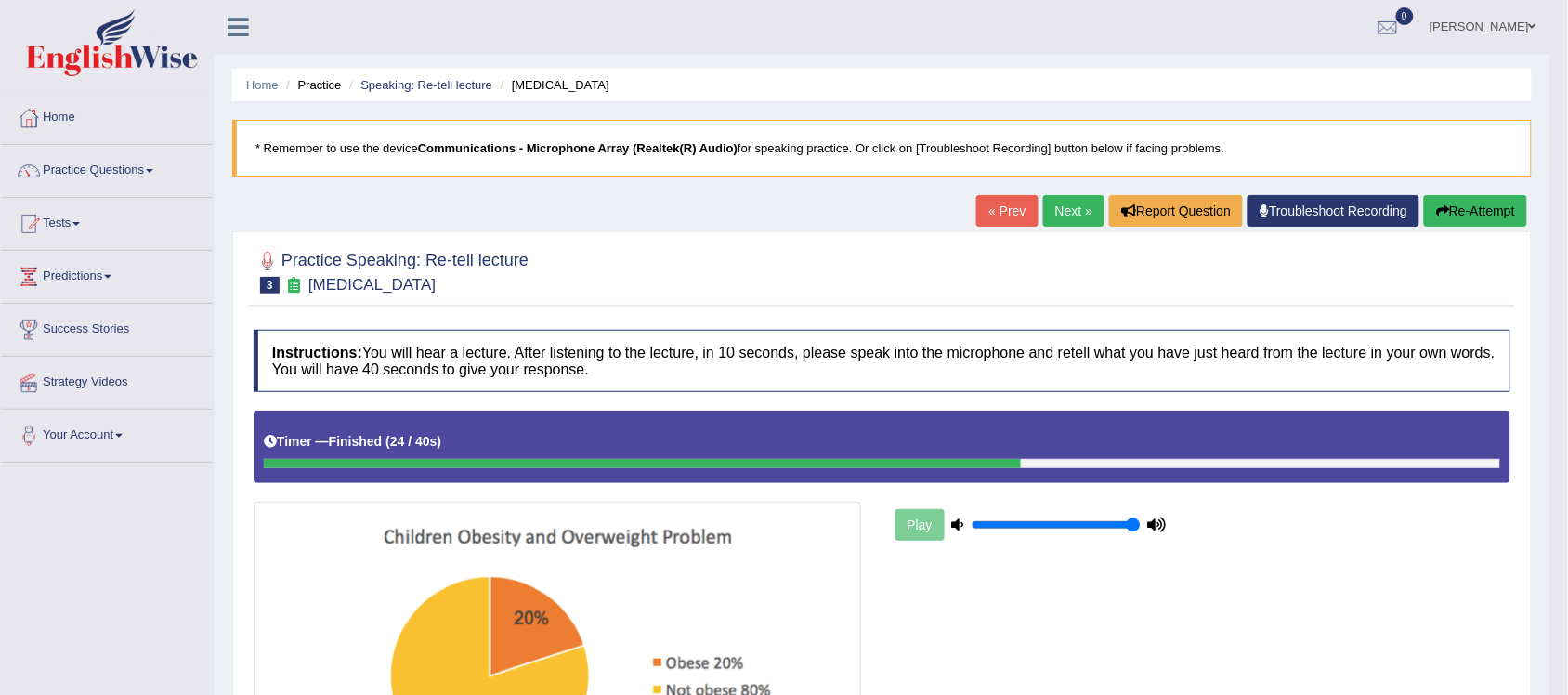
click at [1452, 211] on button "Re-Attempt" at bounding box center [1475, 211] width 103 height 32
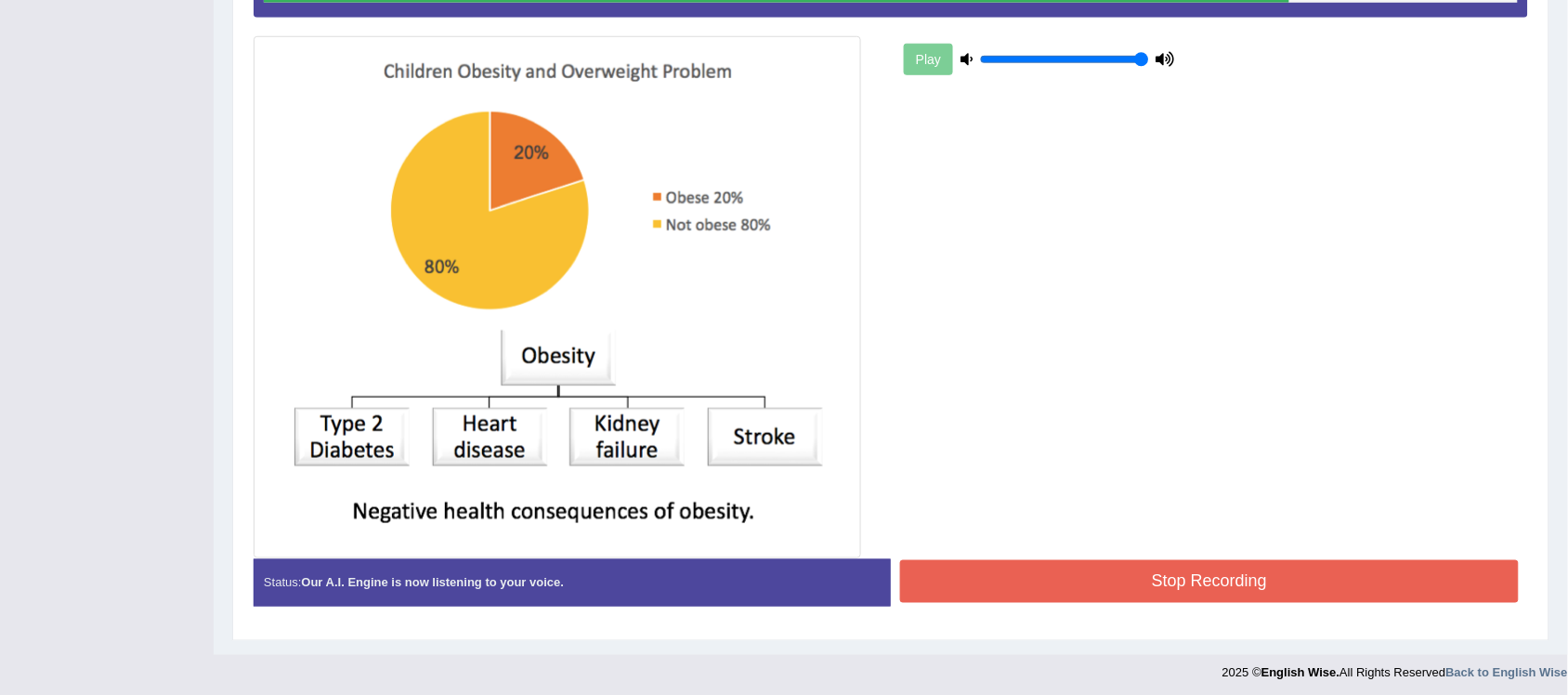
scroll to position [484, 0]
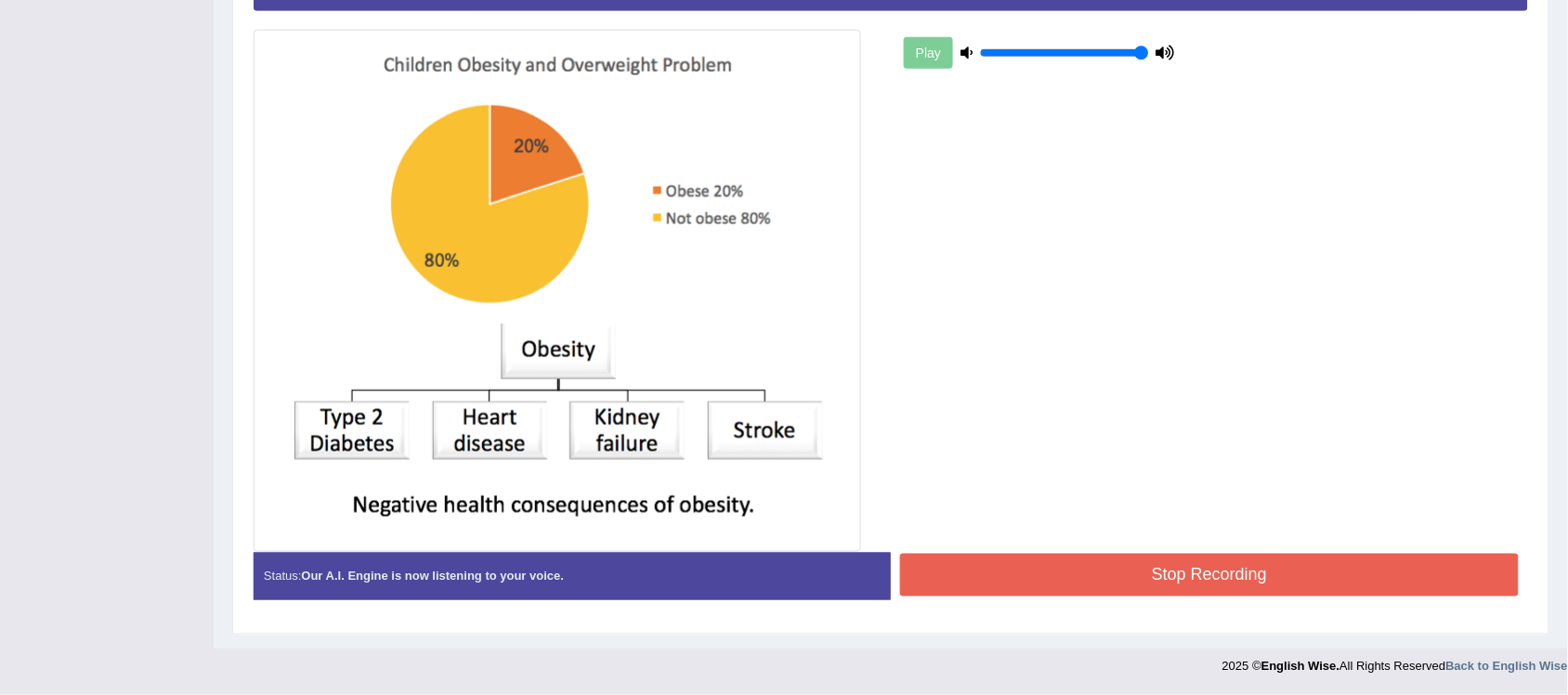
click at [1085, 568] on button "Stop Recording" at bounding box center [1209, 574] width 619 height 43
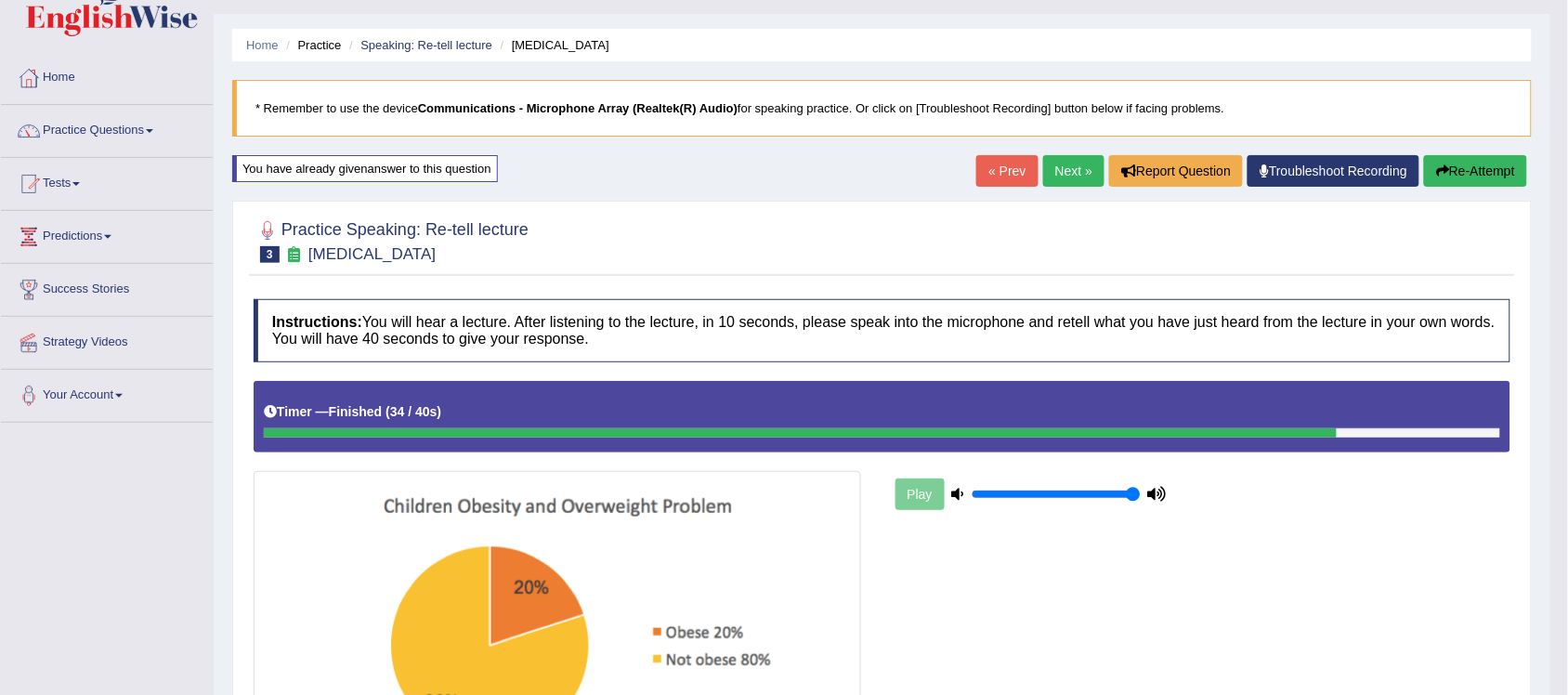
scroll to position [0, 0]
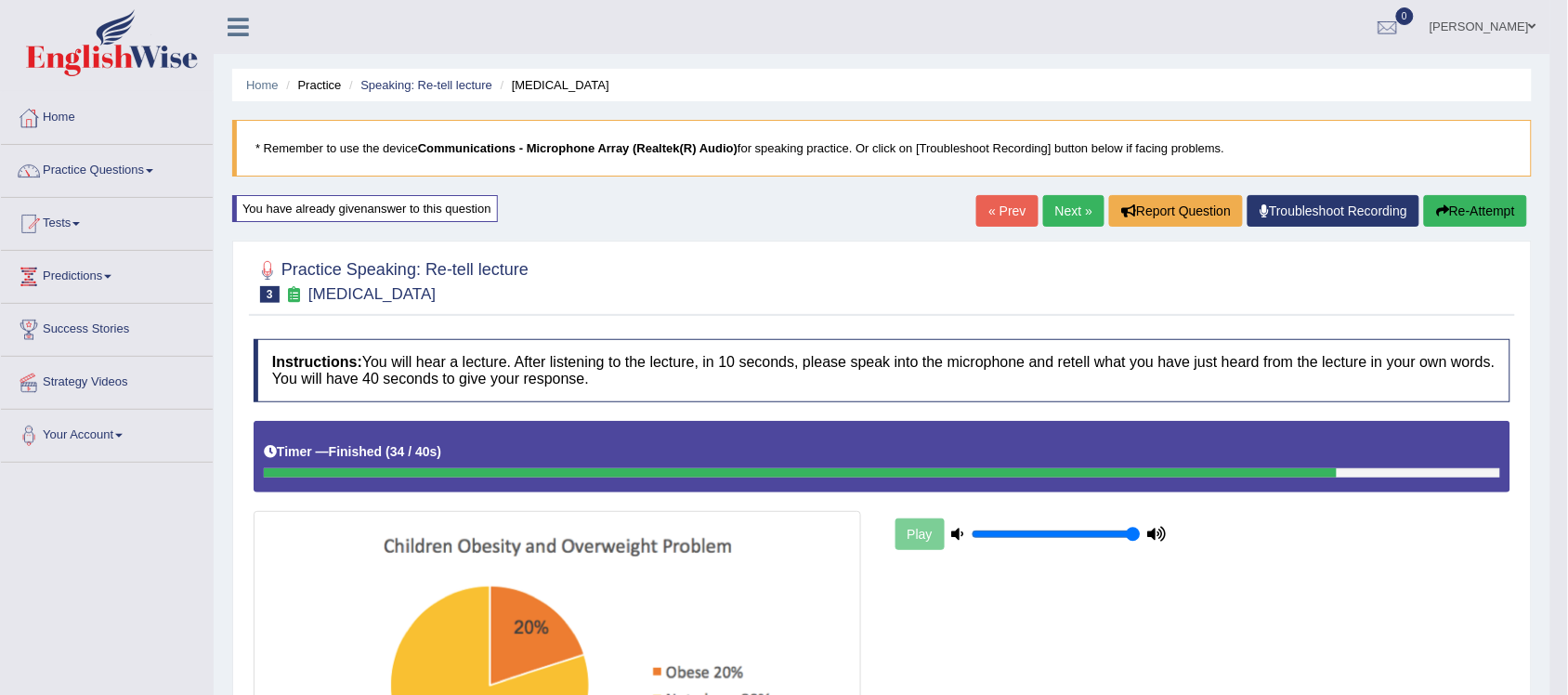
click at [1466, 211] on button "Re-Attempt" at bounding box center [1475, 211] width 103 height 32
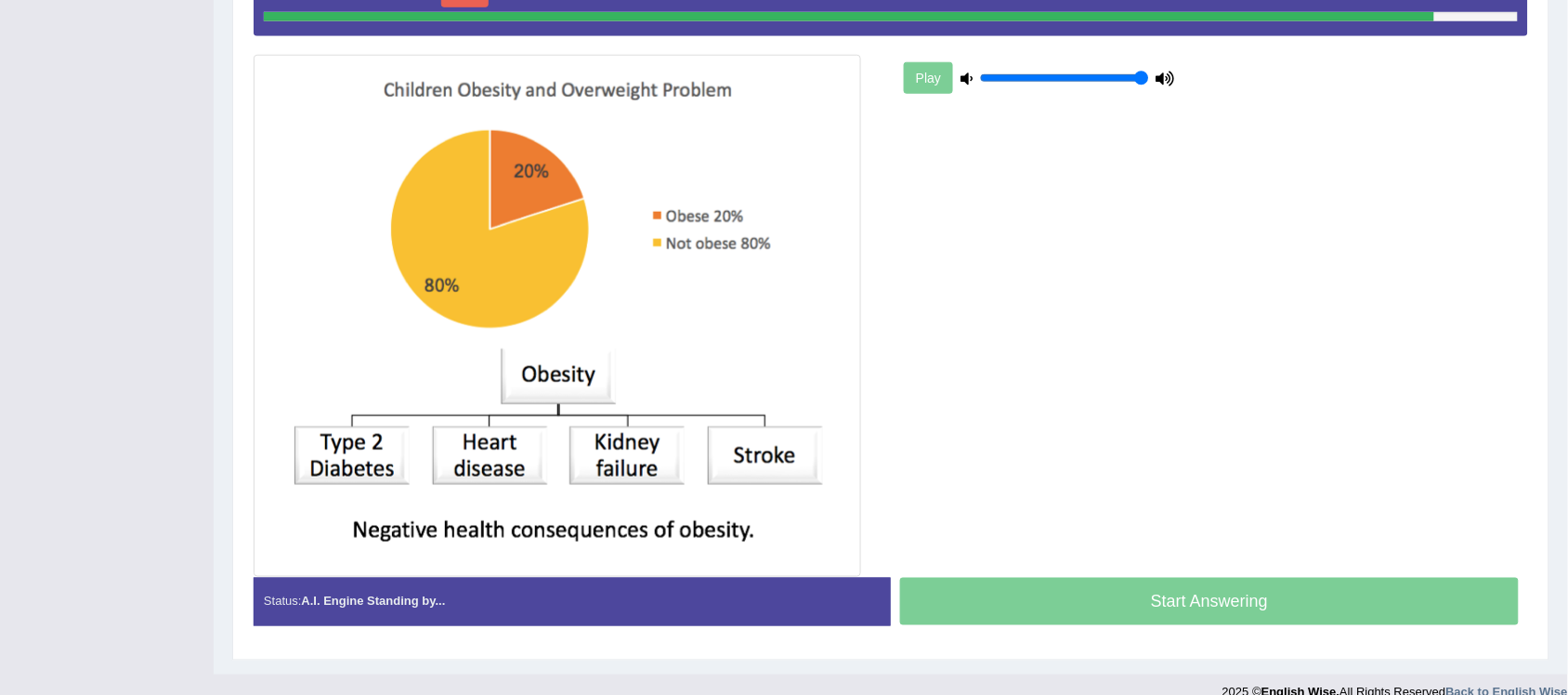
scroll to position [484, 0]
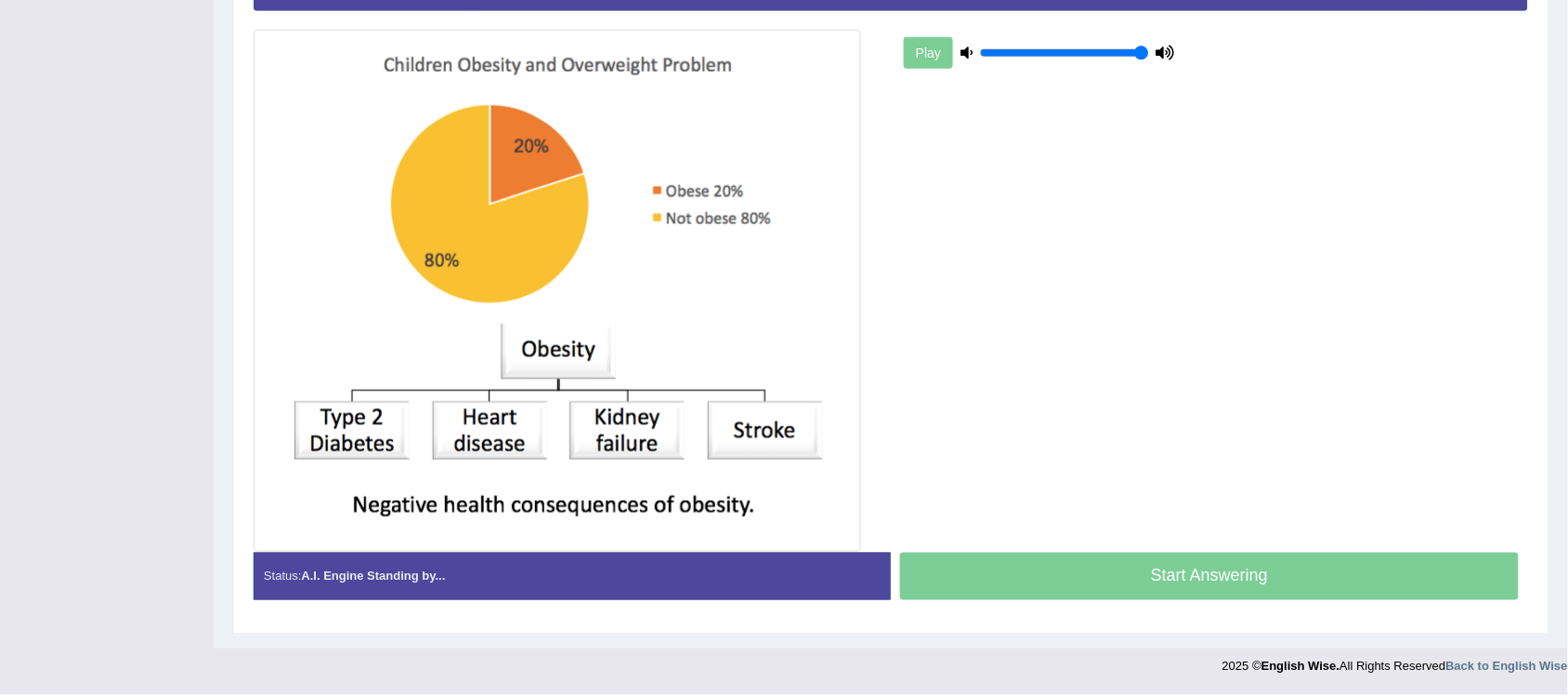
click at [1159, 572] on div "Start Answering" at bounding box center [1209, 578] width 637 height 52
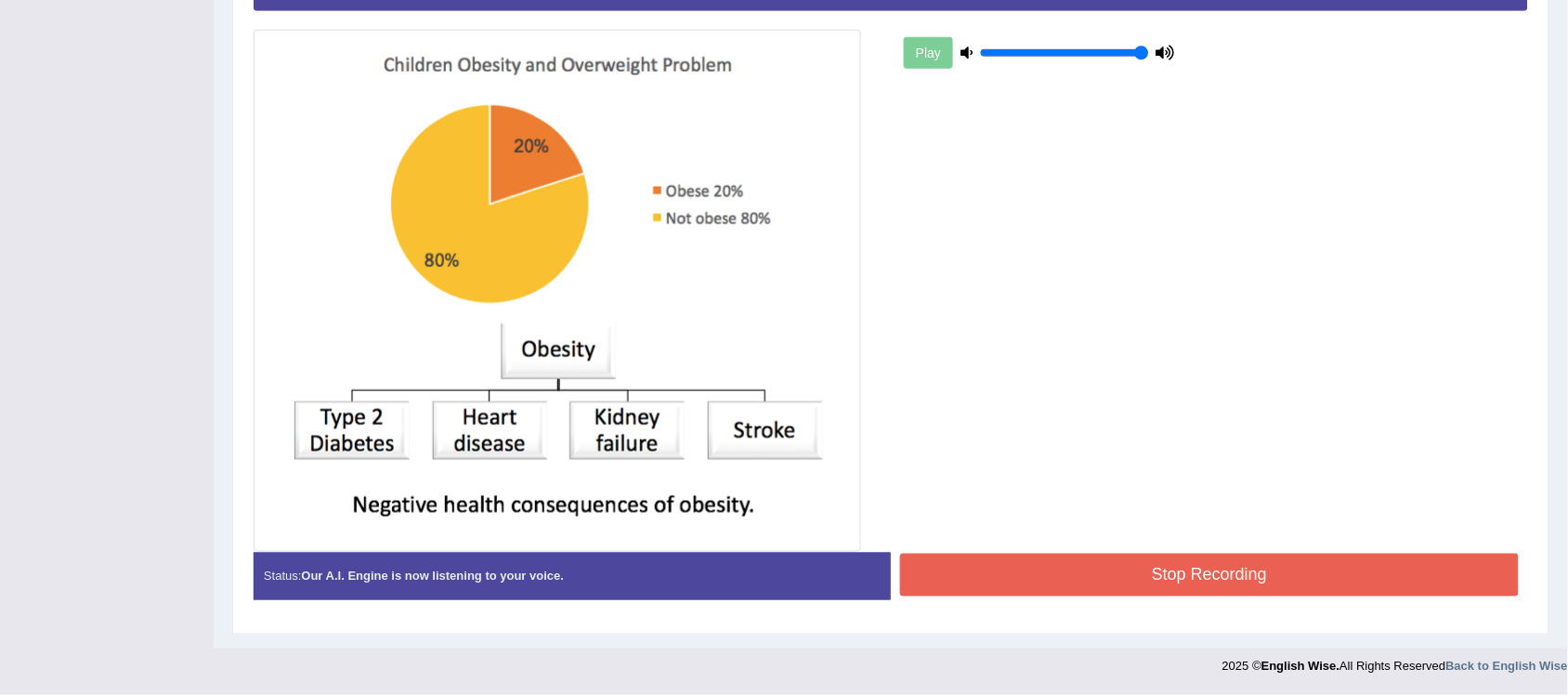
click at [1108, 573] on button "Stop Recording" at bounding box center [1209, 574] width 619 height 43
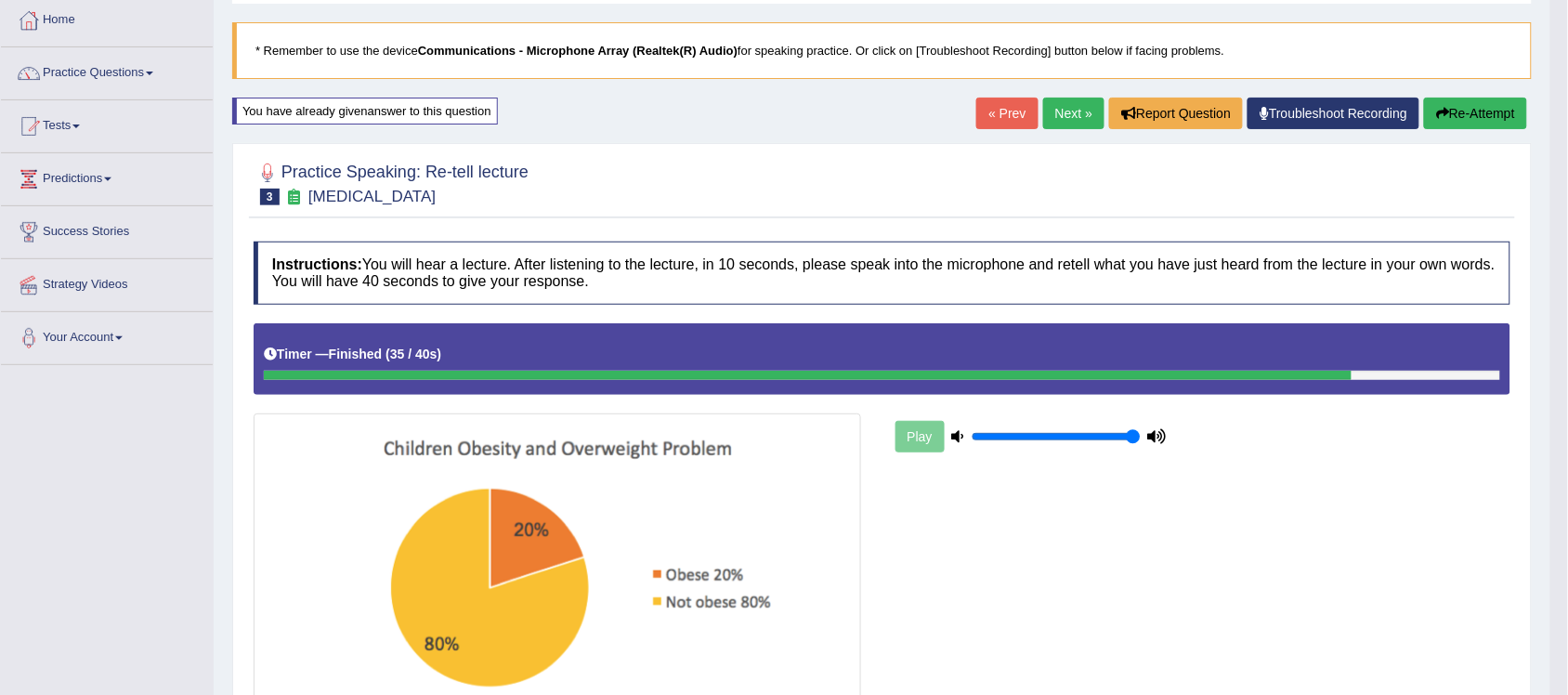
scroll to position [0, 0]
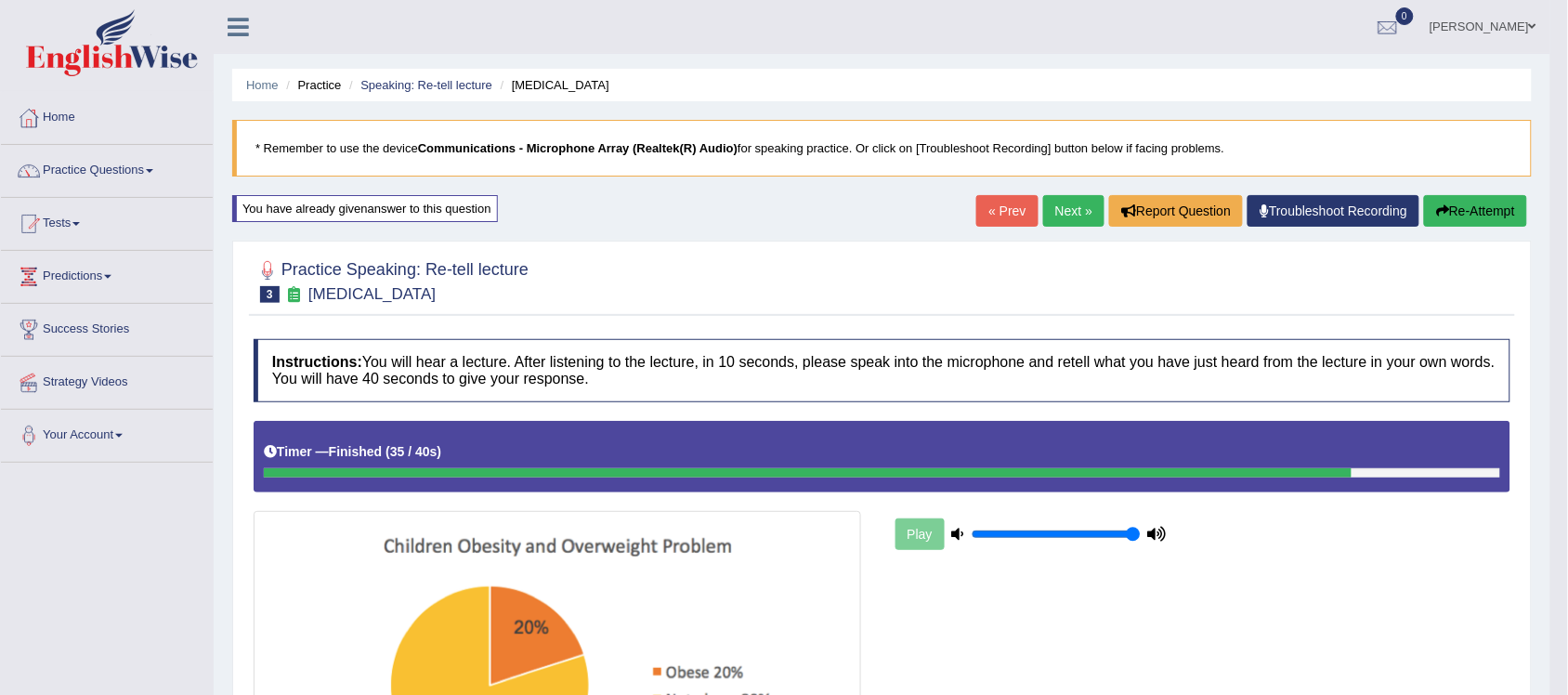
click at [1509, 204] on button "Re-Attempt" at bounding box center [1475, 211] width 103 height 32
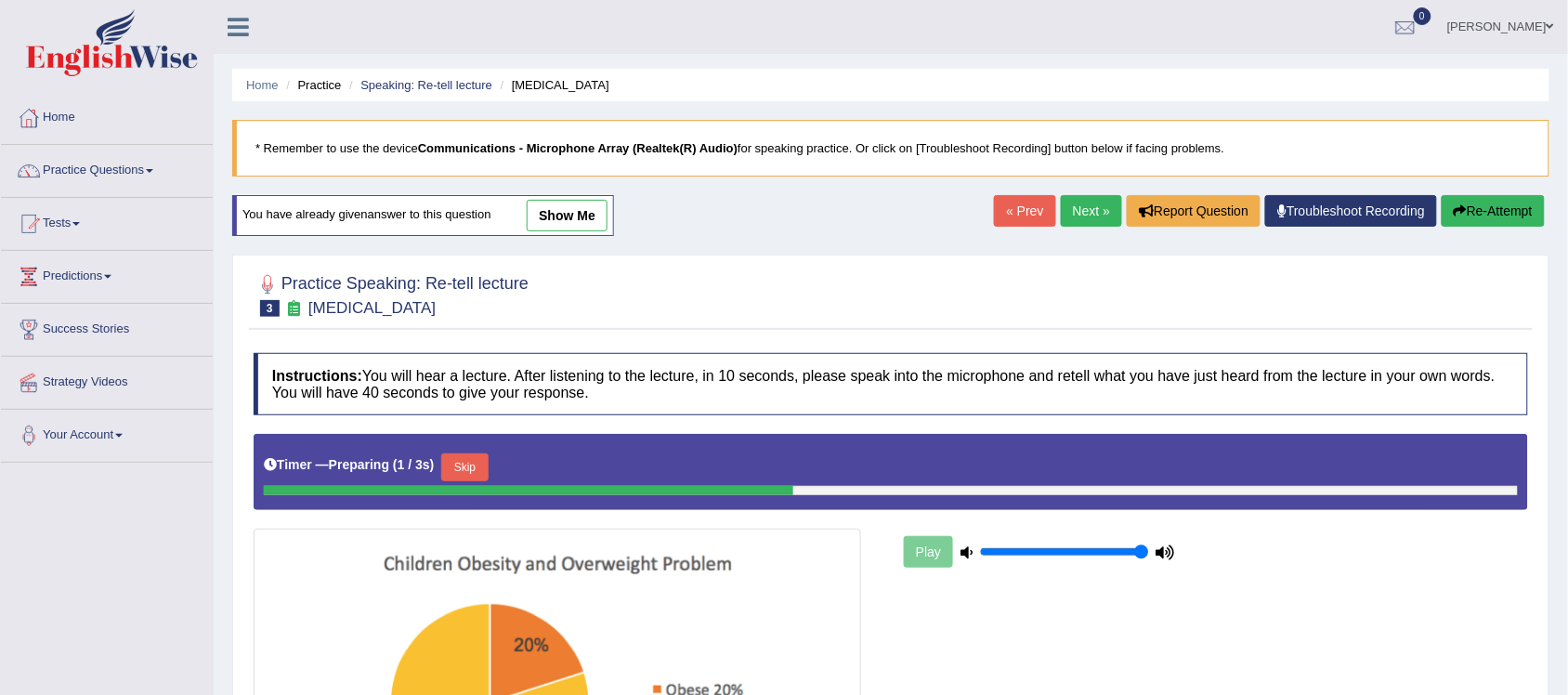
click at [468, 474] on button "Skip" at bounding box center [465, 468] width 47 height 28
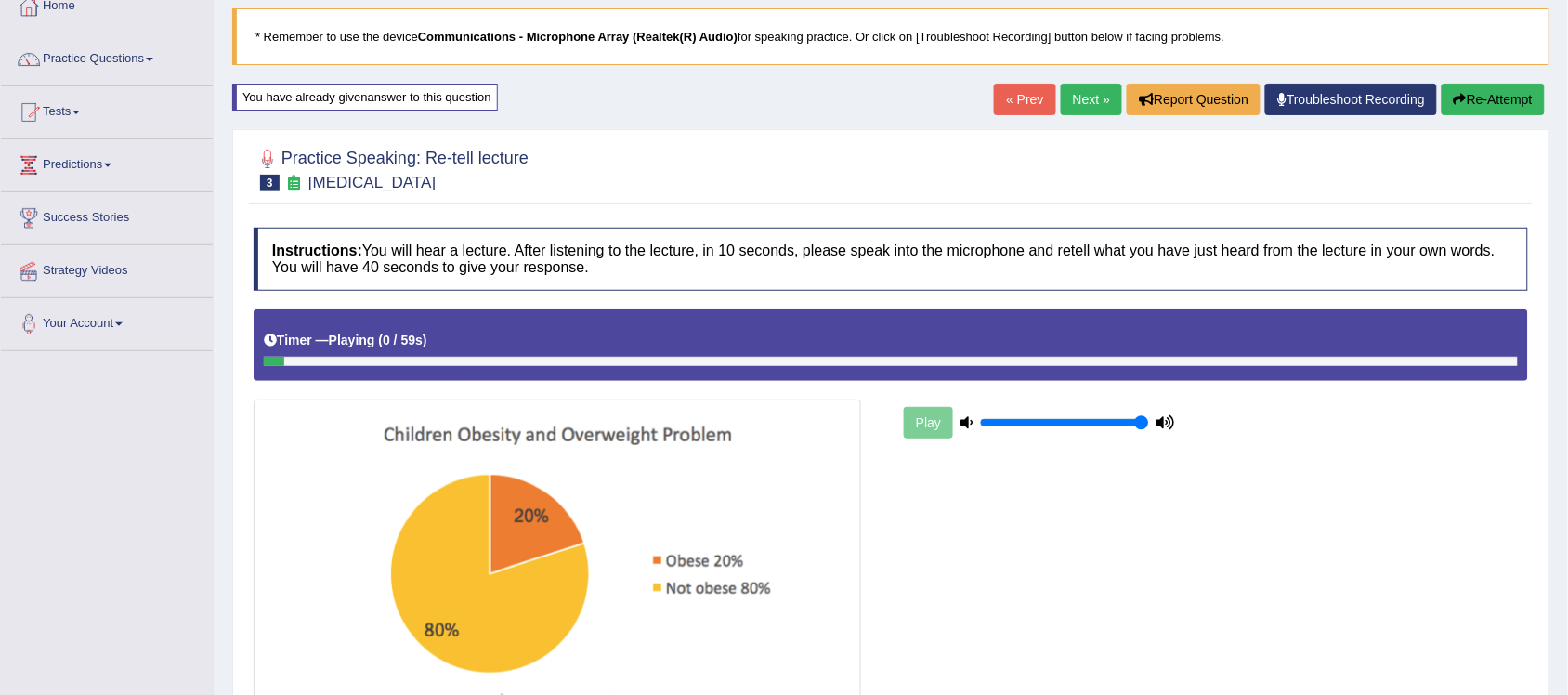
scroll to position [484, 0]
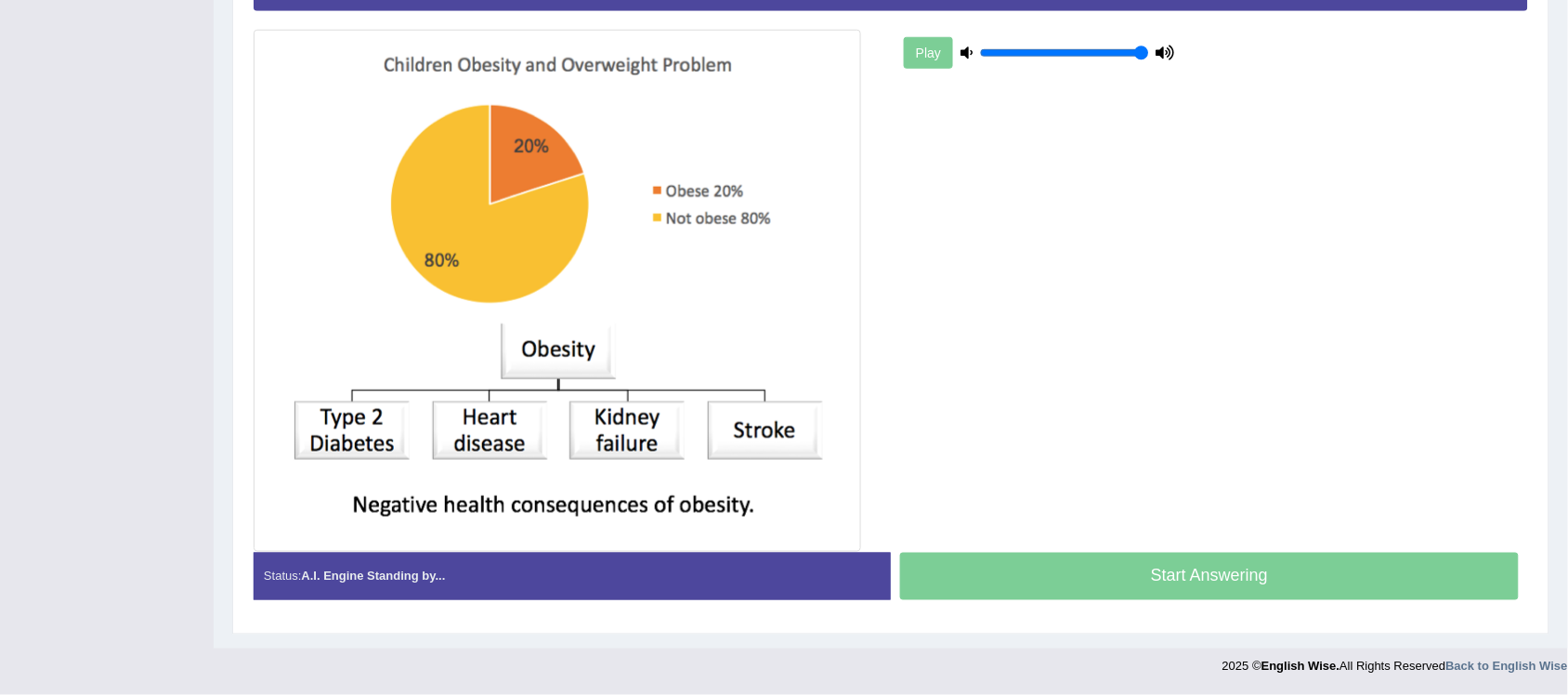
drag, startPoint x: 1228, startPoint y: 569, endPoint x: 1235, endPoint y: 563, distance: 9.2
click at [1232, 569] on div "Start Answering" at bounding box center [1209, 578] width 637 height 52
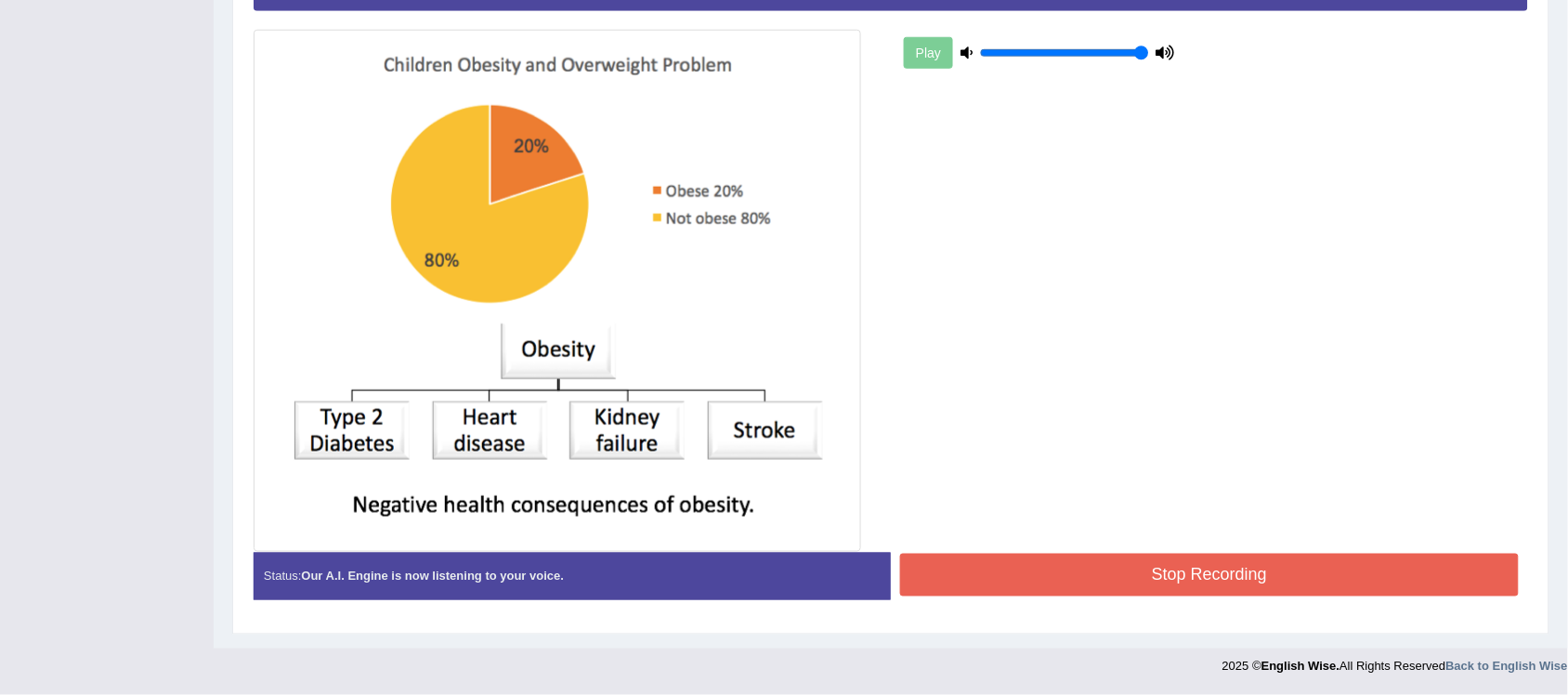
click at [1119, 580] on button "Stop Recording" at bounding box center [1209, 574] width 619 height 43
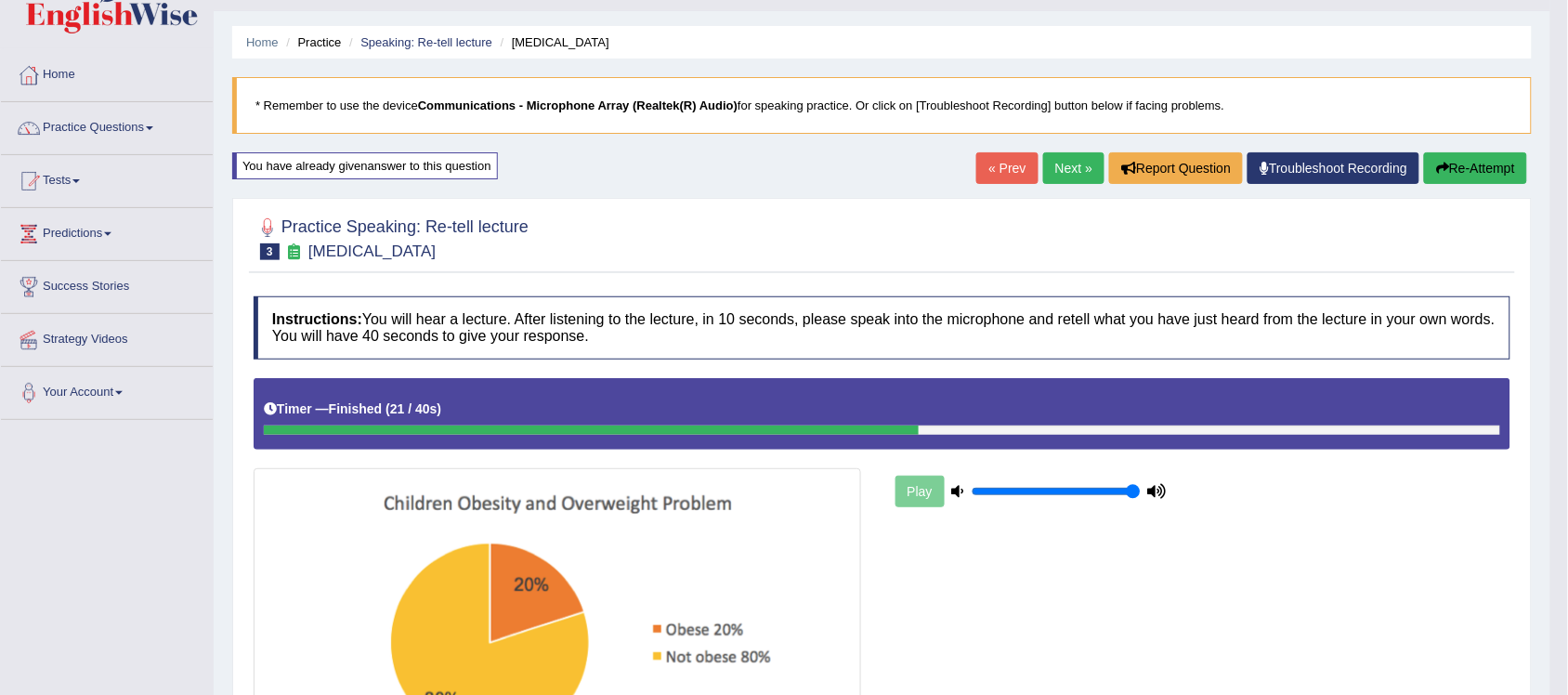
scroll to position [0, 0]
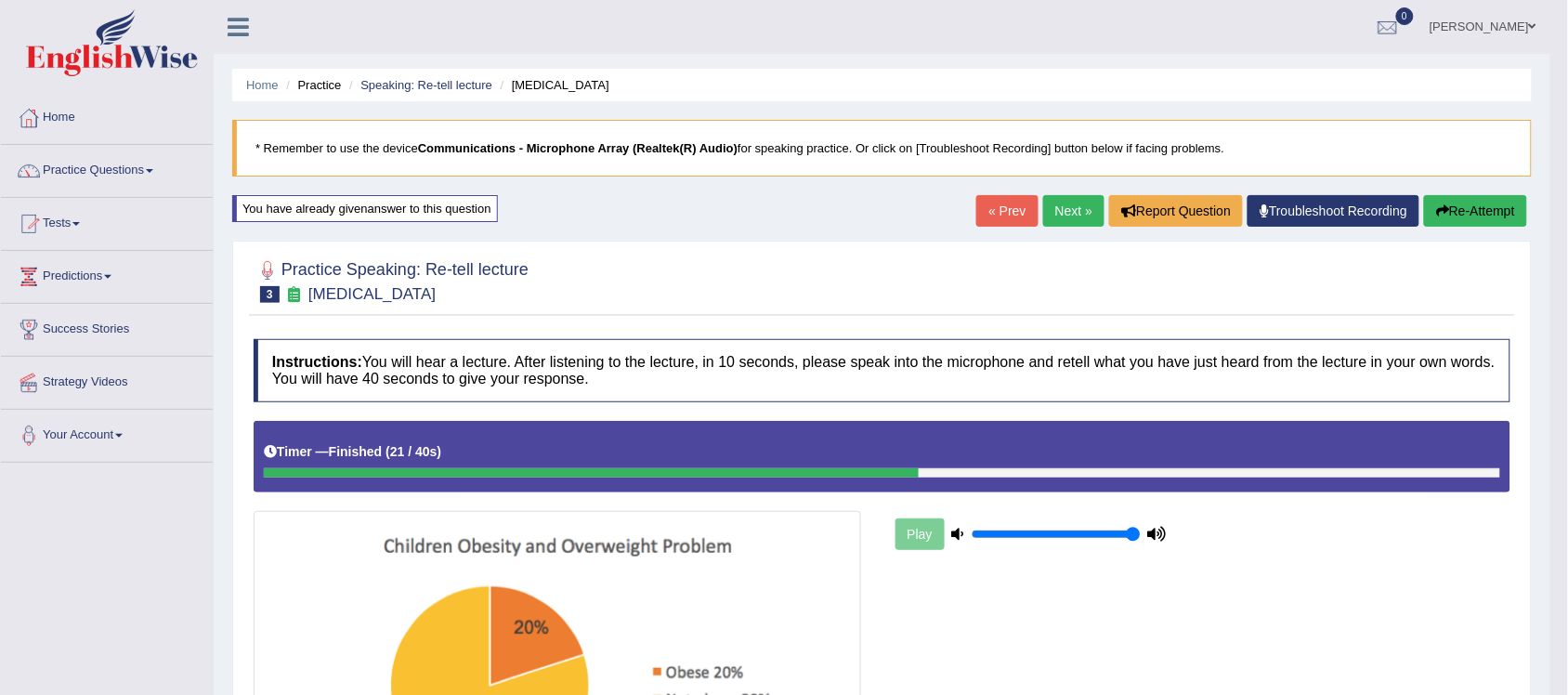
click at [154, 168] on link "Practice Questions" at bounding box center [107, 168] width 211 height 47
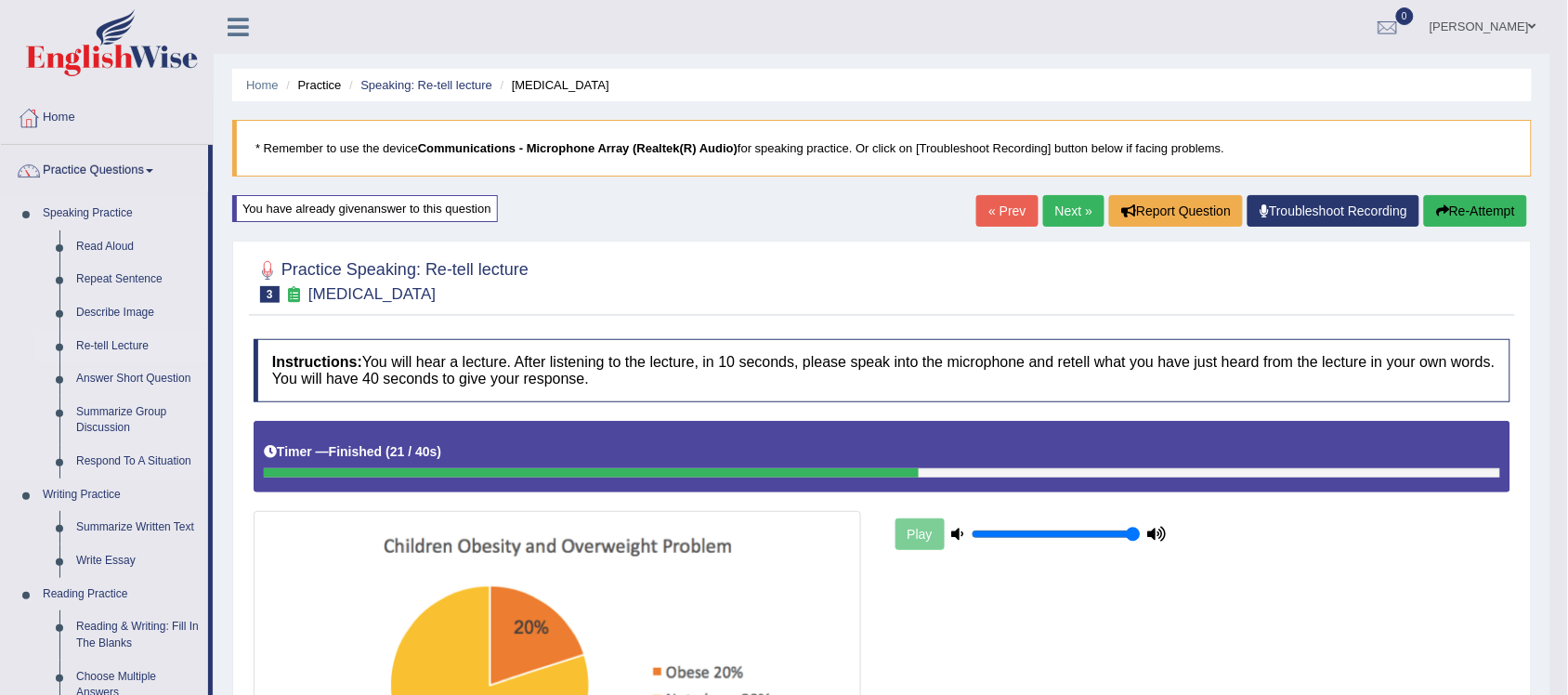
click at [119, 349] on link "Re-tell Lecture" at bounding box center [138, 347] width 141 height 34
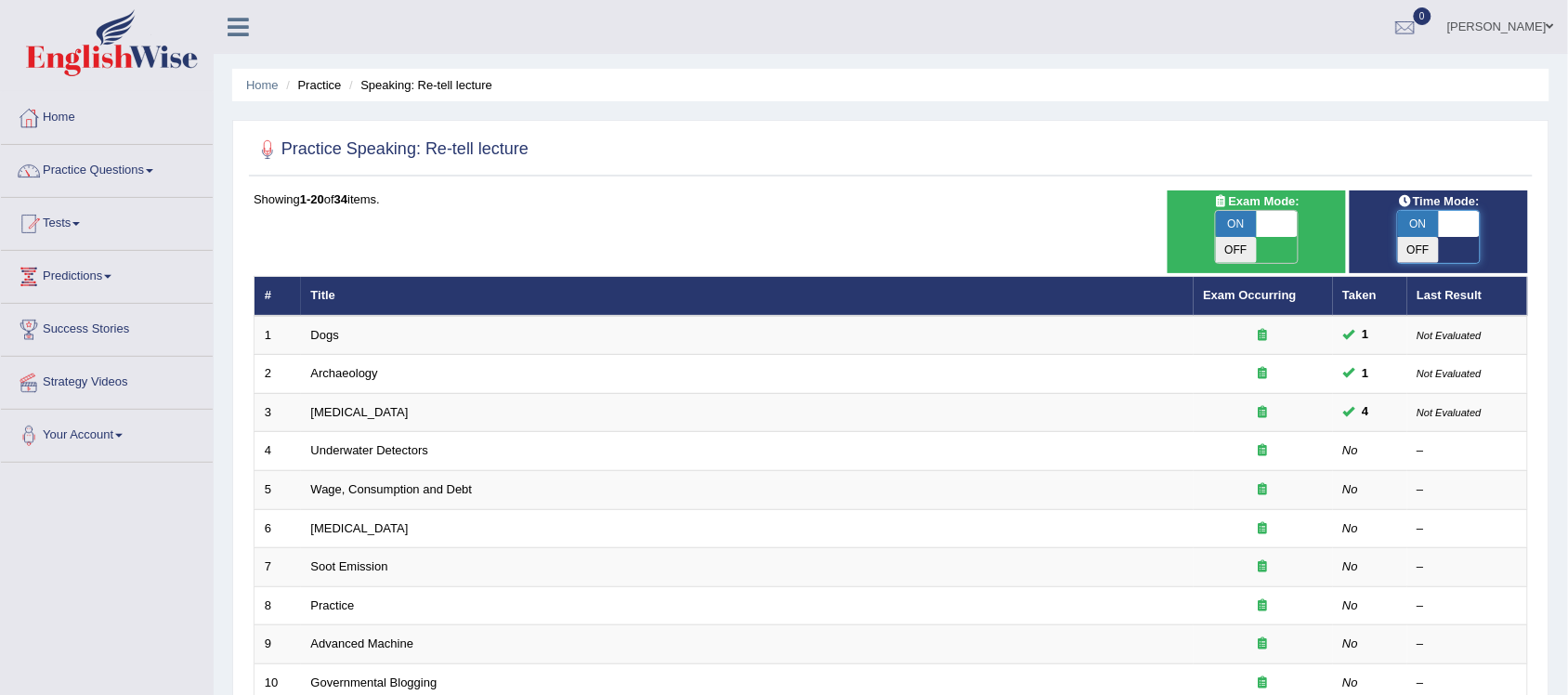
click at [1465, 219] on span at bounding box center [1459, 224] width 41 height 26
checkbox input "false"
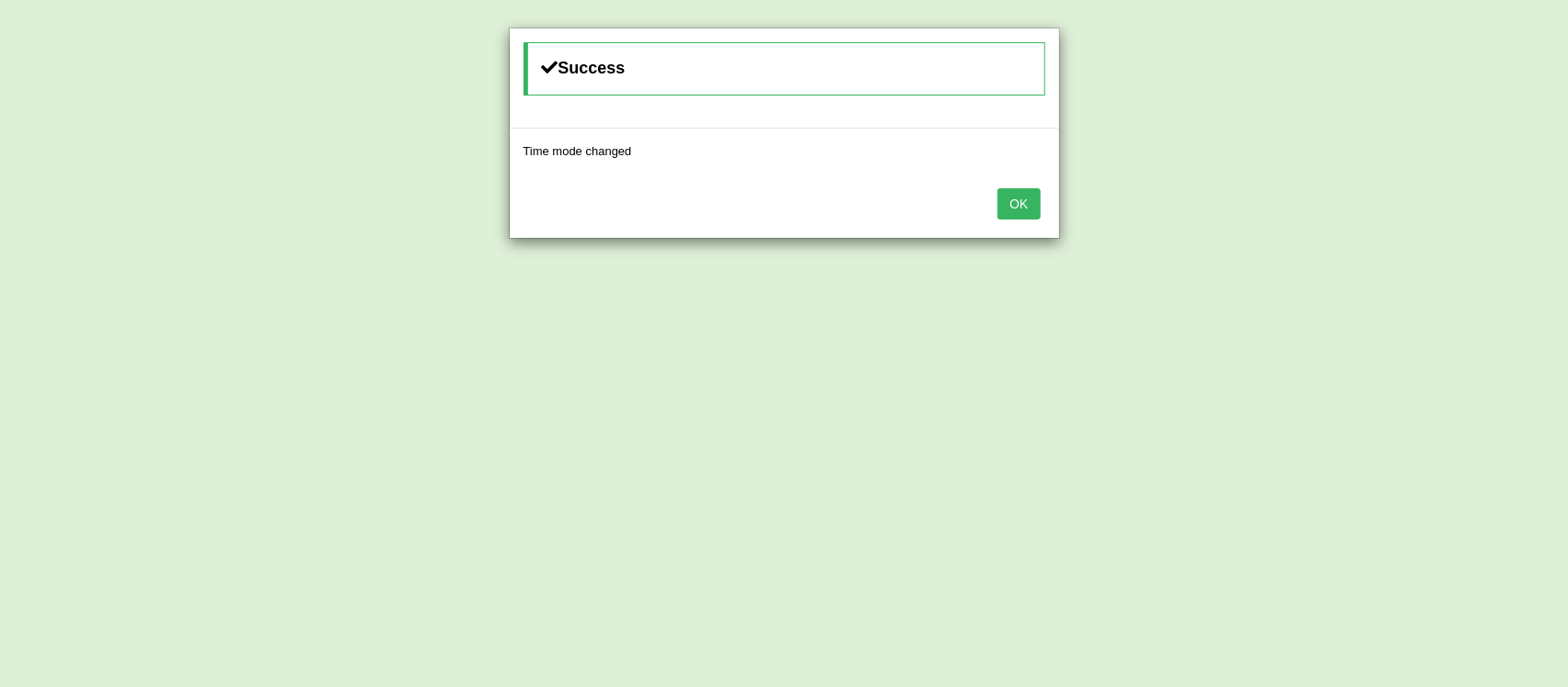
click at [1021, 214] on button "OK" at bounding box center [1018, 204] width 42 height 32
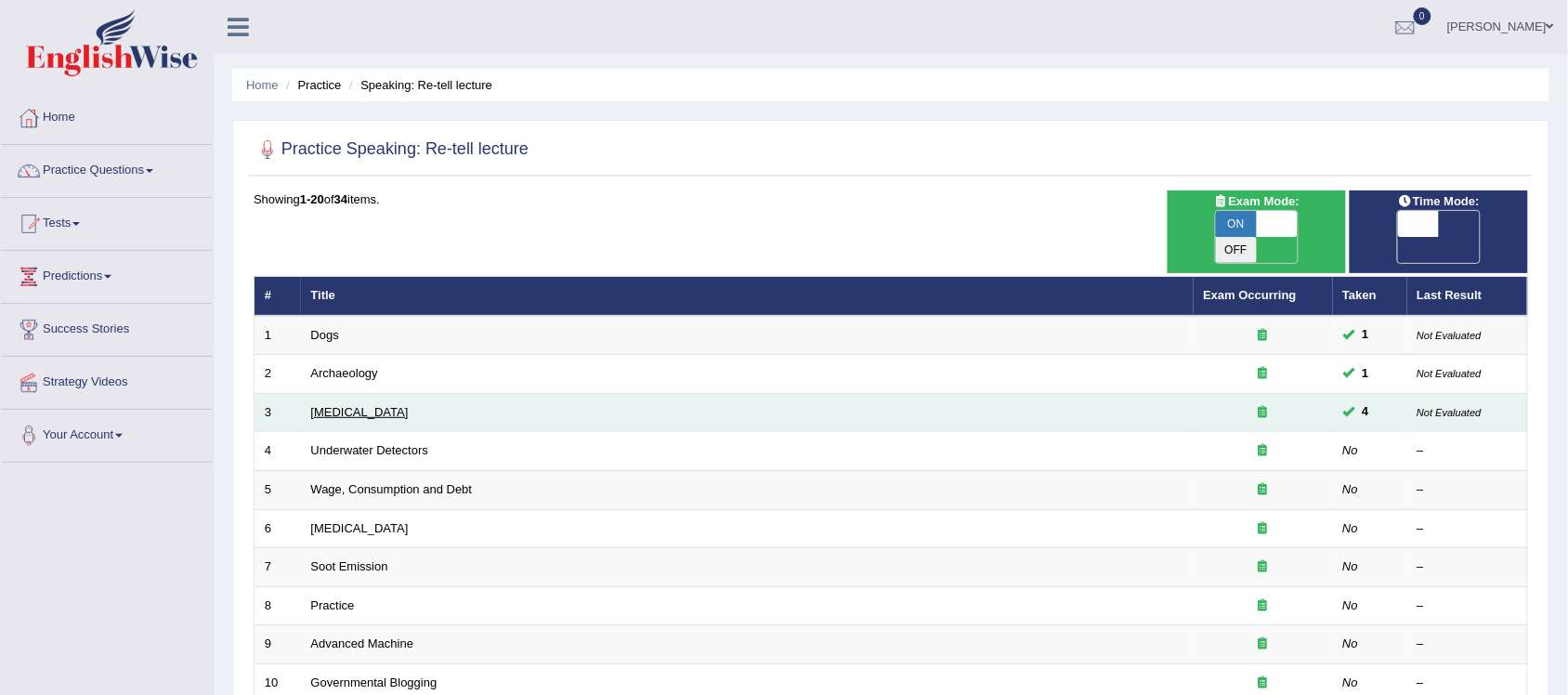
click at [370, 405] on link "[MEDICAL_DATA]" at bounding box center [360, 412] width 98 height 14
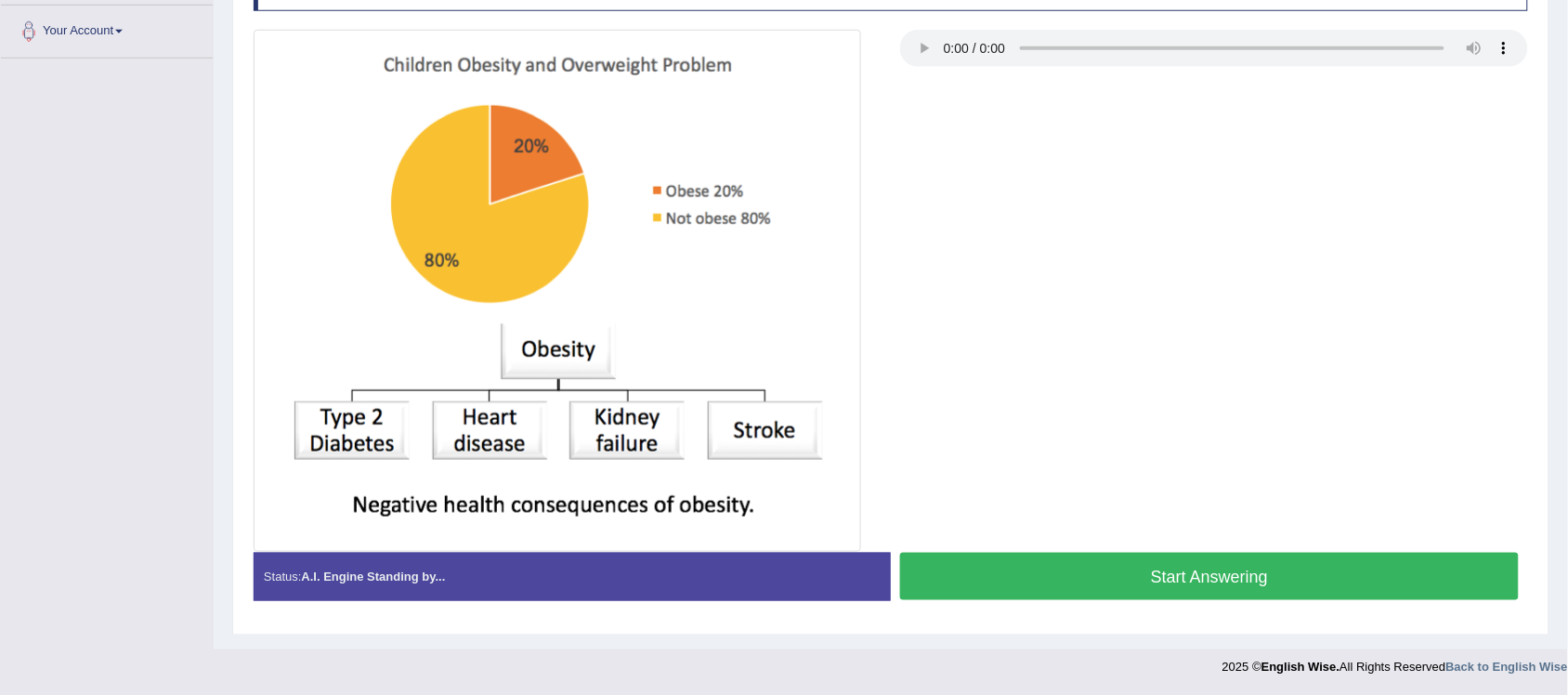
scroll to position [406, 0]
click at [1223, 574] on button "Start Answering" at bounding box center [1209, 576] width 619 height 48
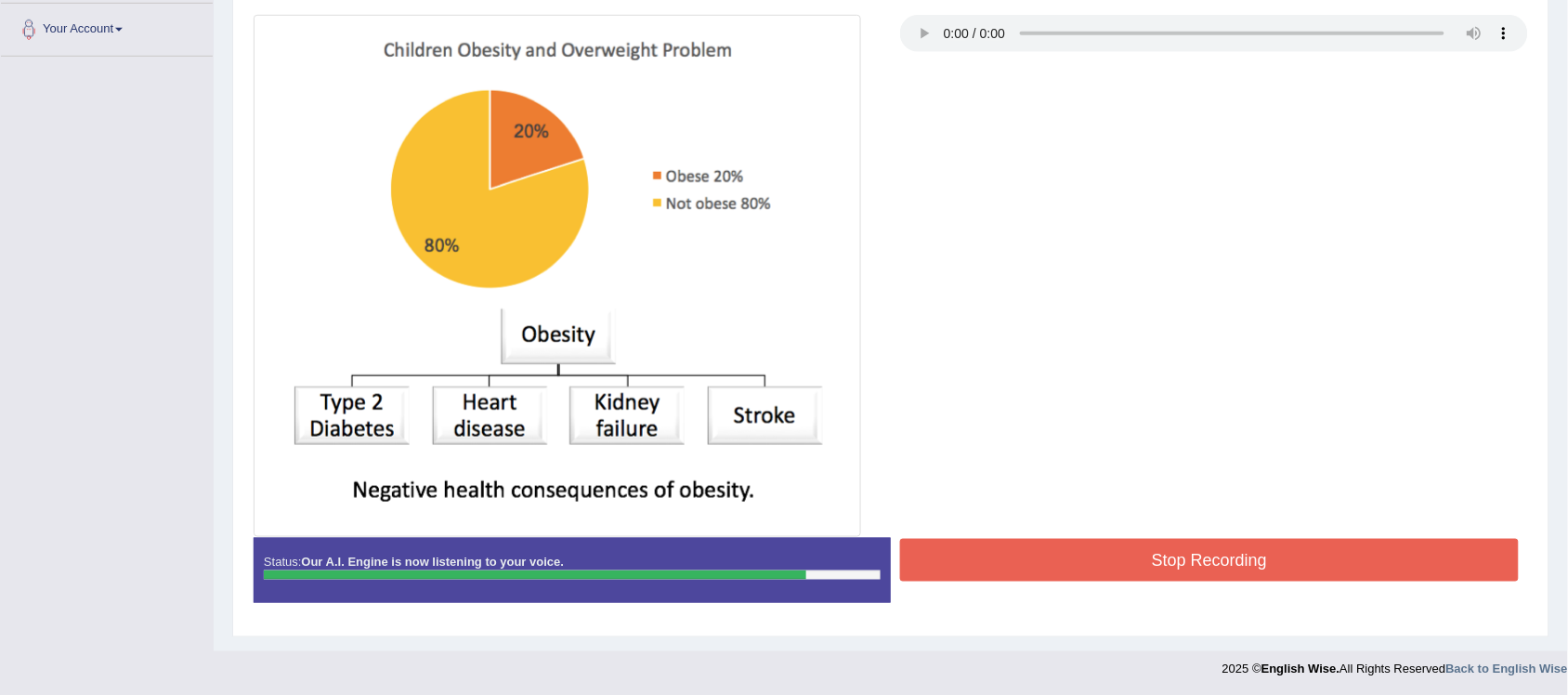
click at [1098, 559] on button "Stop Recording" at bounding box center [1209, 560] width 619 height 43
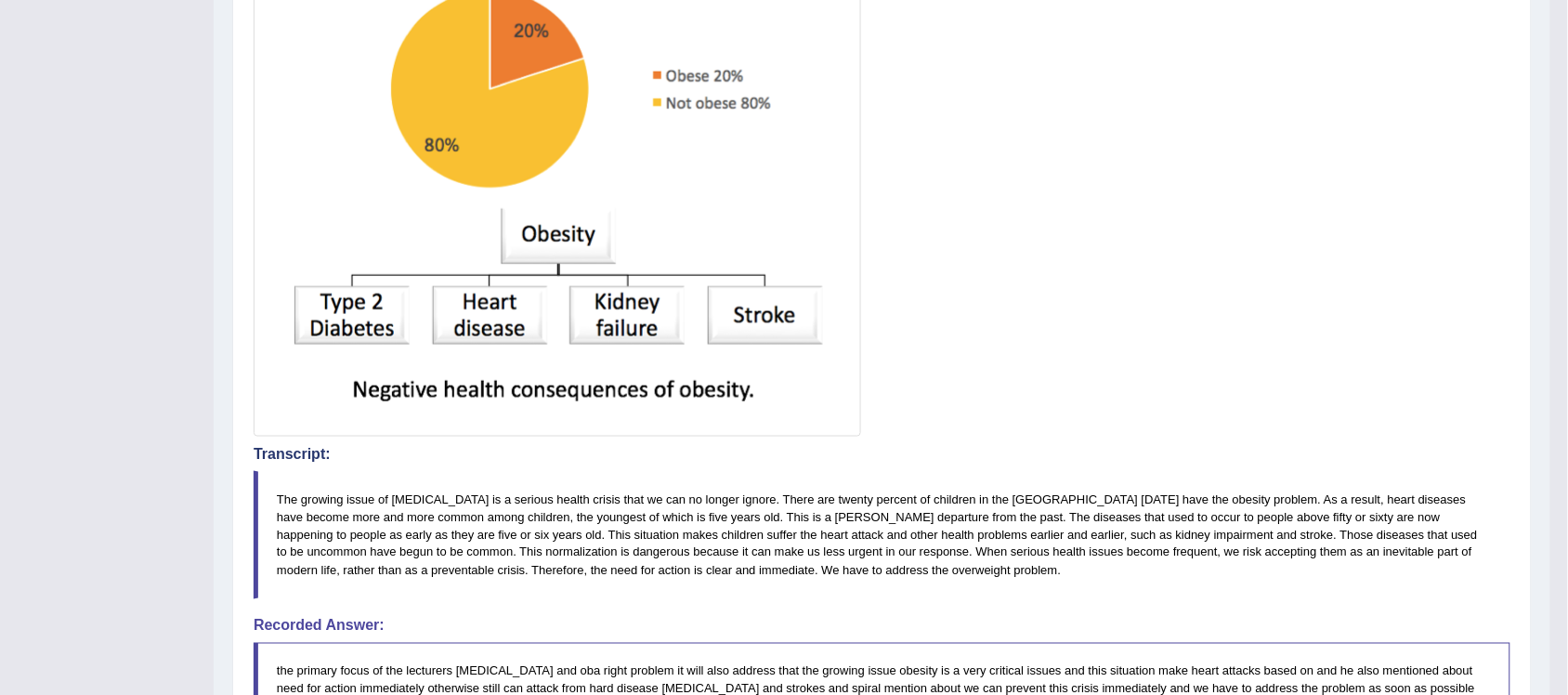
scroll to position [870, 0]
